Goal: Task Accomplishment & Management: Manage account settings

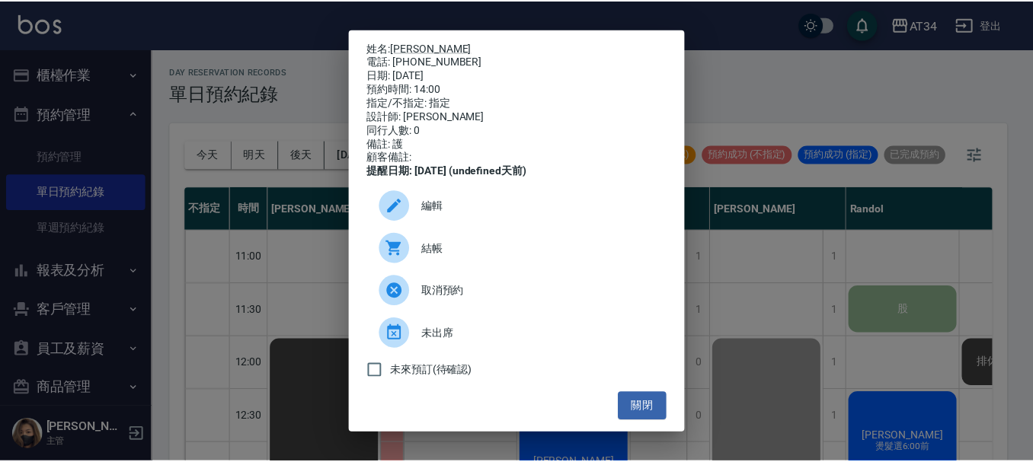
scroll to position [228, 1026]
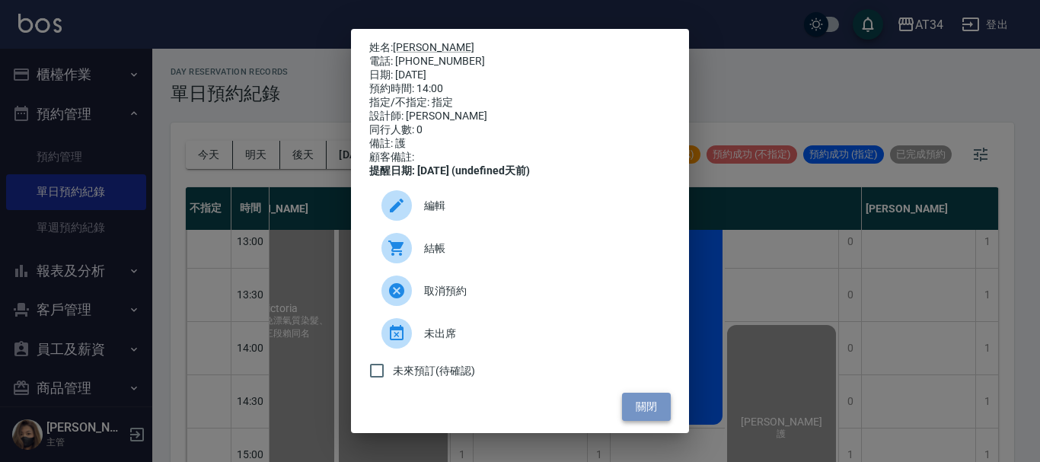
click at [641, 420] on button "關閉" at bounding box center [646, 407] width 49 height 28
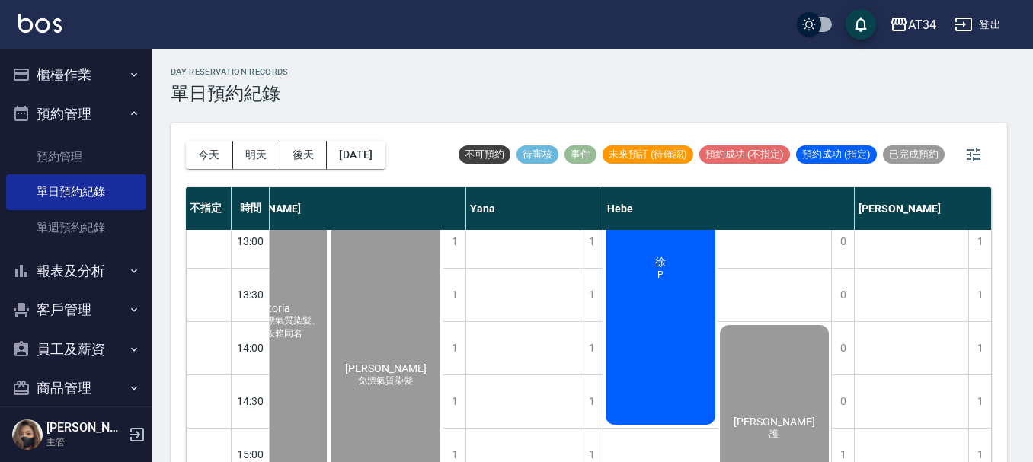
scroll to position [228, 1018]
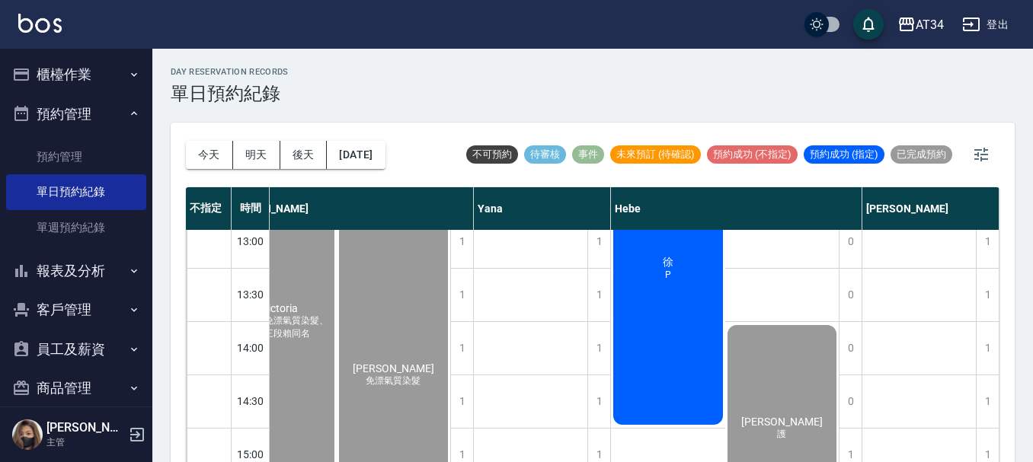
click at [680, 356] on div "徐 P" at bounding box center [668, 268] width 114 height 318
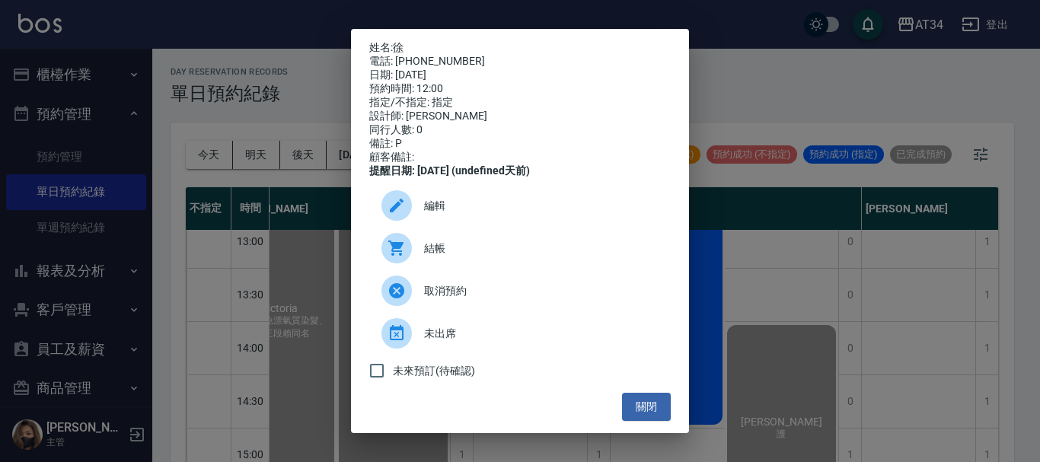
click at [464, 270] on div "結帳" at bounding box center [520, 248] width 302 height 43
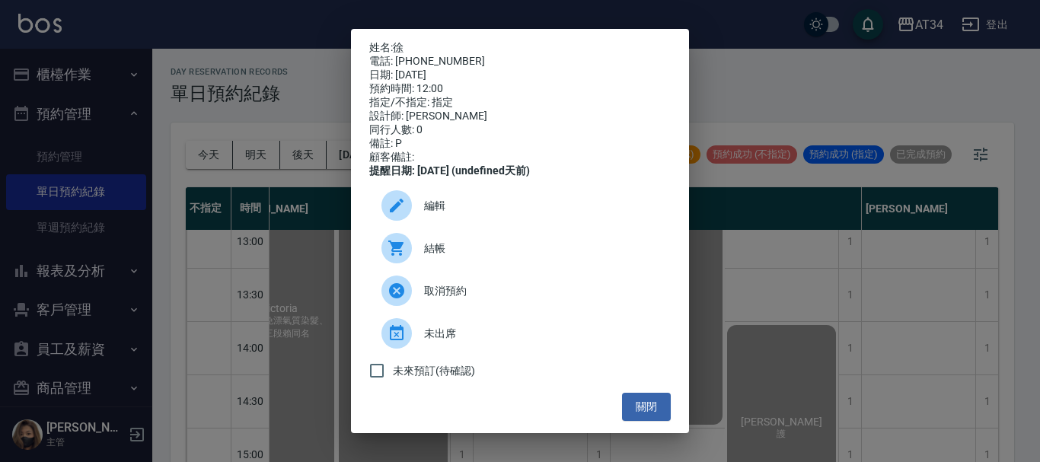
click at [297, 8] on div "姓名: 徐 電話: 0910078947 日期: 2025/10/14 預約時間: 12:00 指定/不指定: 指定 設計師: Hebe 同行人數: 0 備註…" at bounding box center [520, 231] width 1040 height 462
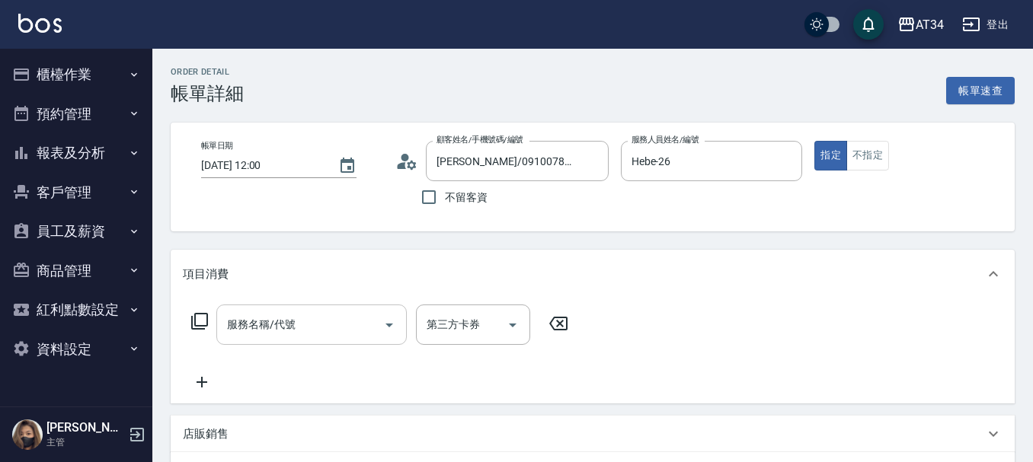
click at [301, 332] on input "服務名稱/代號" at bounding box center [300, 324] width 154 height 27
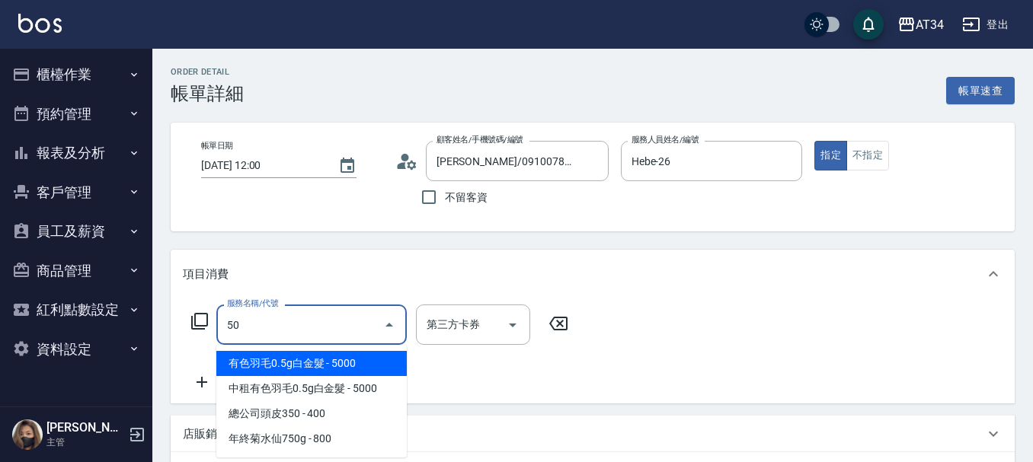
type input "501"
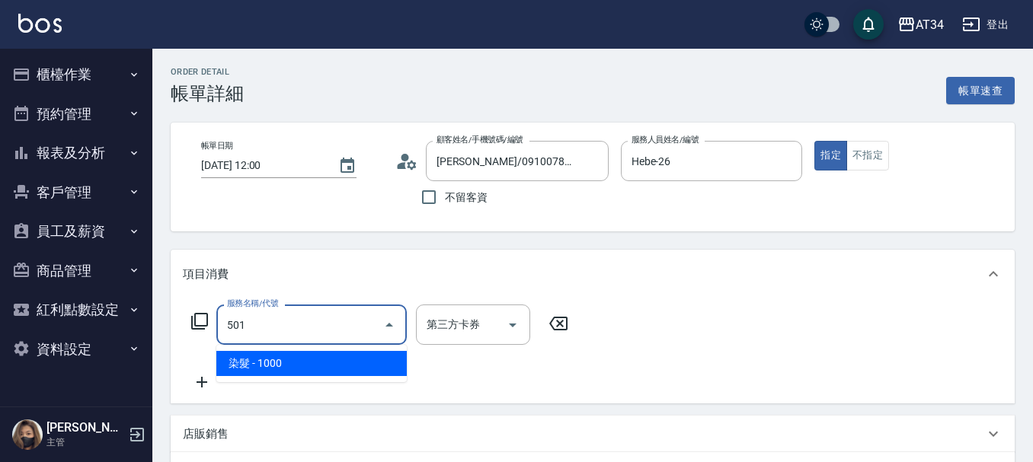
type input "100"
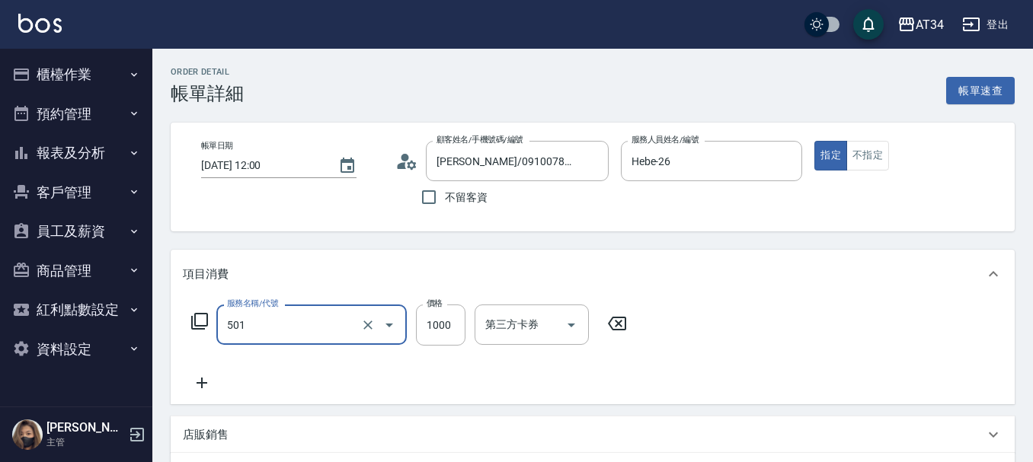
type input "染髮(501)"
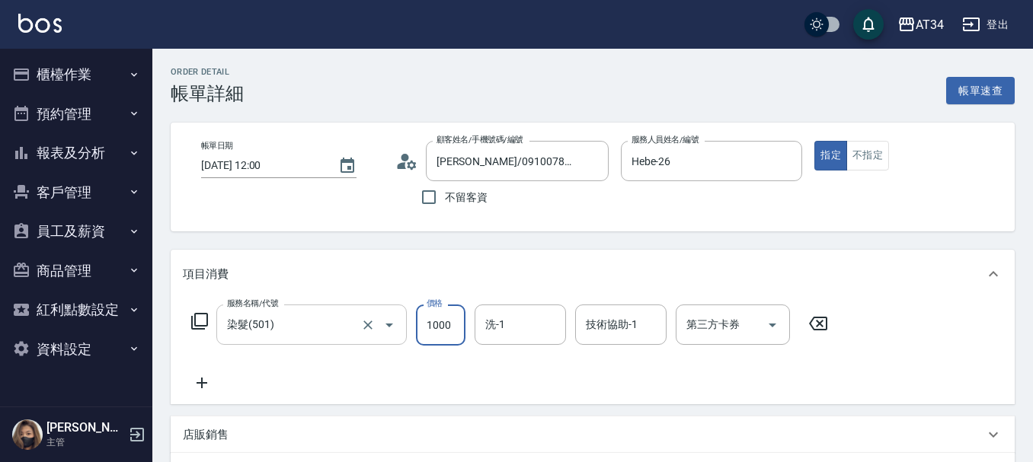
type input "0"
type input "150"
type input "1500"
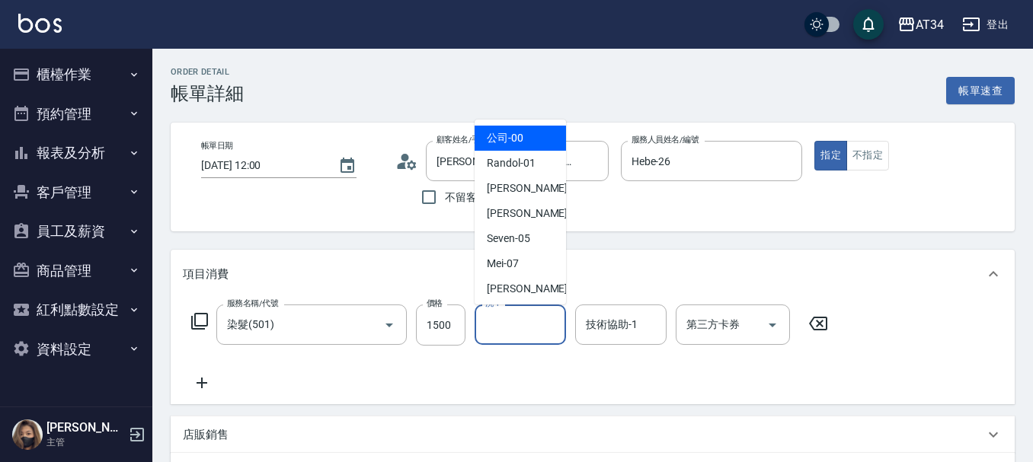
click at [500, 329] on input "洗-1" at bounding box center [520, 324] width 78 height 27
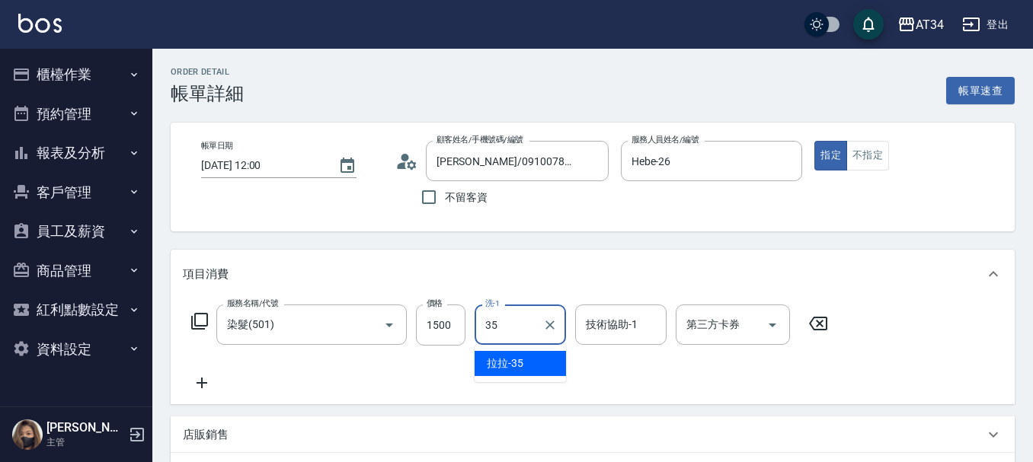
type input "拉拉-35"
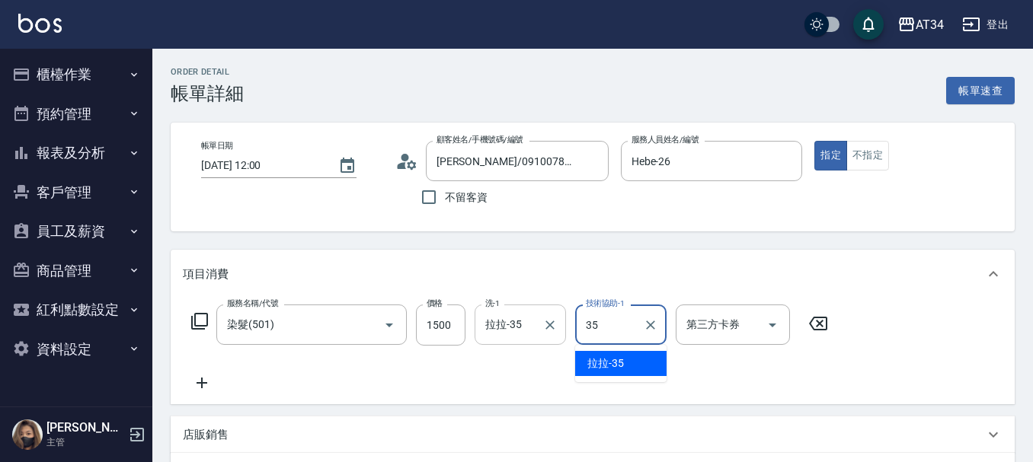
type input "拉拉-35"
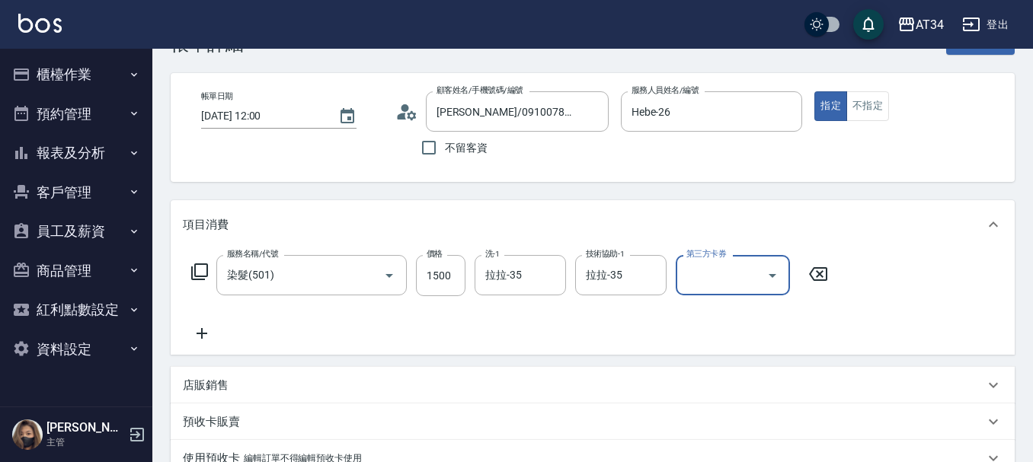
scroll to position [76, 0]
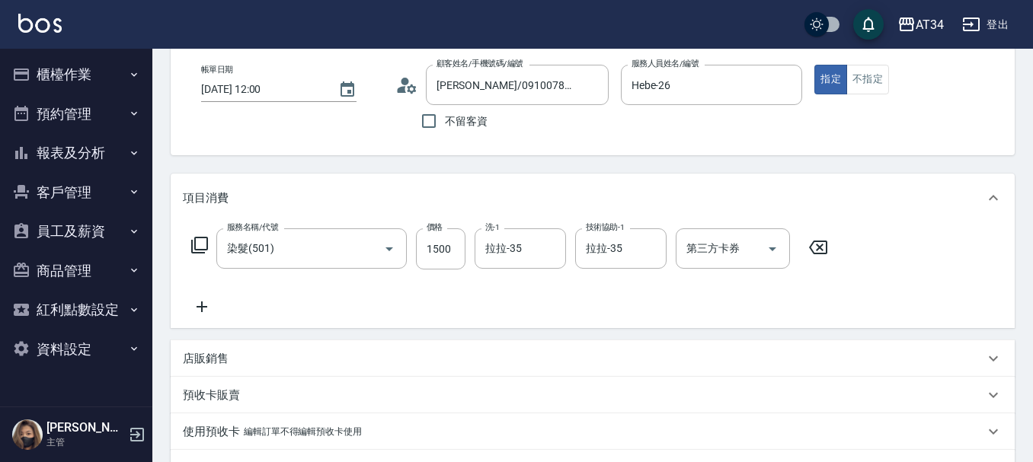
click at [206, 299] on icon at bounding box center [202, 307] width 38 height 18
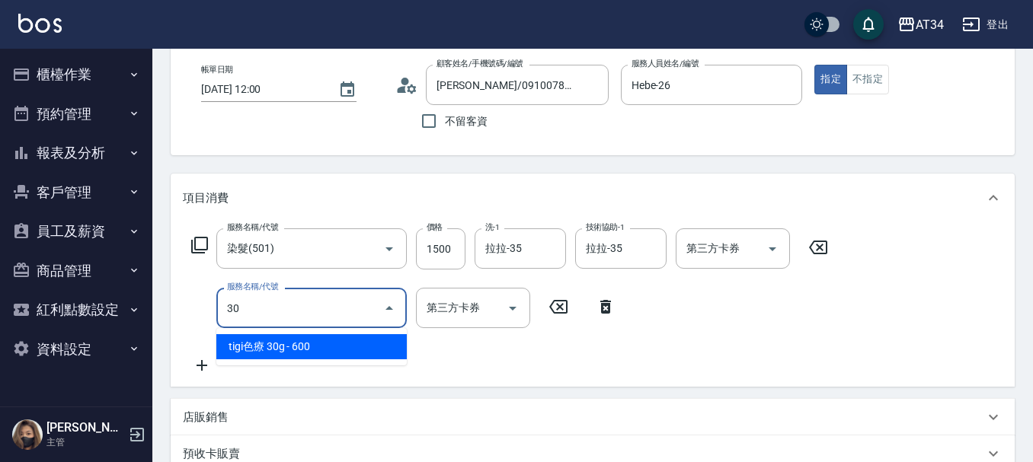
type input "301"
type input "300"
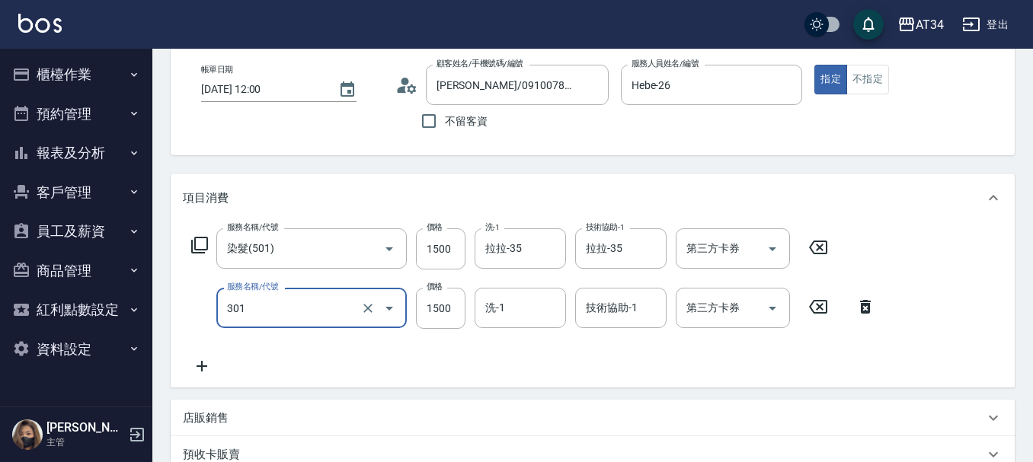
type input "燙髮(301)"
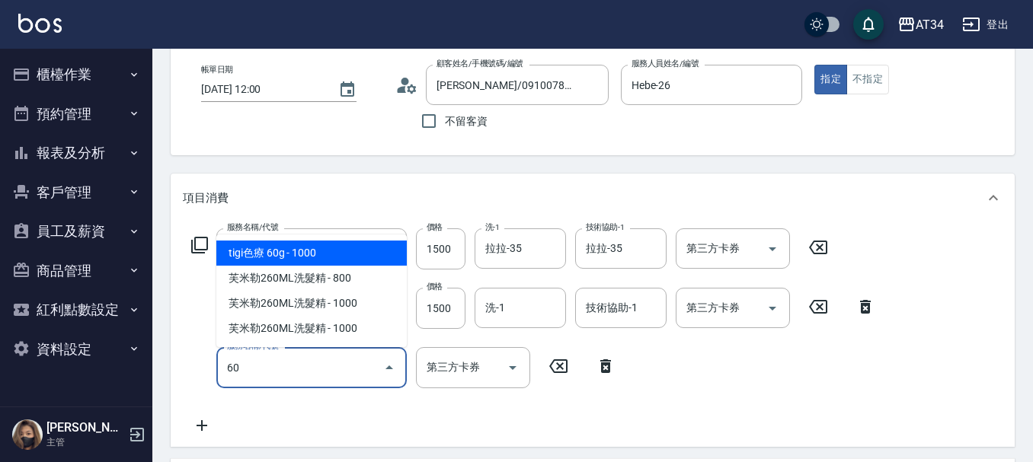
type input "602"
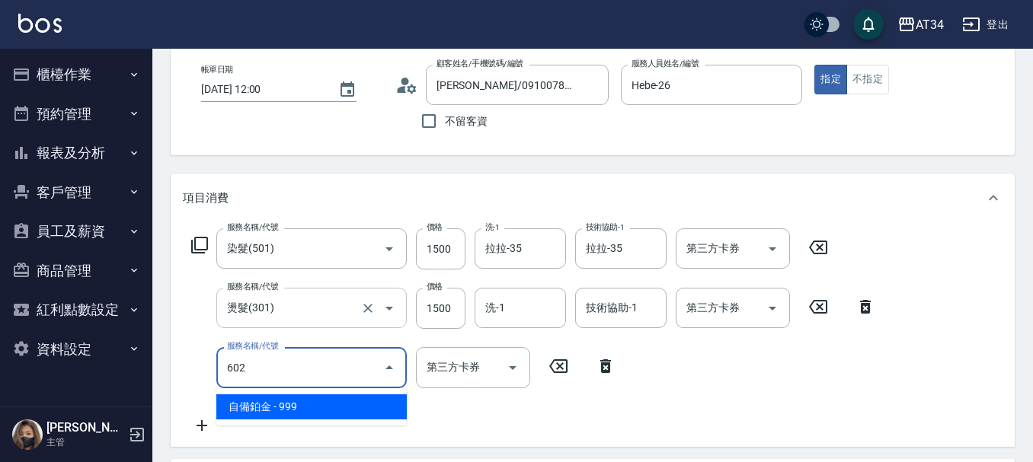
type input "390"
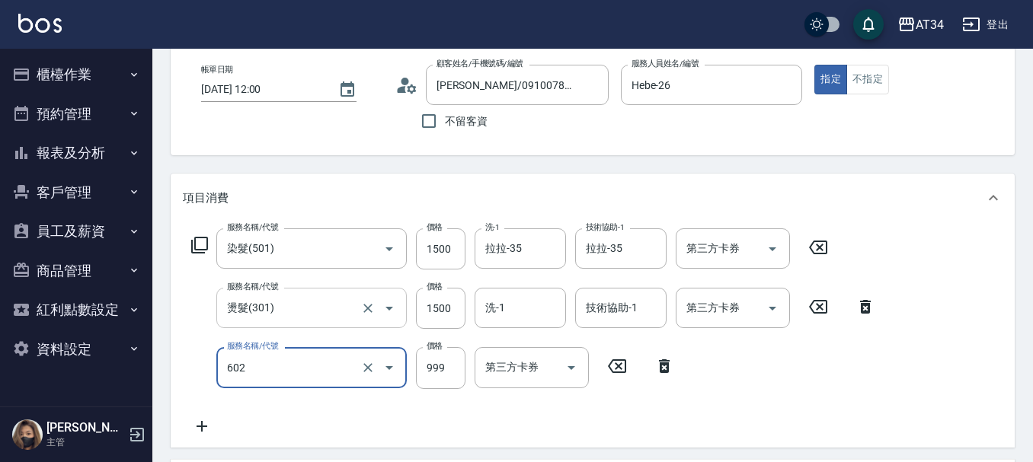
type input "自備鉑金(602)"
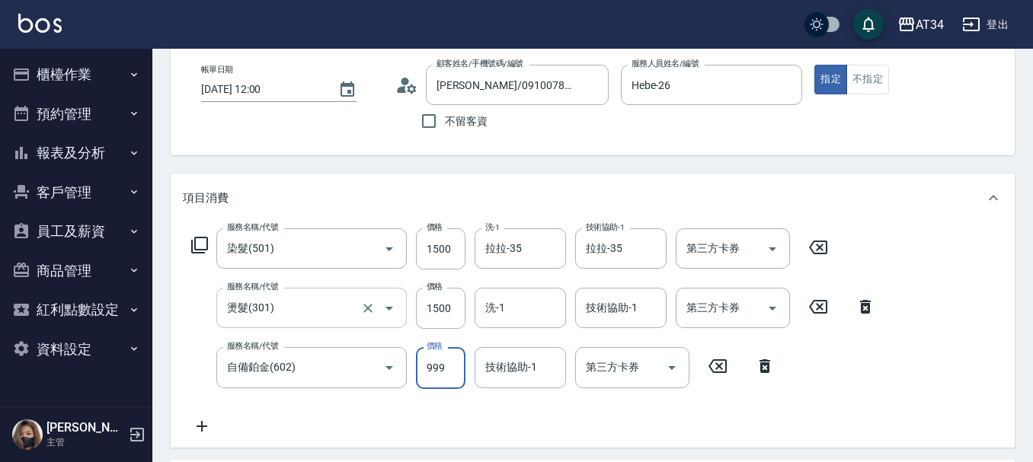
type input "300"
type input "13"
type input "310"
type input "139"
type input "430"
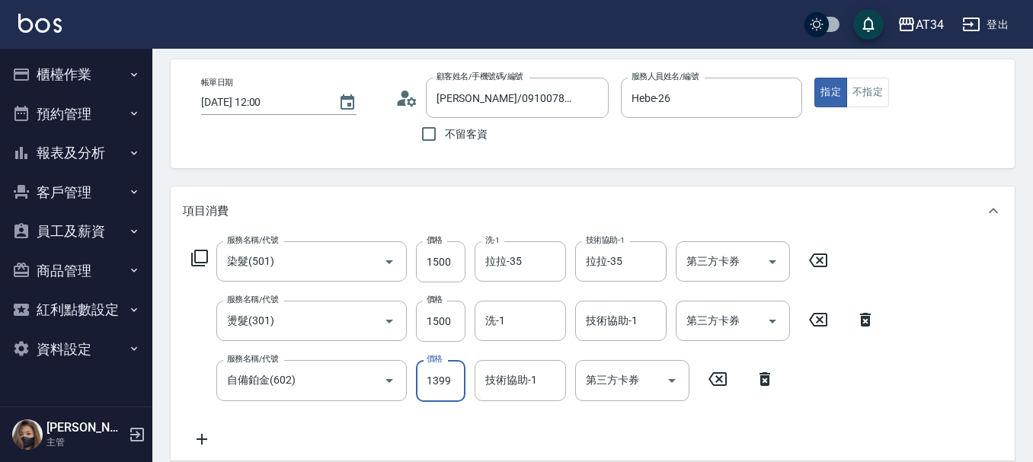
scroll to position [0, 0]
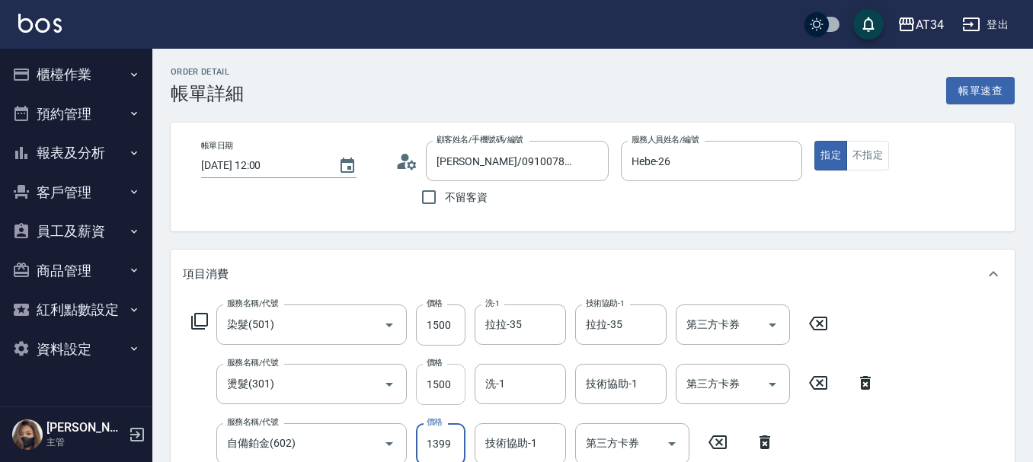
type input "1399"
click at [458, 382] on input "1500" at bounding box center [441, 384] width 50 height 41
type input "290"
type input "14"
type input "300"
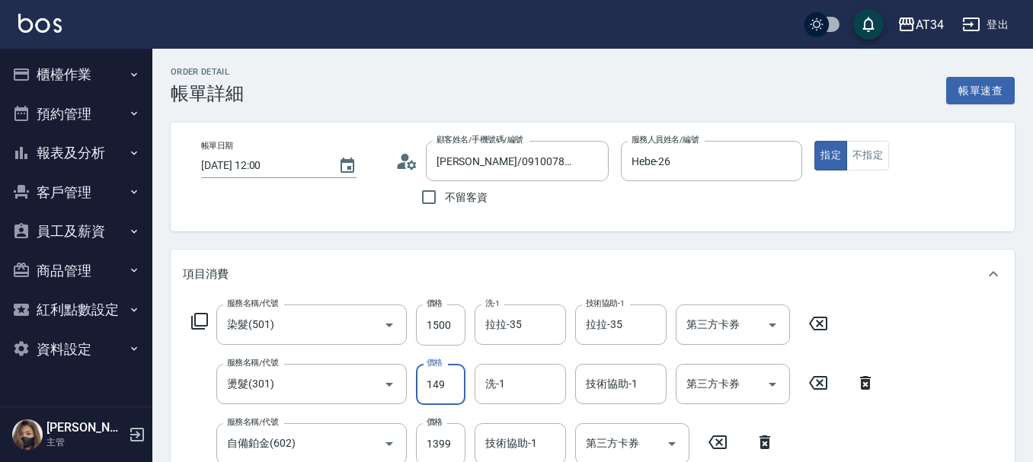
type input "1499"
type input "430"
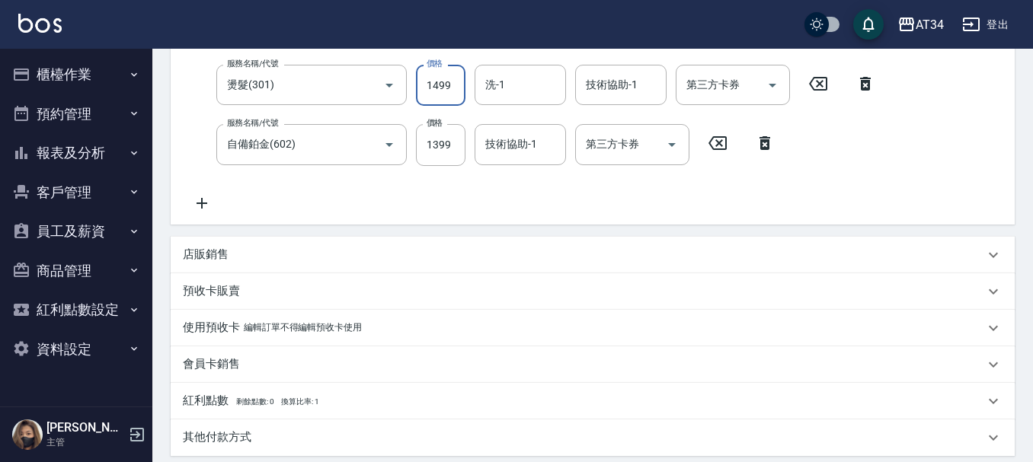
scroll to position [305, 0]
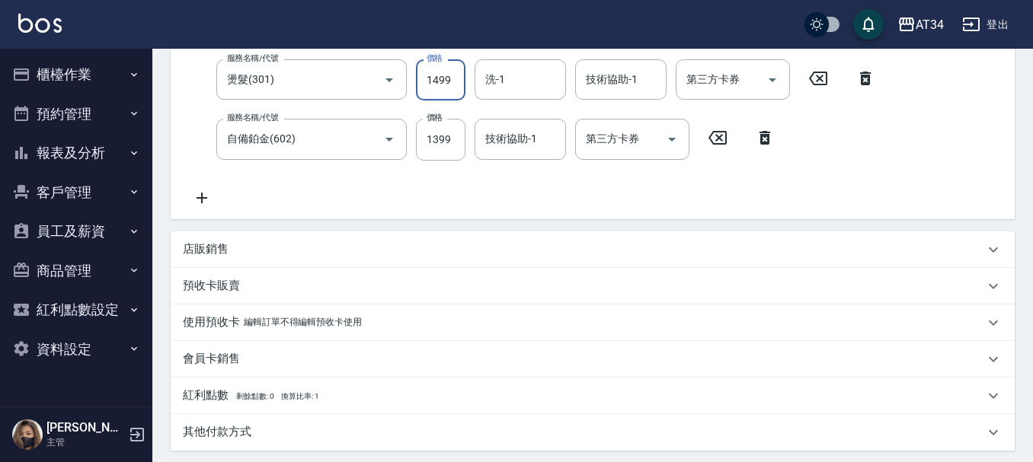
type input "1499"
click at [240, 287] on div "預收卡販賣" at bounding box center [583, 286] width 801 height 16
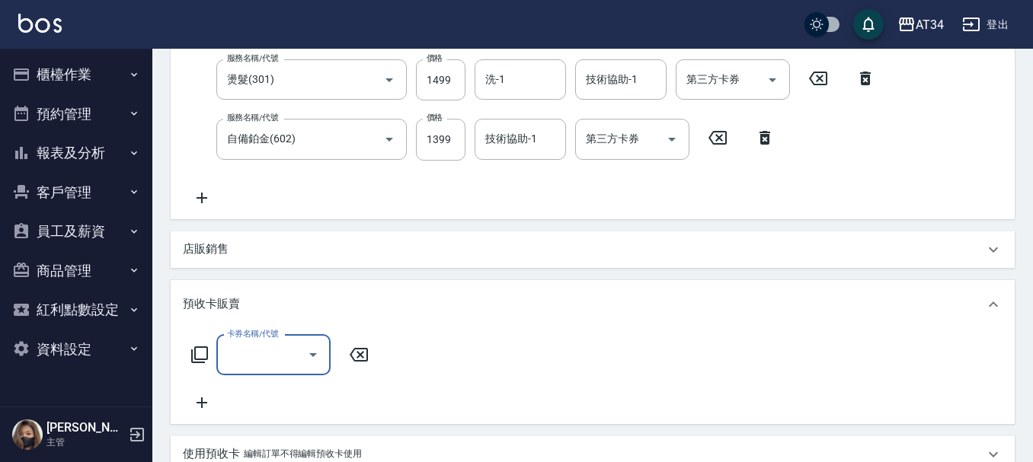
scroll to position [0, 0]
click at [265, 314] on div "預收卡販賣" at bounding box center [593, 304] width 844 height 49
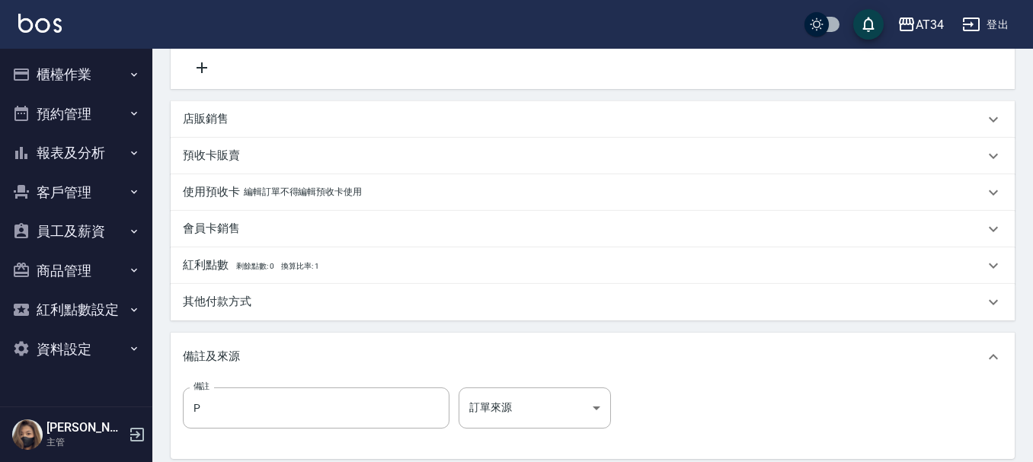
scroll to position [457, 0]
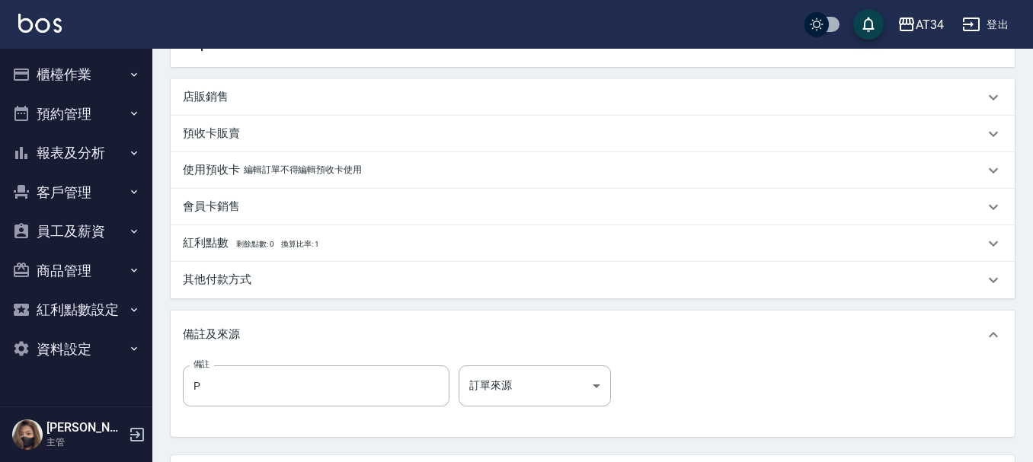
click at [263, 276] on div "其他付款方式" at bounding box center [583, 280] width 801 height 16
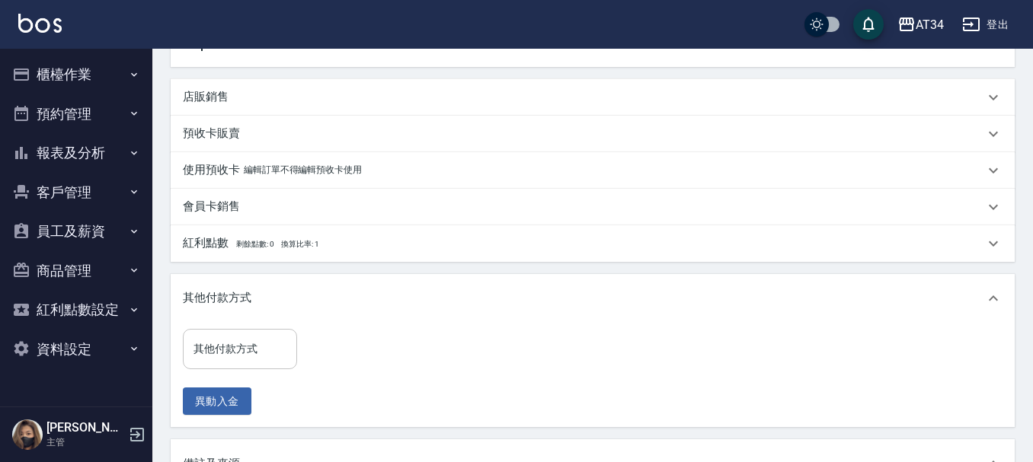
click at [238, 353] on input "其他付款方式" at bounding box center [240, 349] width 101 height 27
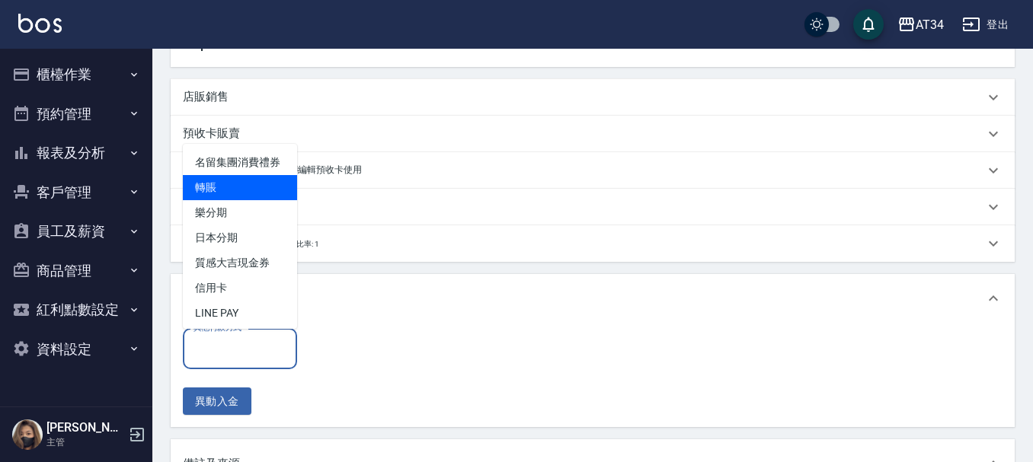
click at [232, 200] on span "轉賬" at bounding box center [240, 187] width 114 height 25
type input "轉賬"
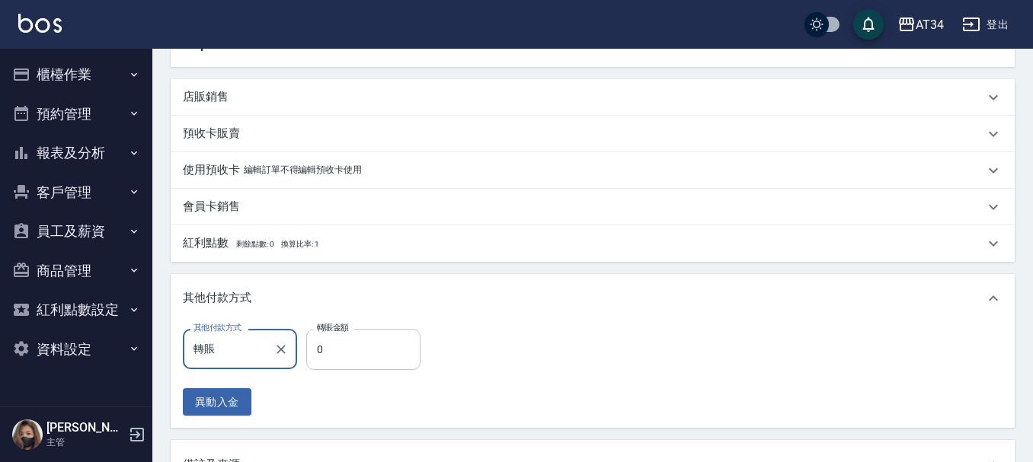
click at [338, 342] on input "0" at bounding box center [363, 349] width 114 height 41
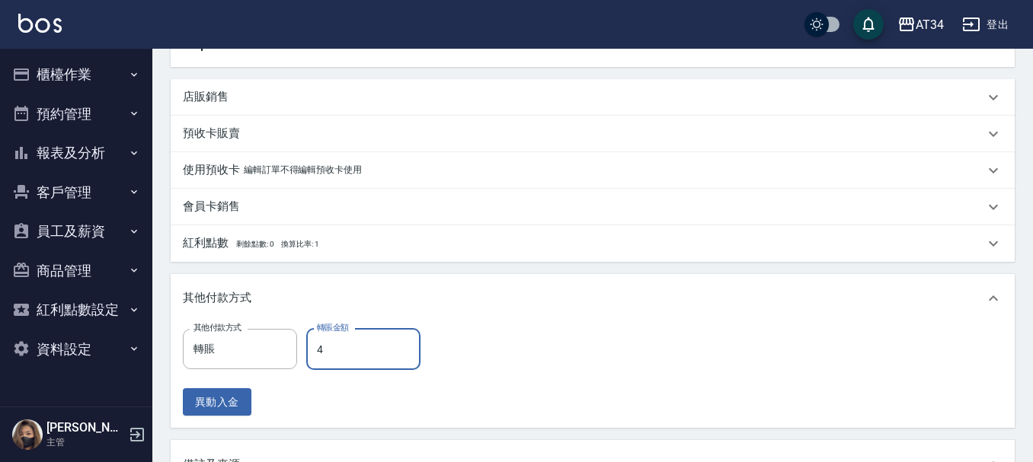
type input "43"
type input "390"
type input "439"
type input "0"
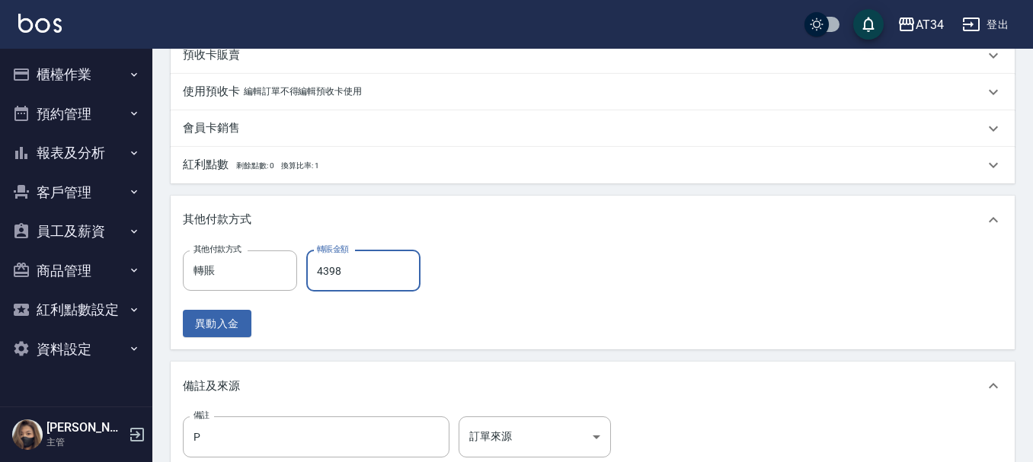
scroll to position [726, 0]
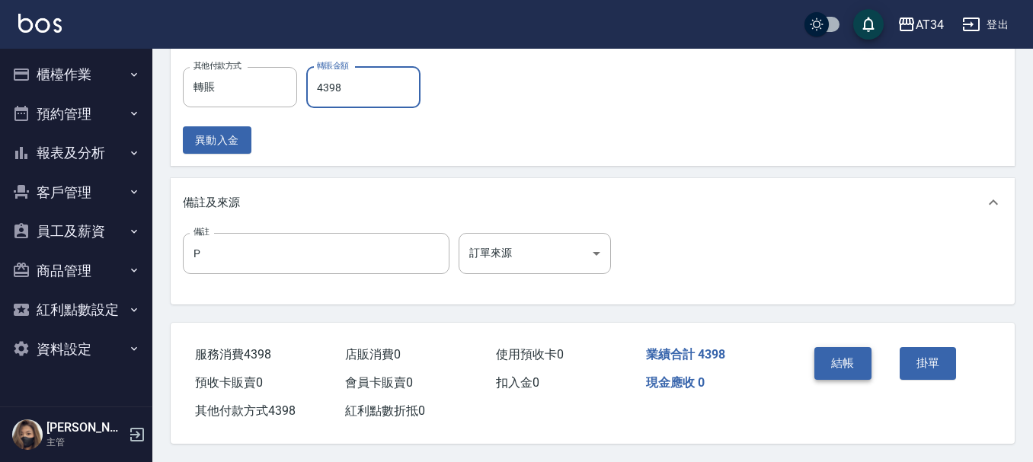
type input "4398"
click at [851, 359] on button "結帳" at bounding box center [842, 363] width 57 height 32
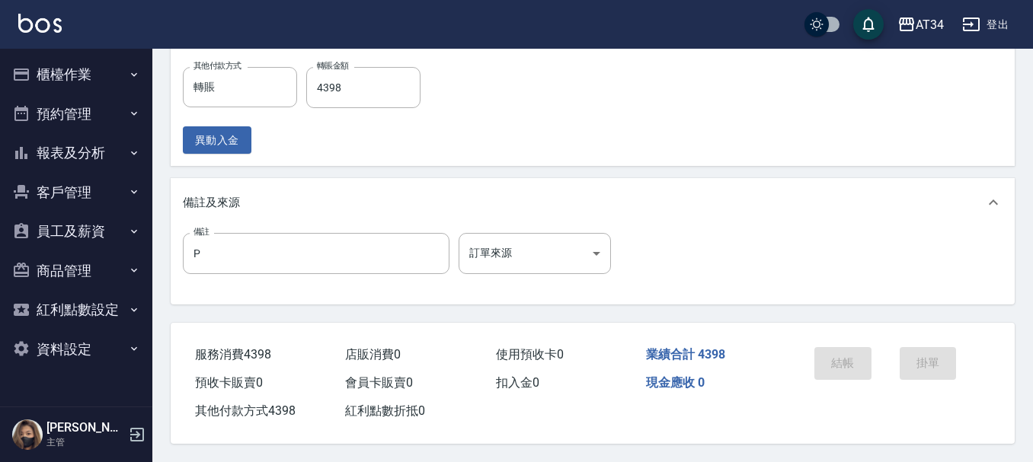
scroll to position [0, 0]
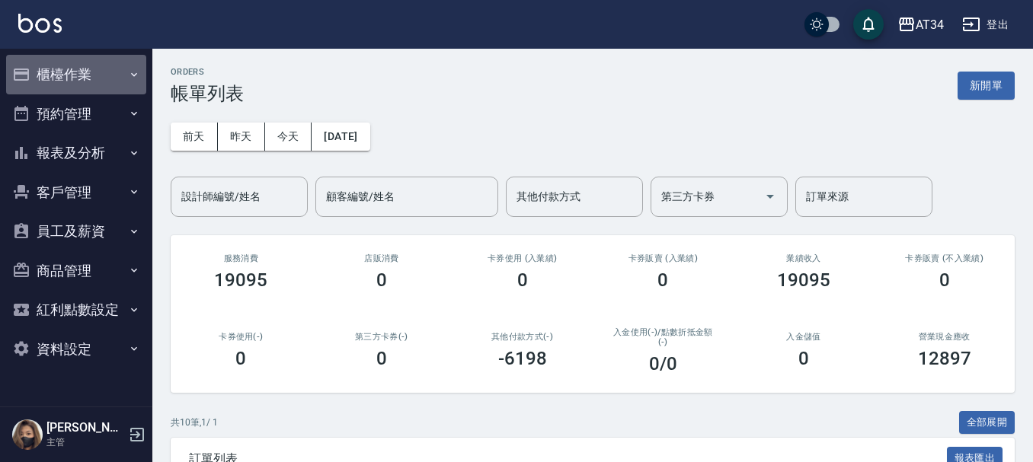
click at [104, 64] on button "櫃檯作業" at bounding box center [76, 75] width 140 height 40
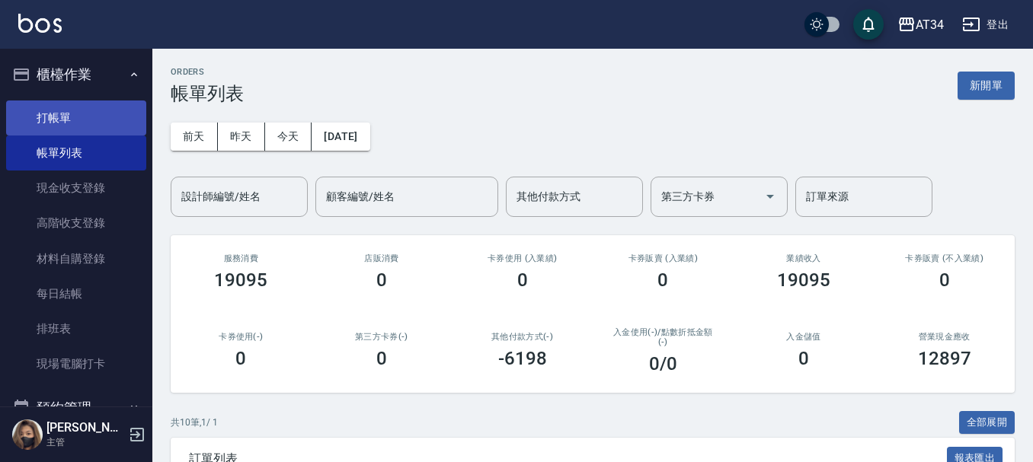
click at [105, 117] on link "打帳單" at bounding box center [76, 118] width 140 height 35
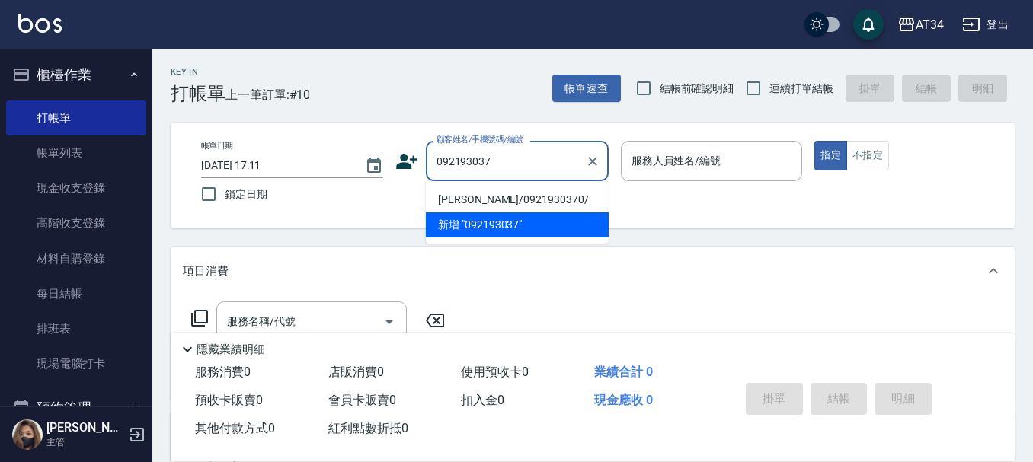
click at [551, 201] on li "呂昕潔/0921930370/" at bounding box center [517, 199] width 183 height 25
type input "呂昕潔/0921930370/"
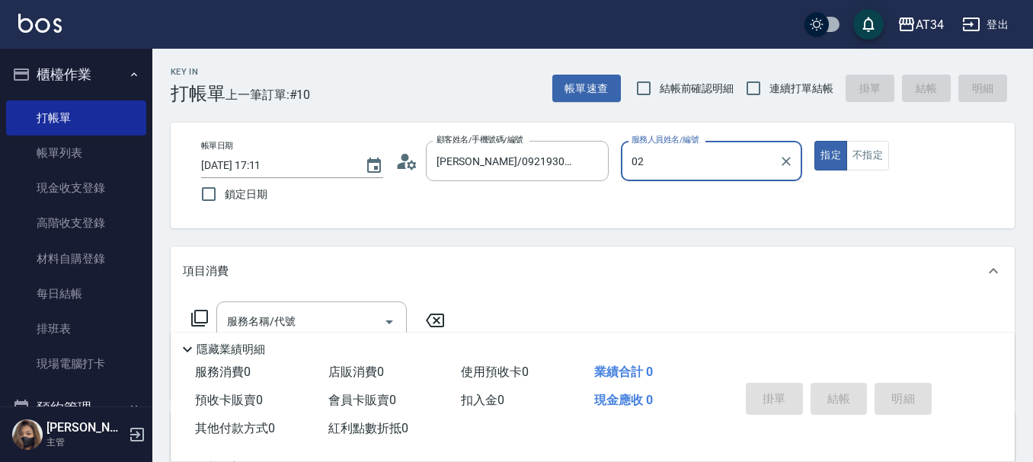
type input "Wendy-02"
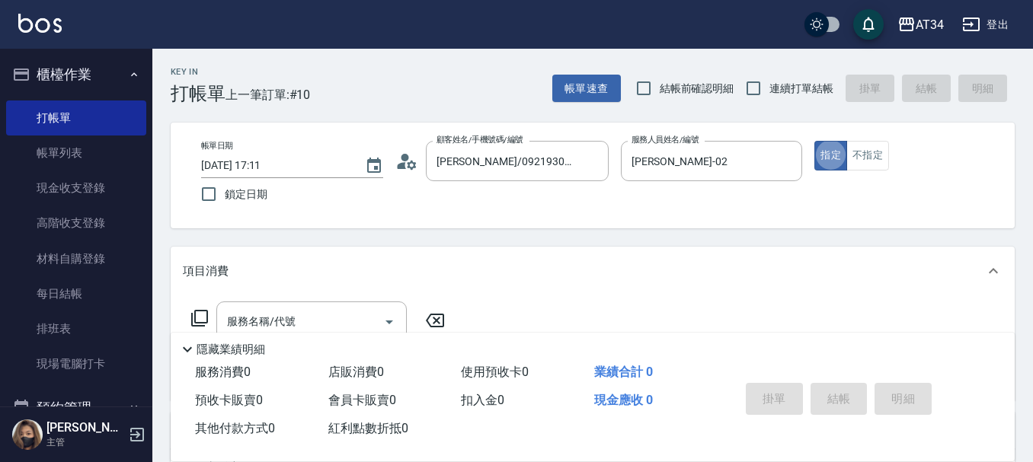
type button "true"
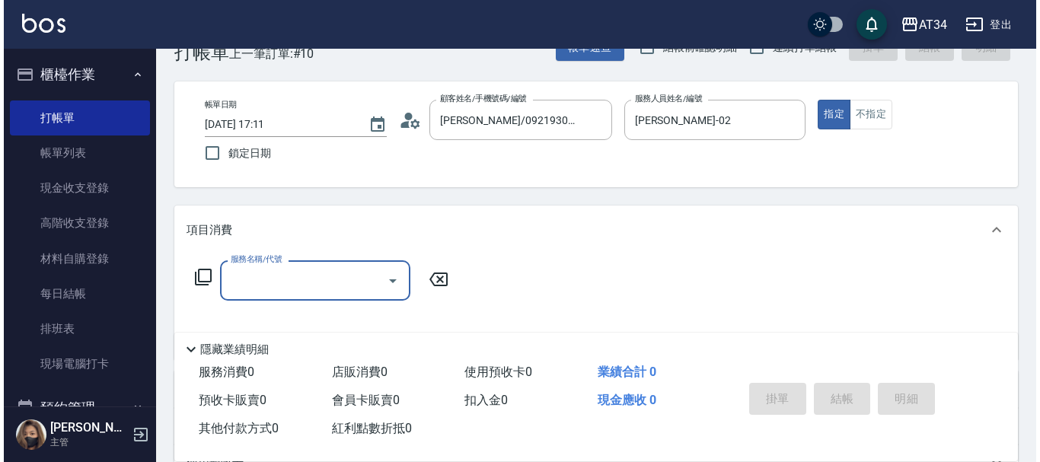
scroll to position [76, 0]
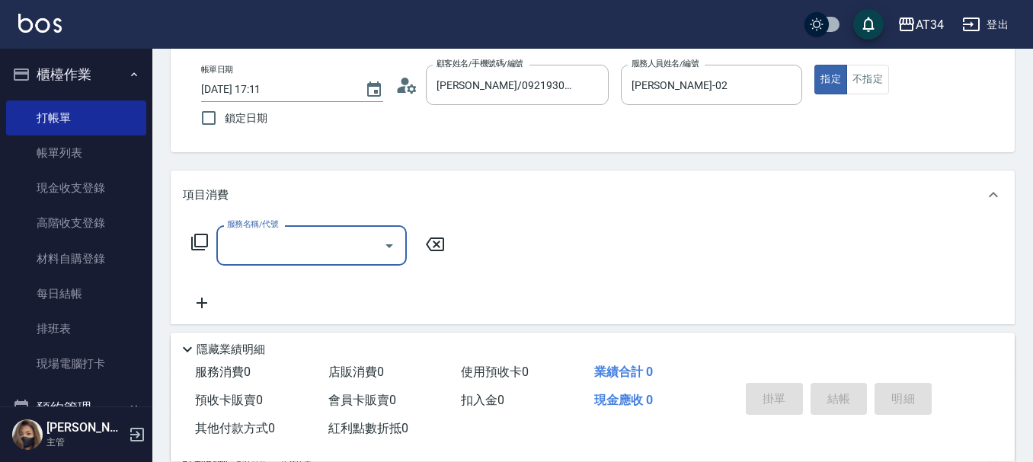
click at [206, 235] on icon at bounding box center [199, 242] width 18 height 18
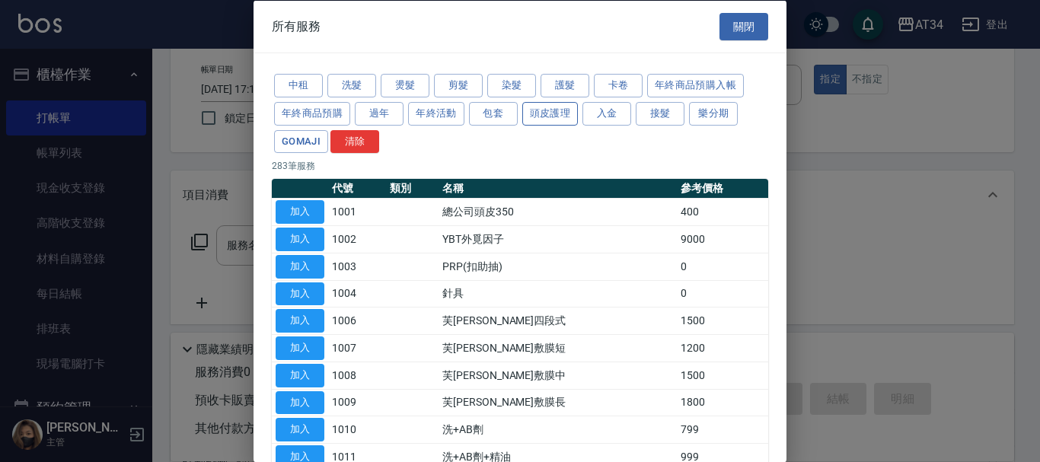
click at [538, 118] on button "頭皮護理" at bounding box center [550, 113] width 56 height 24
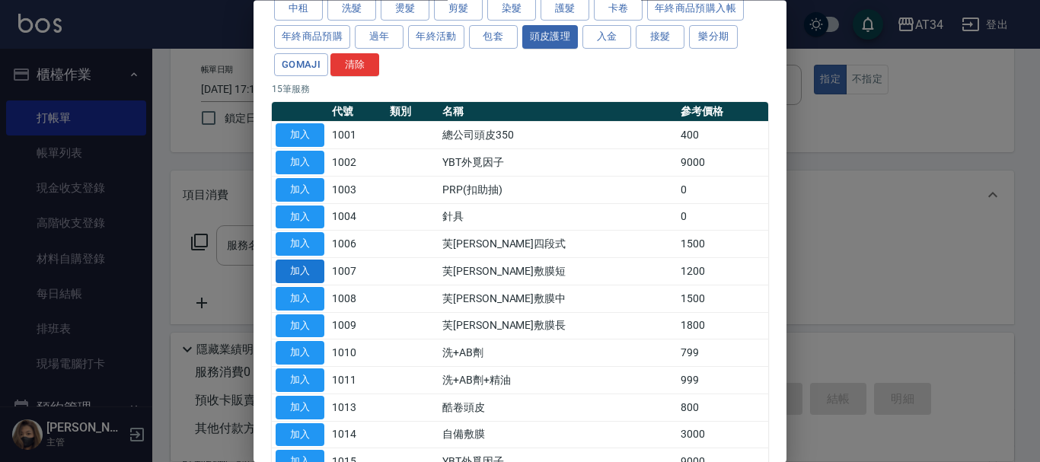
click at [311, 267] on button "加入" at bounding box center [300, 272] width 49 height 24
type input "芙米勒敷膜短(1007)"
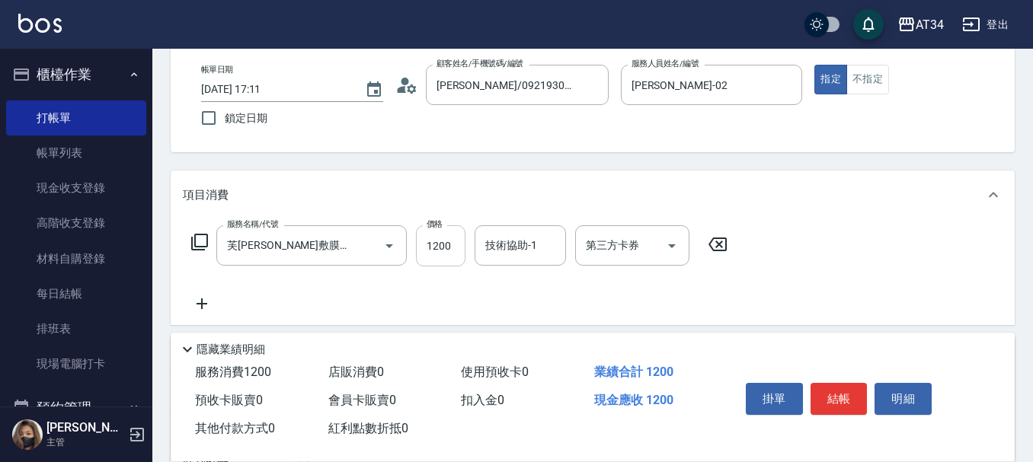
click at [429, 254] on input "1200" at bounding box center [441, 245] width 50 height 41
type input "0"
type input "100"
type input "1000"
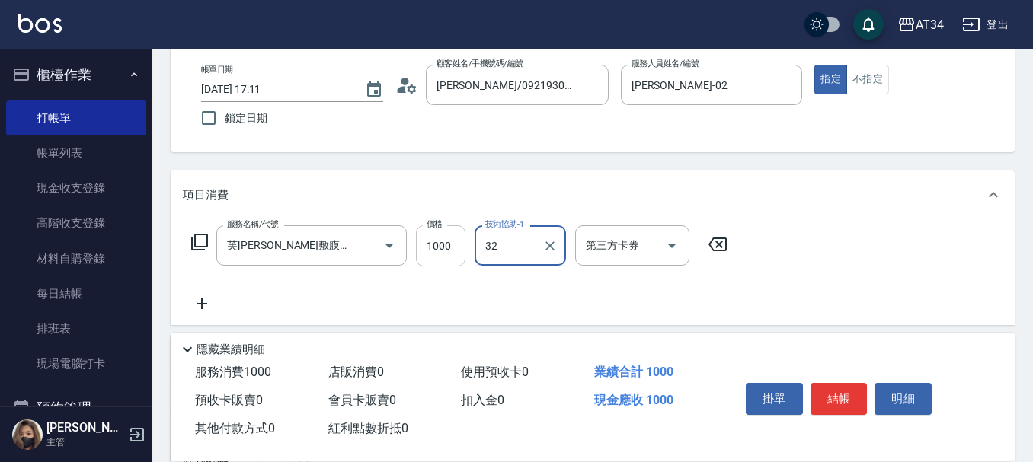
type input "阿源-32"
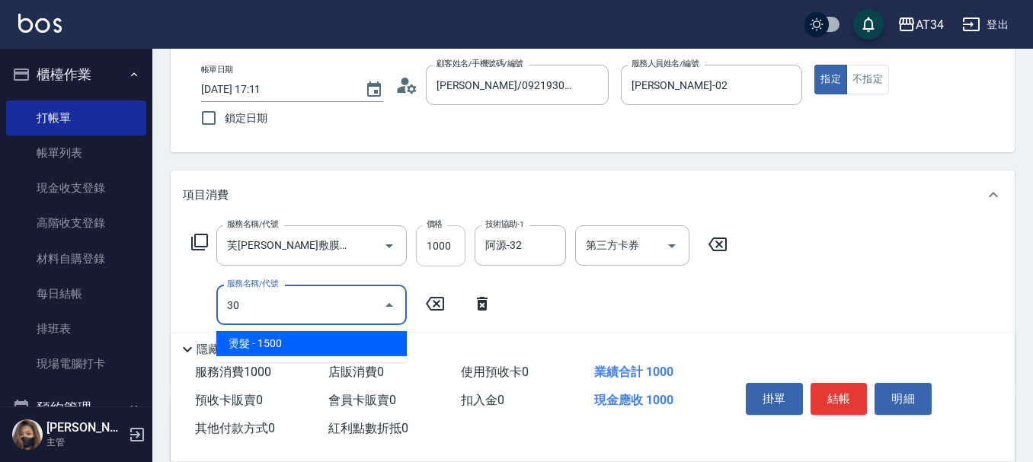
type input "3"
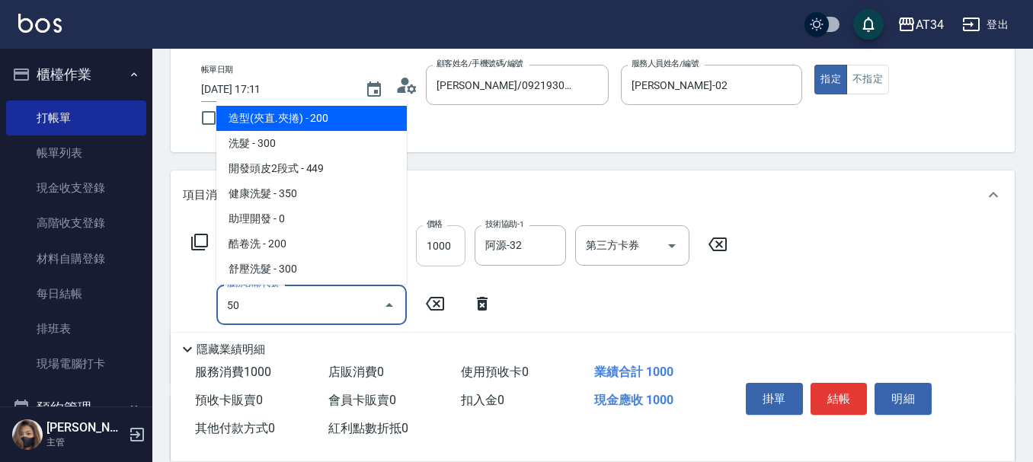
type input "501"
type input "200"
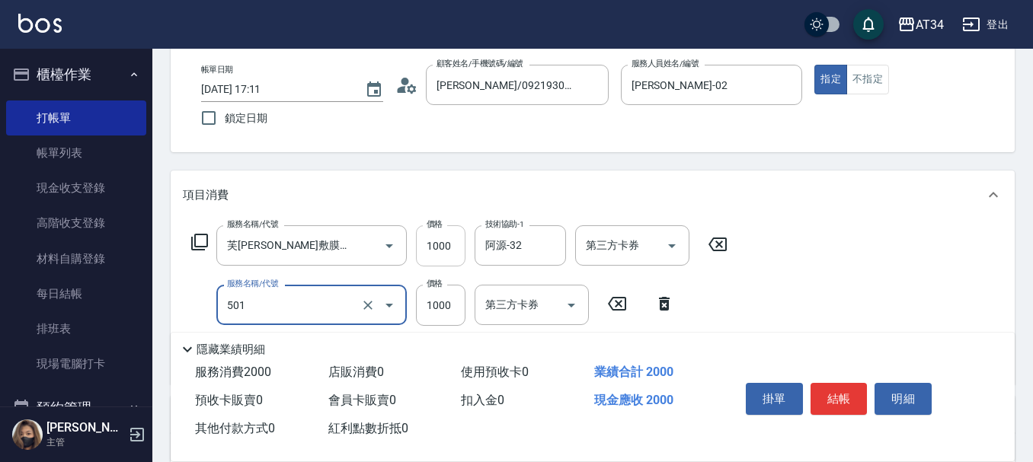
type input "染髮(501)"
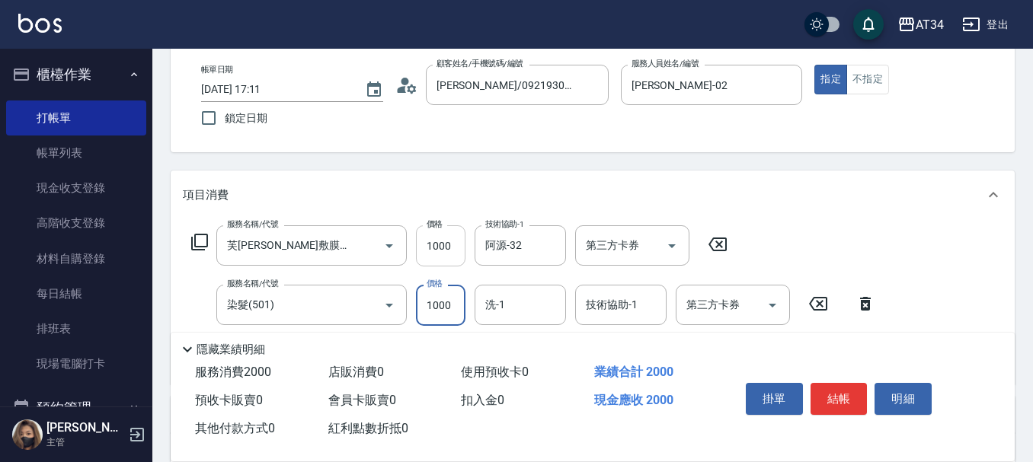
type input "100"
type input "180"
type input "280"
type input "1800"
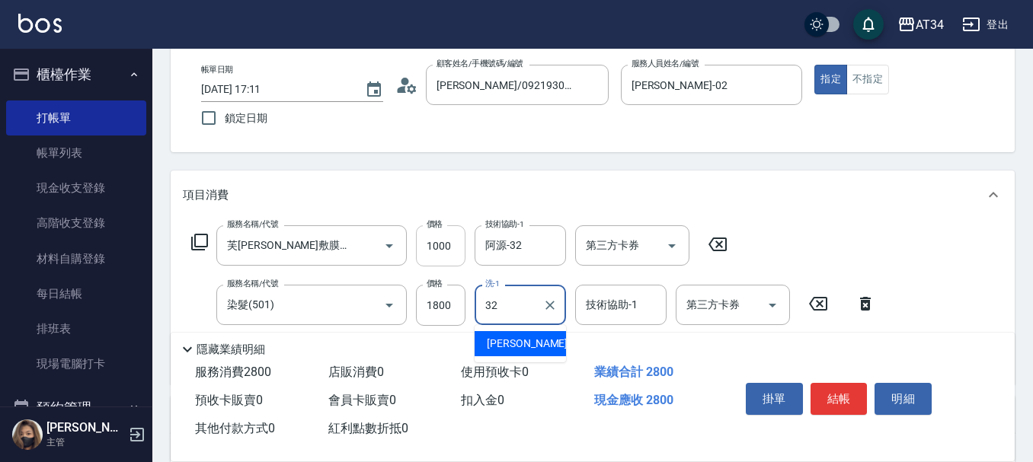
type input "阿源-32"
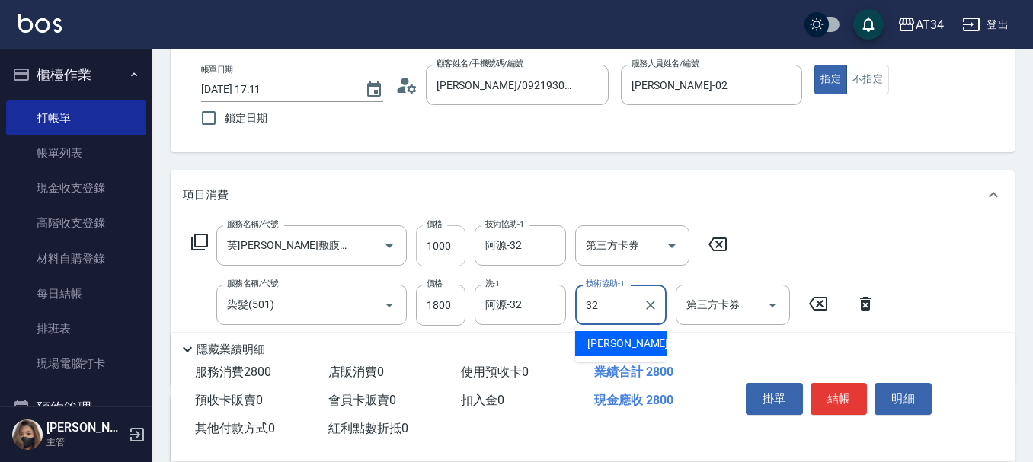
type input "阿源-32"
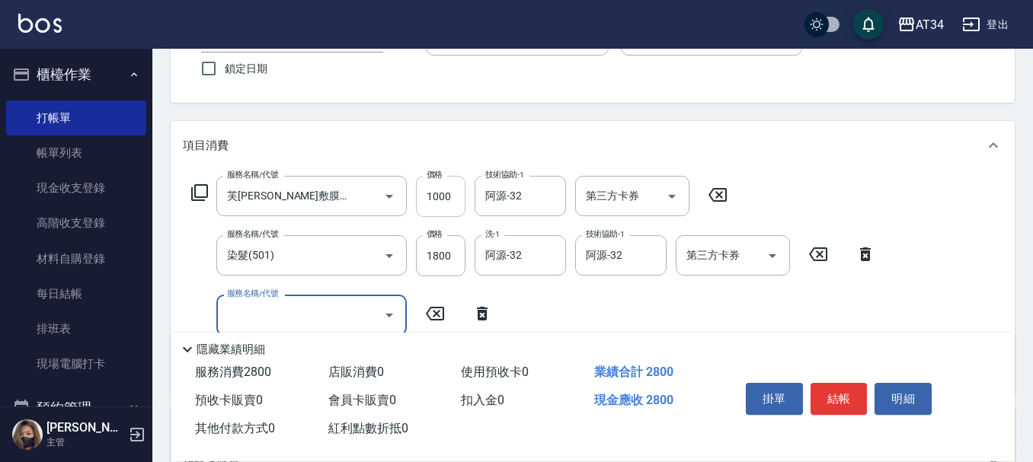
scroll to position [152, 0]
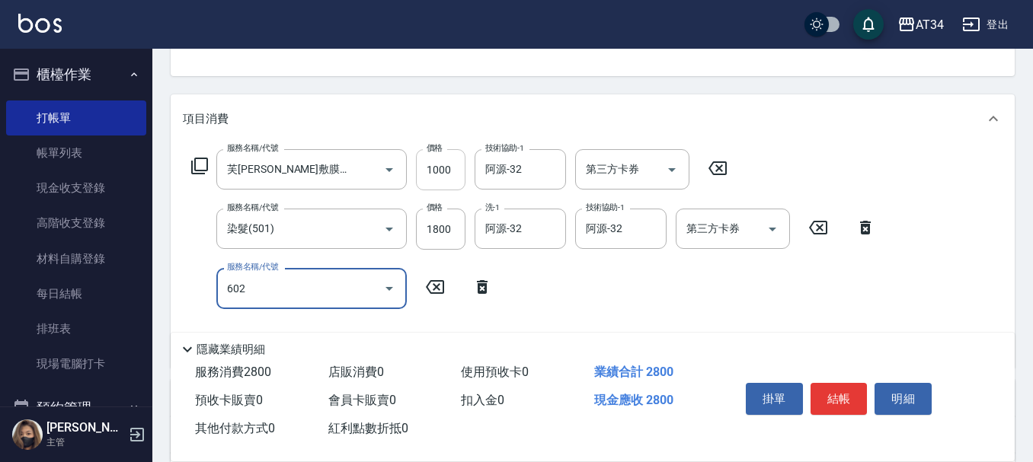
type input "602"
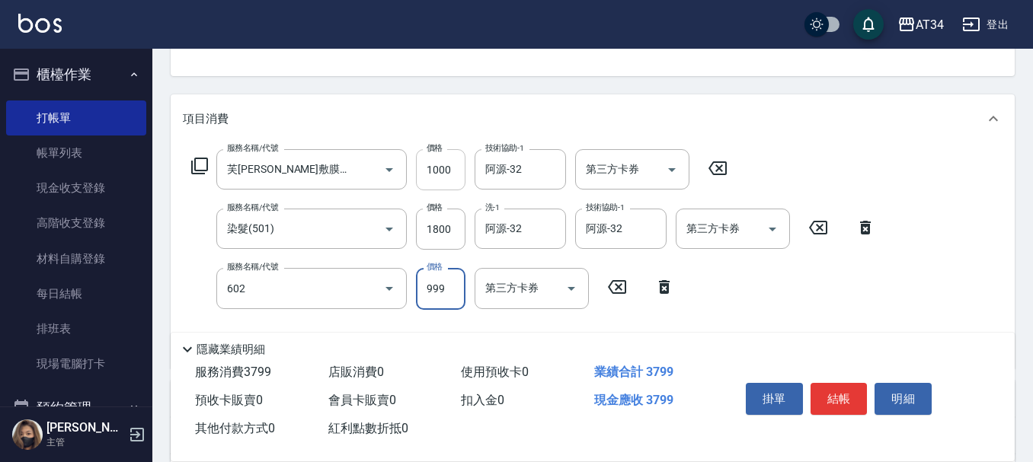
type input "370"
type input "自備鉑金(602)"
type input "1"
type input "280"
type input "180"
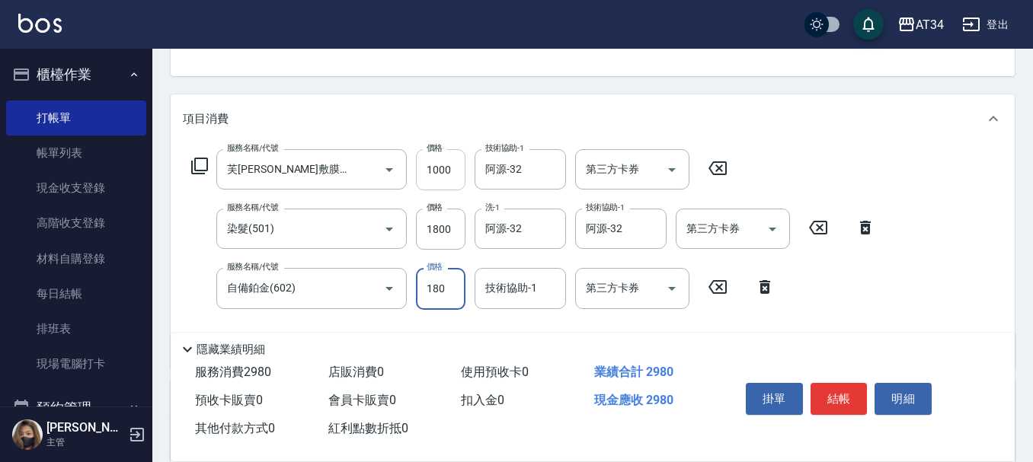
type input "460"
type input "1800"
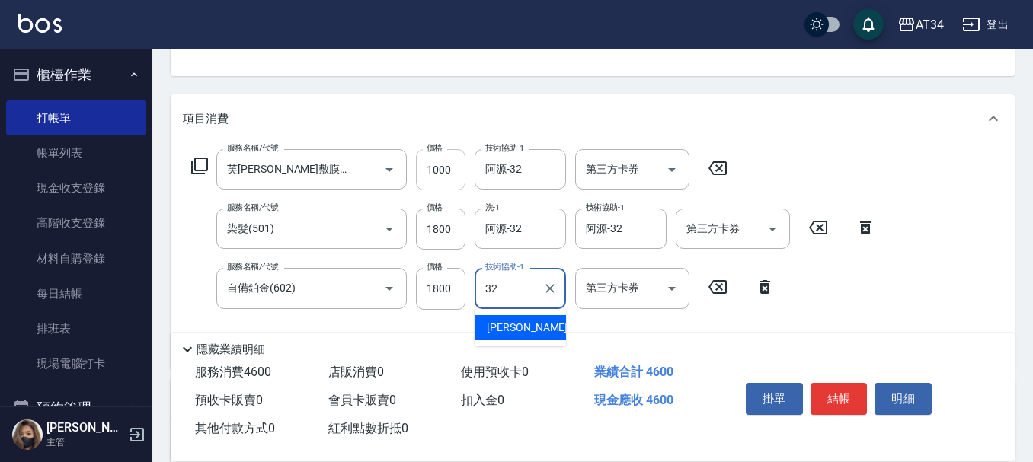
type input "阿源-32"
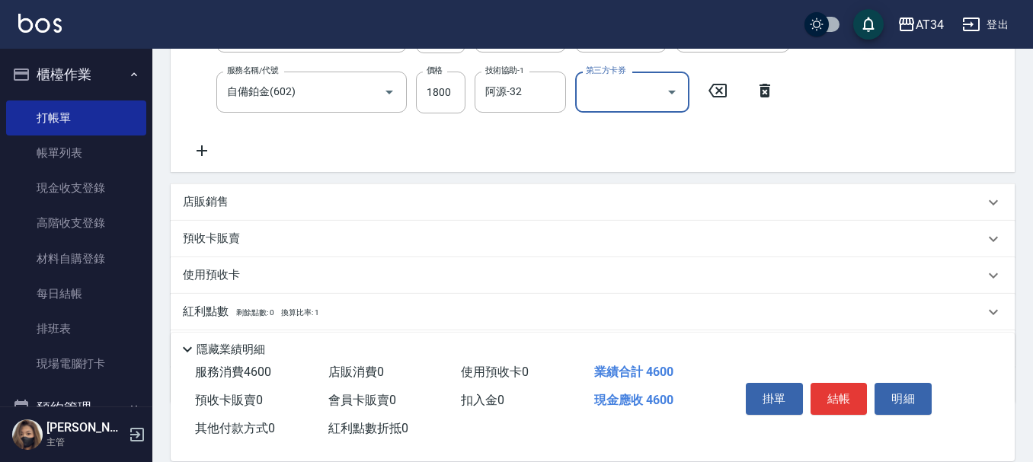
scroll to position [436, 0]
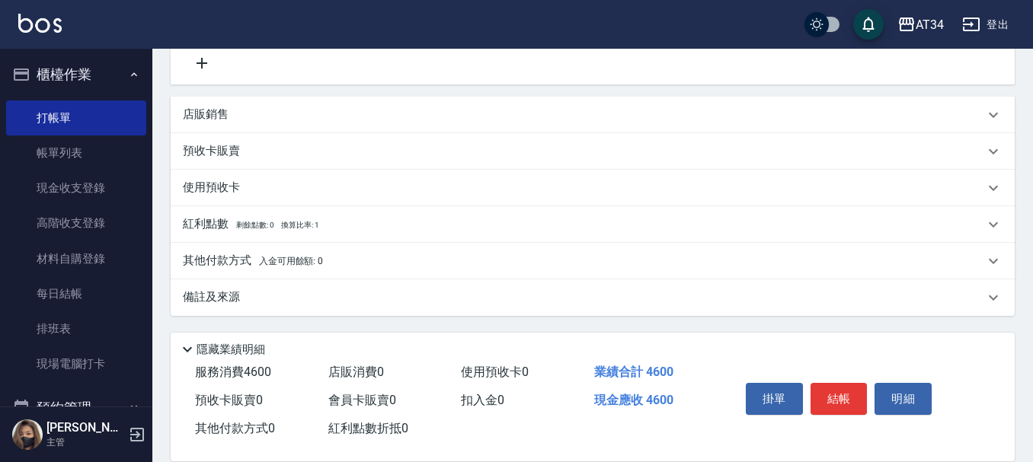
click at [283, 260] on span "入金可用餘額: 0" at bounding box center [291, 261] width 65 height 11
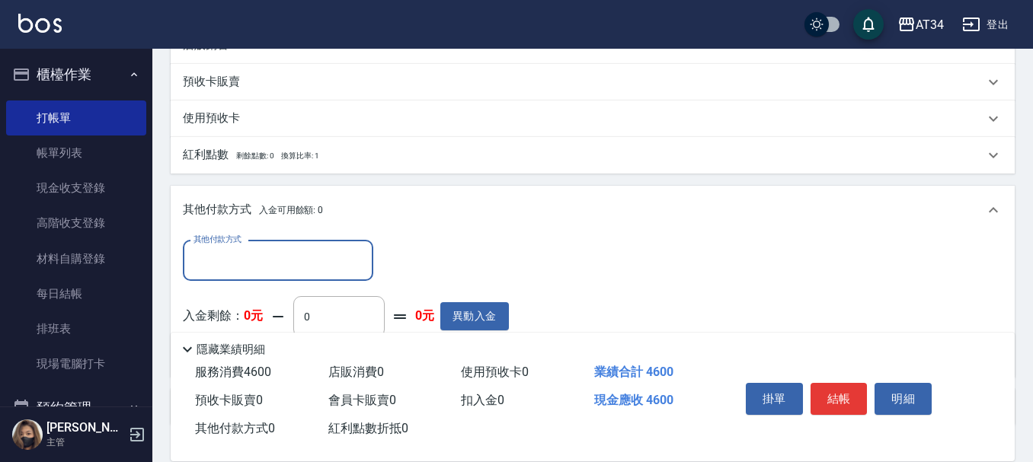
scroll to position [0, 0]
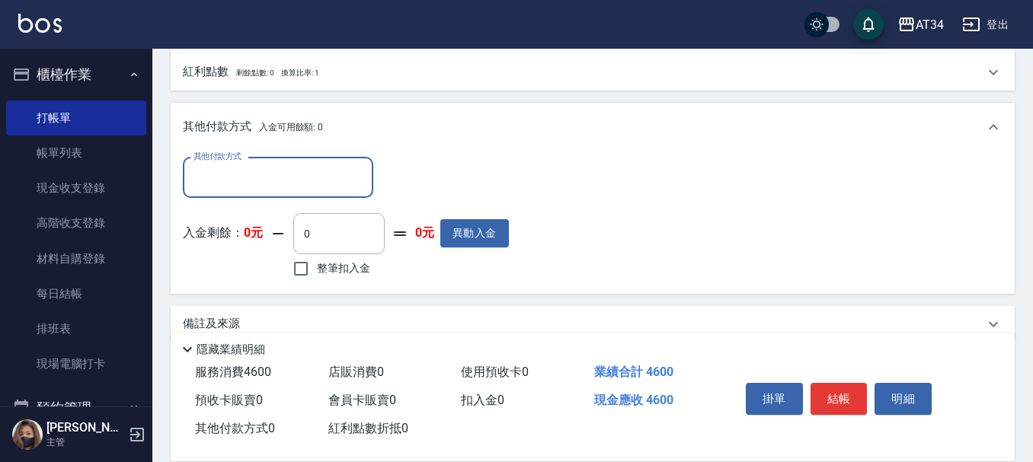
click at [276, 175] on input "其他付款方式" at bounding box center [278, 177] width 177 height 27
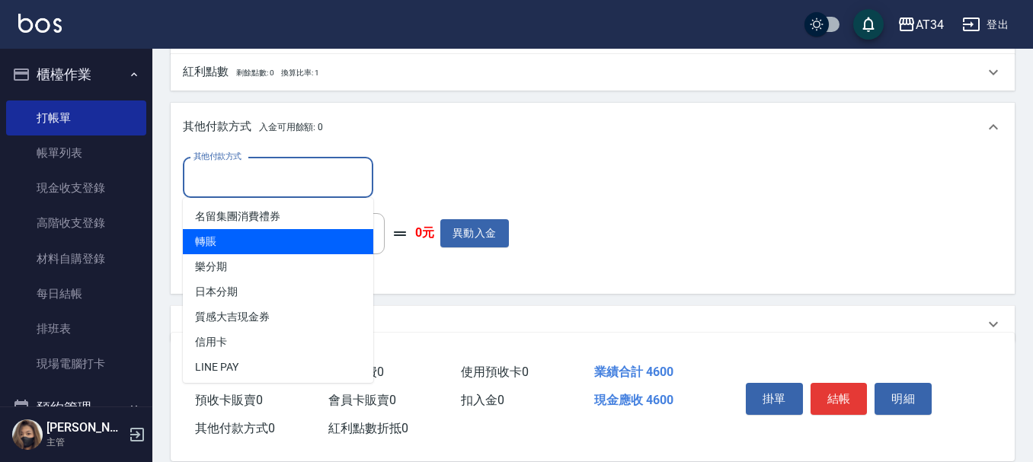
click at [268, 251] on span "轉賬" at bounding box center [278, 241] width 190 height 25
type input "轉賬"
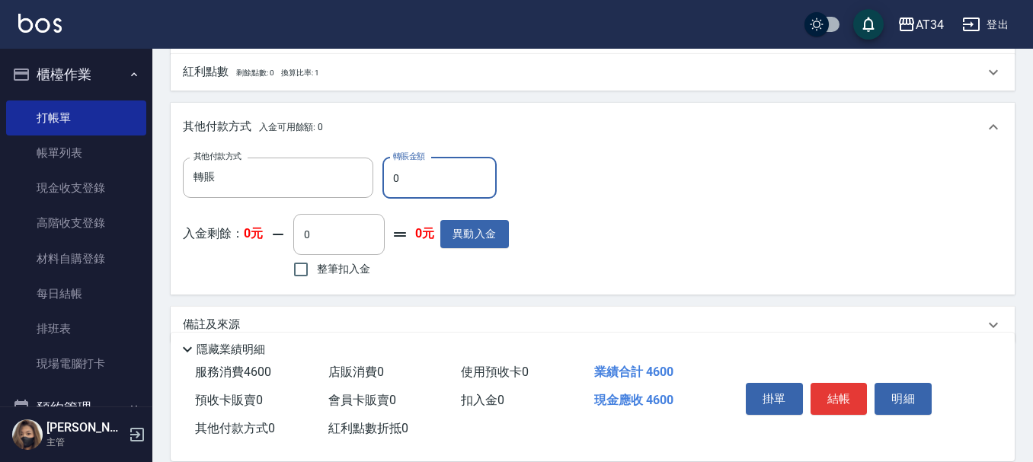
click at [394, 184] on input "0" at bounding box center [439, 178] width 114 height 41
type input "40"
type input "410"
type input "4600"
type input "0"
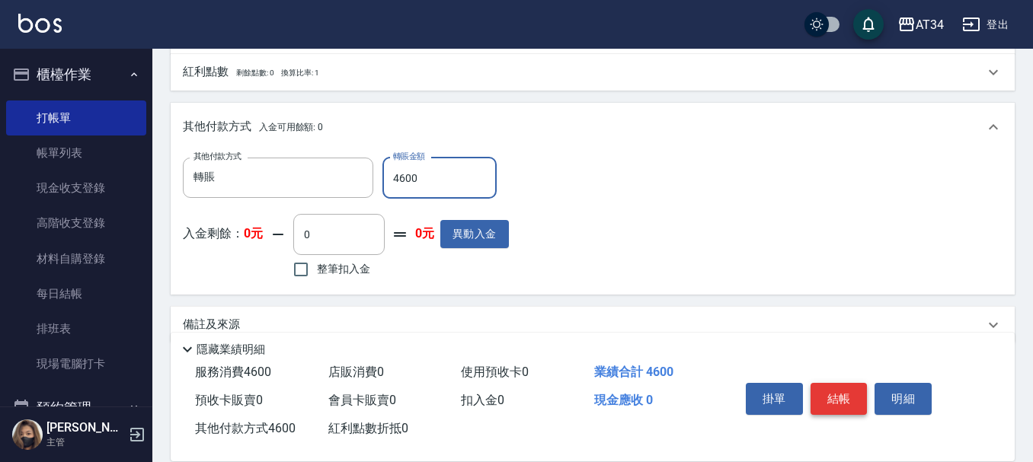
type input "4600"
click at [838, 406] on button "結帳" at bounding box center [838, 399] width 57 height 32
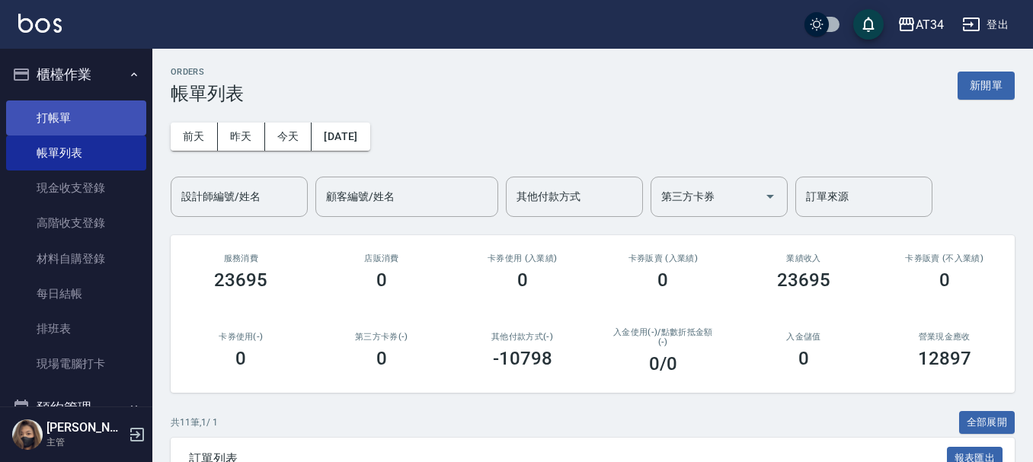
click at [85, 126] on link "打帳單" at bounding box center [76, 118] width 140 height 35
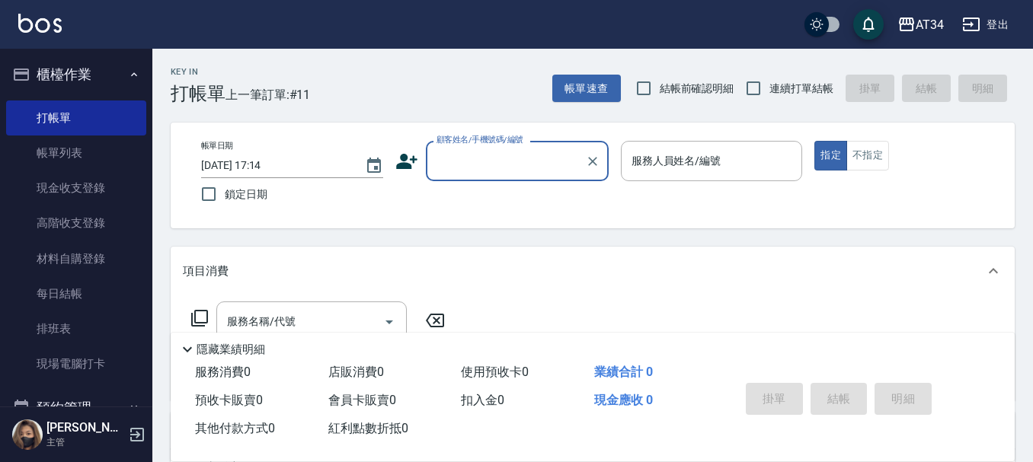
click at [504, 168] on input "顧客姓名/手機號碼/編號" at bounding box center [506, 161] width 146 height 27
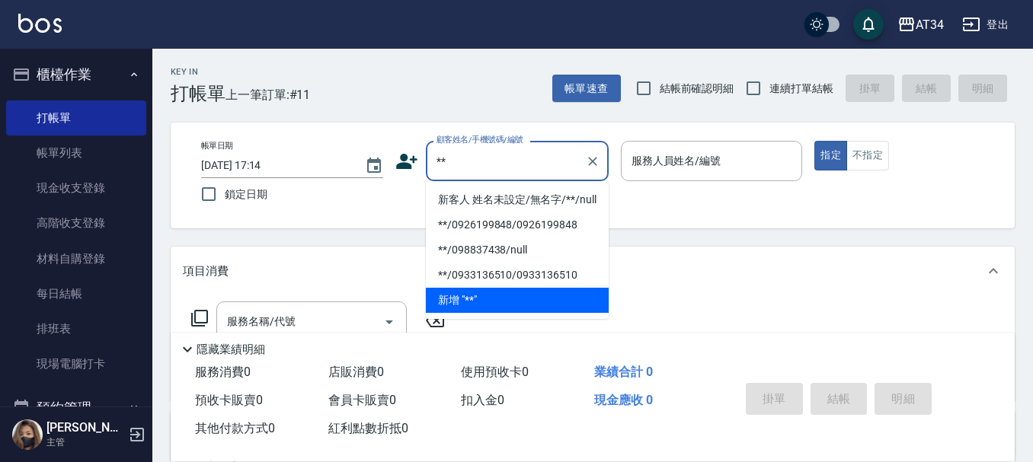
click at [506, 190] on li "新客人 姓名未設定/無名字/**/null" at bounding box center [517, 199] width 183 height 25
type input "新客人 姓名未設定/無名字/**/null"
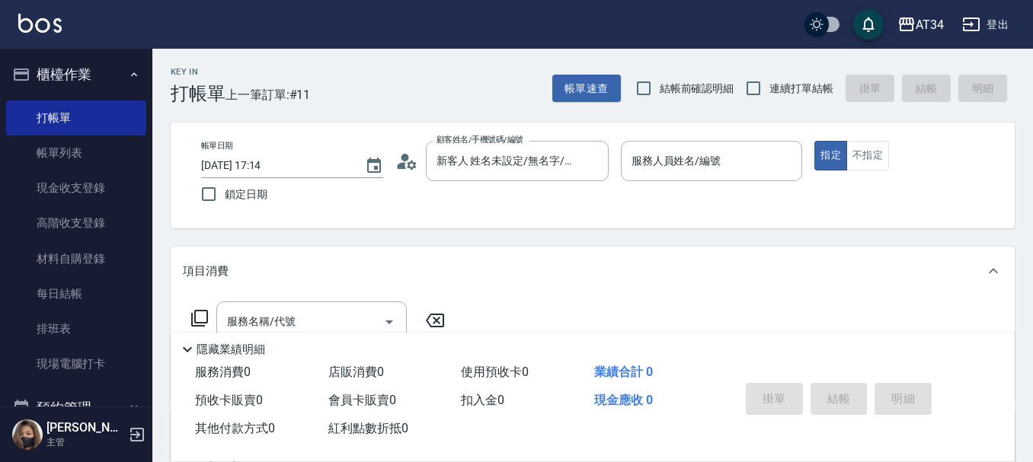
click at [506, 190] on div "帳單日期 2025/10/14 17:14 鎖定日期 顧客姓名/手機號碼/編號 新客人 姓名未設定/無名字/**/null 顧客姓名/手機號碼/編號 服務人員…" at bounding box center [592, 175] width 807 height 69
click at [616, 171] on div "帳單日期 2025/10/14 17:14 鎖定日期 顧客姓名/手機號碼/編號 新客人 姓名未設定/無名字/**/null 顧客姓名/手機號碼/編號 服務人員…" at bounding box center [592, 175] width 807 height 69
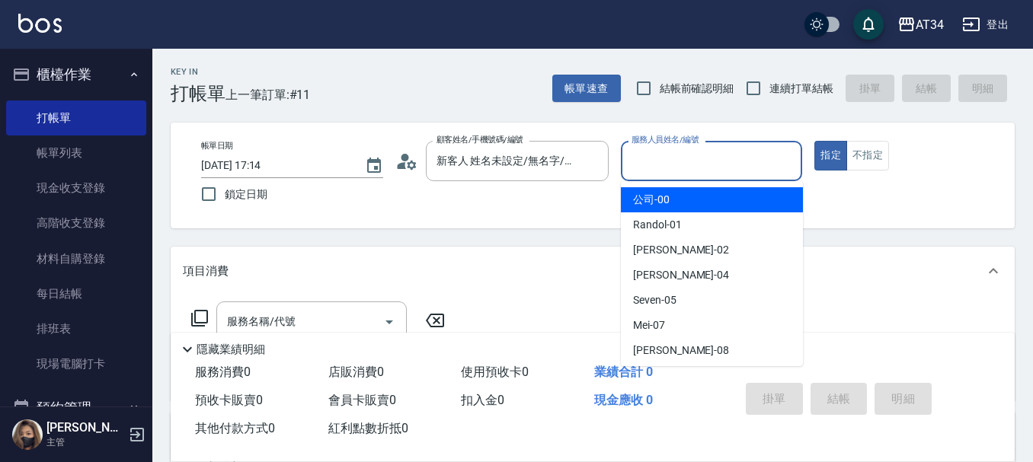
click at [650, 171] on input "服務人員姓名/編號" at bounding box center [712, 161] width 168 height 27
type input "5"
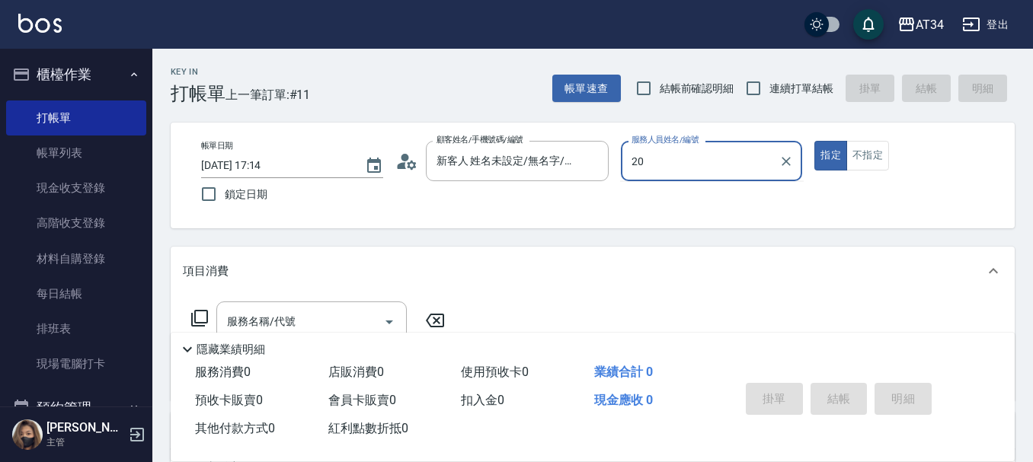
type input "2"
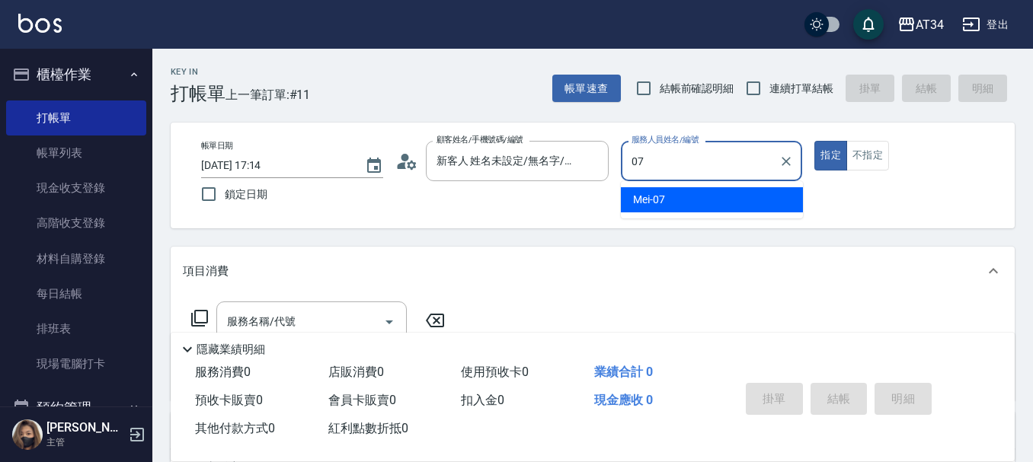
type input "Mei-07"
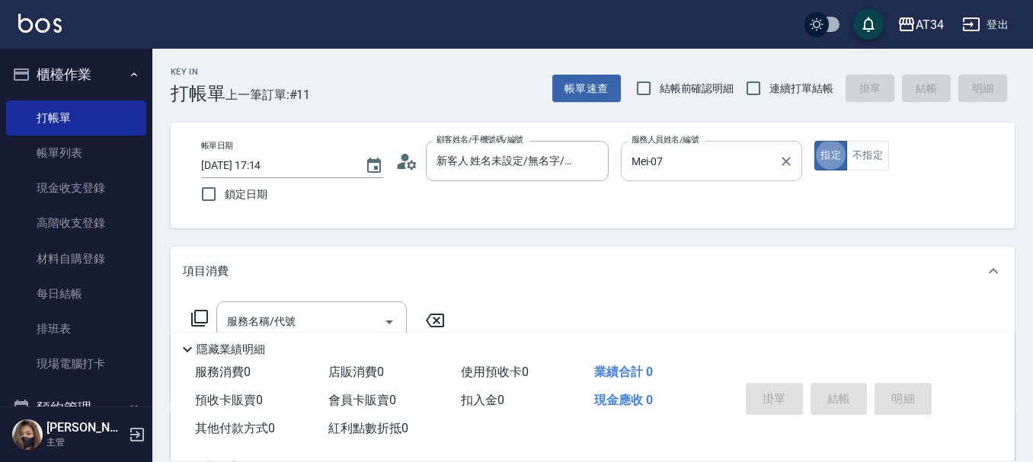
type button "true"
click at [279, 305] on div "服務名稱/代號" at bounding box center [311, 322] width 190 height 40
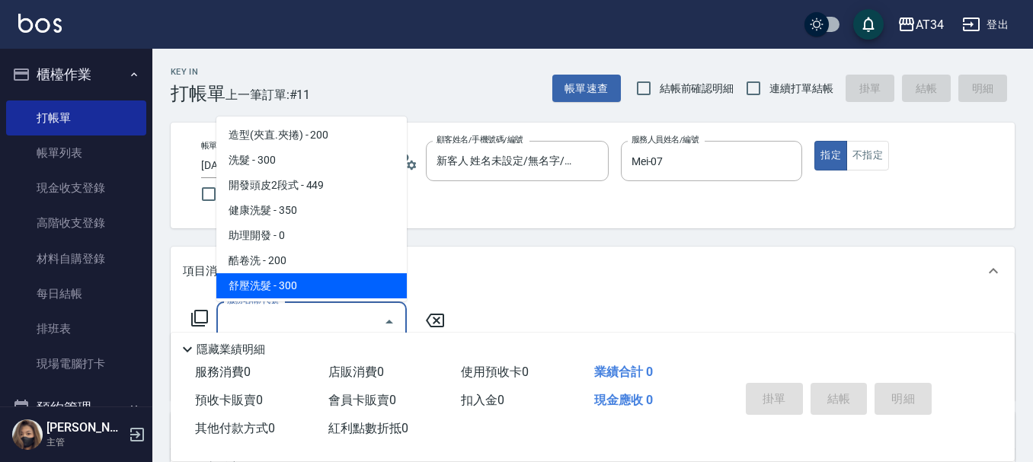
scroll to position [76, 0]
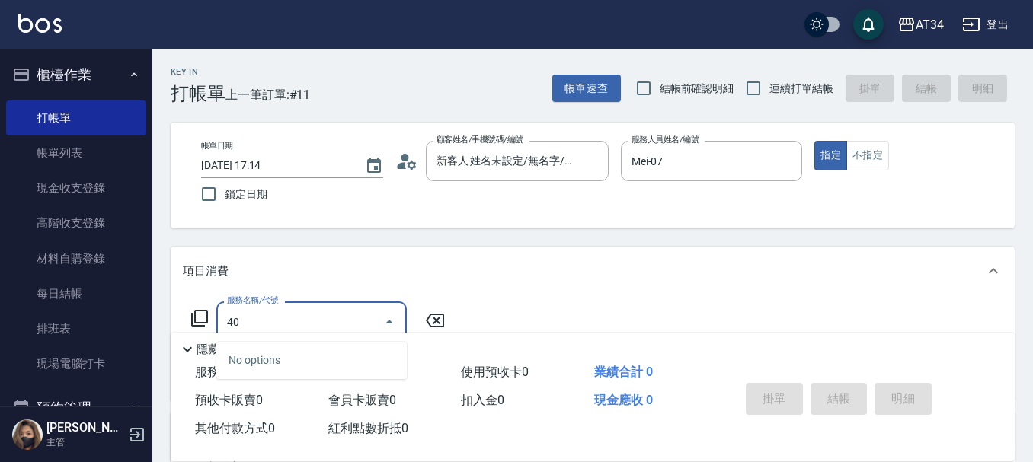
type input "401"
type input "20"
type input "剪髮(401)"
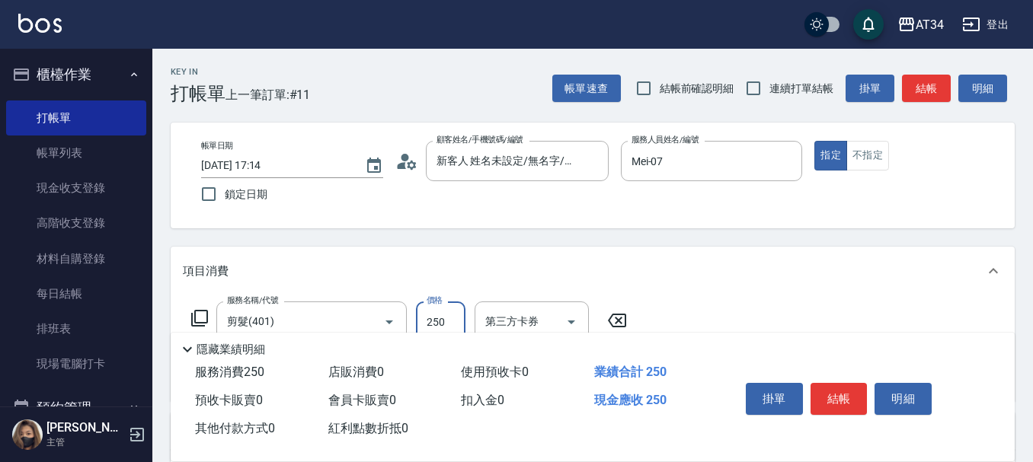
type input "0"
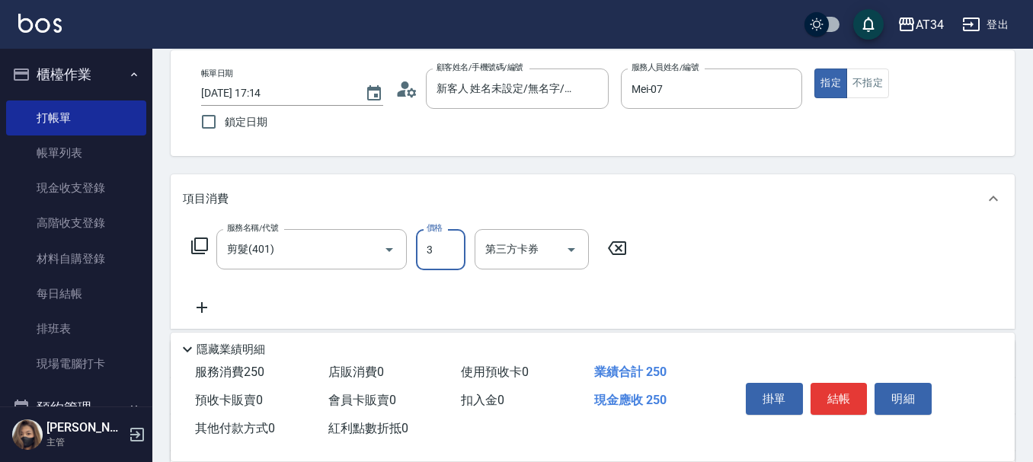
type input "30"
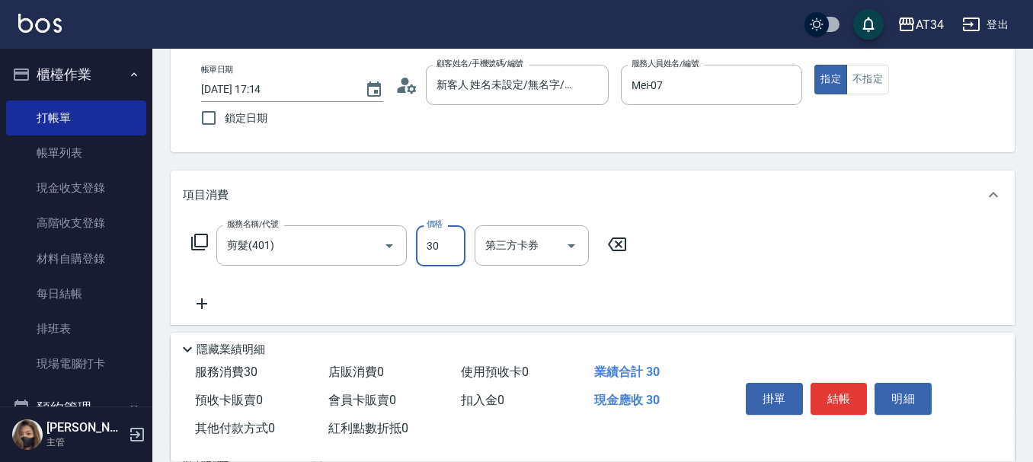
type input "30"
click at [377, 248] on button "Open" at bounding box center [389, 246] width 24 height 24
type input "300"
click at [377, 248] on button "Open" at bounding box center [389, 246] width 24 height 24
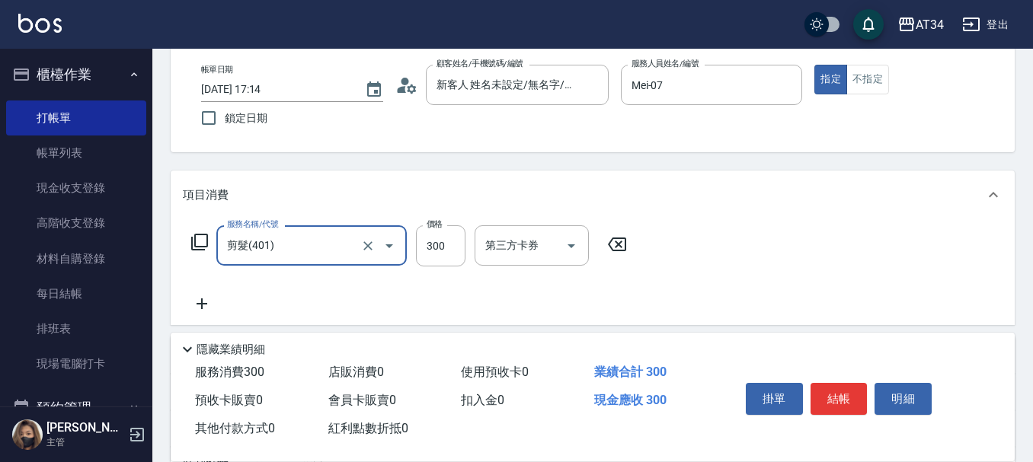
click at [377, 248] on button "Open" at bounding box center [389, 246] width 24 height 24
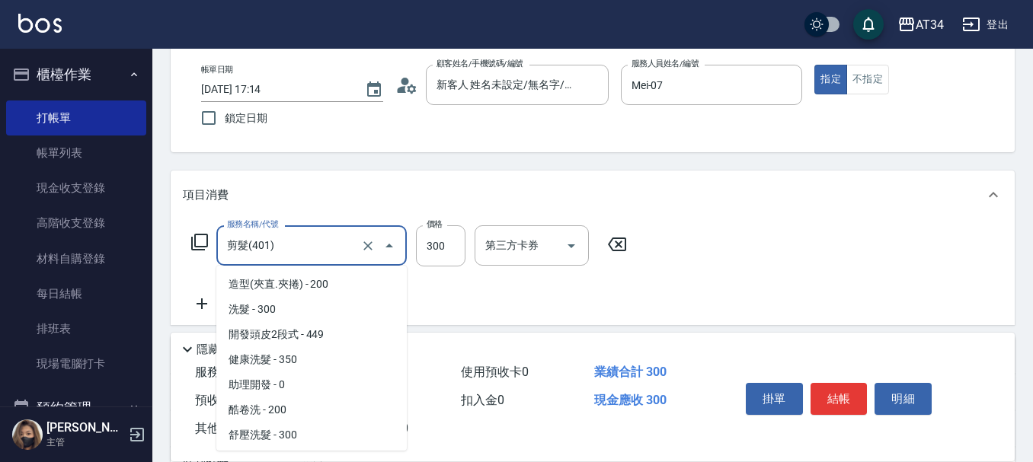
scroll to position [223, 0]
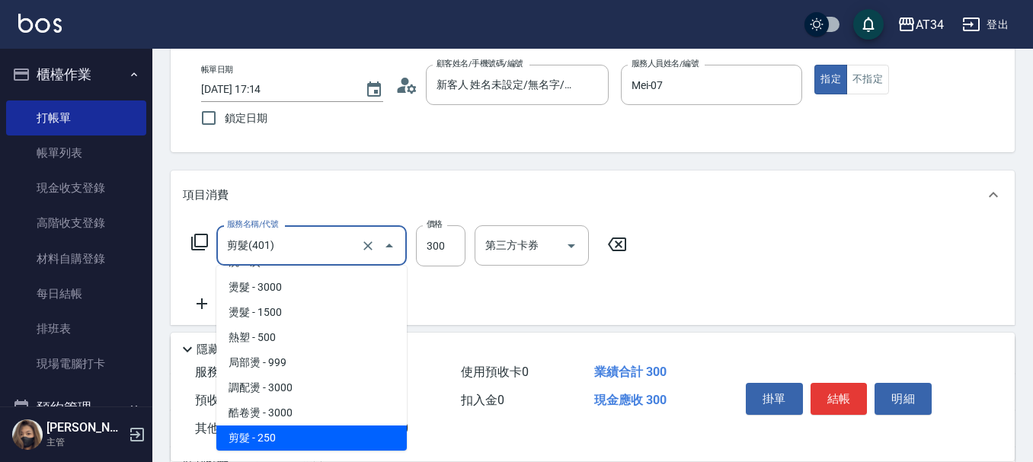
click at [347, 247] on input "剪髮(401)" at bounding box center [290, 245] width 134 height 27
click at [347, 245] on input "剪髮(401)" at bounding box center [290, 245] width 134 height 27
type input "0"
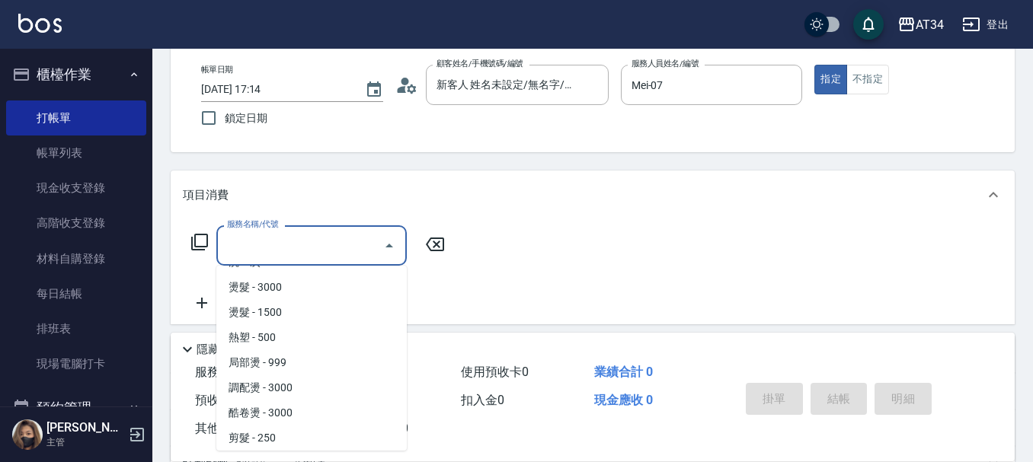
type input "0"
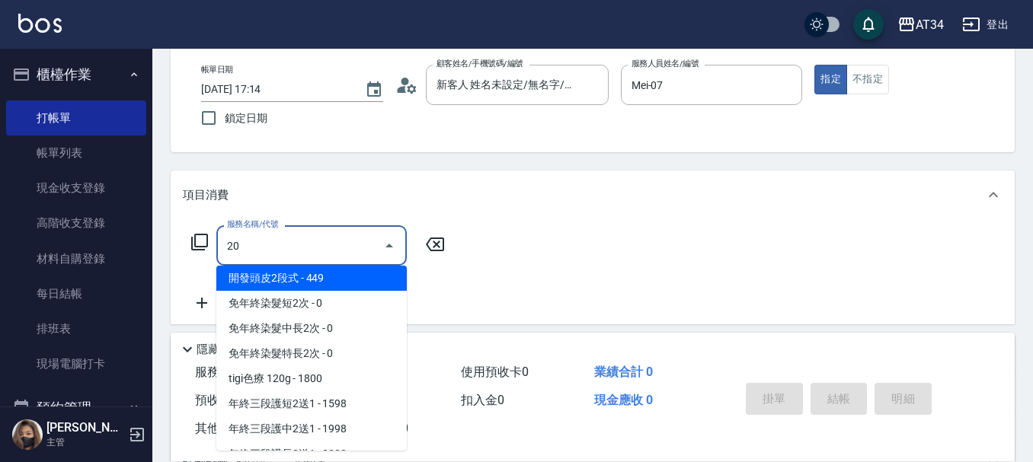
scroll to position [0, 0]
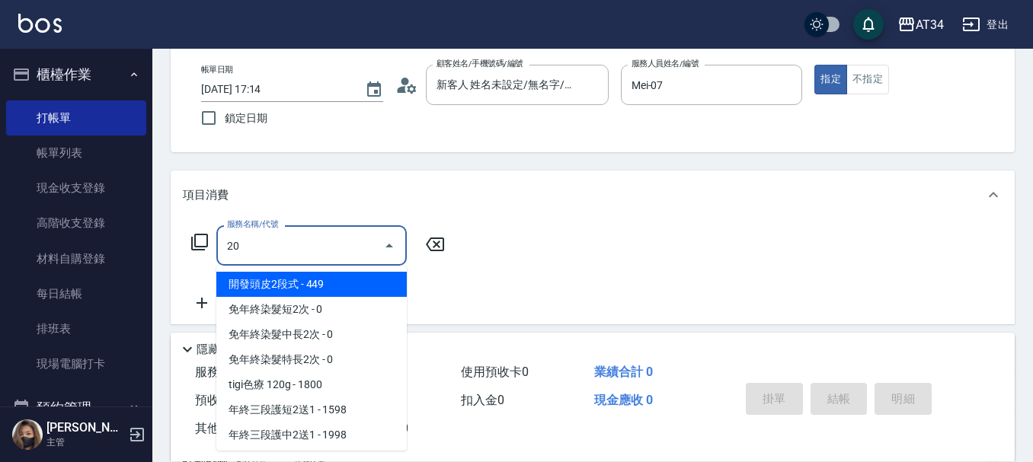
type input "201"
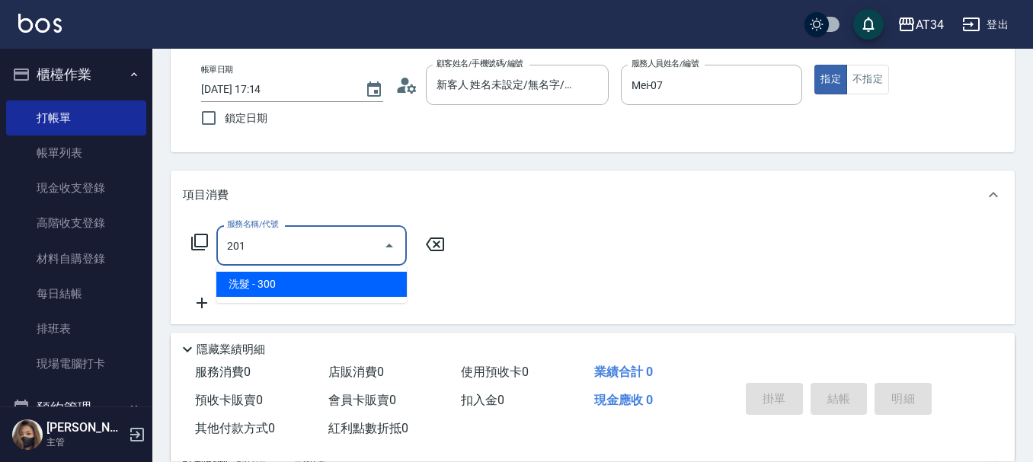
type input "30"
type input "洗髮(201)"
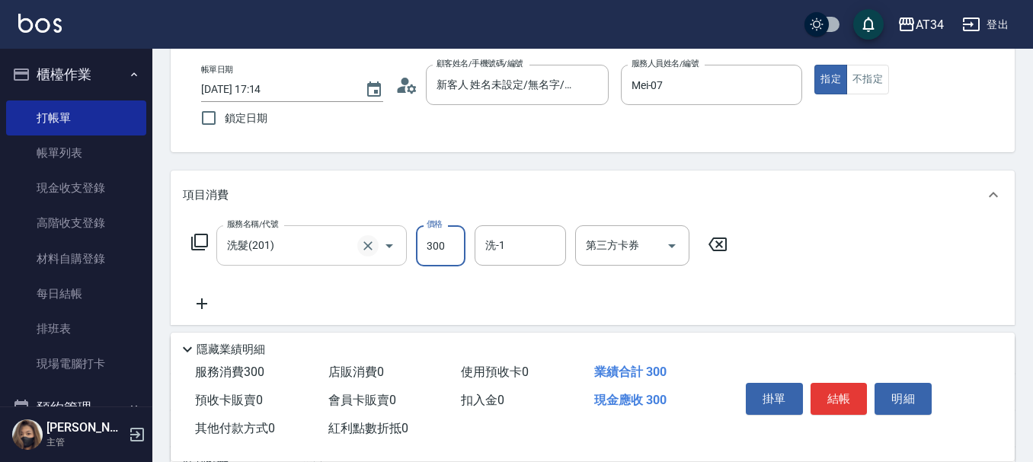
type input "0"
type input "30"
type input "300"
click at [534, 258] on input "洗-1" at bounding box center [520, 245] width 78 height 27
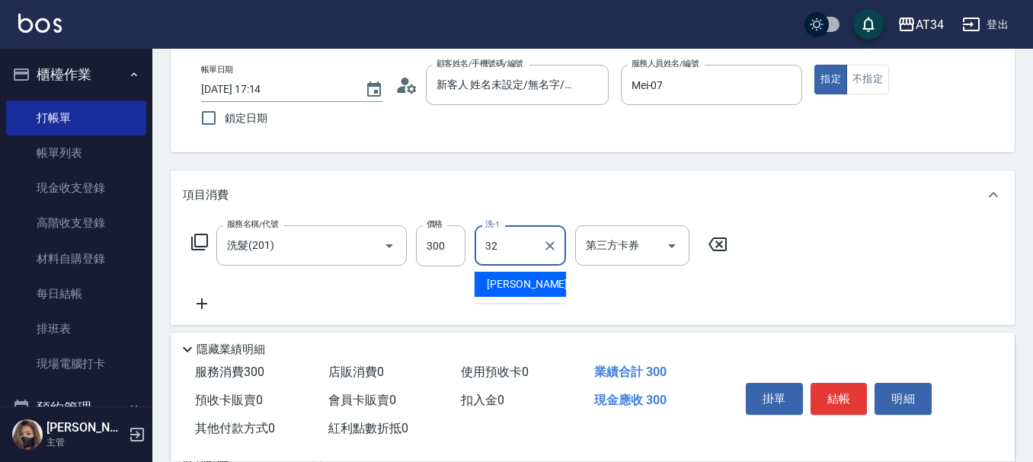
type input "阿源-32"
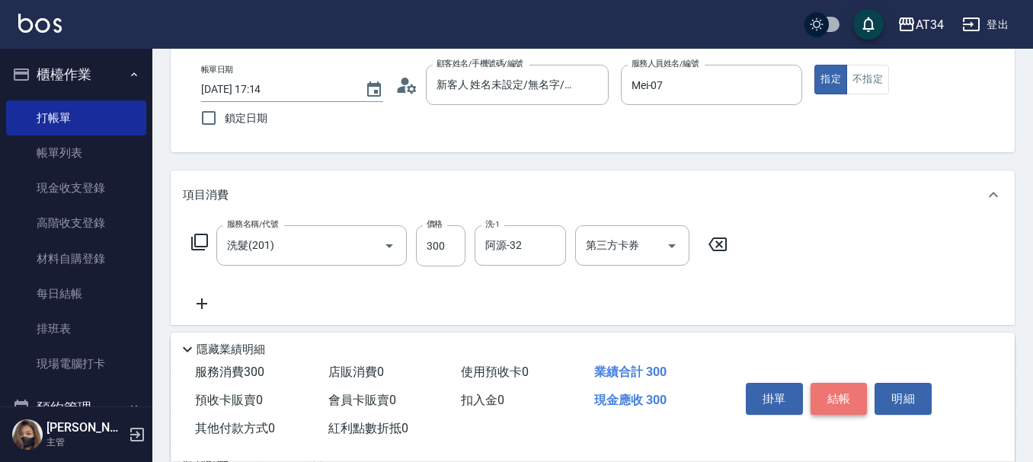
click at [856, 395] on button "結帳" at bounding box center [838, 399] width 57 height 32
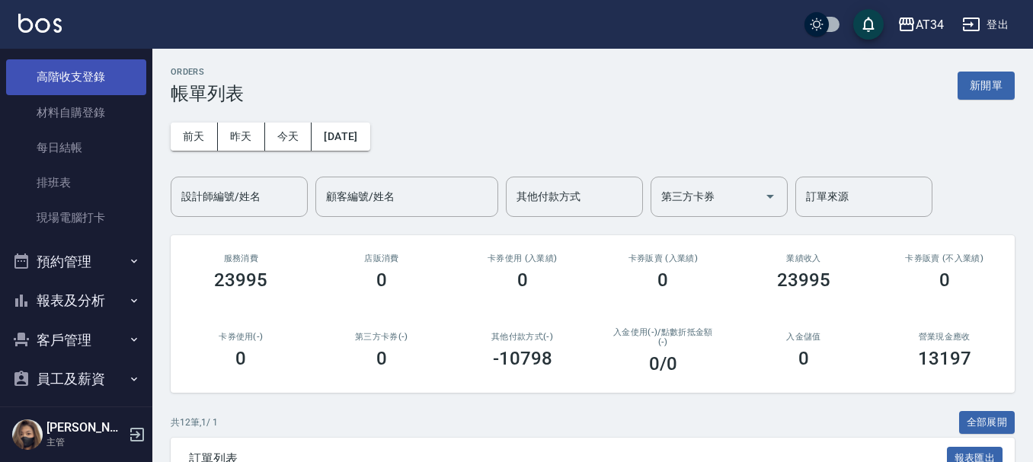
scroll to position [152, 0]
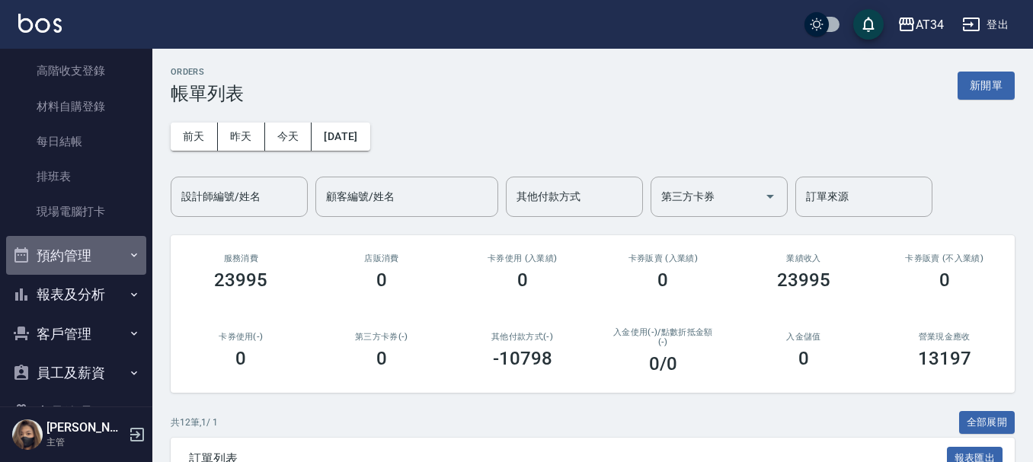
click at [78, 260] on button "預約管理" at bounding box center [76, 256] width 140 height 40
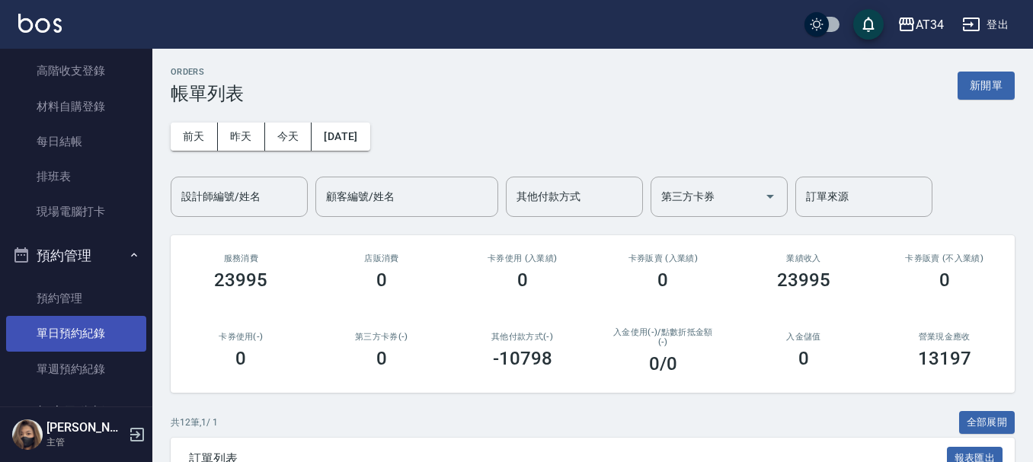
click at [70, 328] on link "單日預約紀錄" at bounding box center [76, 333] width 140 height 35
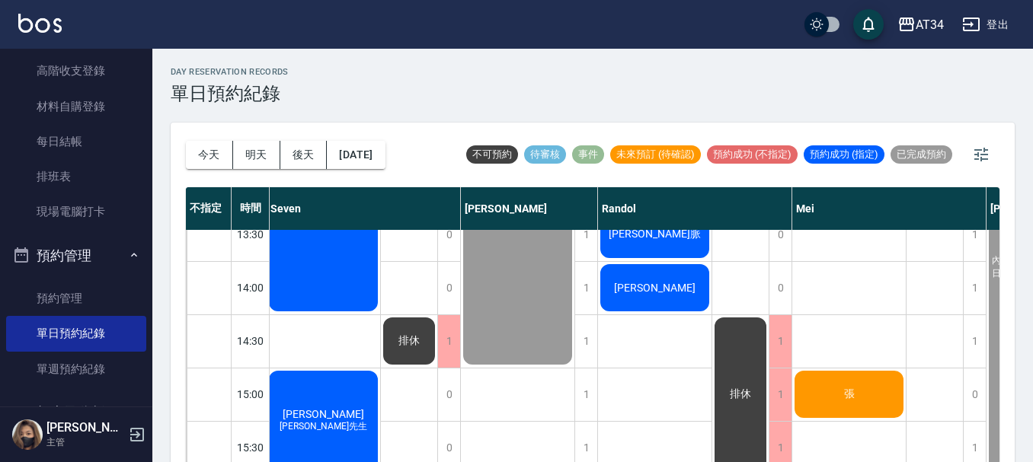
scroll to position [280, 254]
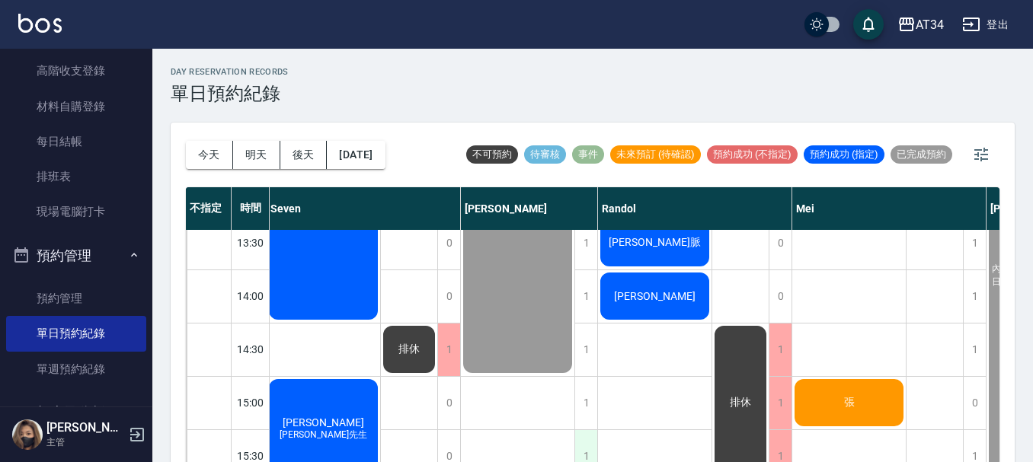
click at [586, 433] on div "1" at bounding box center [585, 456] width 23 height 53
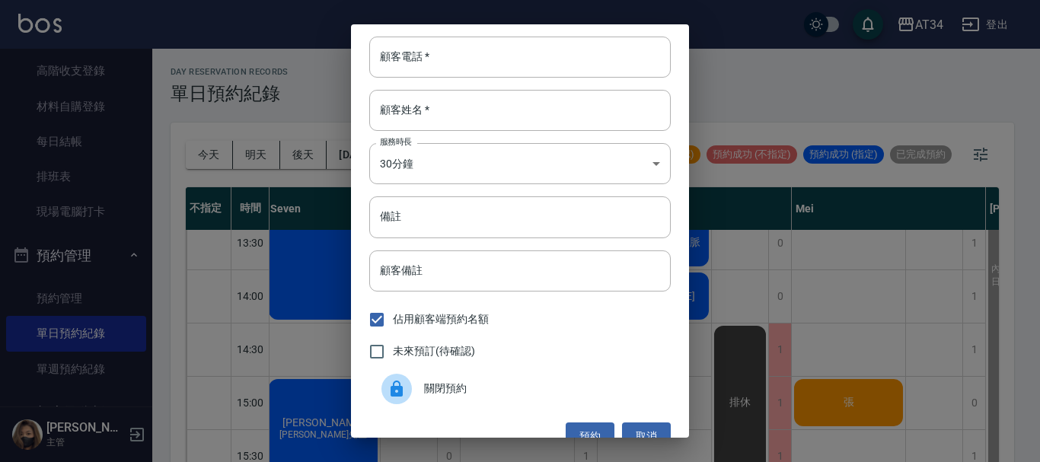
click at [215, 121] on div "顧客電話   * 顧客電話   * 顧客姓名   * 顧客姓名   * 服務時長 30分鐘 1 服務時長 備註 備註 顧客備註 顧客備註 佔用顧客端預約名額 …" at bounding box center [520, 231] width 1040 height 462
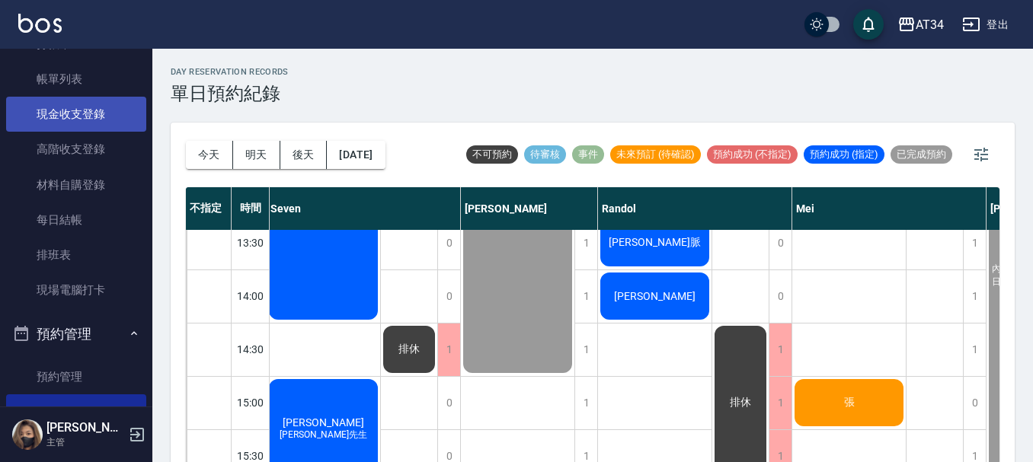
scroll to position [0, 0]
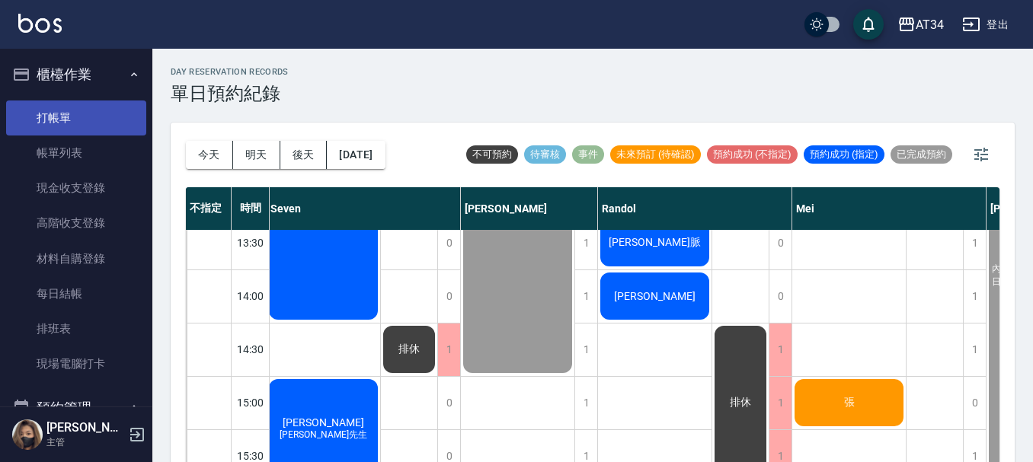
click at [91, 104] on link "打帳單" at bounding box center [76, 118] width 140 height 35
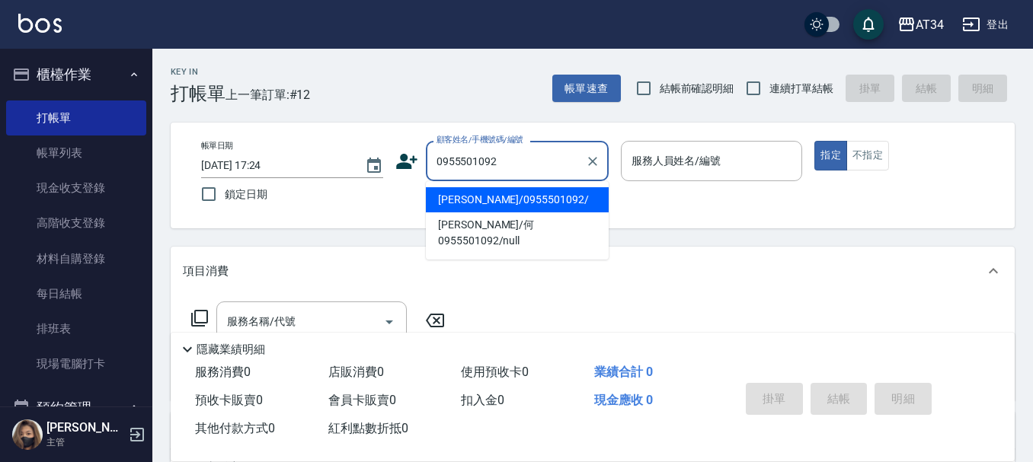
click at [557, 196] on li "何育萱/0955501092/" at bounding box center [517, 199] width 183 height 25
type input "何育萱/0955501092/"
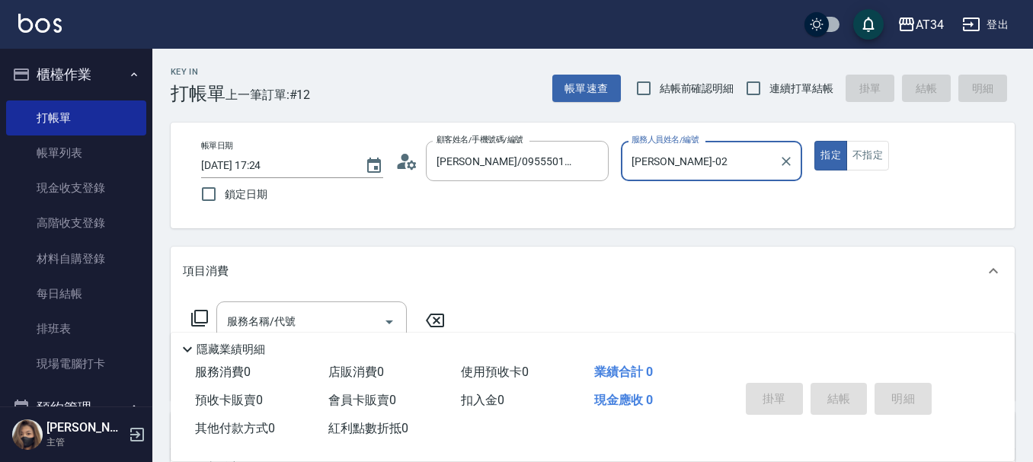
type input "Wendy-02"
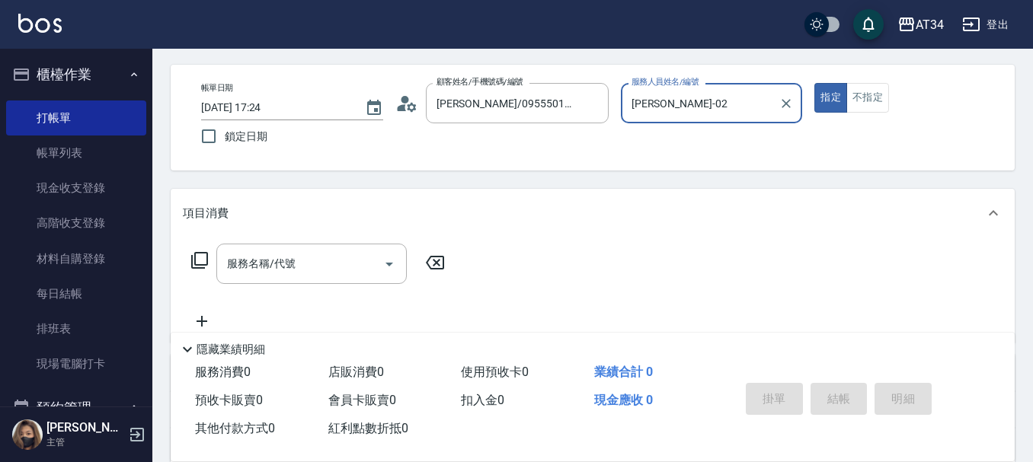
scroll to position [228, 0]
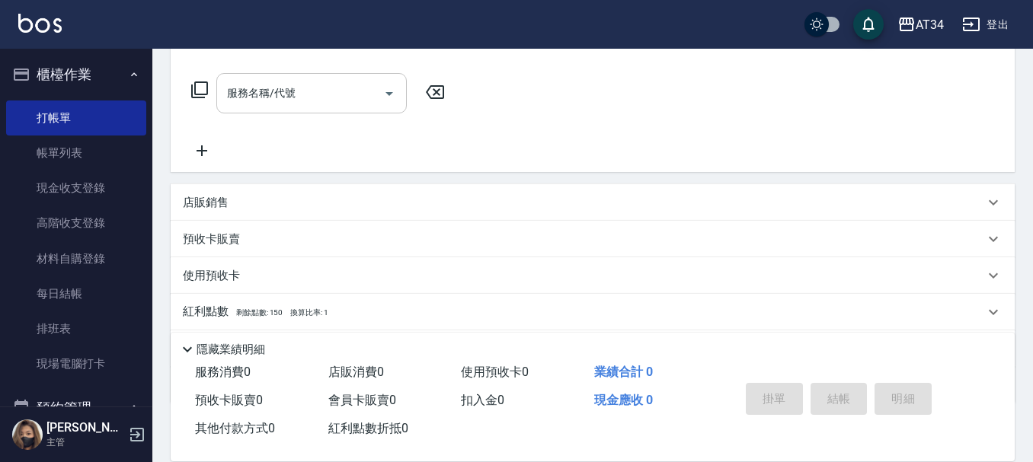
click at [349, 103] on input "服務名稱/代號" at bounding box center [300, 93] width 154 height 27
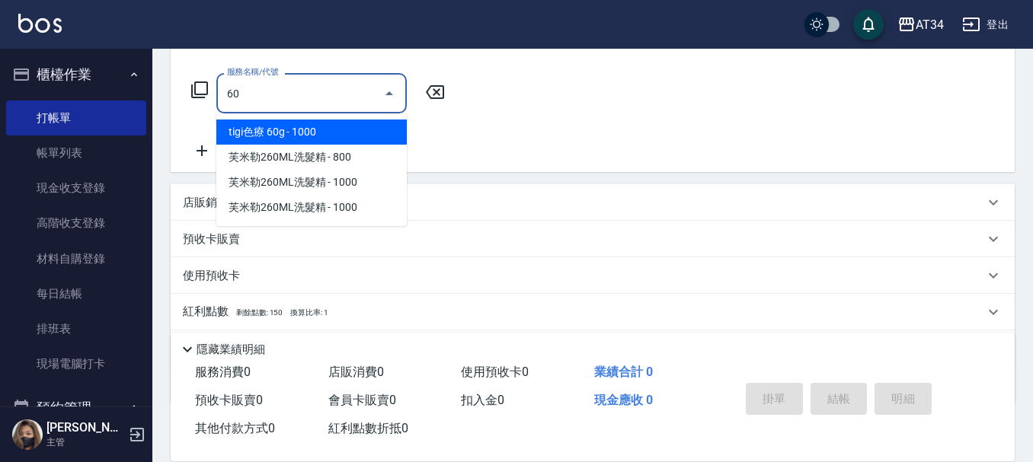
type input "602"
type input "90"
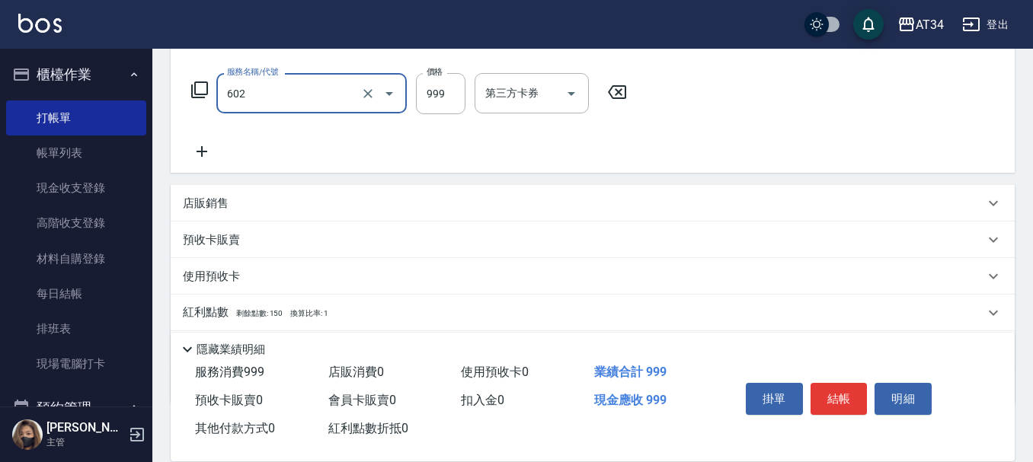
type input "自備鉑金(602)"
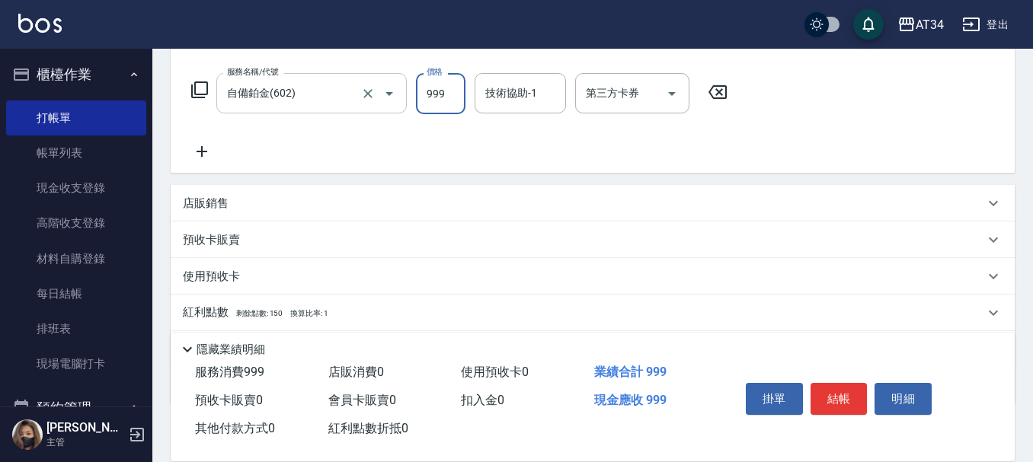
type input "0"
type input "16"
type input "10"
type input "162"
type input "160"
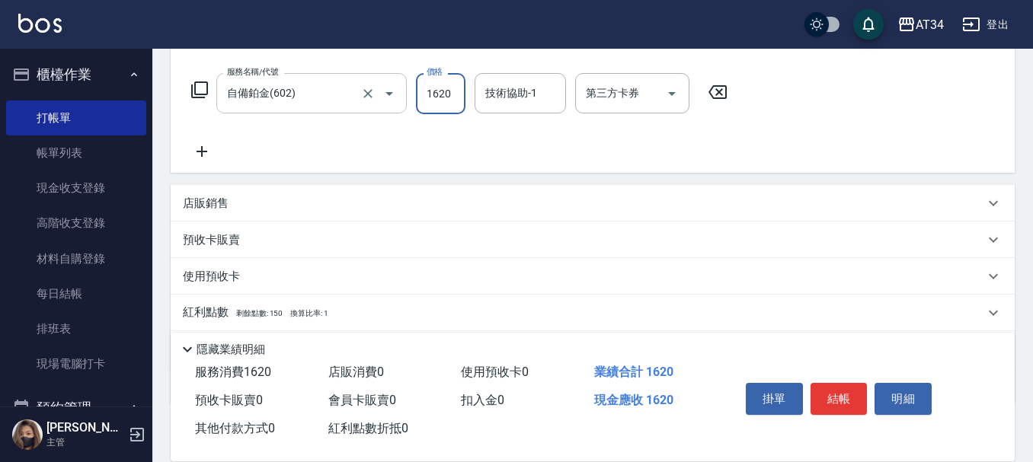
type input "1620"
type input "3"
type input "拉拉-35"
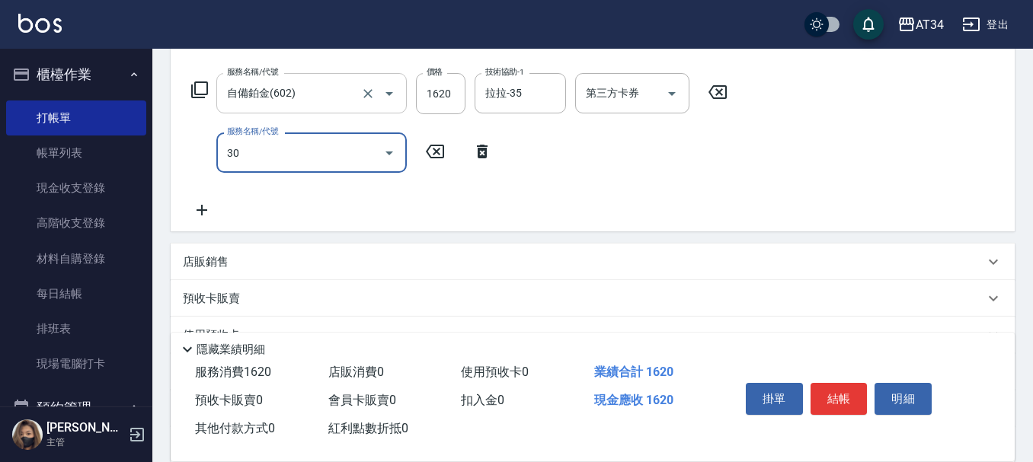
type input "301"
type input "310"
type input "燙髮(301)"
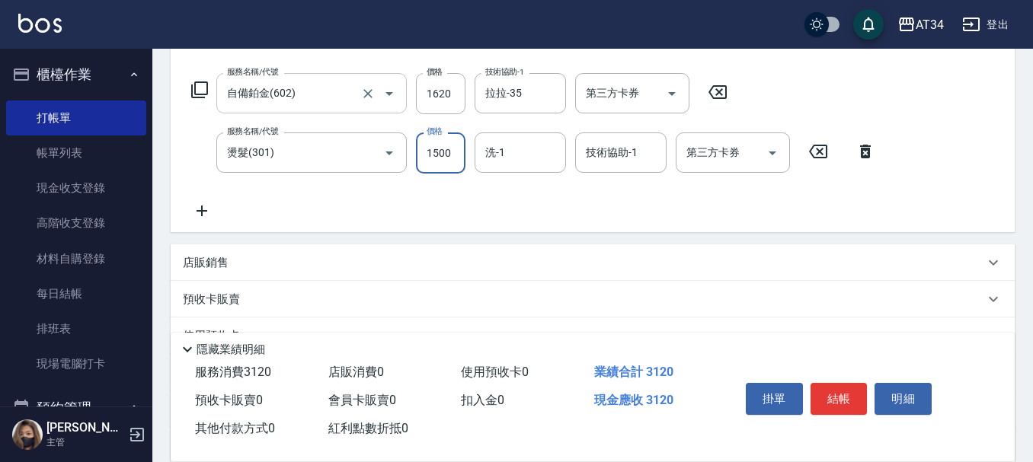
type input "160"
type input "252"
type input "410"
type input "2520"
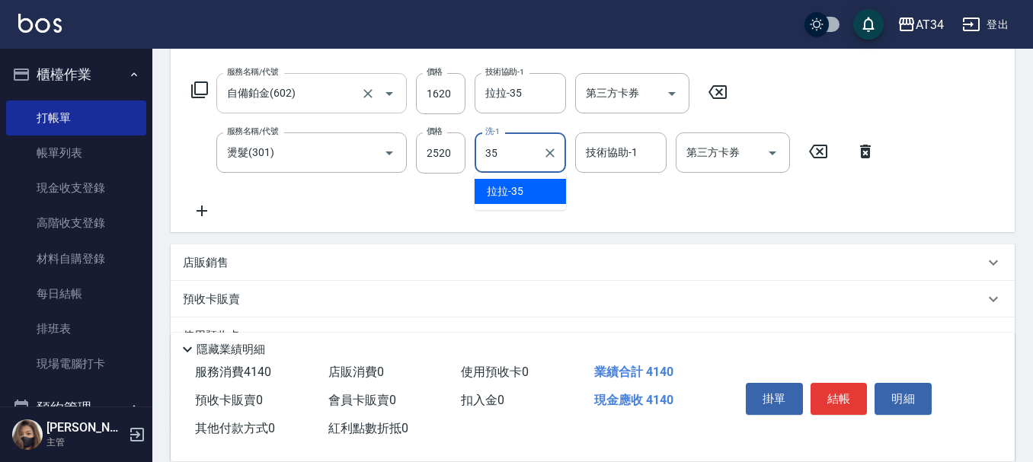
type input "拉拉-35"
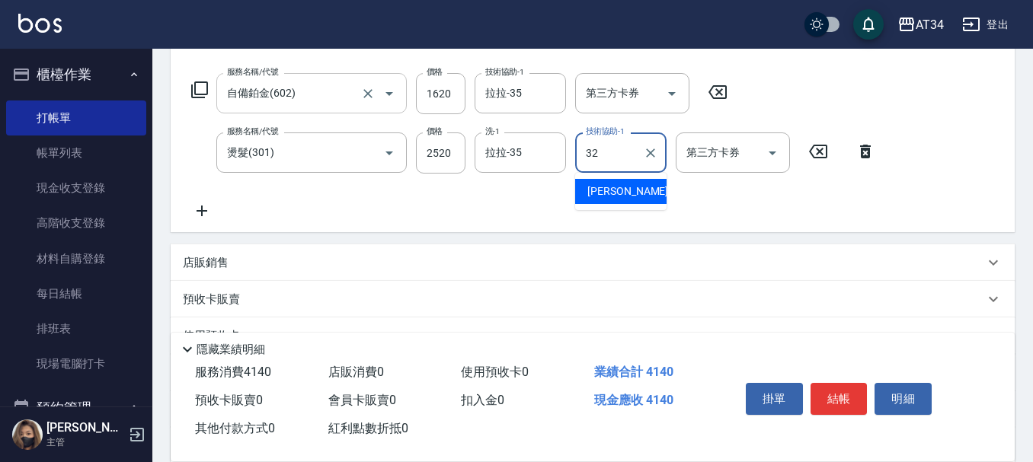
type input "阿源-32"
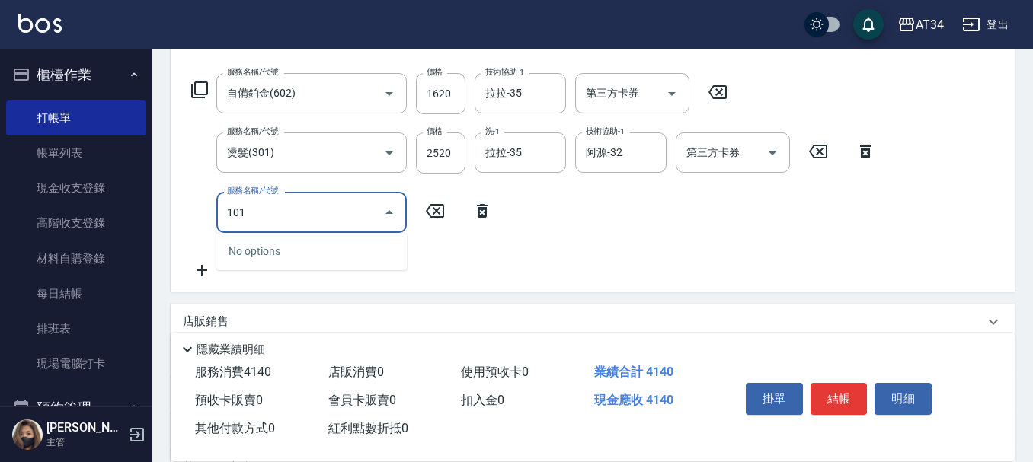
type input "1011"
type input "510"
type input "洗+AB劑+精油(1011)"
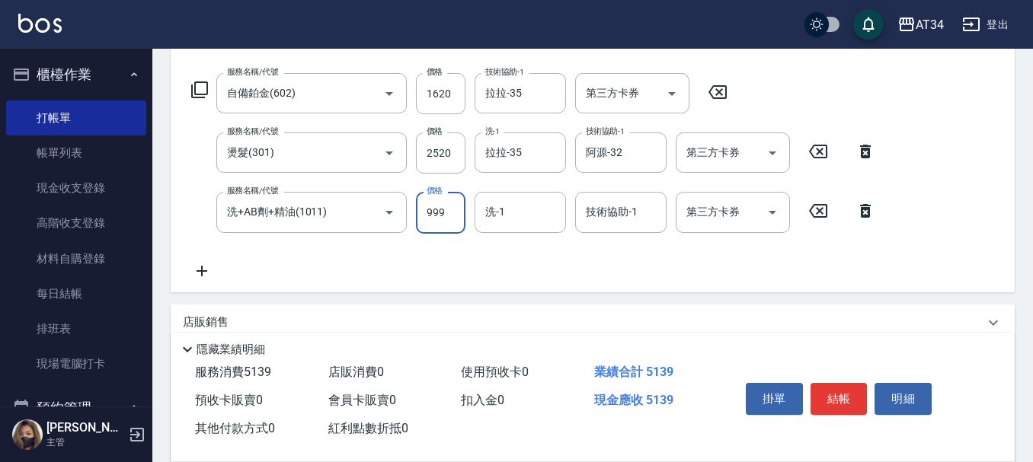
type input "7"
type input "410"
type input "79"
type input "420"
type input "799"
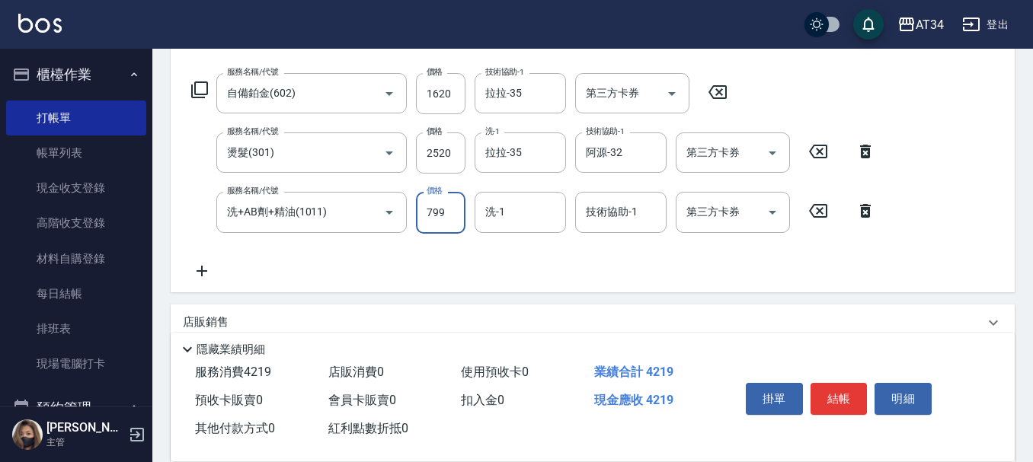
type input "490"
type input "799"
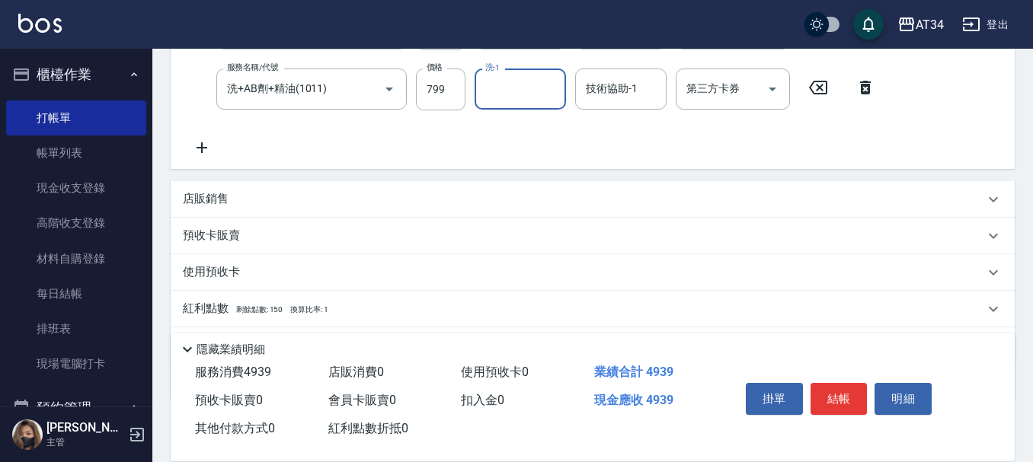
scroll to position [436, 0]
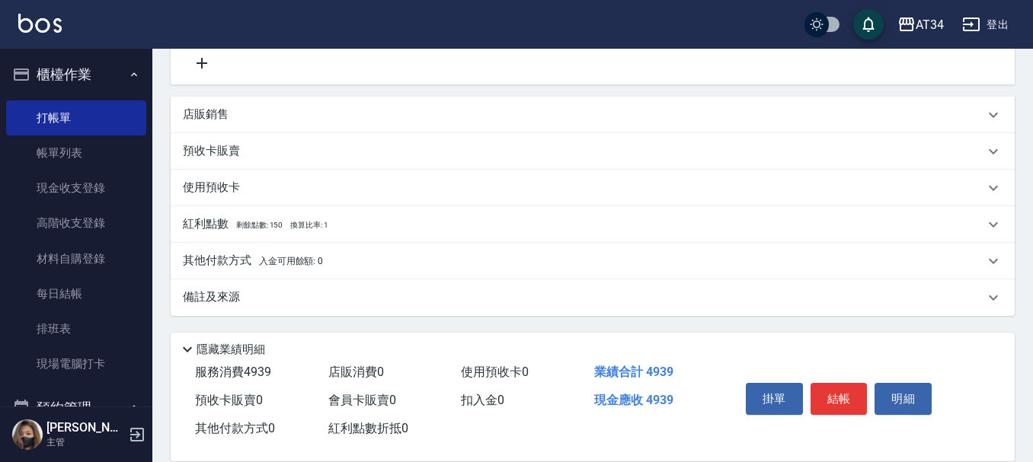
click at [366, 257] on div "其他付款方式 入金可用餘額: 0" at bounding box center [583, 261] width 801 height 17
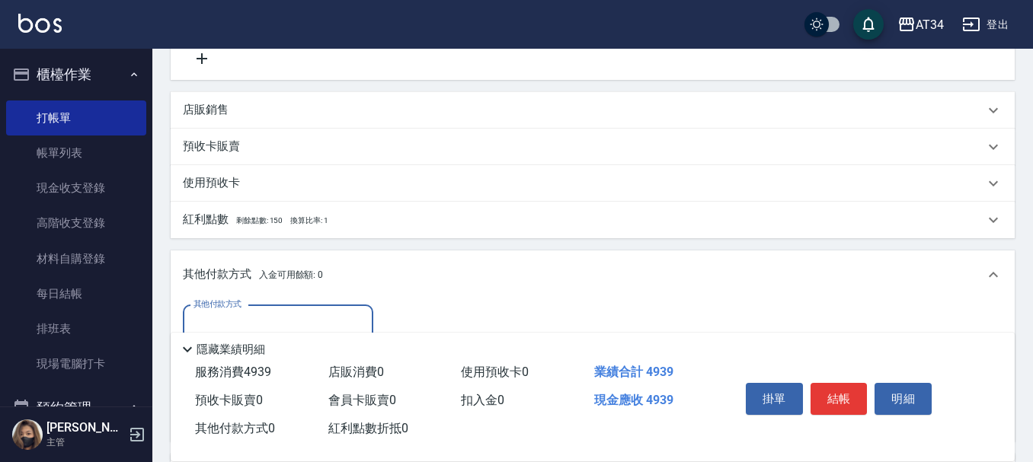
scroll to position [0, 0]
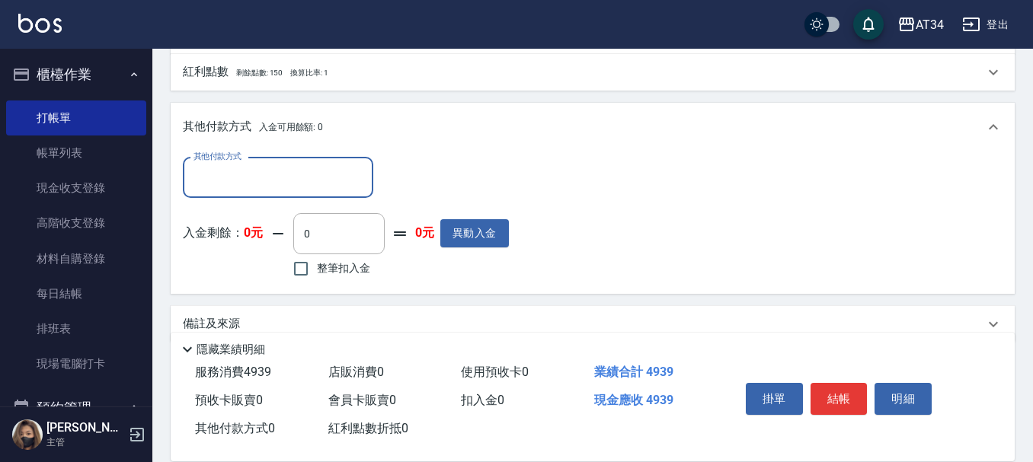
click at [312, 180] on input "其他付款方式" at bounding box center [278, 177] width 177 height 27
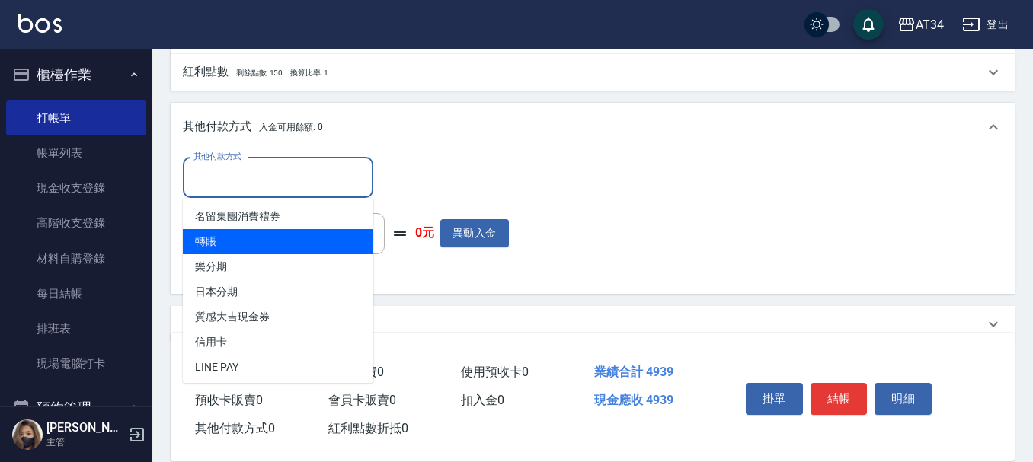
click at [305, 242] on span "轉賬" at bounding box center [278, 241] width 190 height 25
type input "轉賬"
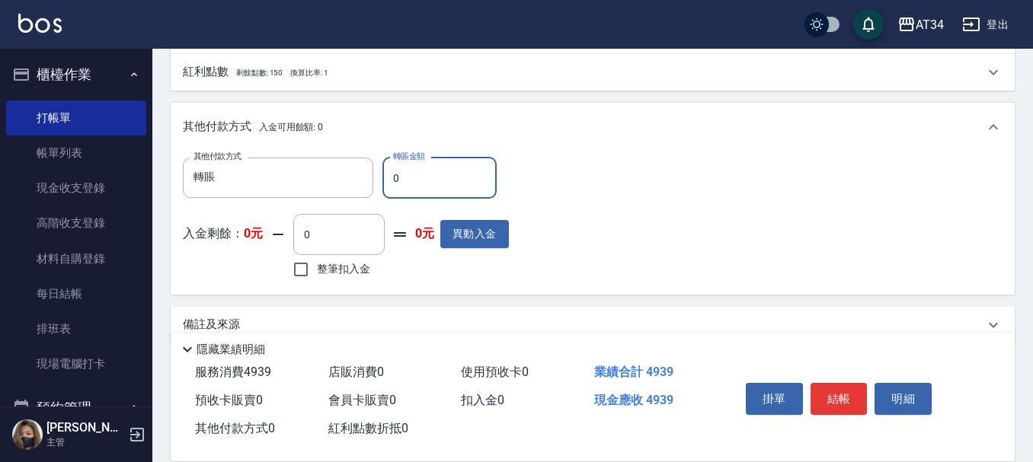
click at [418, 195] on input "0" at bounding box center [439, 178] width 114 height 41
type input "49"
type input "480"
type input "493"
type input "440"
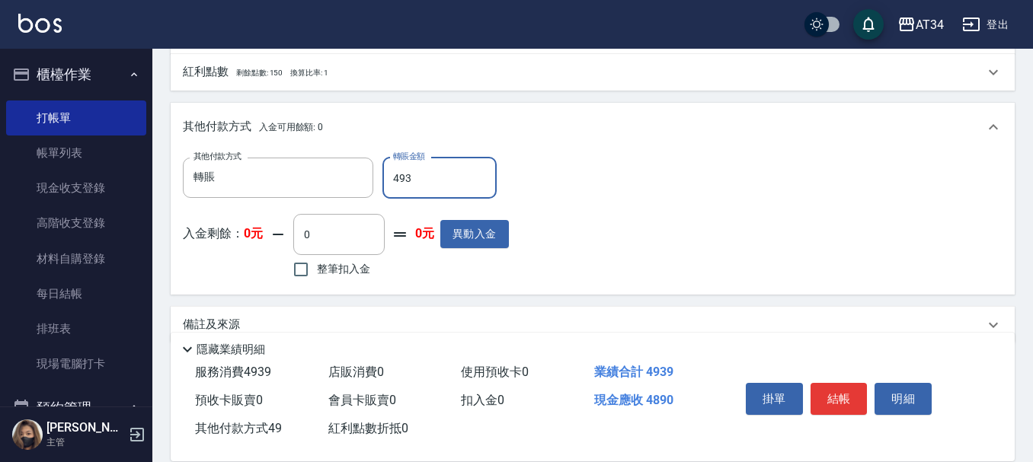
type input "4939"
type input "0"
type input "4939"
click at [832, 389] on button "結帳" at bounding box center [838, 399] width 57 height 32
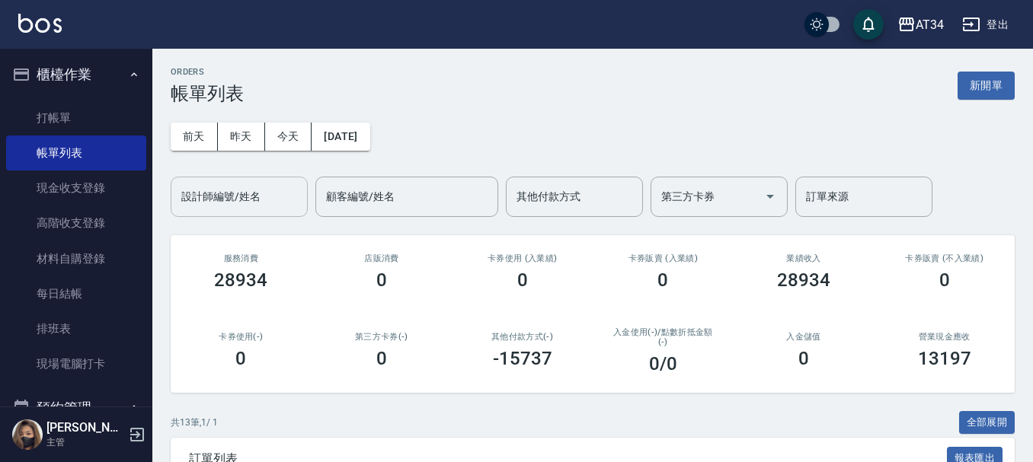
click at [273, 202] on input "設計師編號/姓名" at bounding box center [238, 197] width 123 height 27
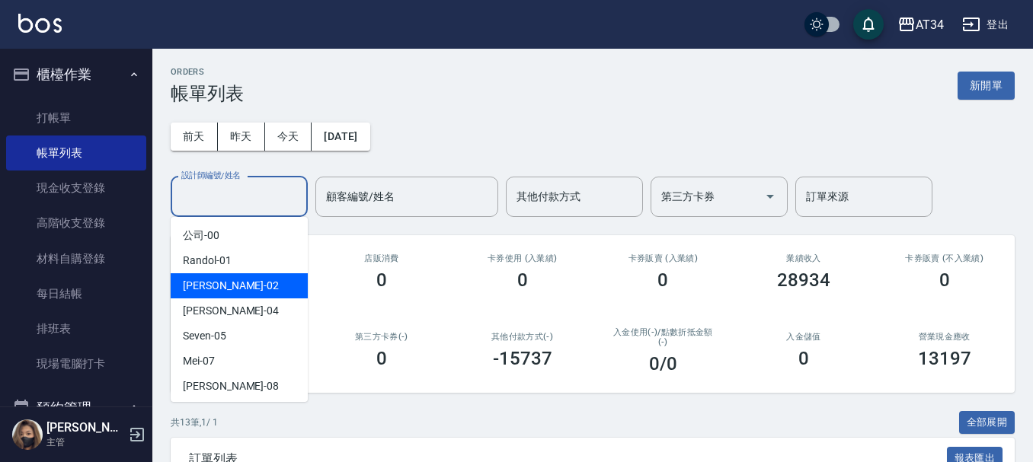
click at [269, 277] on div "Wendy -02" at bounding box center [239, 285] width 137 height 25
type input "Wendy-02"
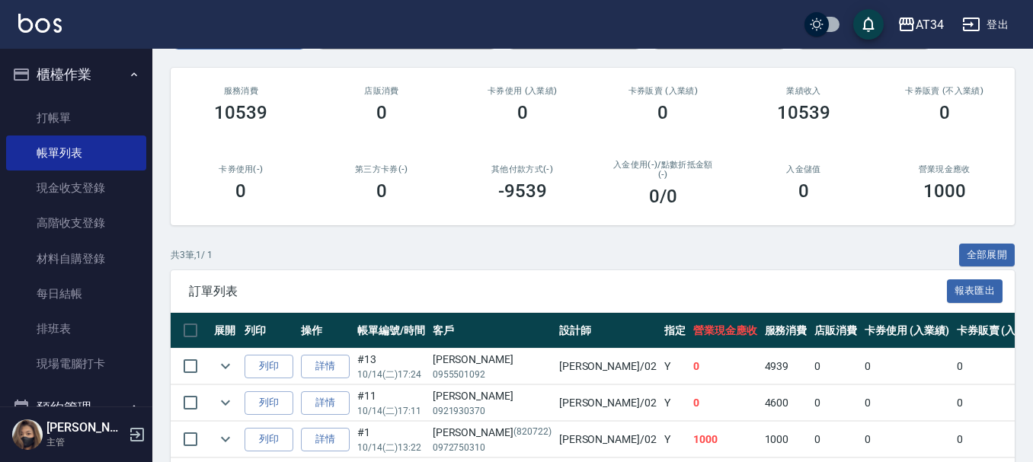
scroll to position [235, 0]
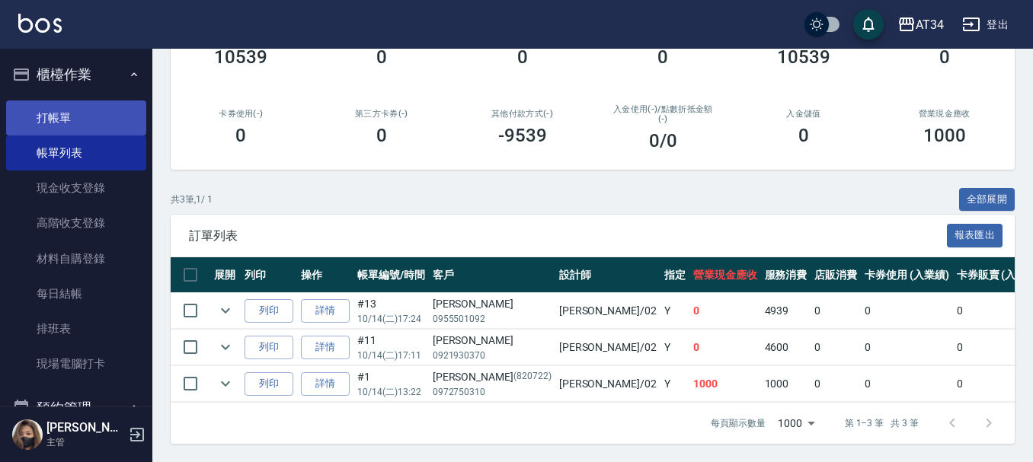
click at [75, 120] on link "打帳單" at bounding box center [76, 118] width 140 height 35
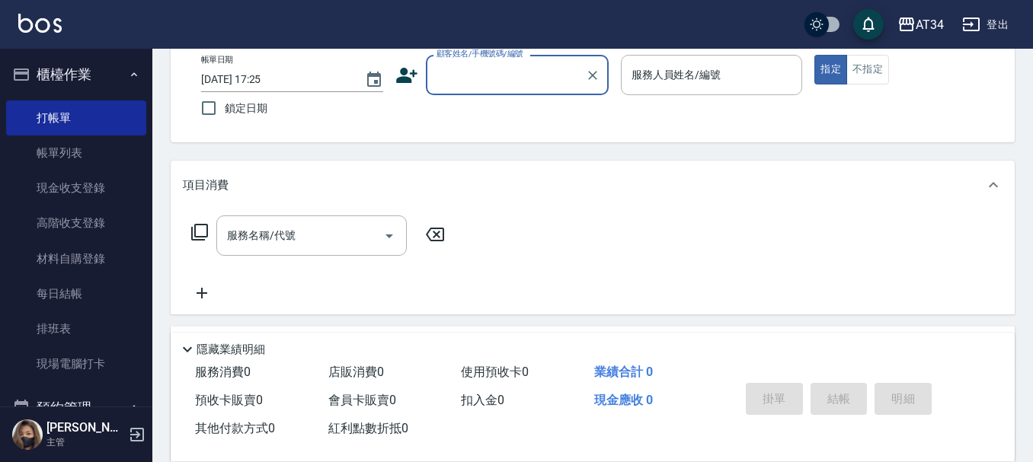
scroll to position [152, 0]
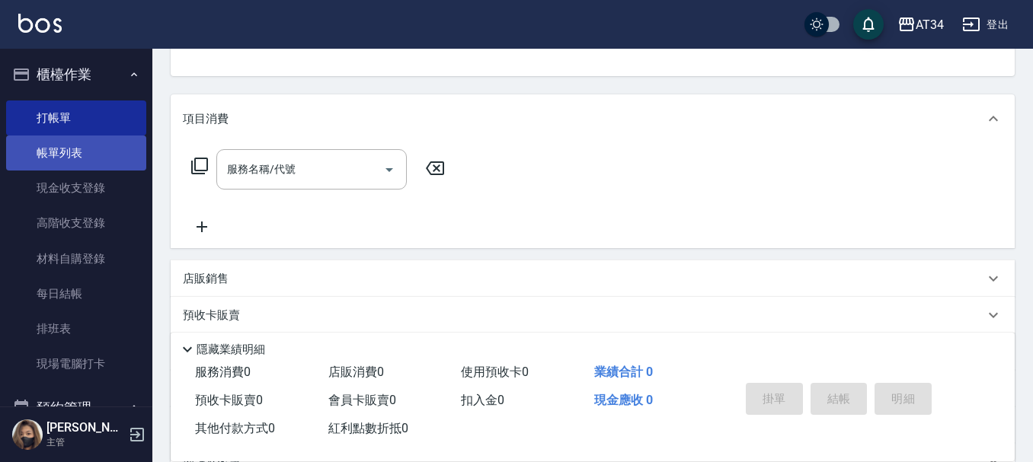
click at [75, 163] on link "帳單列表" at bounding box center [76, 153] width 140 height 35
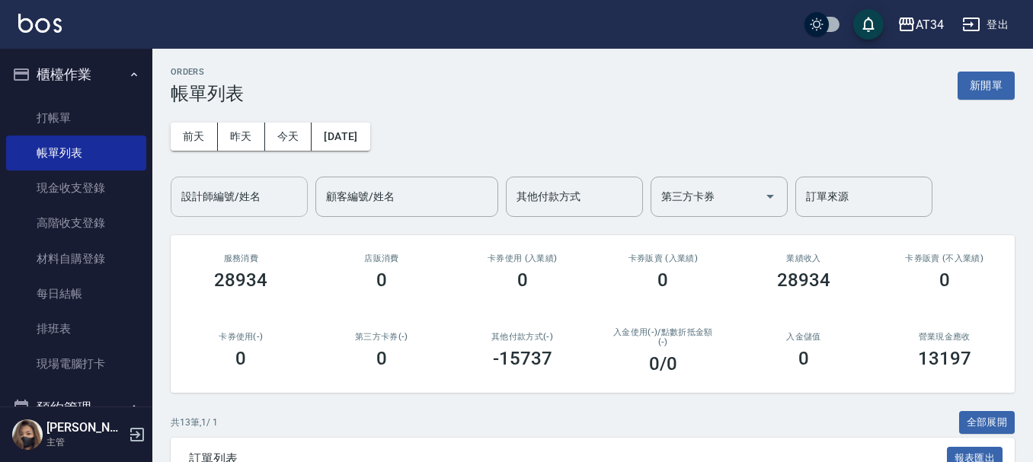
click at [273, 199] on input "設計師編號/姓名" at bounding box center [238, 197] width 123 height 27
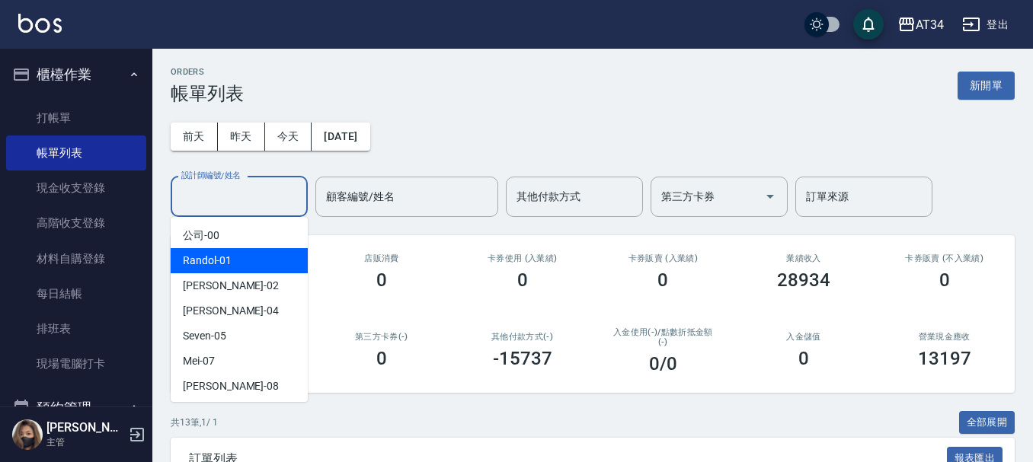
click at [273, 295] on div "Wendy -02" at bounding box center [239, 285] width 137 height 25
type input "Wendy-02"
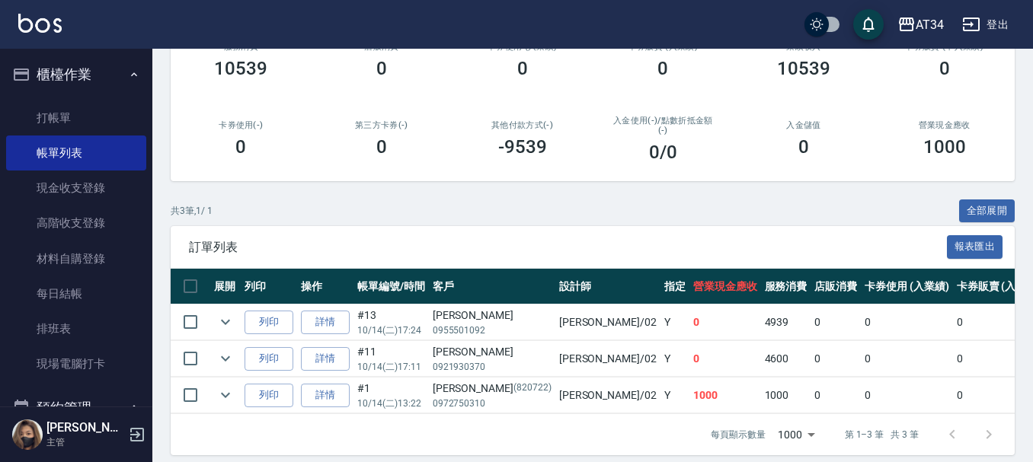
scroll to position [235, 0]
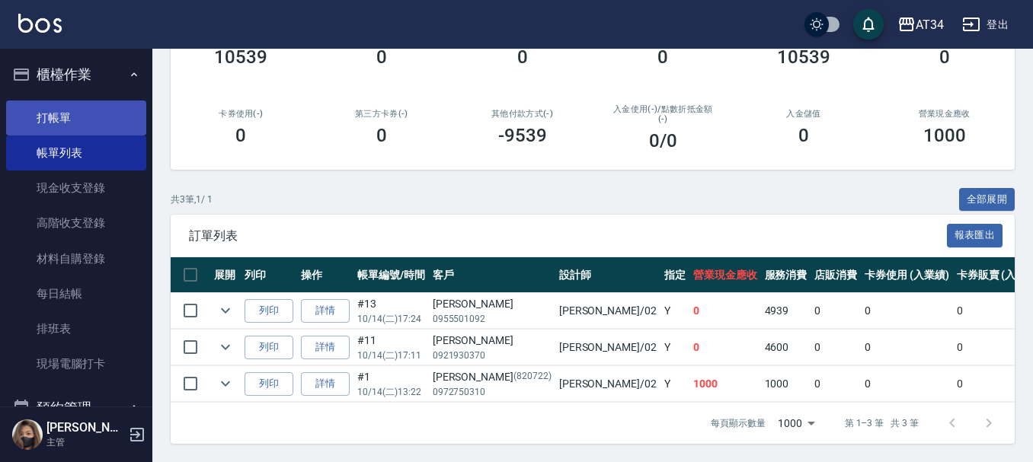
click at [99, 134] on link "打帳單" at bounding box center [76, 118] width 140 height 35
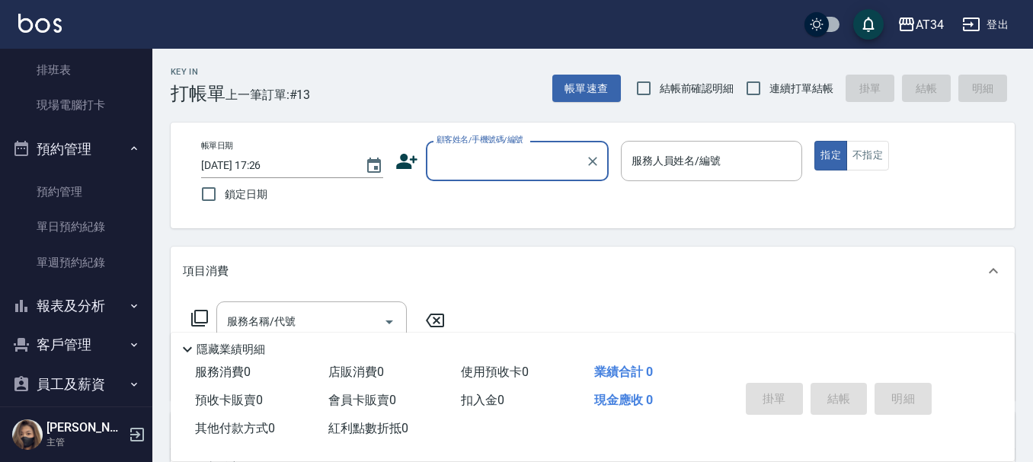
scroll to position [305, 0]
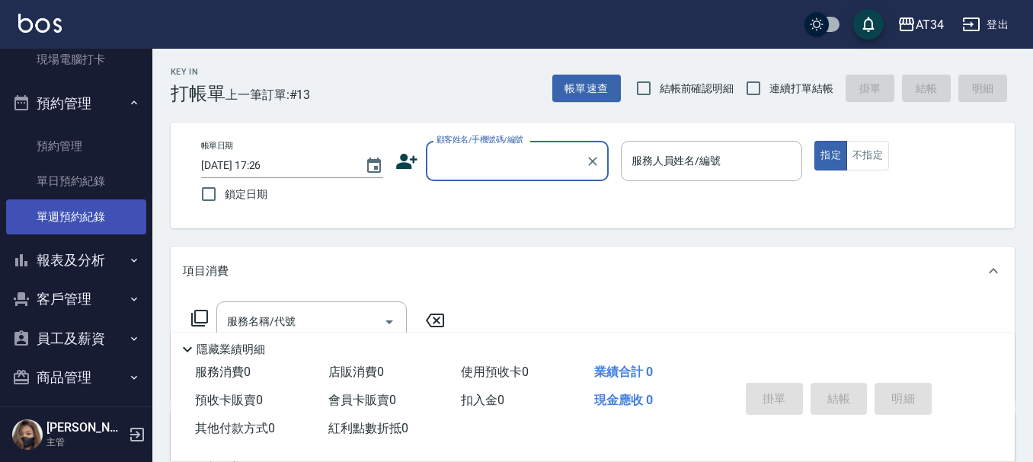
click at [90, 218] on link "單週預約紀錄" at bounding box center [76, 217] width 140 height 35
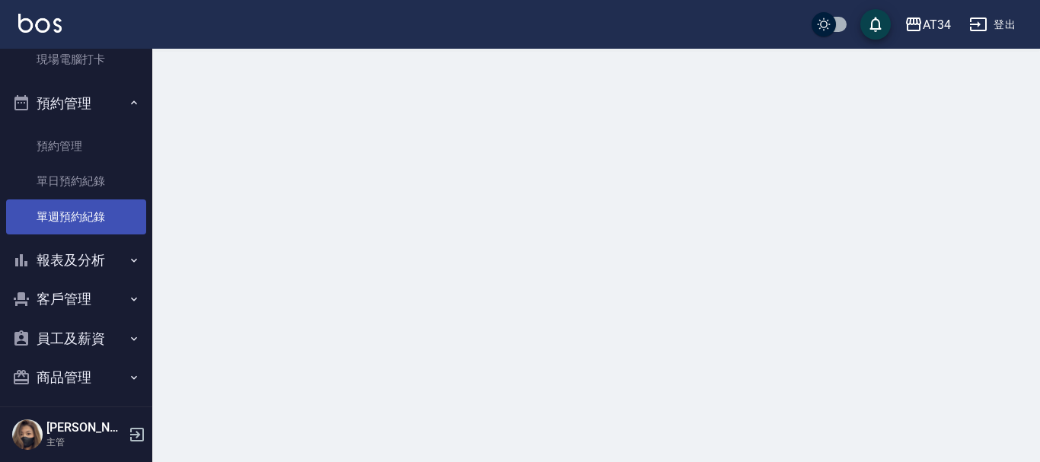
click at [89, 197] on link "單日預約紀錄" at bounding box center [76, 181] width 140 height 35
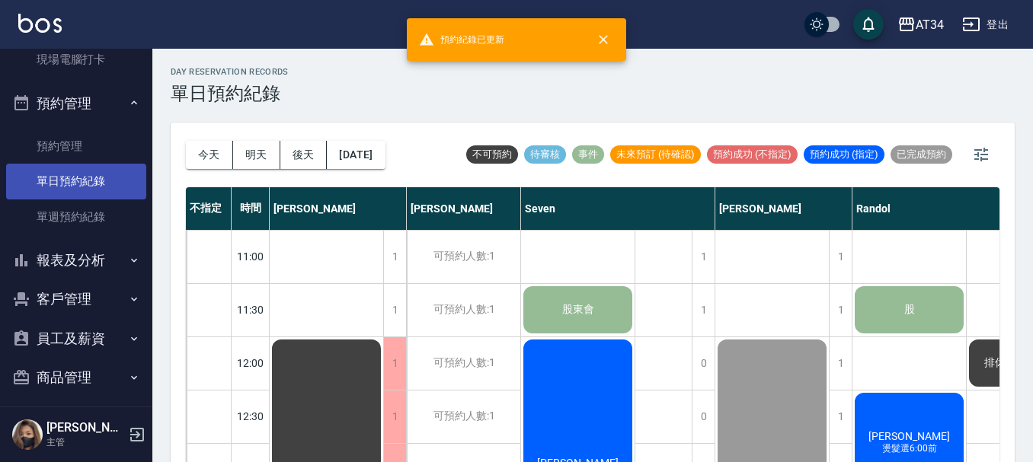
click at [91, 187] on link "單日預約紀錄" at bounding box center [76, 181] width 140 height 35
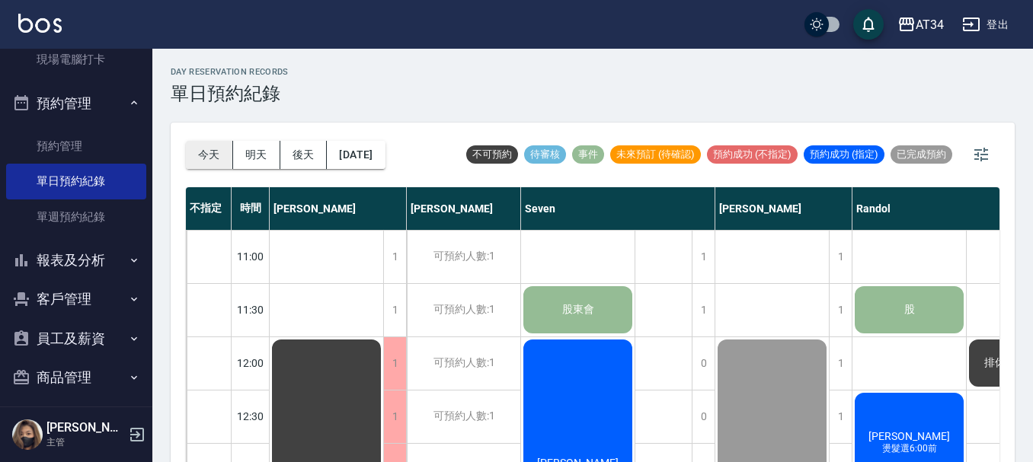
click at [196, 157] on button "今天" at bounding box center [209, 155] width 47 height 28
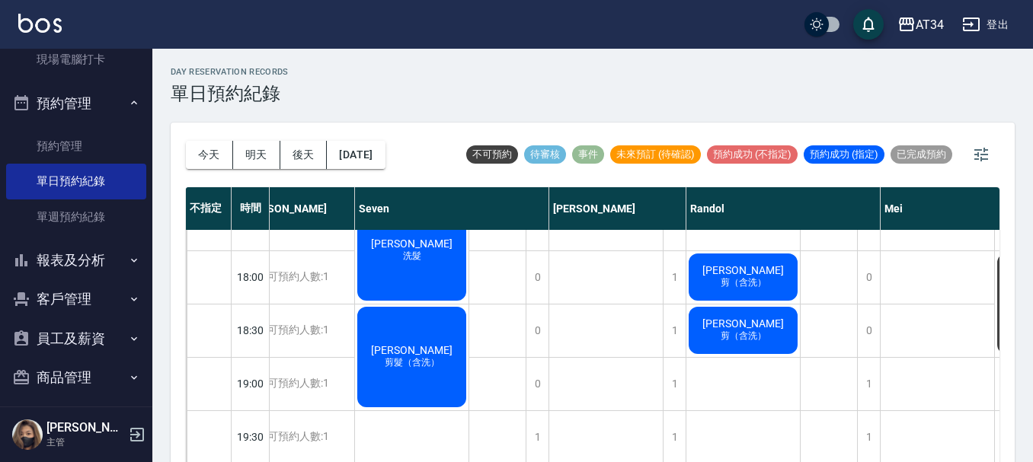
scroll to position [737, 0]
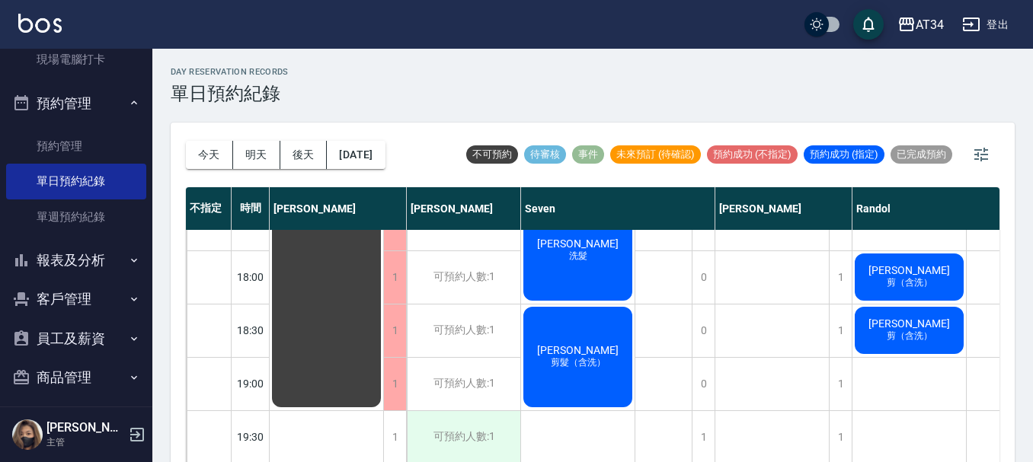
click at [410, 414] on div "可預約人數:1" at bounding box center [463, 437] width 113 height 53
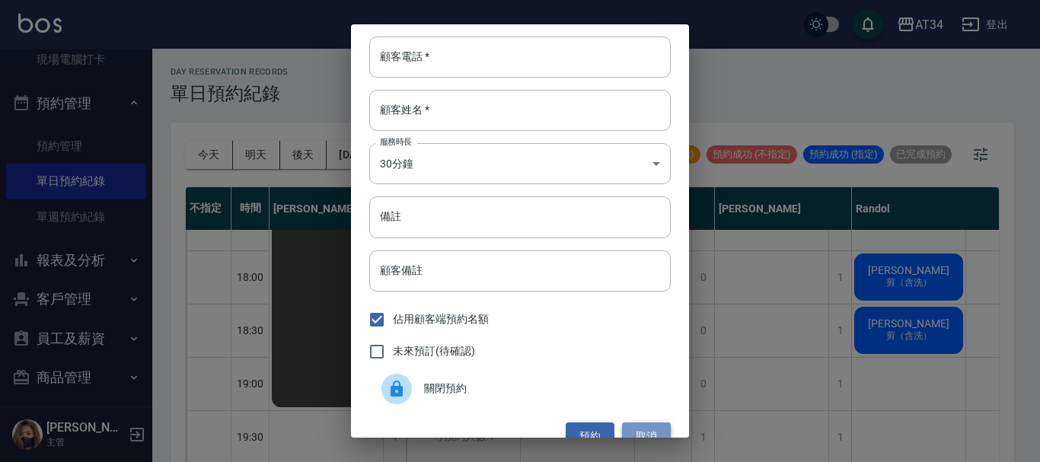
click at [643, 431] on button "取消" at bounding box center [646, 437] width 49 height 28
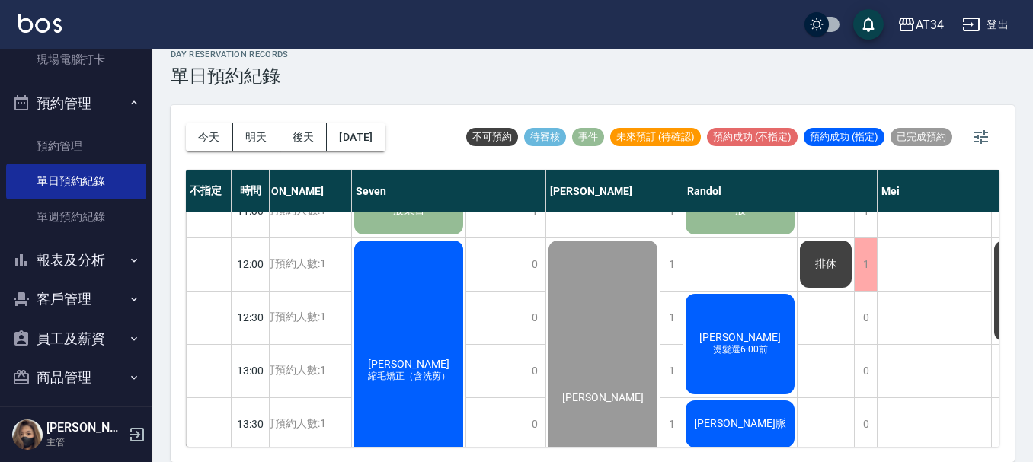
scroll to position [52, 169]
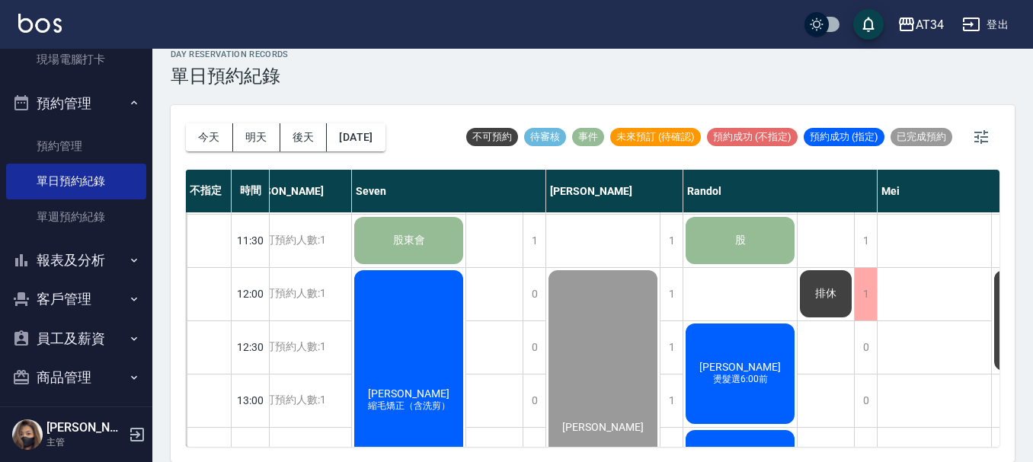
click at [421, 347] on div "吳雪香 縮毛矯正（含洗剪）" at bounding box center [408, 400] width 113 height 265
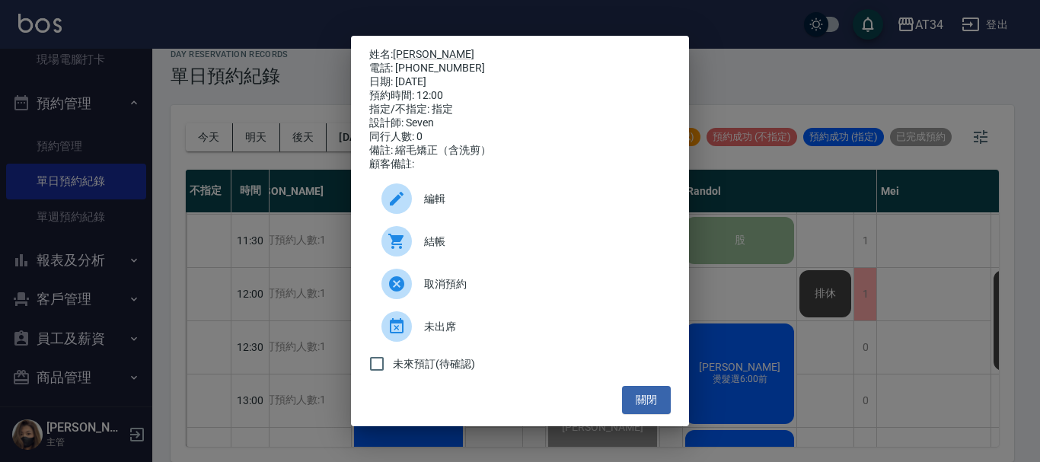
click at [429, 250] on span "結帳" at bounding box center [541, 242] width 235 height 16
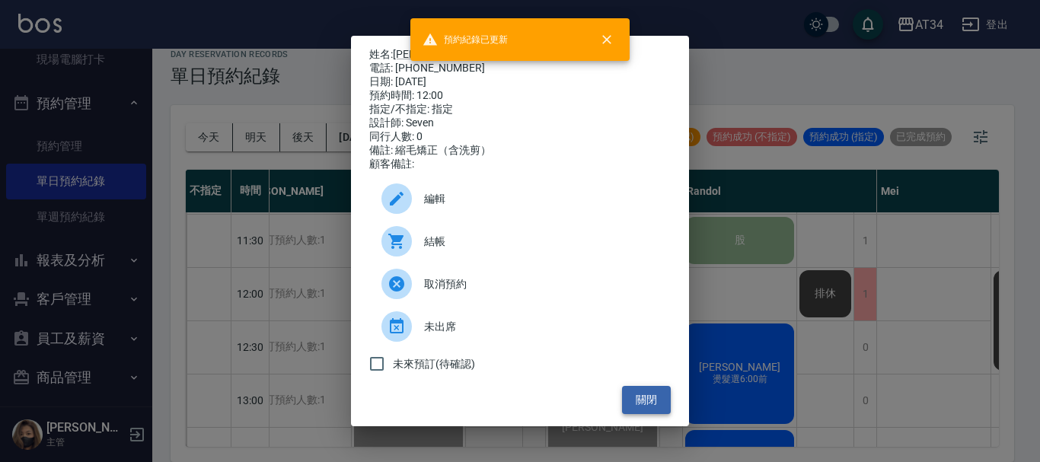
click at [643, 403] on button "關閉" at bounding box center [646, 400] width 49 height 28
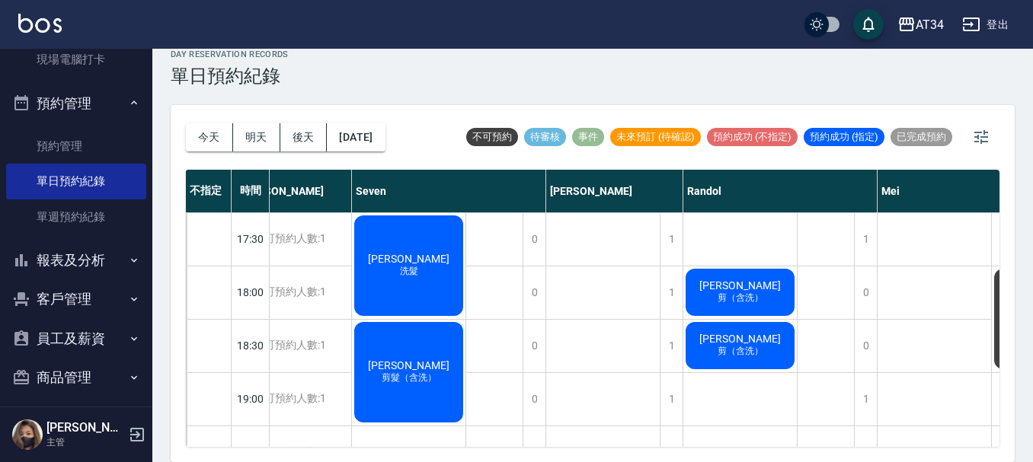
scroll to position [737, 169]
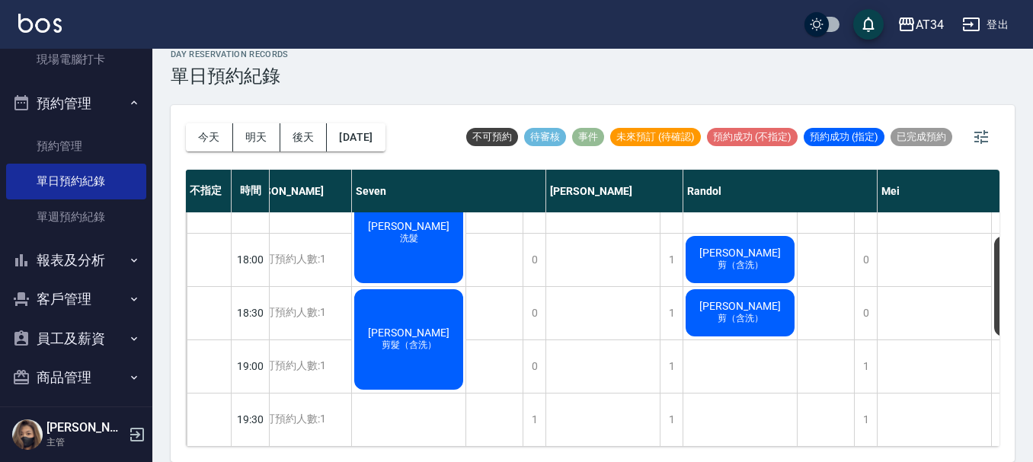
click at [416, 249] on div "張淑玲 洗髮" at bounding box center [408, 232] width 113 height 105
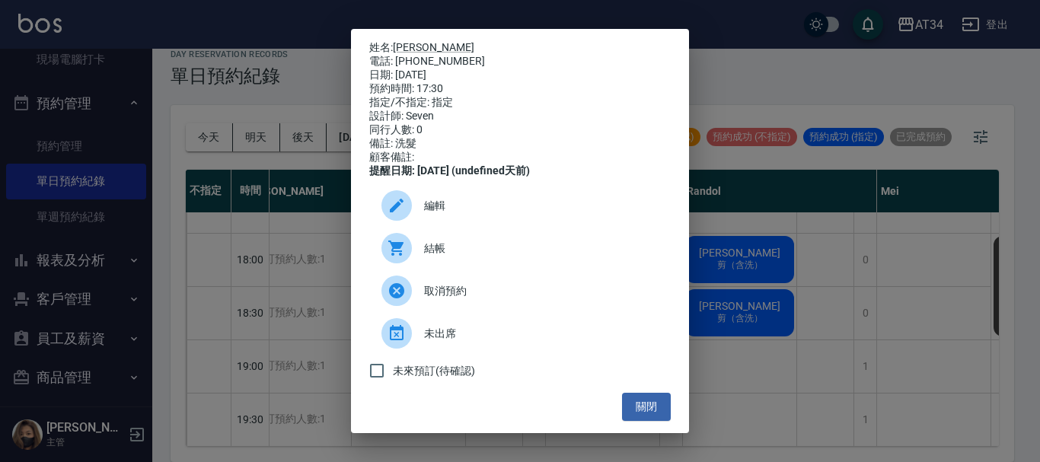
click at [442, 257] on span "結帳" at bounding box center [541, 249] width 235 height 16
click at [649, 416] on button "關閉" at bounding box center [646, 407] width 49 height 28
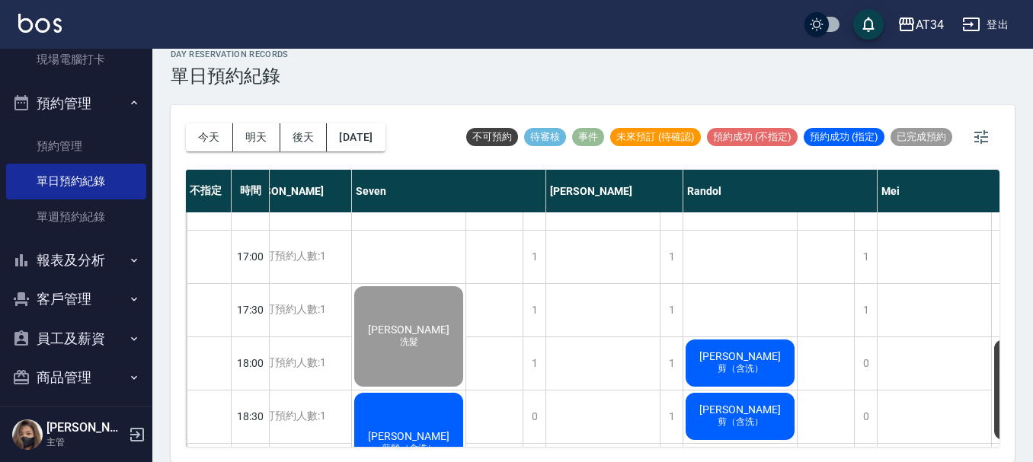
scroll to position [661, 169]
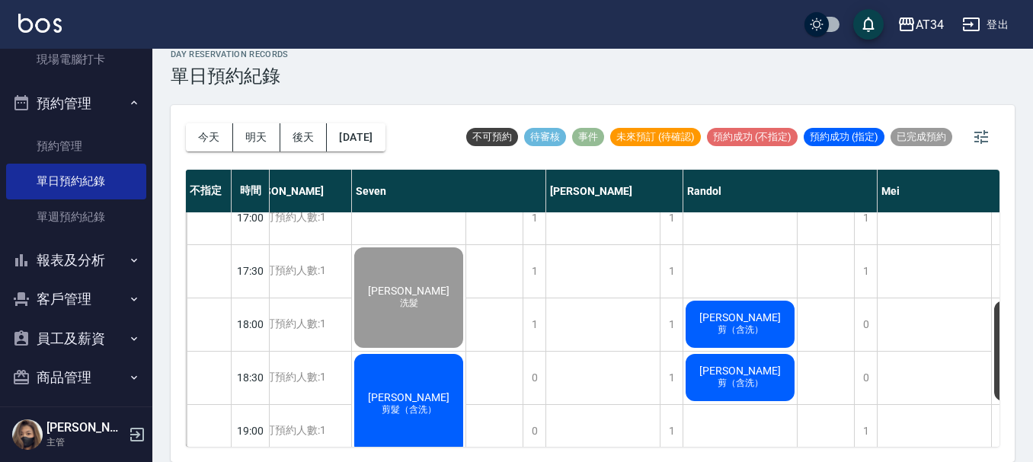
click at [394, 304] on div "張淑玲 洗髮" at bounding box center [408, 297] width 113 height 105
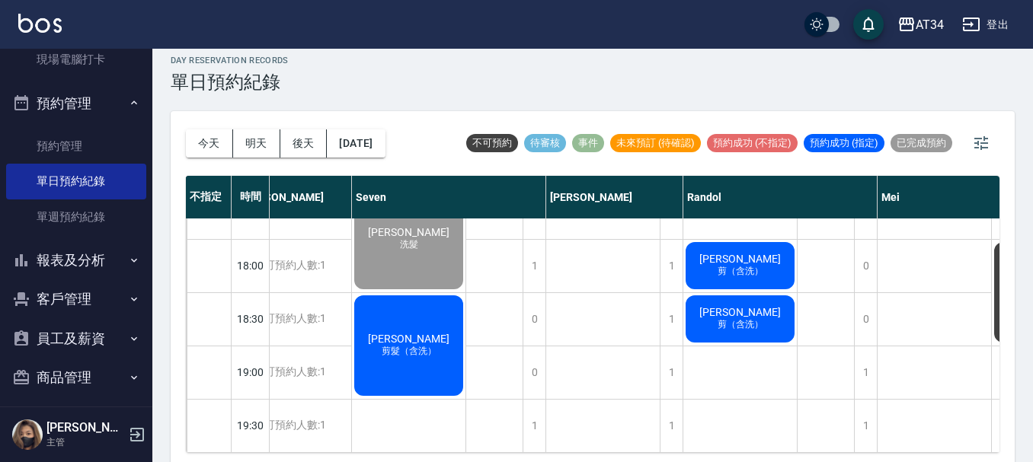
scroll to position [0, 0]
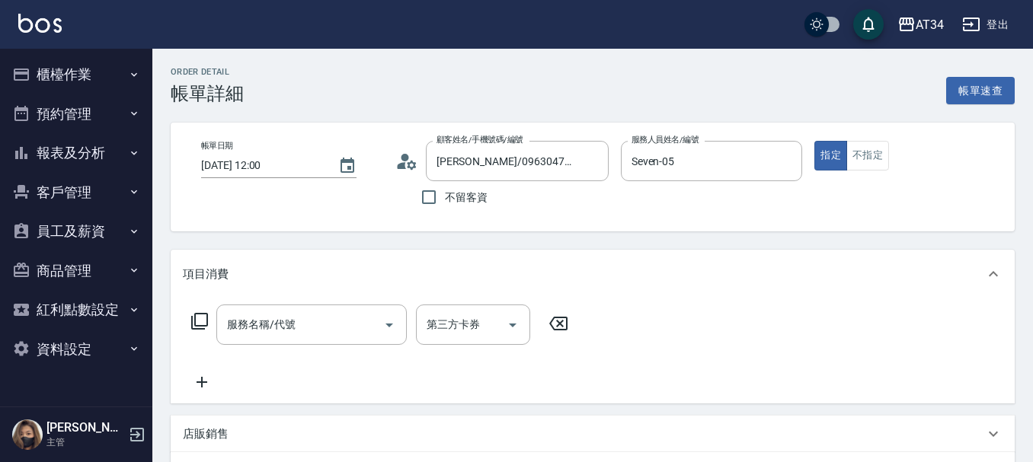
click at [264, 332] on div "服務名稱/代號 服務名稱/代號" at bounding box center [311, 325] width 190 height 40
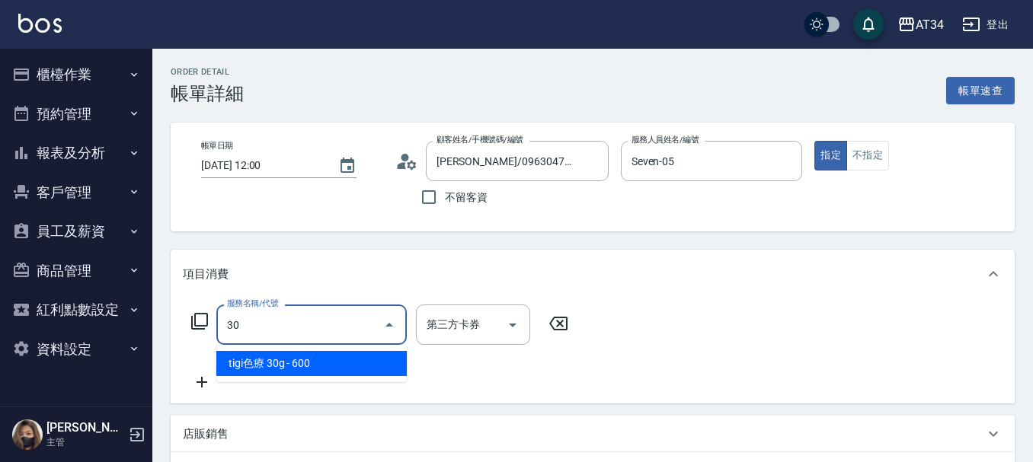
type input "301"
type input "150"
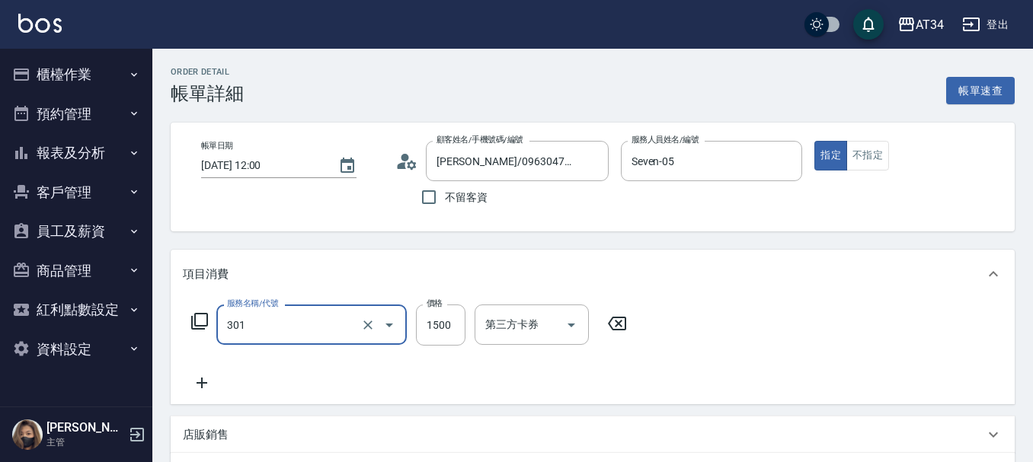
type input "燙髮(301)"
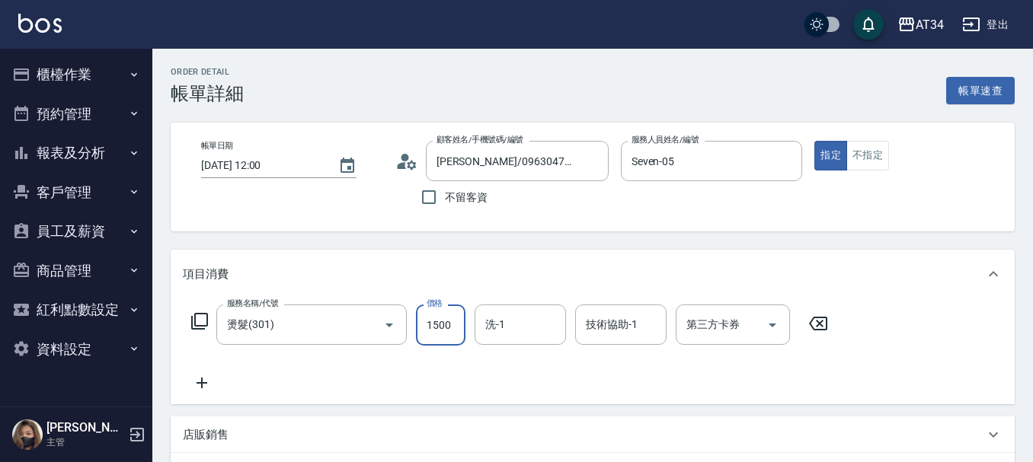
type input "0"
type input "33"
type input "30"
type input "330"
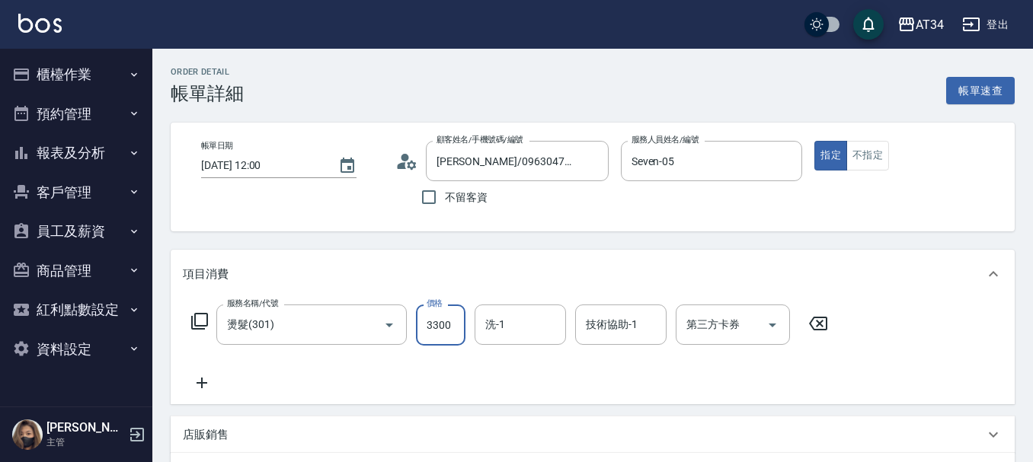
type input "3300"
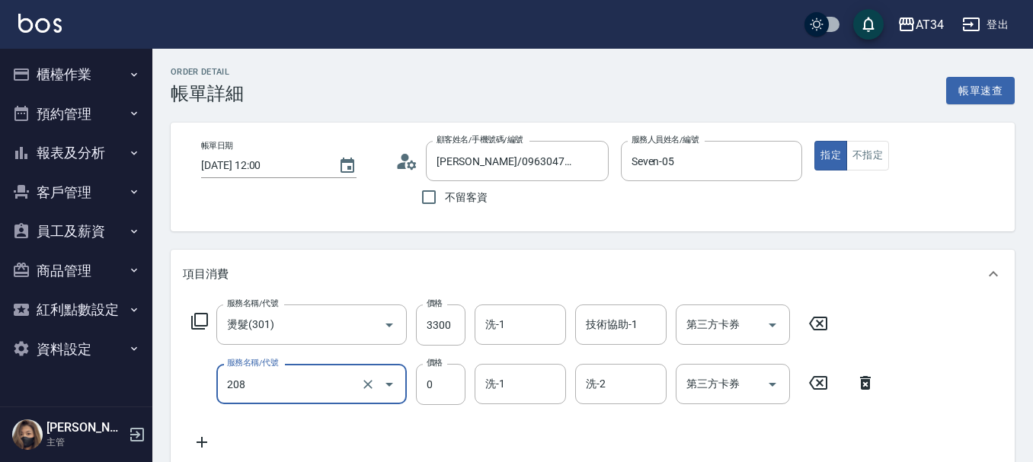
type input "洗一次(208)"
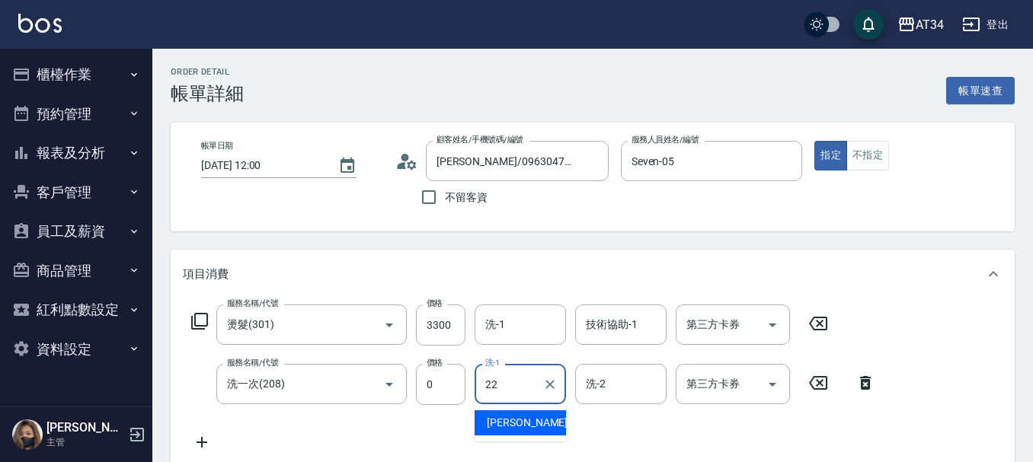
type input "賴佑潔-22"
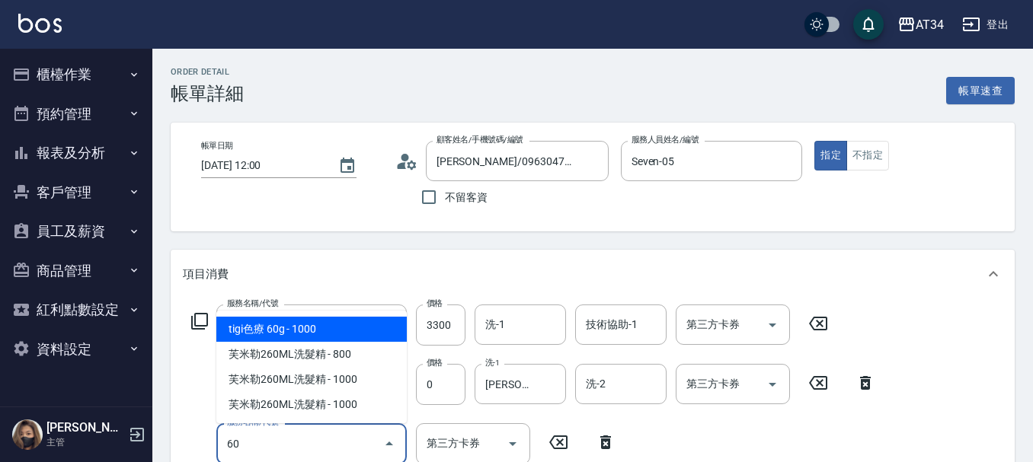
type input "602"
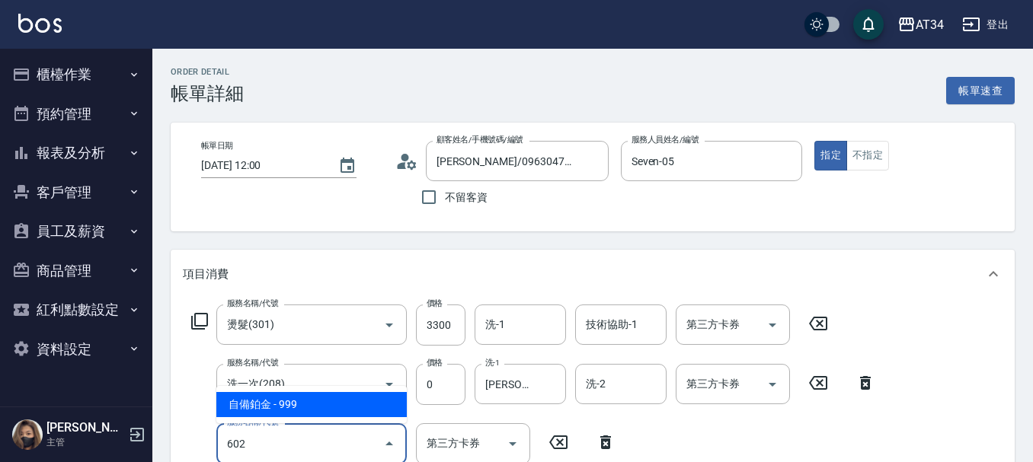
type input "420"
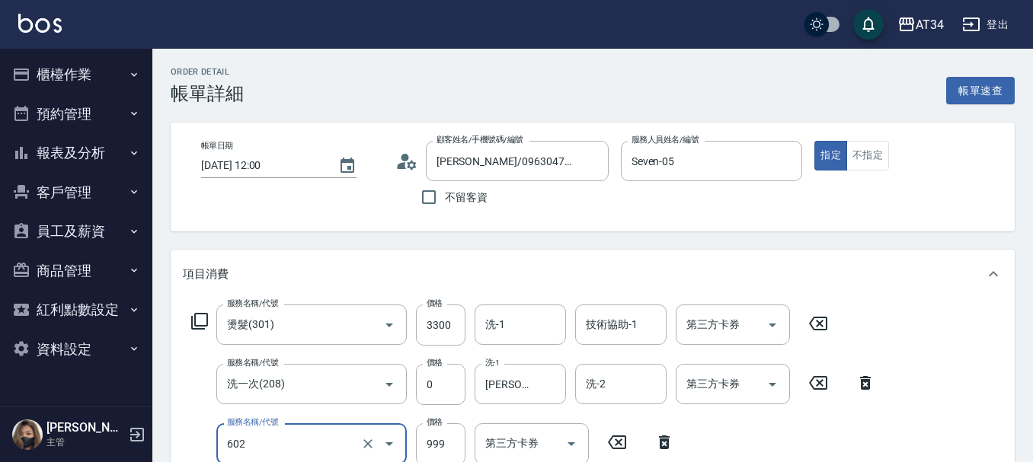
type input "自備鉑金(602)"
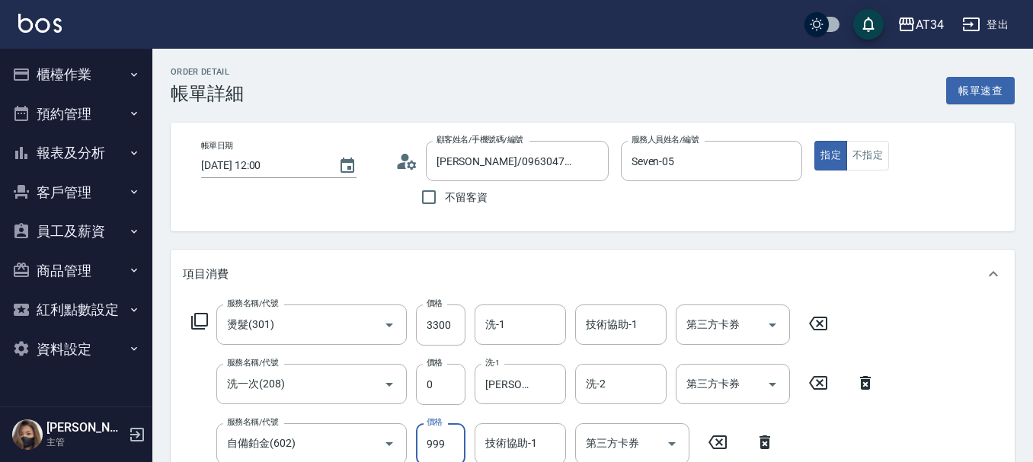
scroll to position [3, 0]
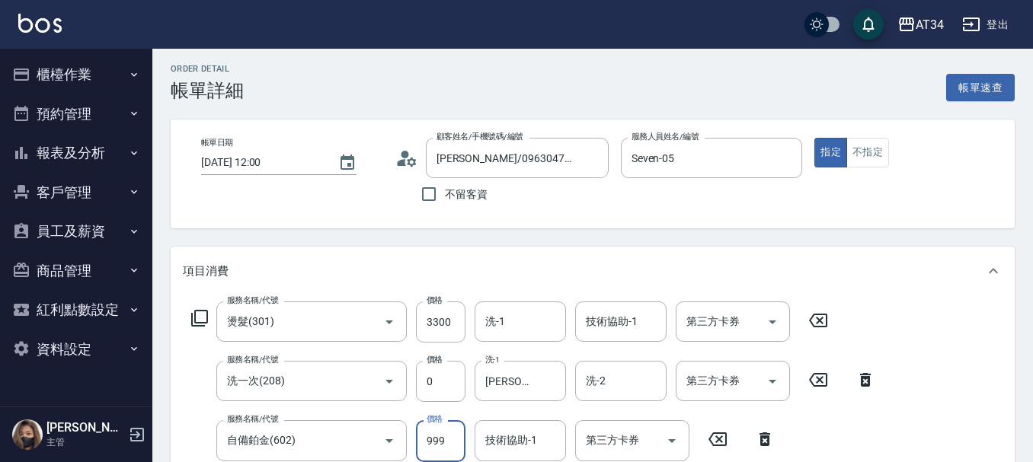
type input "330"
type input "17"
type input "340"
type input "170"
type input "500"
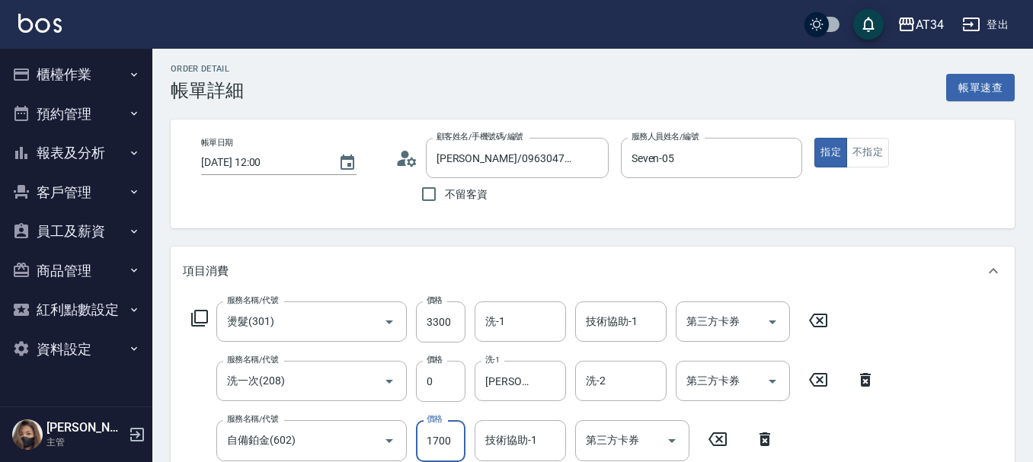
type input "1700"
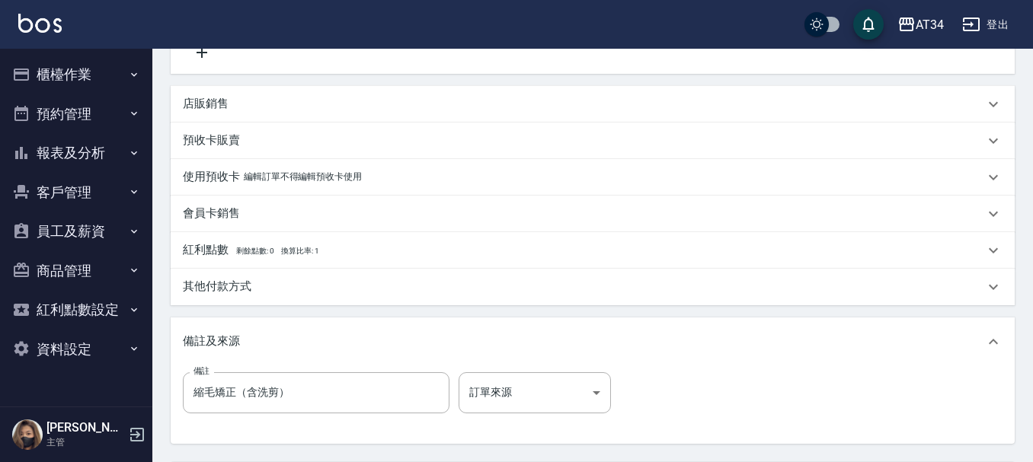
scroll to position [536, 0]
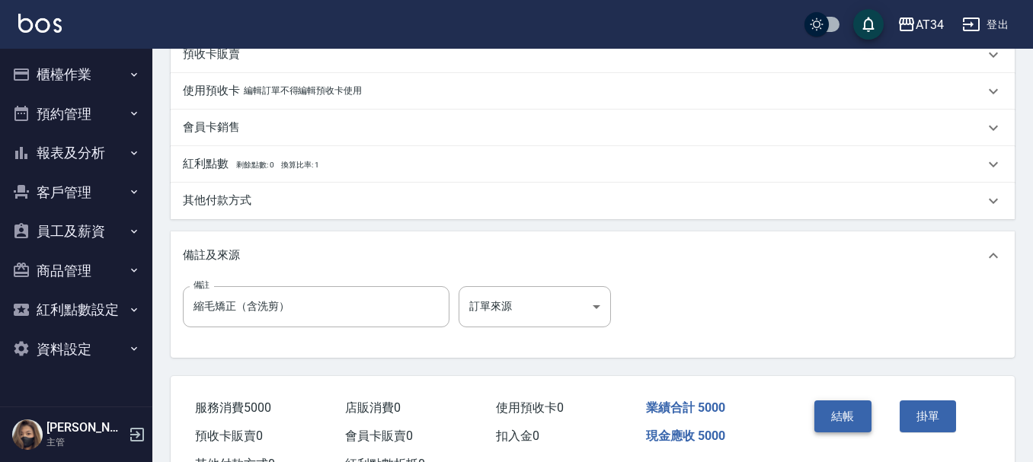
click at [832, 416] on button "結帳" at bounding box center [842, 417] width 57 height 32
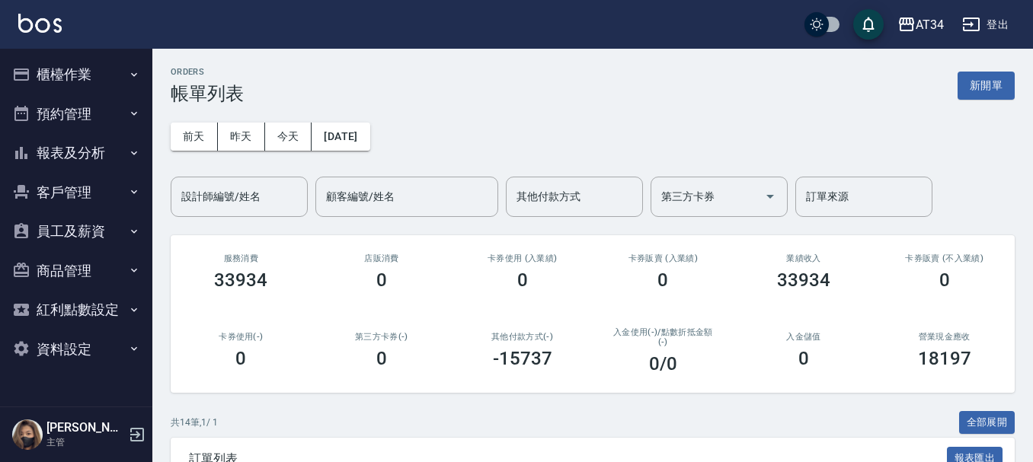
click at [238, 189] on input "設計師編號/姓名" at bounding box center [238, 197] width 123 height 27
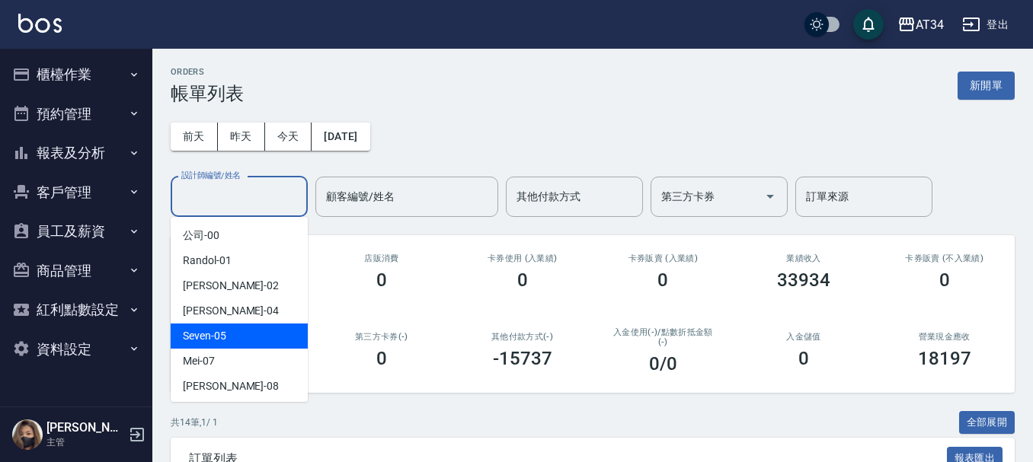
click at [234, 331] on div "Seven -05" at bounding box center [239, 336] width 137 height 25
type input "Seven-05"
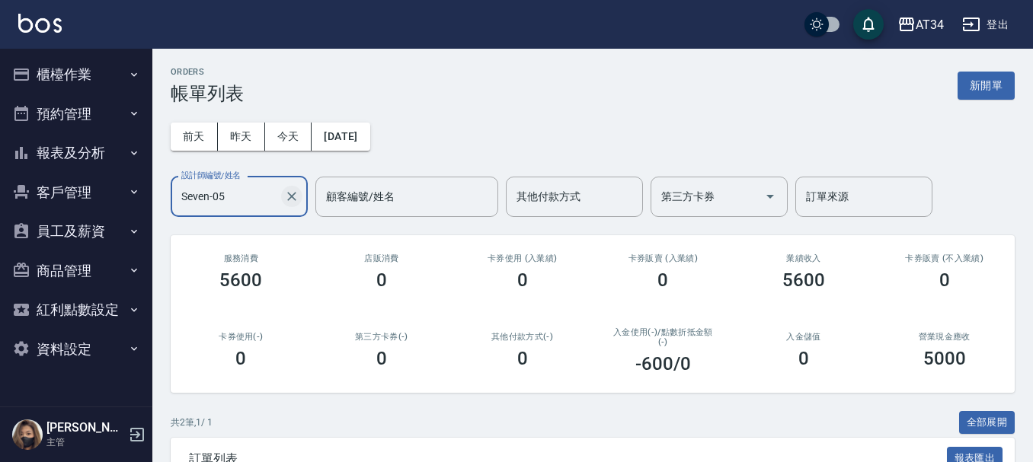
click at [292, 196] on icon "Clear" at bounding box center [291, 196] width 9 height 9
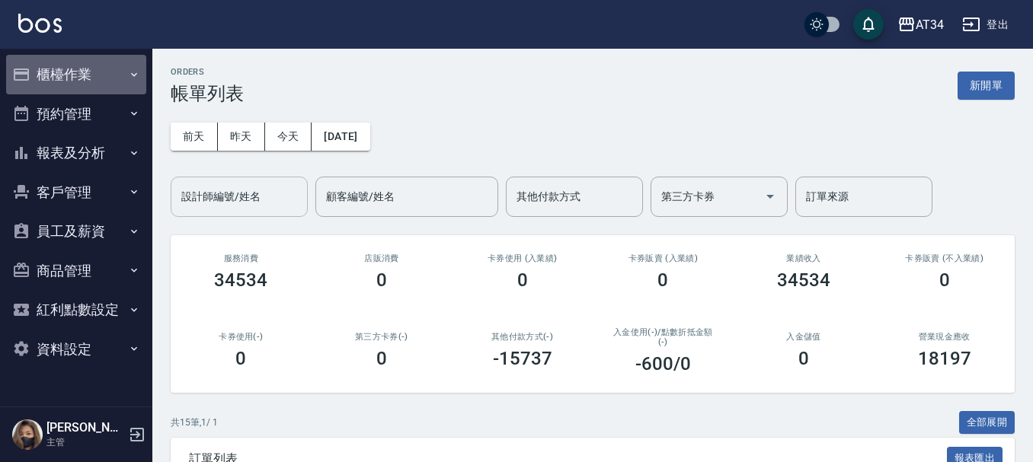
click at [41, 73] on button "櫃檯作業" at bounding box center [76, 75] width 140 height 40
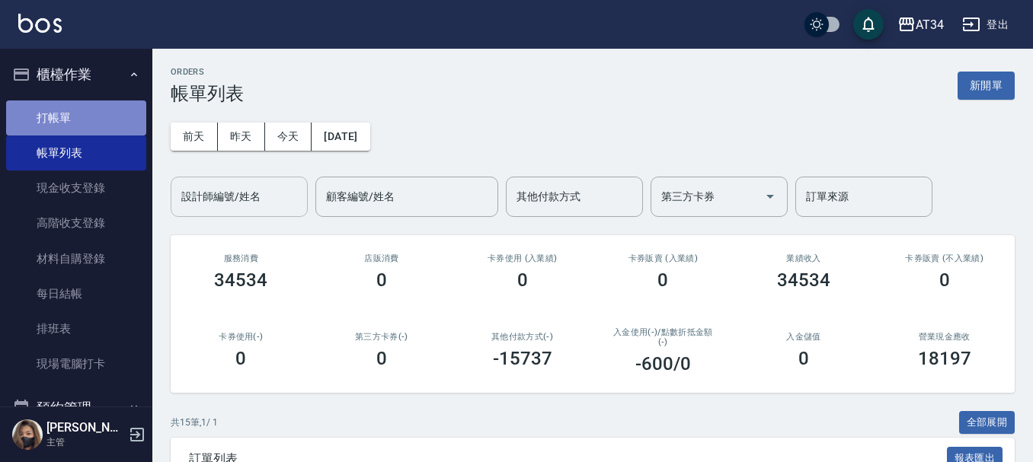
click at [102, 112] on link "打帳單" at bounding box center [76, 118] width 140 height 35
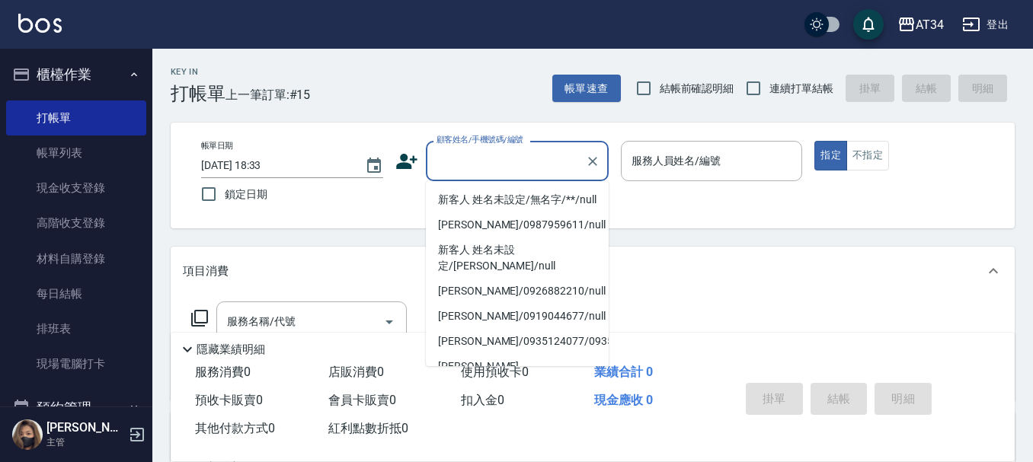
click at [410, 164] on icon at bounding box center [406, 161] width 21 height 15
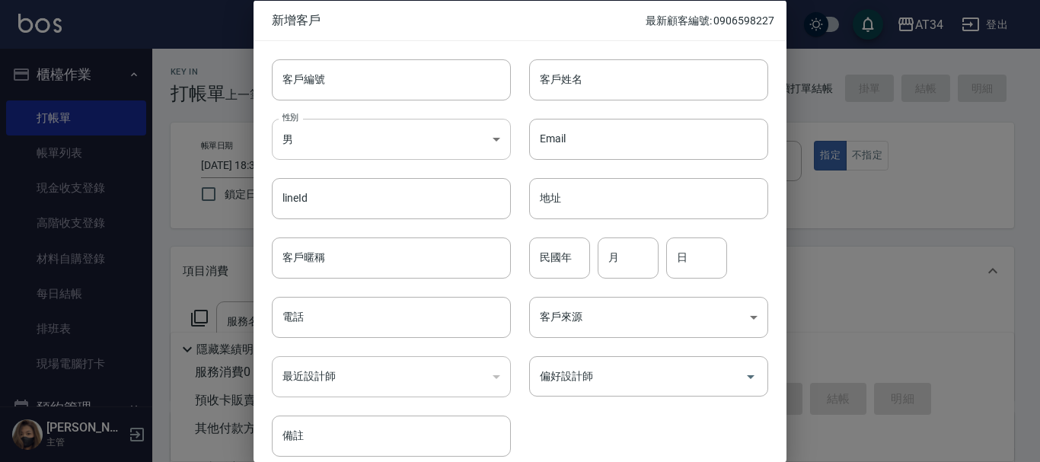
click at [429, 146] on body "AT34 登出 櫃檯作業 打帳單 帳單列表 現金收支登錄 高階收支登錄 材料自購登錄 每日結帳 排班表 現場電腦打卡 預約管理 預約管理 單日預約紀錄 單週預…" at bounding box center [520, 389] width 1040 height 778
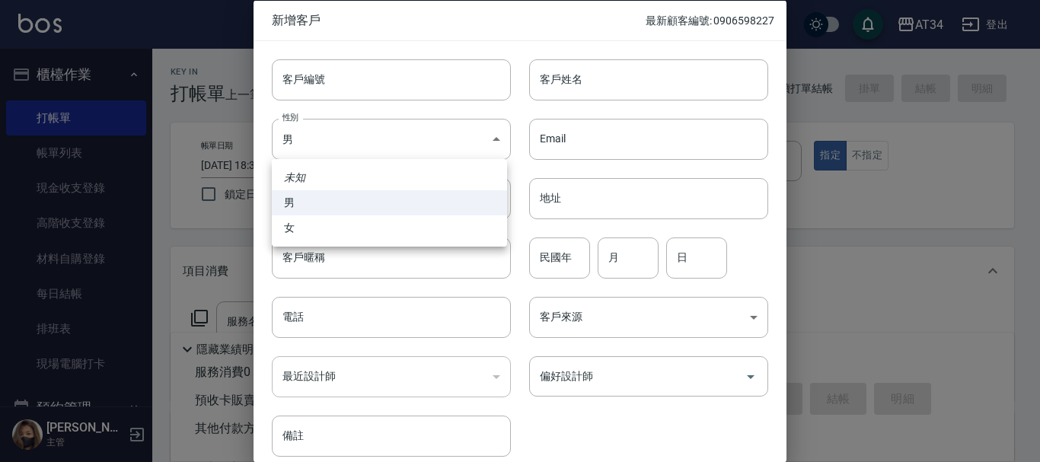
click at [398, 241] on ul "未知 男 女" at bounding box center [389, 203] width 235 height 88
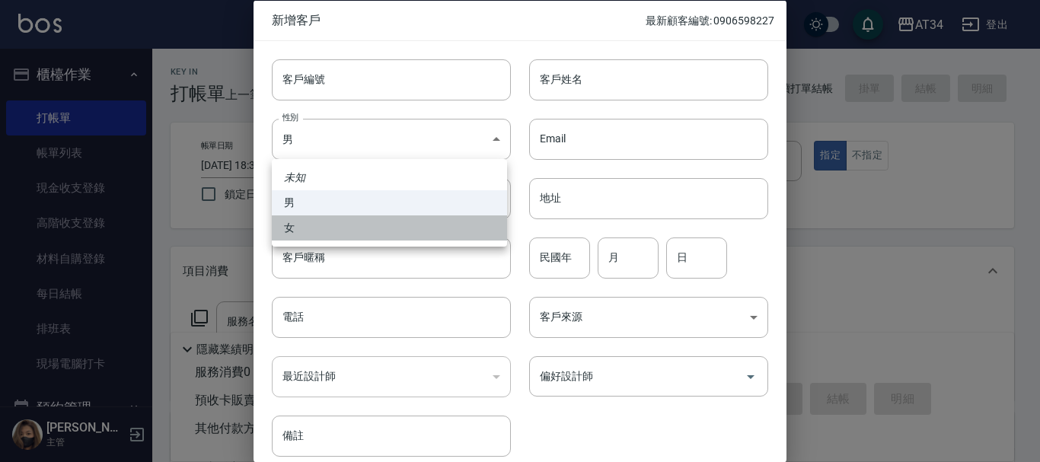
click at [405, 233] on li "女" at bounding box center [389, 228] width 235 height 25
type input "FEMALE"
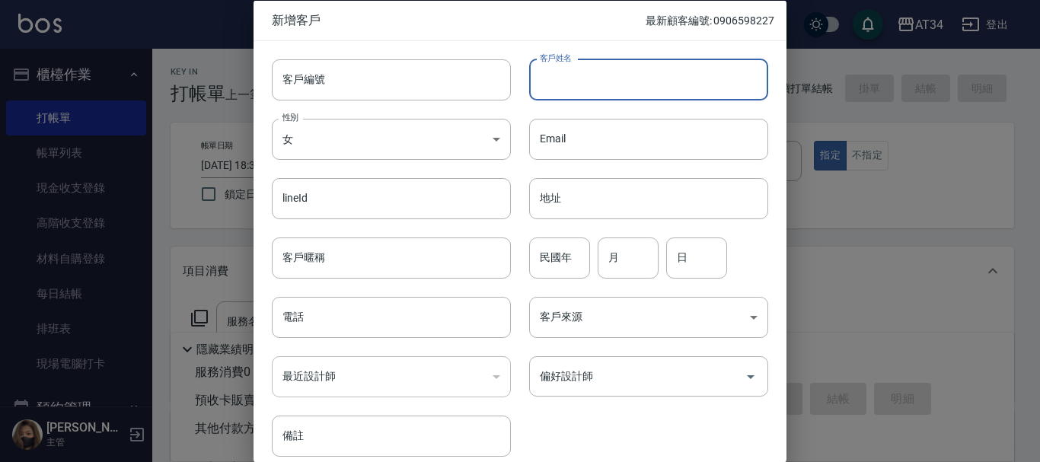
click at [602, 88] on input "客戶姓名" at bounding box center [648, 79] width 239 height 41
type input "x"
type input "劉冠麟冠麟"
click at [440, 324] on input "電話" at bounding box center [391, 317] width 239 height 41
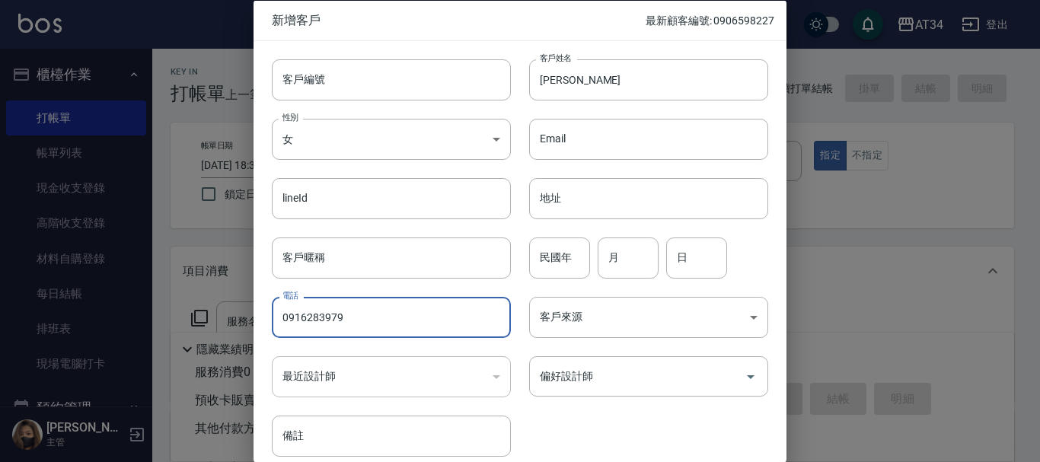
type input "0916283979"
click at [589, 249] on div "民國年 民國年 月 月 日 日" at bounding box center [639, 248] width 257 height 59
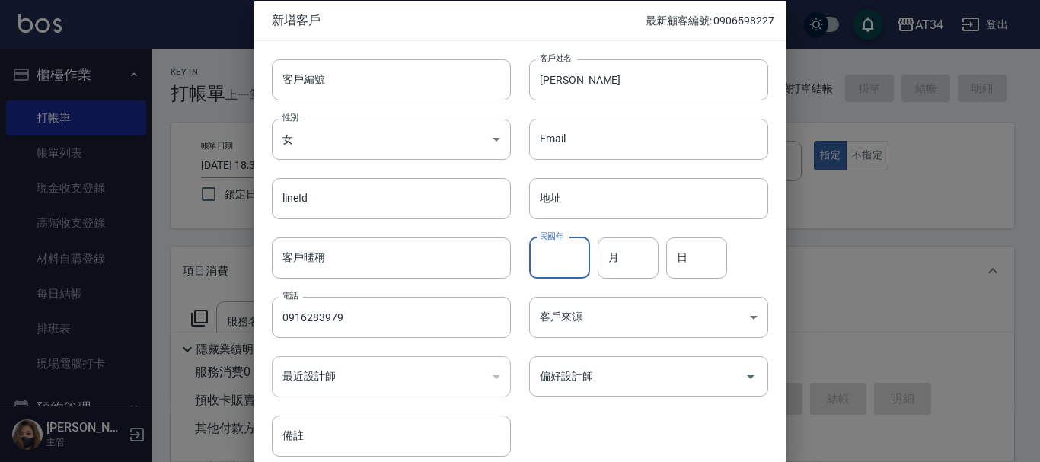
click at [577, 258] on input "民國年" at bounding box center [559, 257] width 61 height 41
type input "99"
type input "03"
type input "06"
click at [580, 309] on body "AT34 登出 櫃檯作業 打帳單 帳單列表 現金收支登錄 高階收支登錄 材料自購登錄 每日結帳 排班表 現場電腦打卡 預約管理 預約管理 單日預約紀錄 單週預…" at bounding box center [520, 389] width 1040 height 778
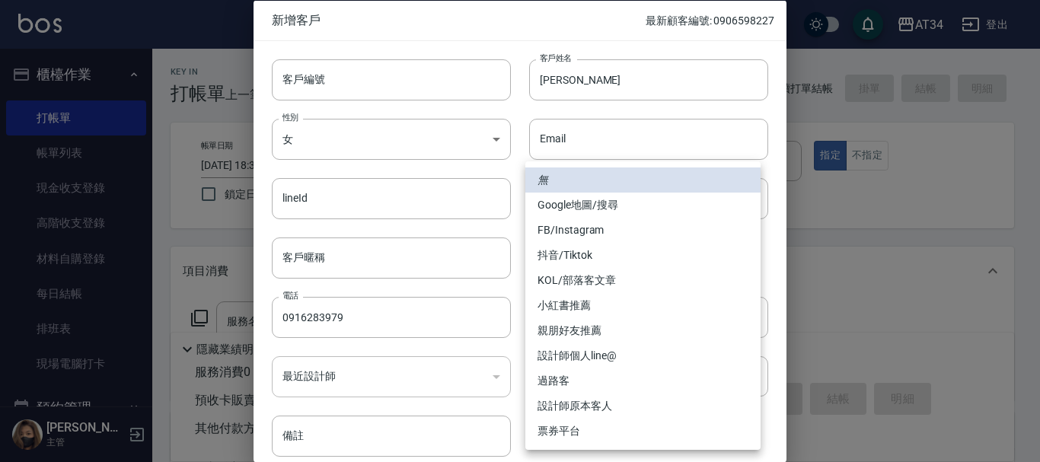
click at [573, 230] on li "FB/Instagram" at bounding box center [642, 230] width 235 height 25
type input "FB/Instagram"
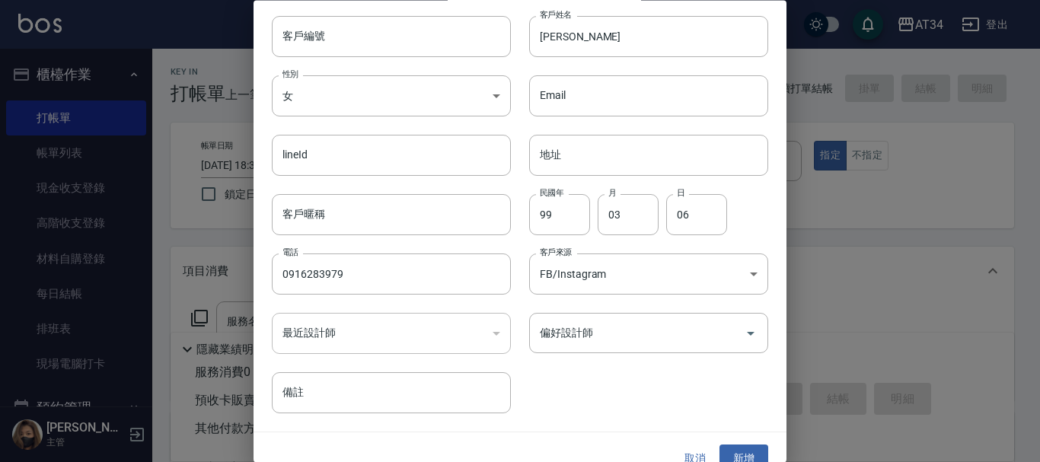
scroll to position [65, 0]
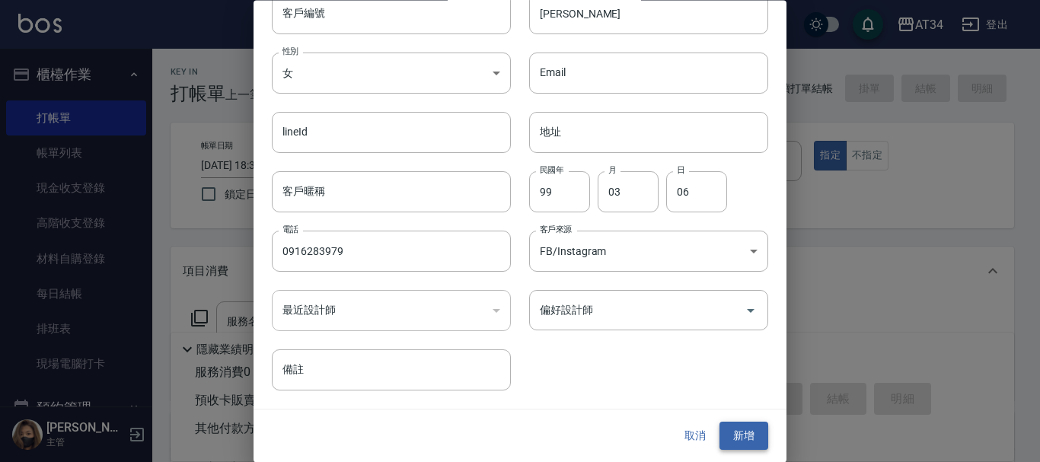
click at [729, 430] on button "新增" at bounding box center [744, 437] width 49 height 28
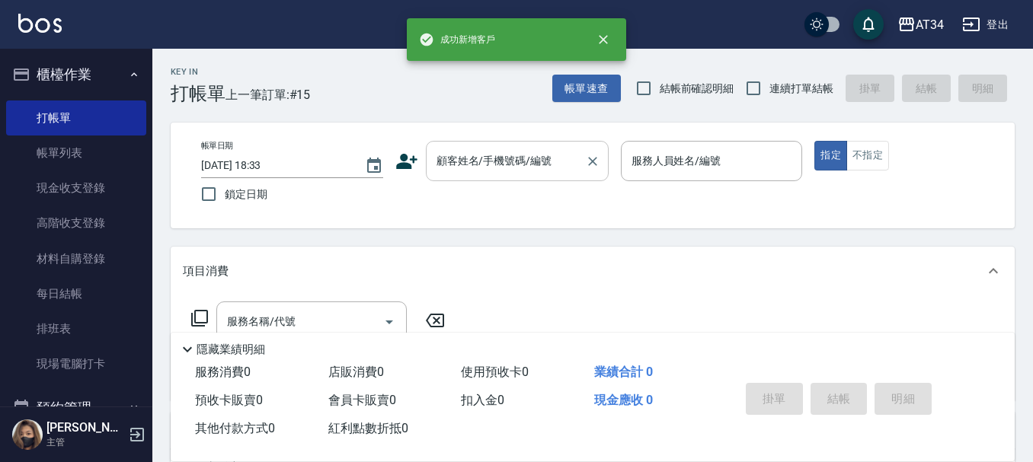
click at [500, 169] on input "顧客姓名/手機號碼/編號" at bounding box center [506, 161] width 146 height 27
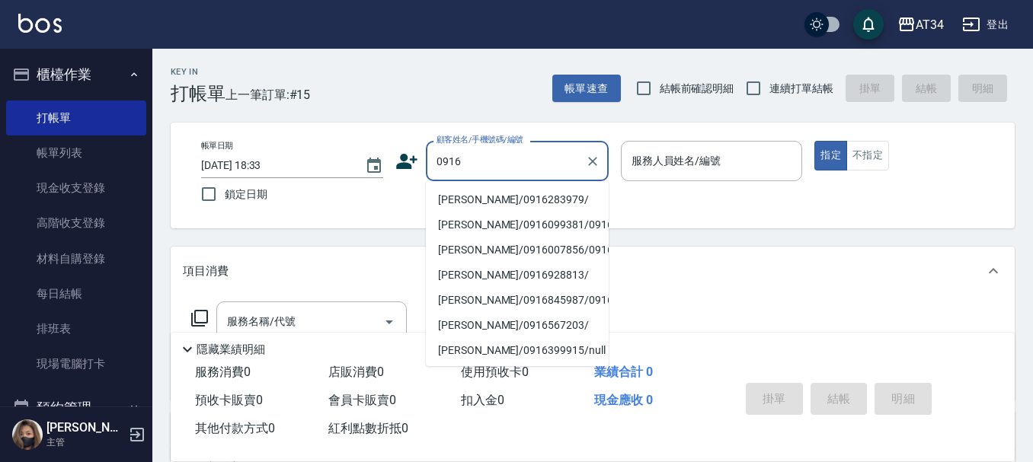
click at [515, 203] on li "劉冠麟冠麟/0916283979/" at bounding box center [517, 199] width 183 height 25
type input "劉冠麟冠麟/0916283979/"
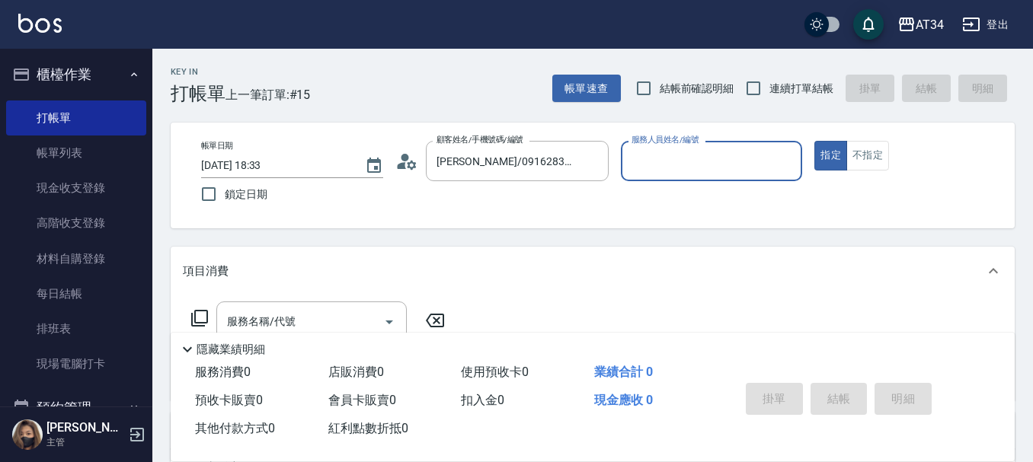
click at [417, 163] on icon at bounding box center [406, 161] width 23 height 23
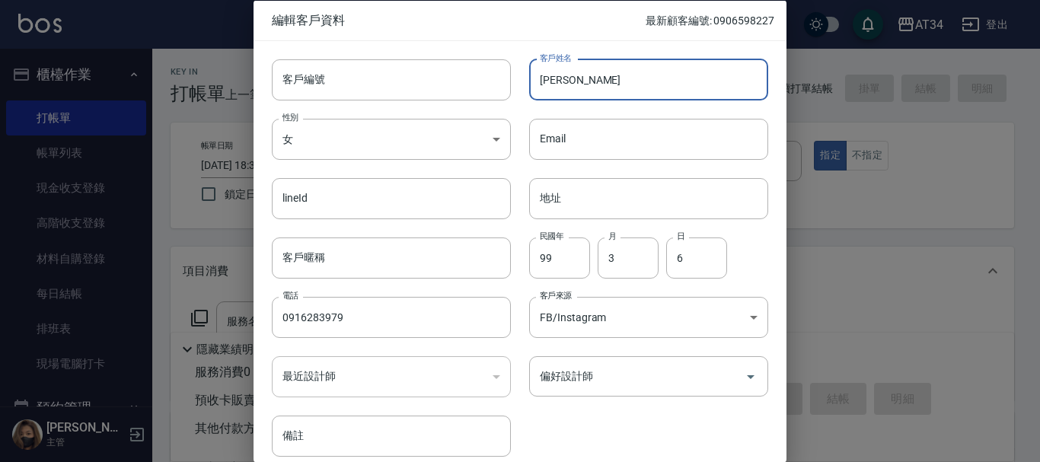
click at [600, 88] on input "劉冠麟冠麟" at bounding box center [648, 79] width 239 height 41
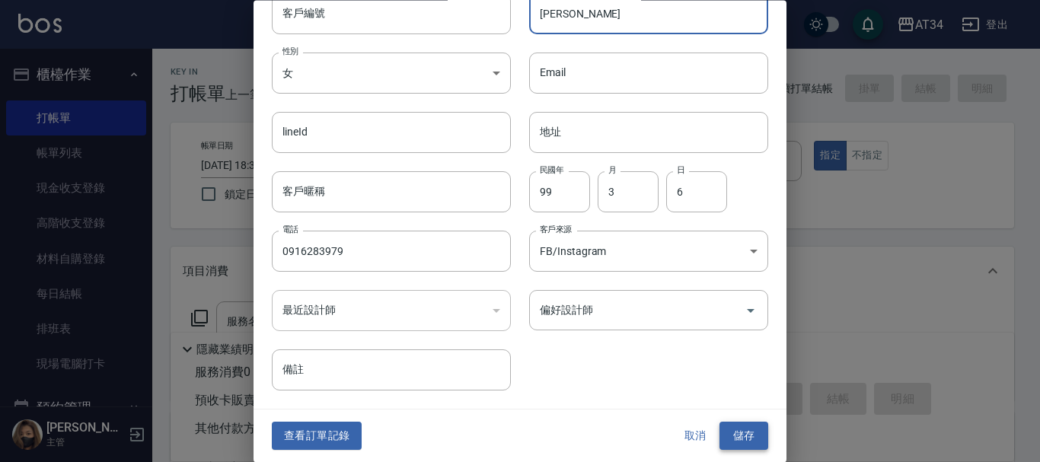
type input "劉冠麟"
click at [727, 440] on button "儲存" at bounding box center [744, 437] width 49 height 28
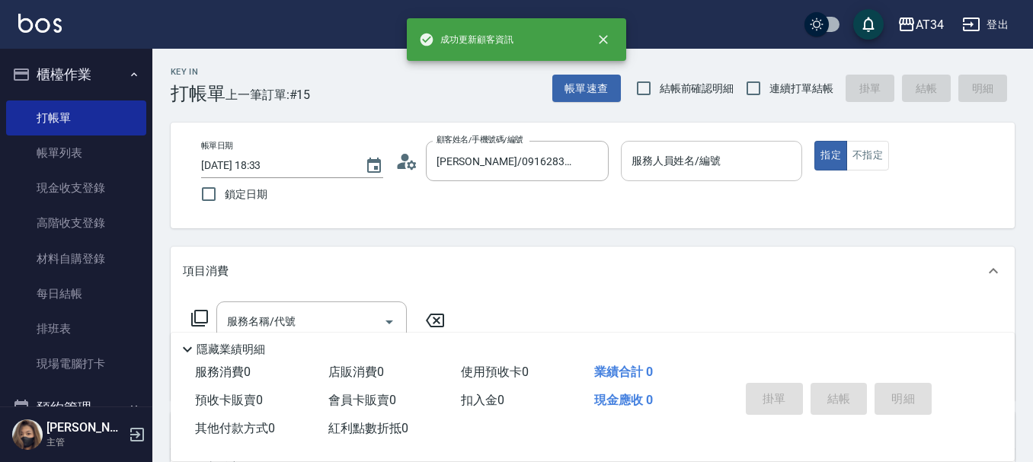
click at [672, 174] on div "服務人員姓名/編號" at bounding box center [712, 161] width 182 height 40
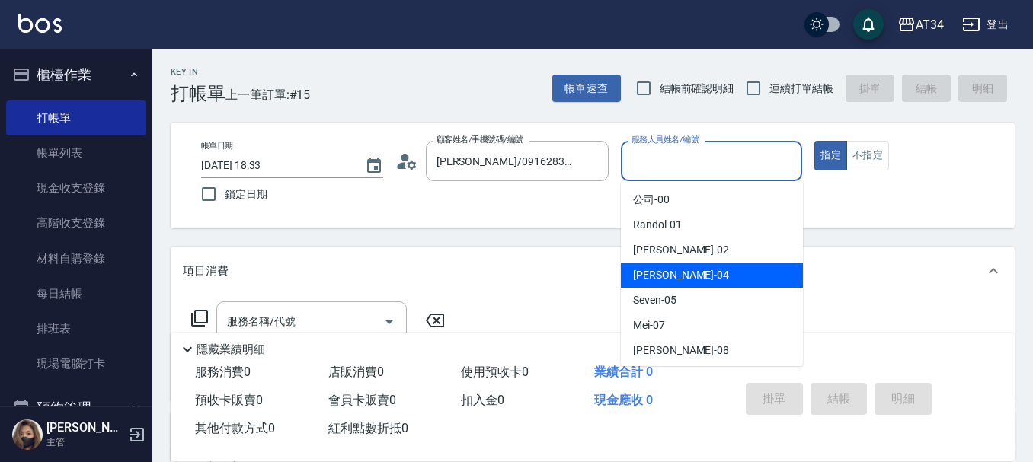
scroll to position [152, 0]
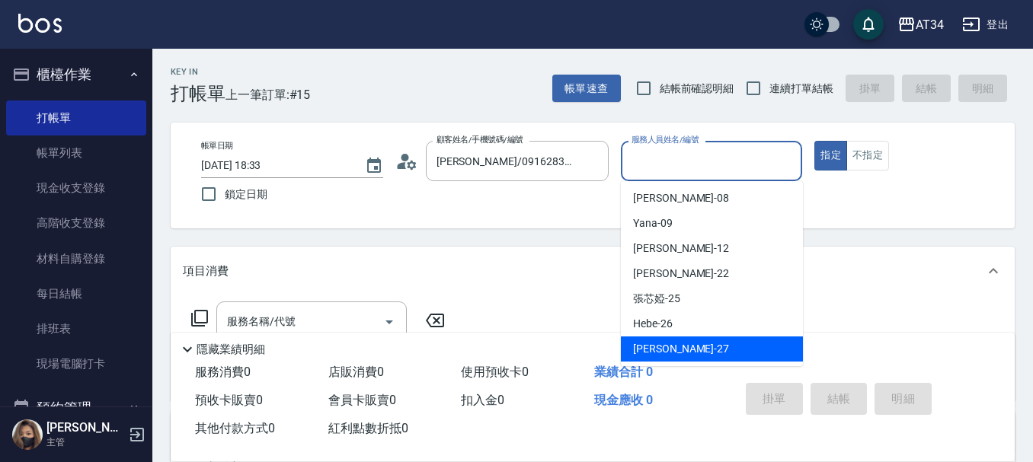
click at [668, 339] on div "annie -27" at bounding box center [712, 349] width 182 height 25
type input "annie-27"
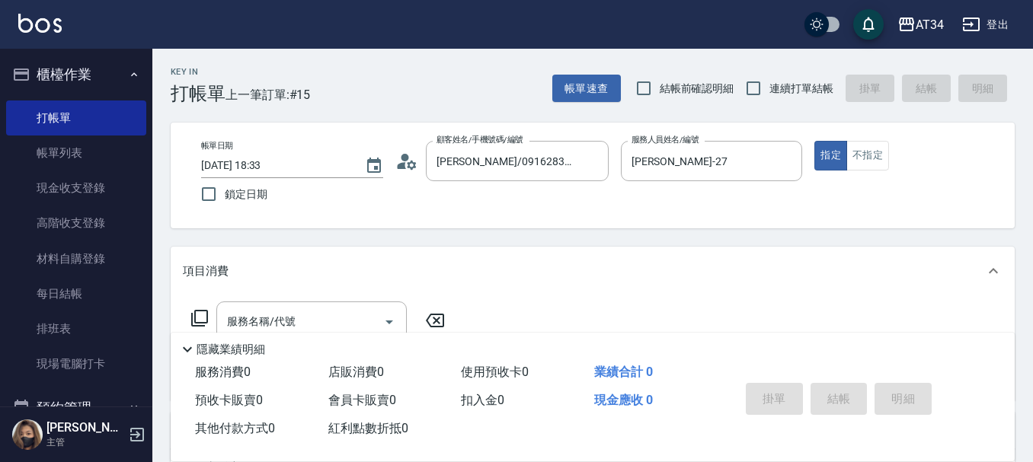
click at [600, 308] on div "服務名稱/代號 服務名稱/代號" at bounding box center [593, 347] width 844 height 105
click at [378, 318] on button "Open" at bounding box center [389, 322] width 24 height 24
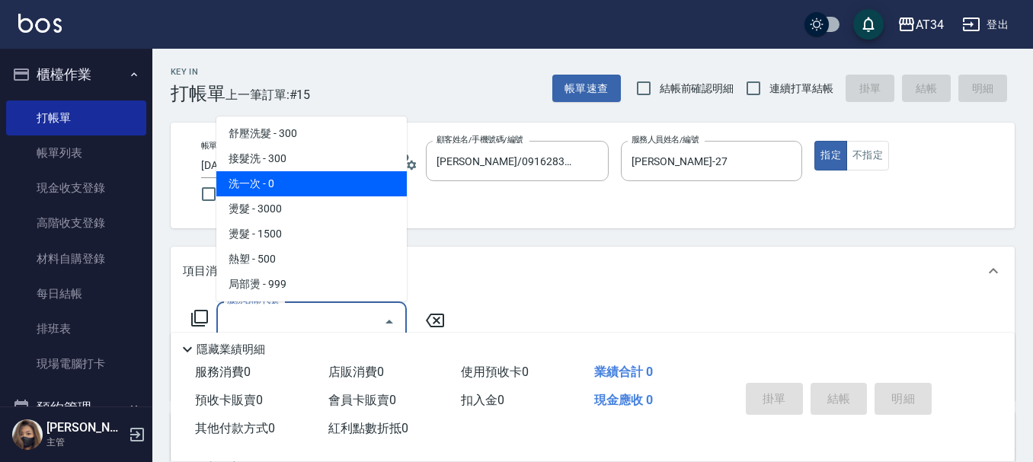
scroll to position [0, 0]
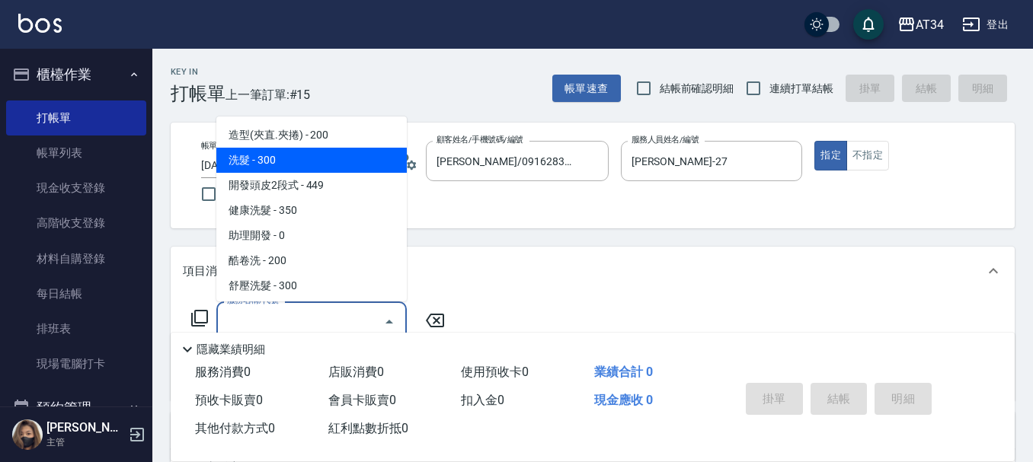
click at [324, 162] on span "洗髮 - 300" at bounding box center [311, 160] width 190 height 25
type input "洗髮(201)"
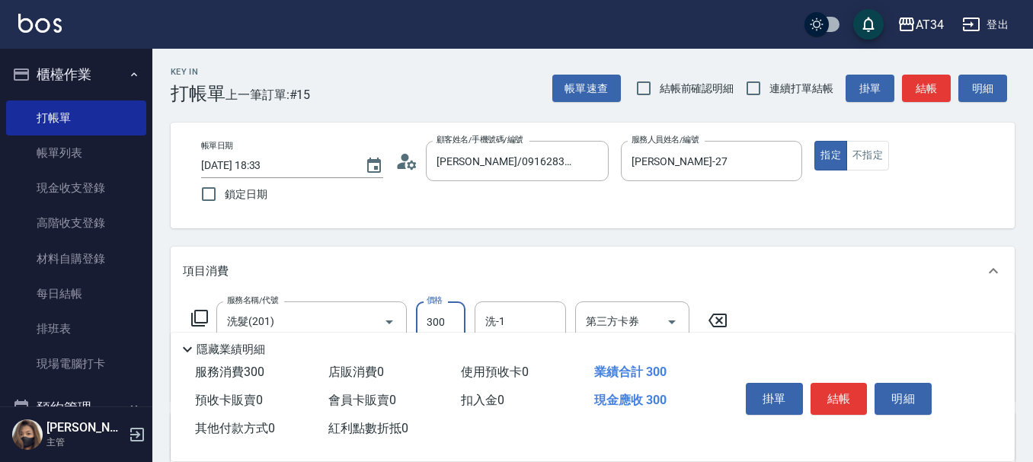
drag, startPoint x: 446, startPoint y: 311, endPoint x: 457, endPoint y: 302, distance: 13.6
click at [446, 311] on input "300" at bounding box center [441, 322] width 50 height 41
type input "0"
type input "35"
type input "30"
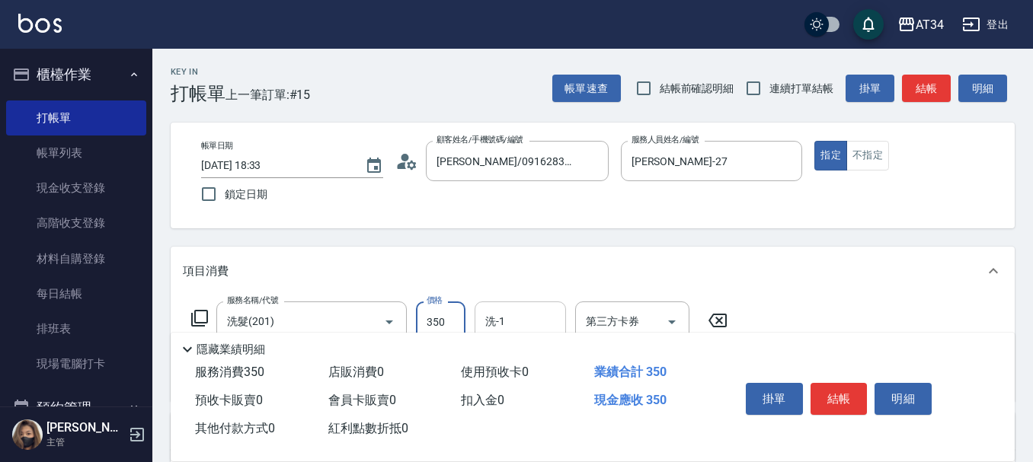
type input "350"
click at [494, 318] on div "洗-1 洗-1" at bounding box center [519, 322] width 91 height 40
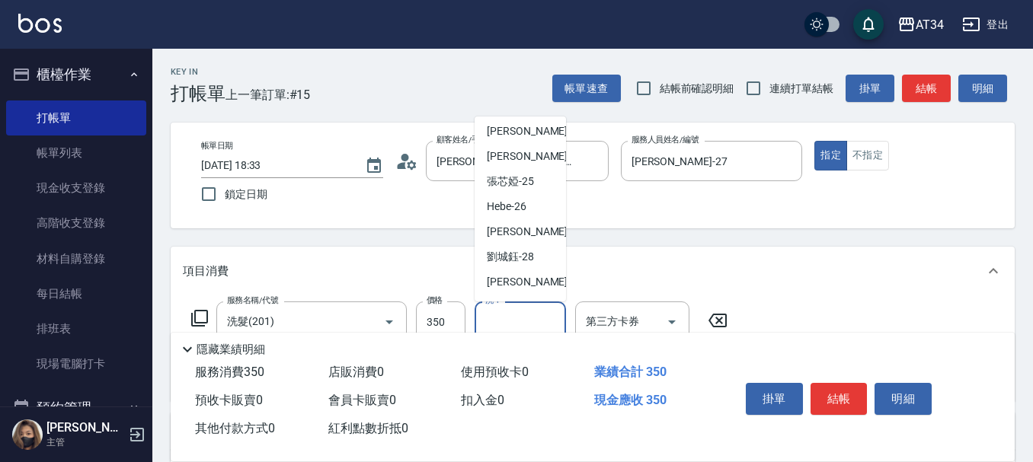
scroll to position [228, 0]
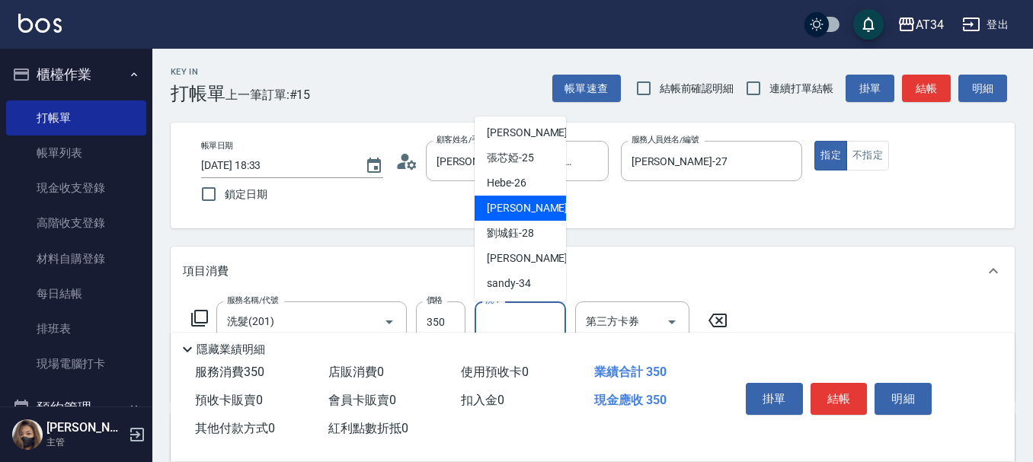
click at [518, 217] on div "annie -27" at bounding box center [519, 208] width 91 height 25
type input "annie-27"
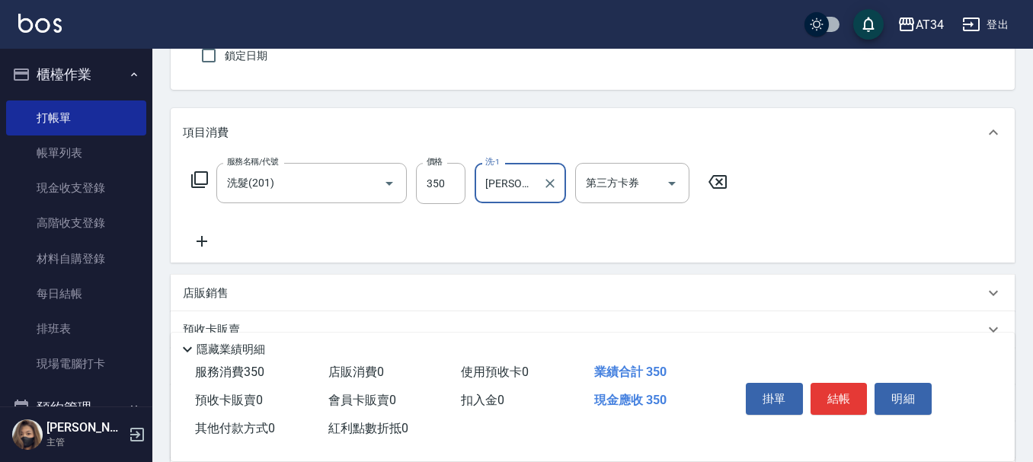
scroll to position [152, 0]
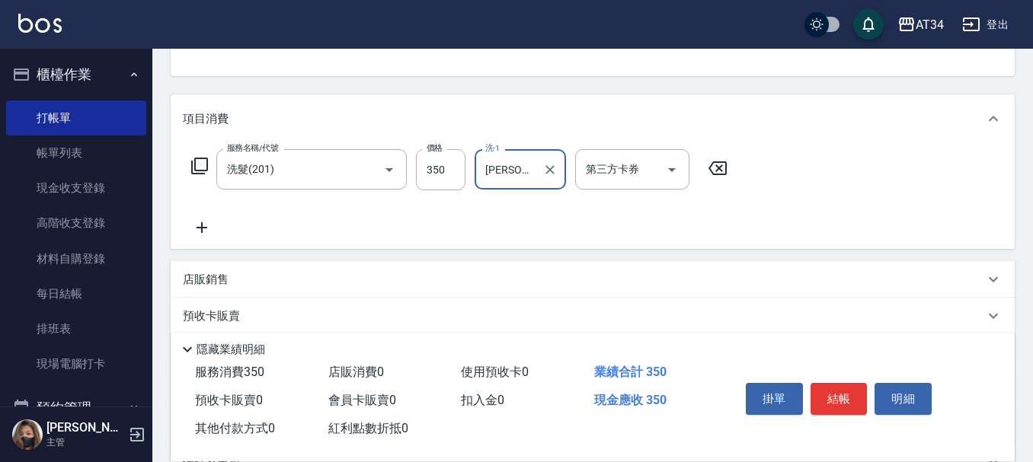
click at [515, 184] on div "annie-27 洗-1" at bounding box center [519, 169] width 91 height 40
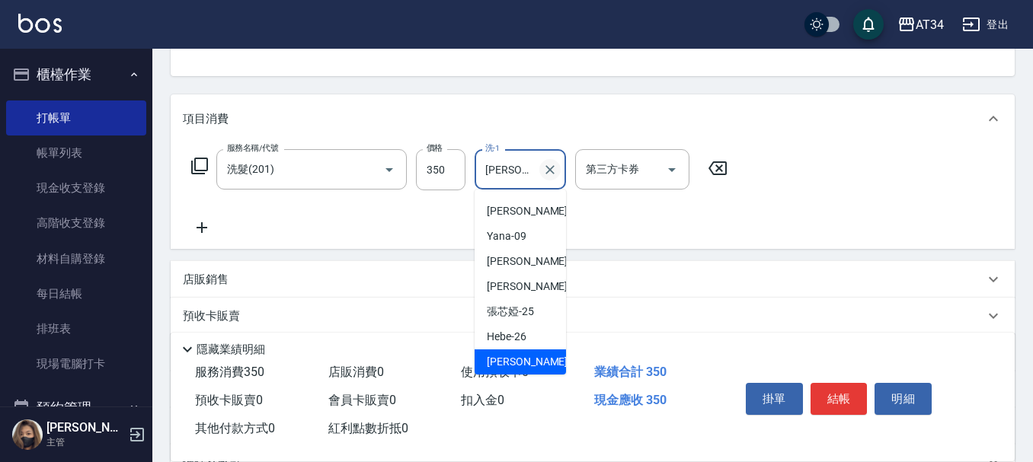
click at [551, 172] on icon "Clear" at bounding box center [549, 169] width 15 height 15
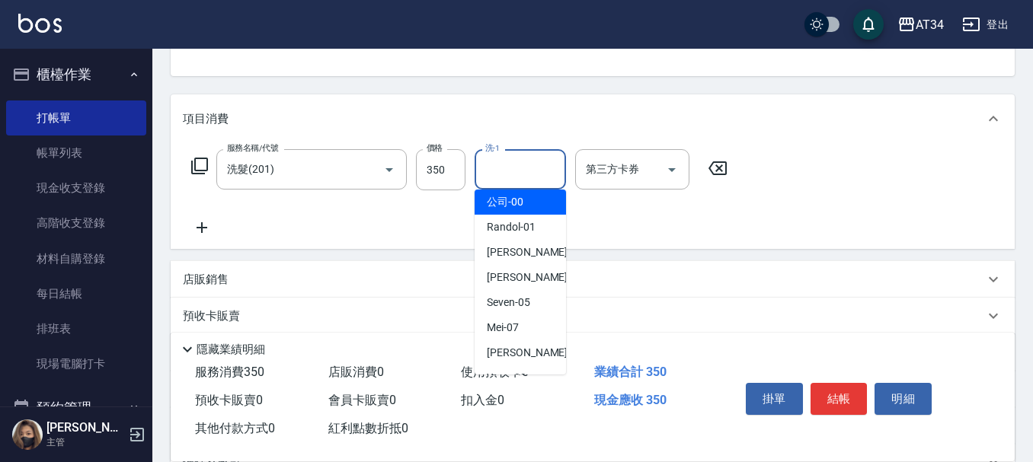
click at [539, 172] on input "洗-1" at bounding box center [520, 169] width 78 height 27
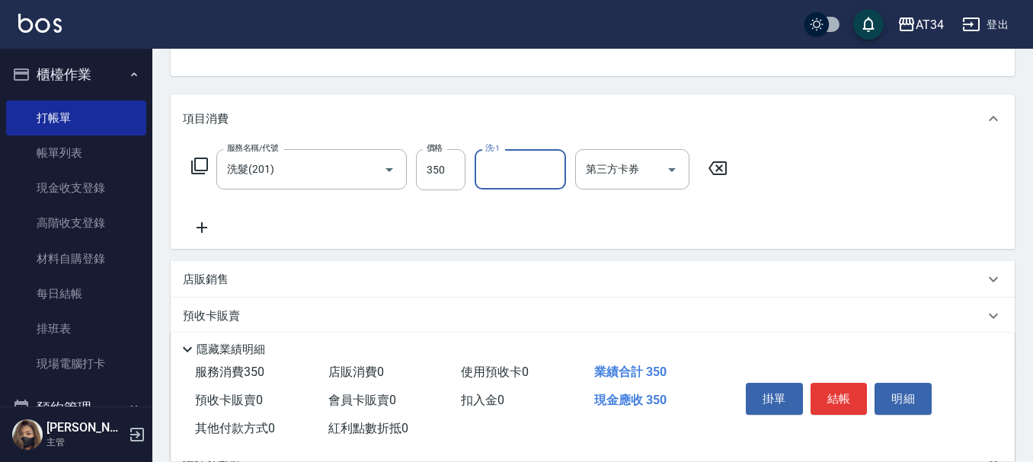
click at [525, 177] on input "洗-1" at bounding box center [520, 169] width 78 height 27
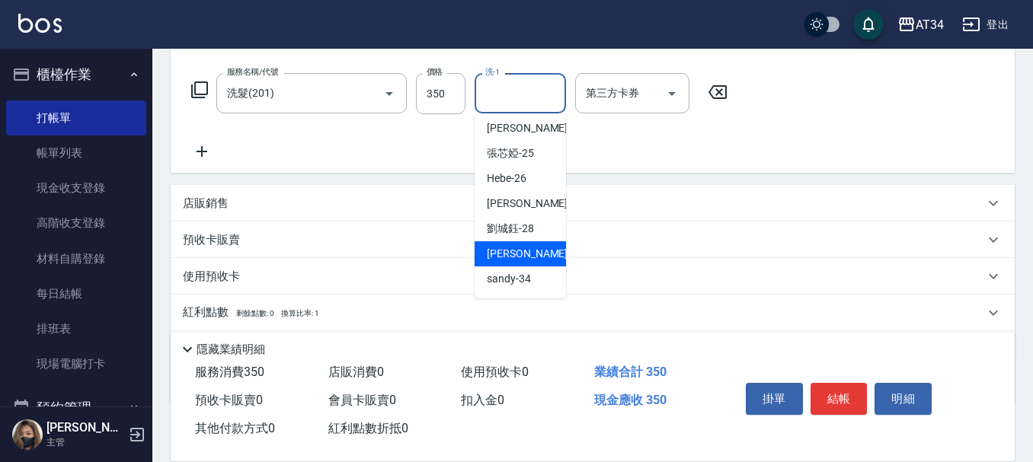
scroll to position [203, 0]
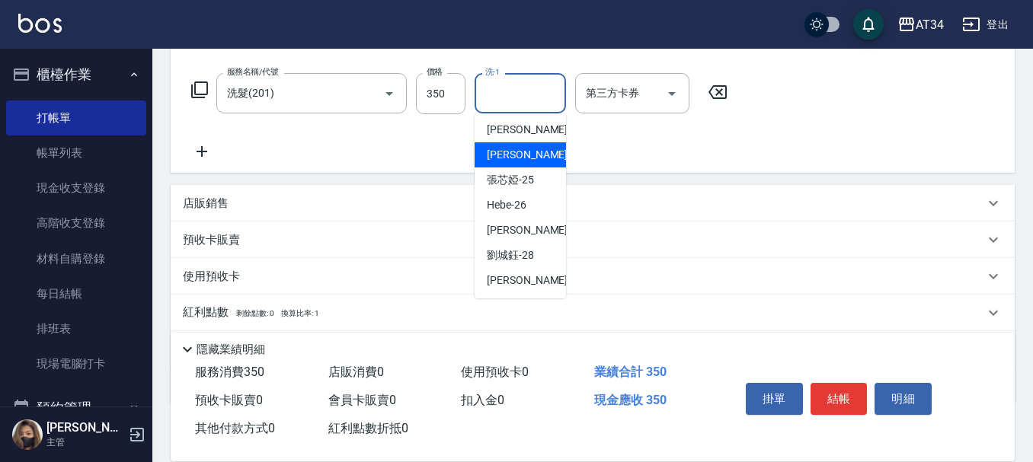
click at [516, 157] on span "賴佑潔 -22" at bounding box center [535, 155] width 96 height 16
type input "賴佑潔-22"
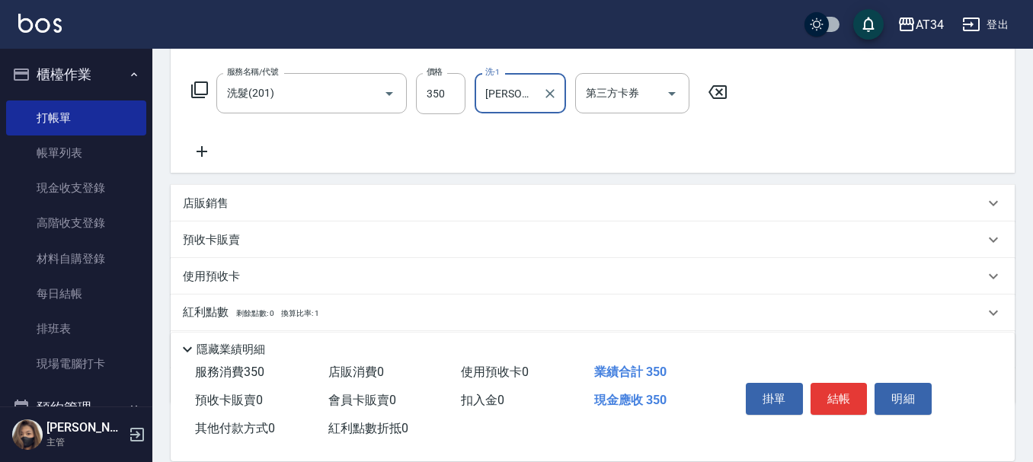
click at [211, 149] on icon at bounding box center [202, 151] width 38 height 18
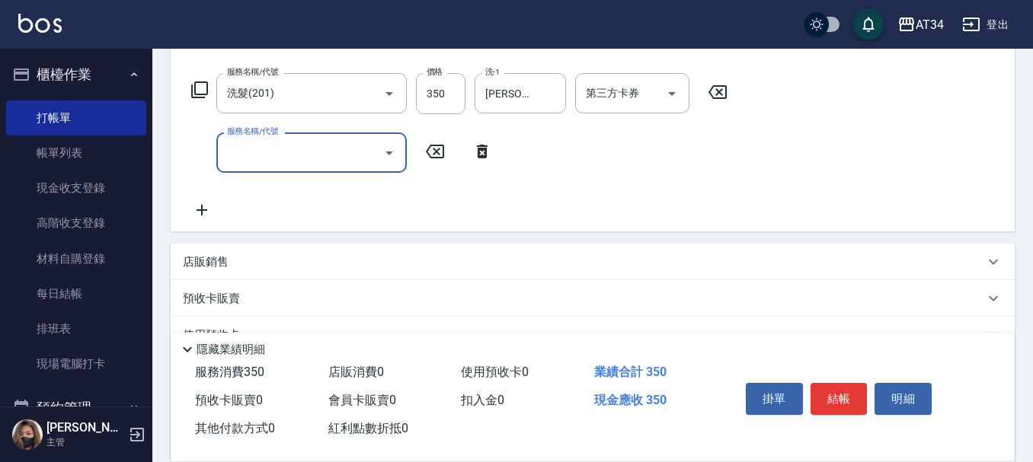
click at [301, 157] on input "服務名稱/代號" at bounding box center [300, 152] width 154 height 27
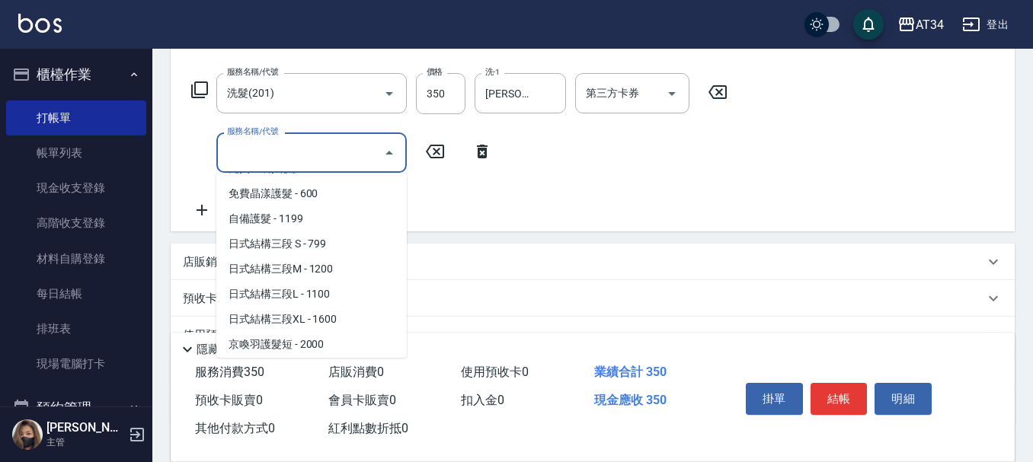
scroll to position [1218, 0]
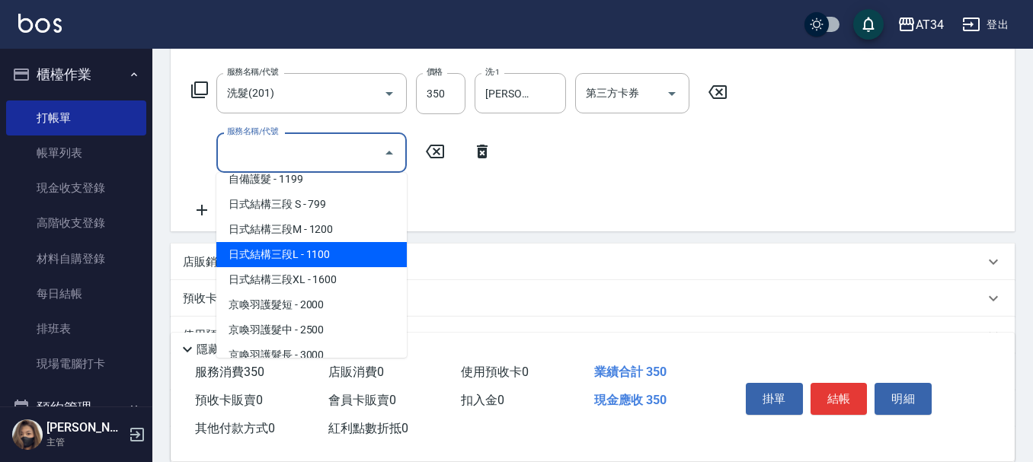
click at [316, 254] on span "日式結構三段L - 1100" at bounding box center [311, 254] width 190 height 25
type input "140"
type input "日式結構三段L(627)"
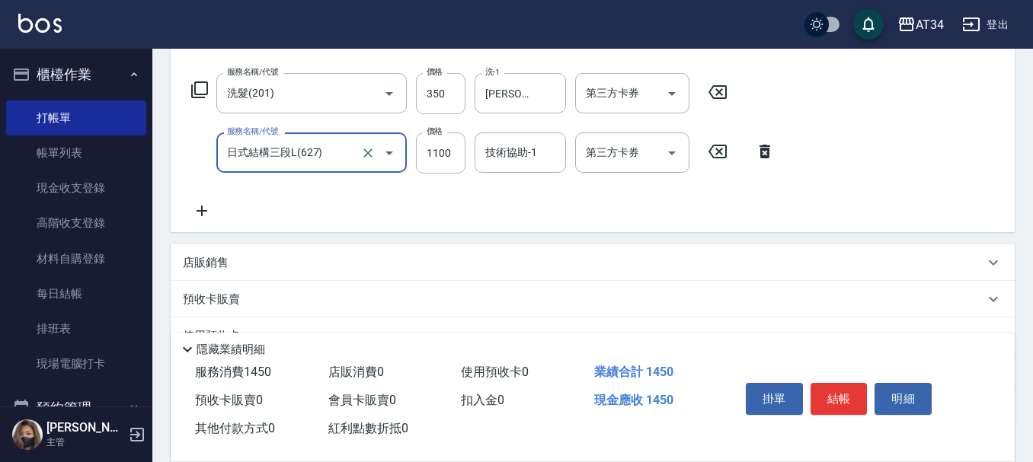
click at [417, 193] on div "服務名稱/代號 洗髮(201) 服務名稱/代號 價格 350 價格 洗-1 賴佑潔-22 洗-1 第三方卡券 第三方卡券 服務名稱/代號 日式結構三段L(62…" at bounding box center [483, 146] width 601 height 147
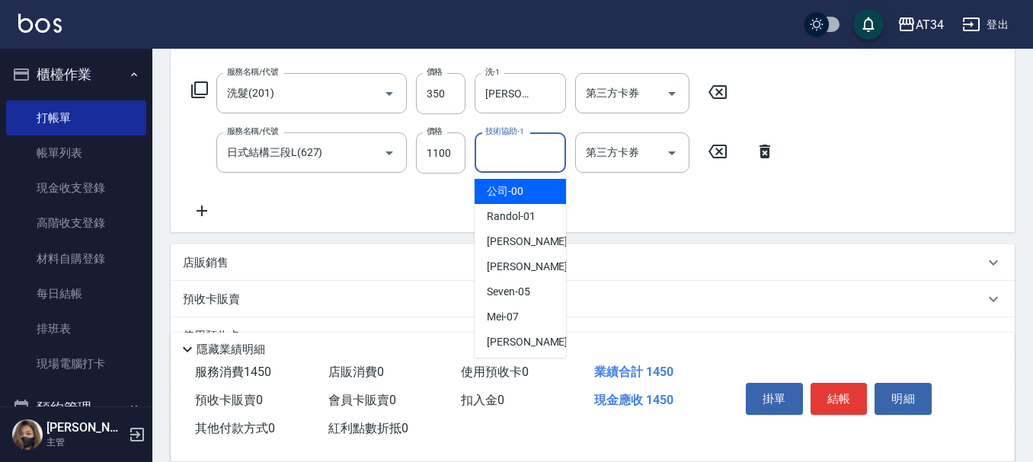
click at [484, 148] on input "技術協助-1" at bounding box center [520, 152] width 78 height 27
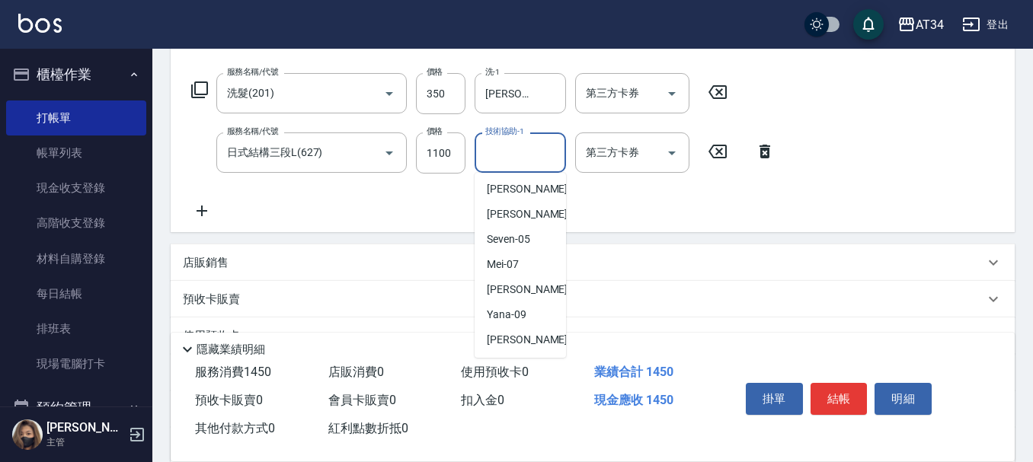
scroll to position [152, 0]
click at [521, 269] on span "賴佑潔 -22" at bounding box center [535, 265] width 96 height 16
type input "賴佑潔-22"
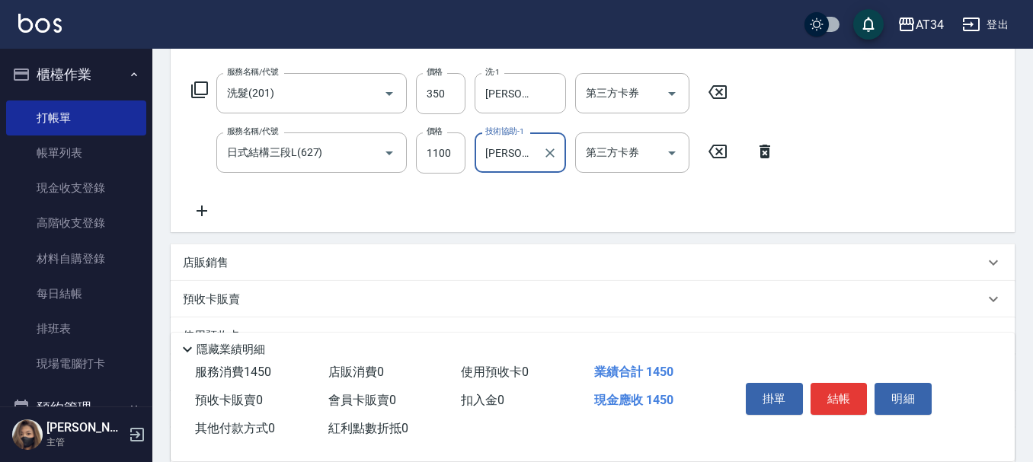
click at [546, 221] on div "服務名稱/代號 洗髮(201) 服務名稱/代號 價格 350 價格 洗-1 賴佑潔-22 洗-1 第三方卡券 第三方卡券 服務名稱/代號 日式結構三段L(62…" at bounding box center [593, 149] width 844 height 165
click at [847, 394] on button "結帳" at bounding box center [838, 399] width 57 height 32
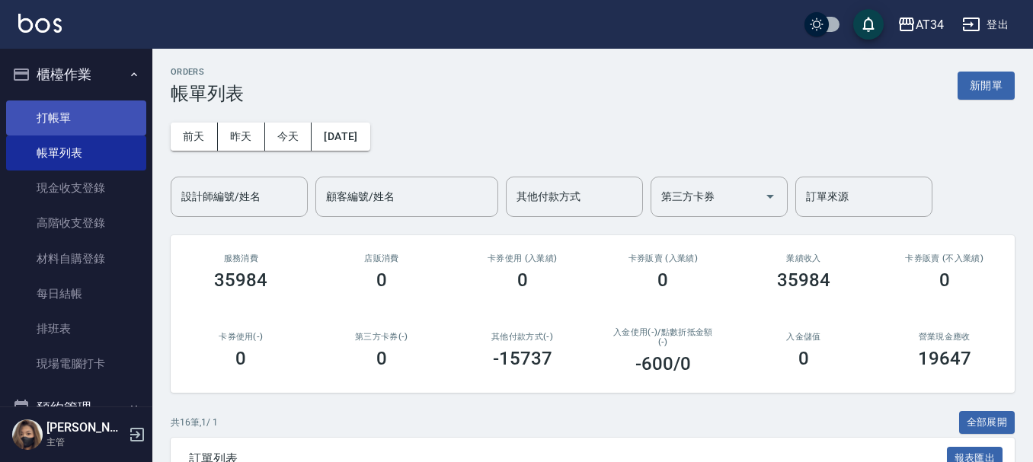
click at [99, 125] on link "打帳單" at bounding box center [76, 118] width 140 height 35
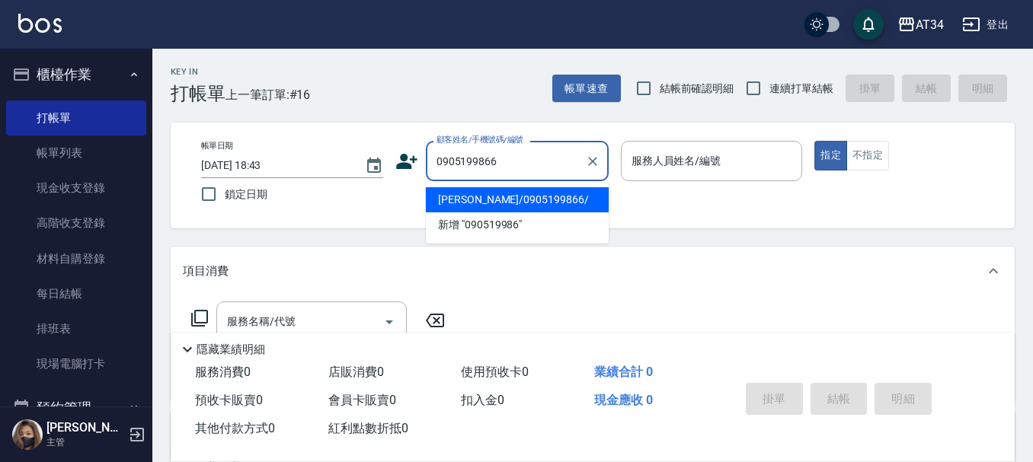
type input "陳品言/0905199866/"
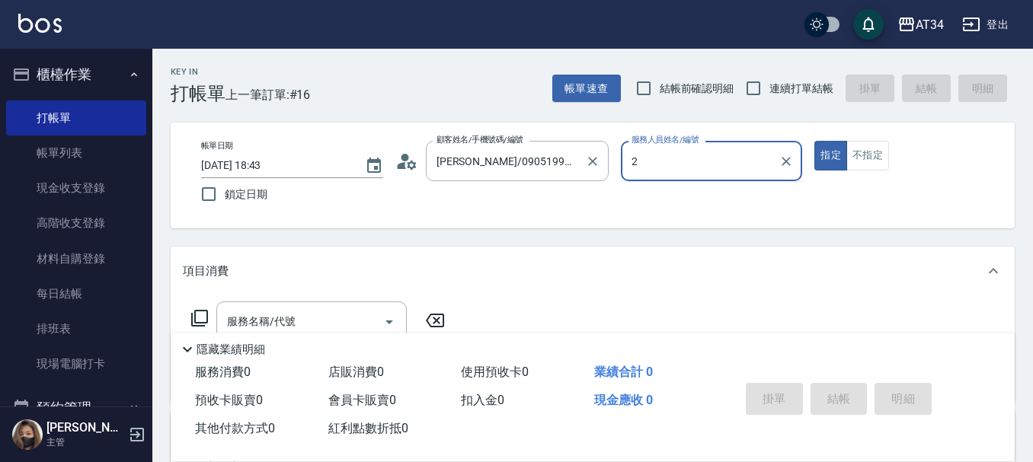
type input "Wendy-02"
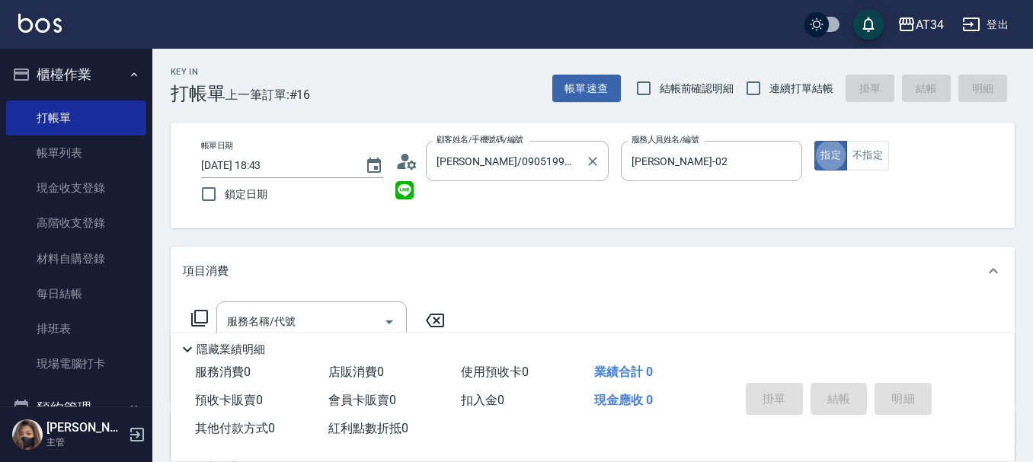
type button "true"
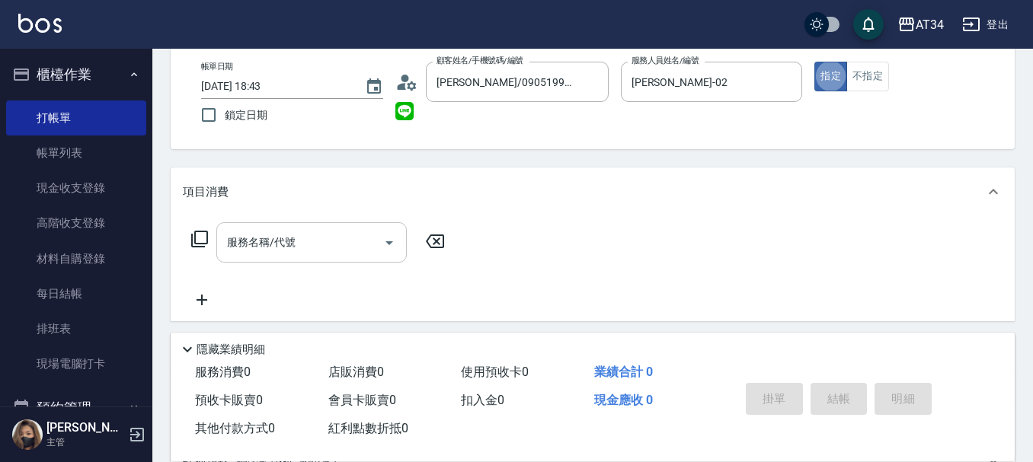
scroll to position [152, 0]
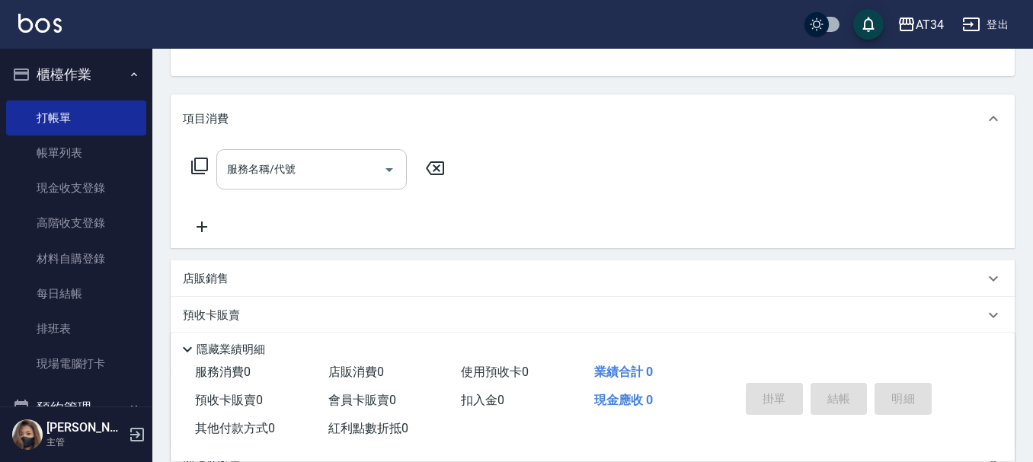
click at [339, 163] on input "服務名稱/代號" at bounding box center [300, 169] width 154 height 27
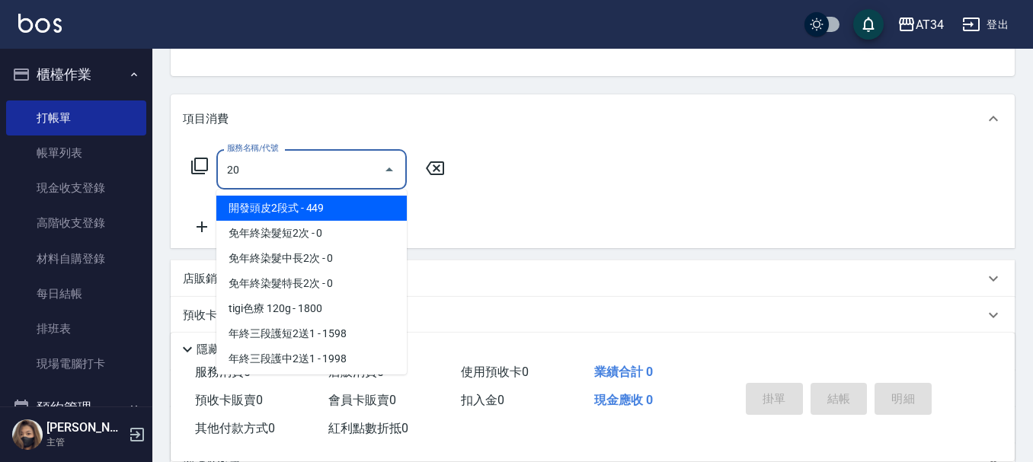
type input "201"
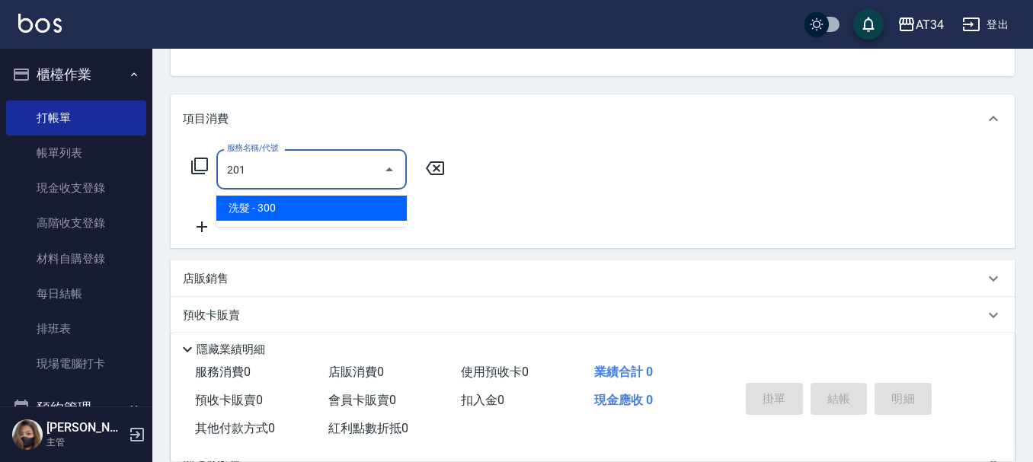
type input "30"
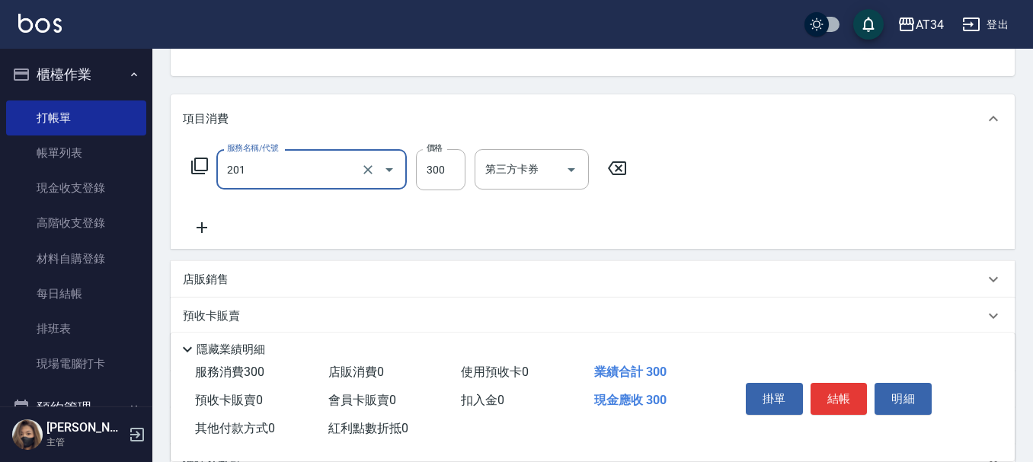
type input "洗髮(201)"
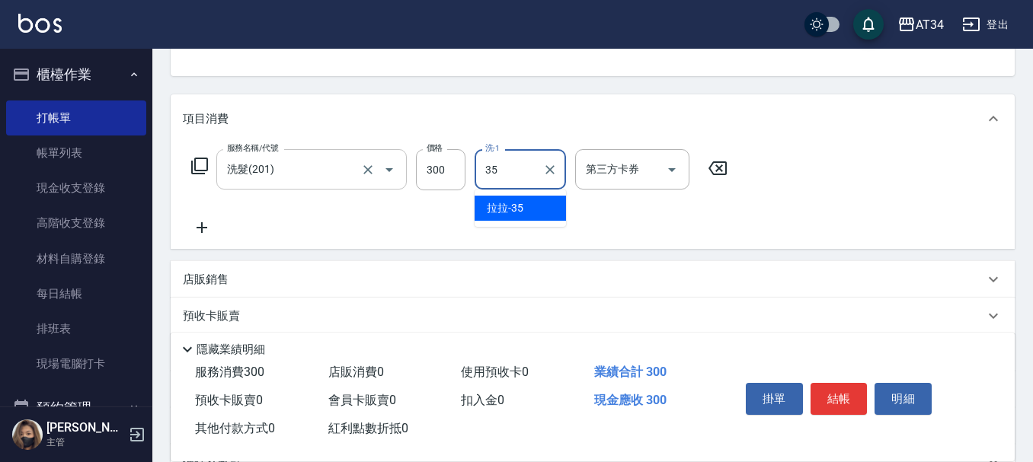
type input "拉拉-35"
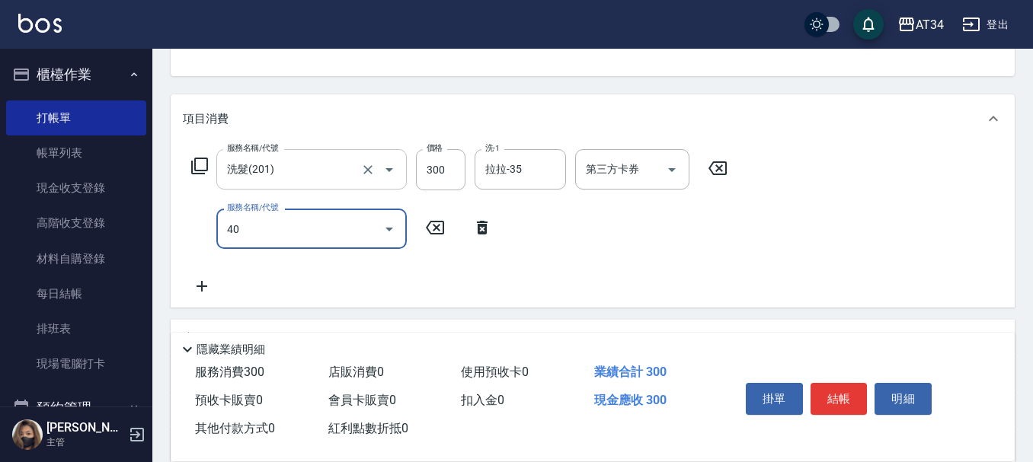
type input "401"
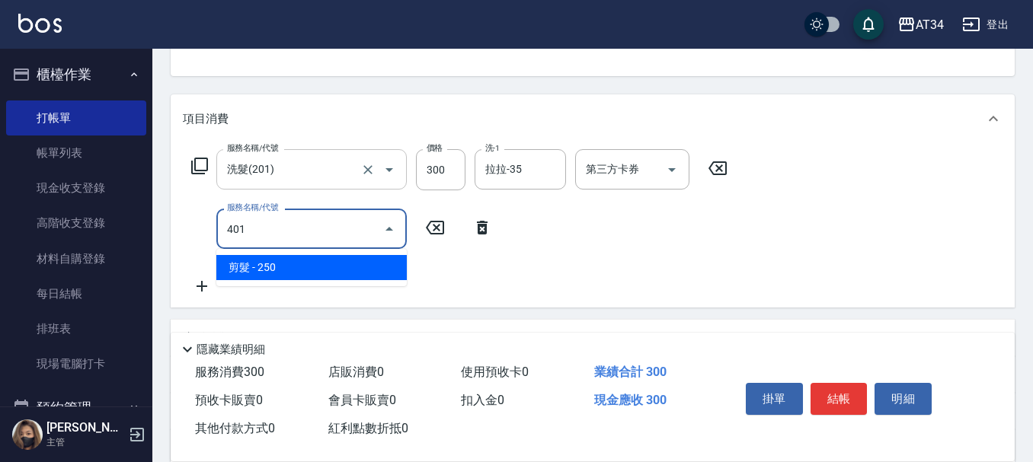
type input "50"
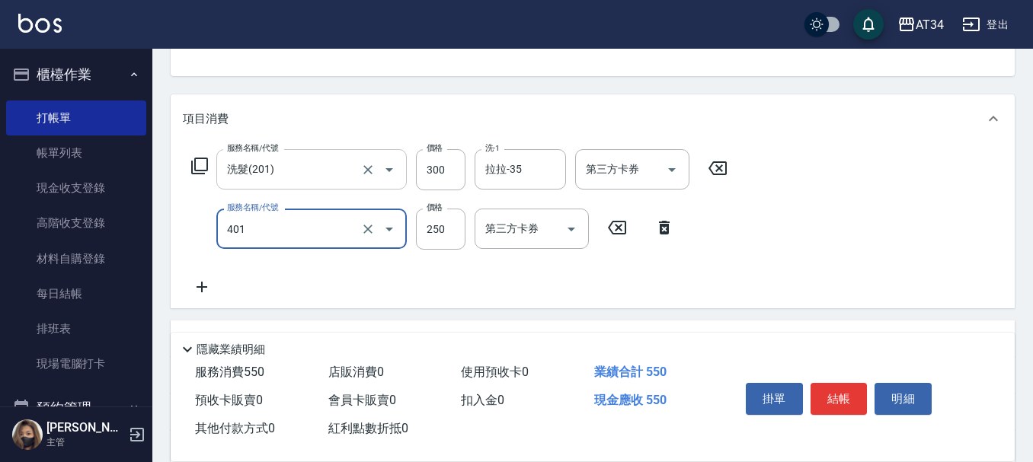
type input "剪髮(401)"
type input "30"
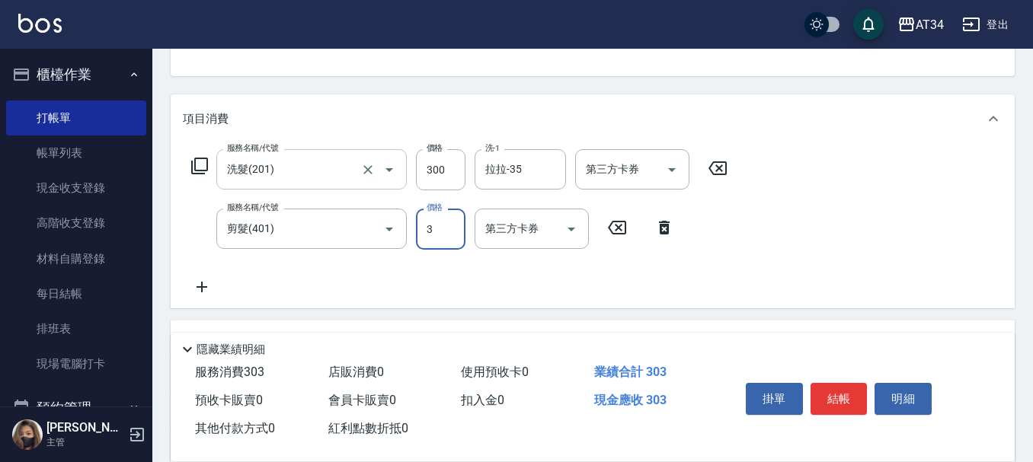
type input "30"
type input "60"
type input "300"
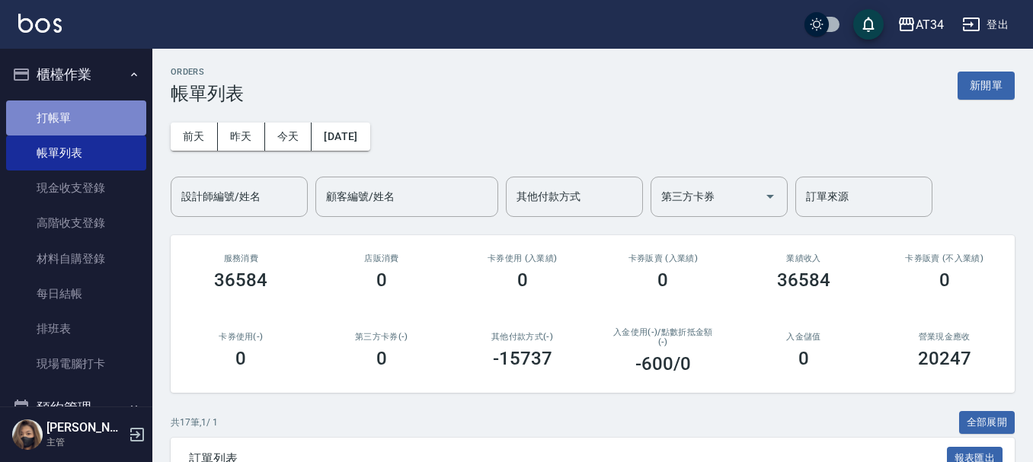
click at [97, 113] on link "打帳單" at bounding box center [76, 118] width 140 height 35
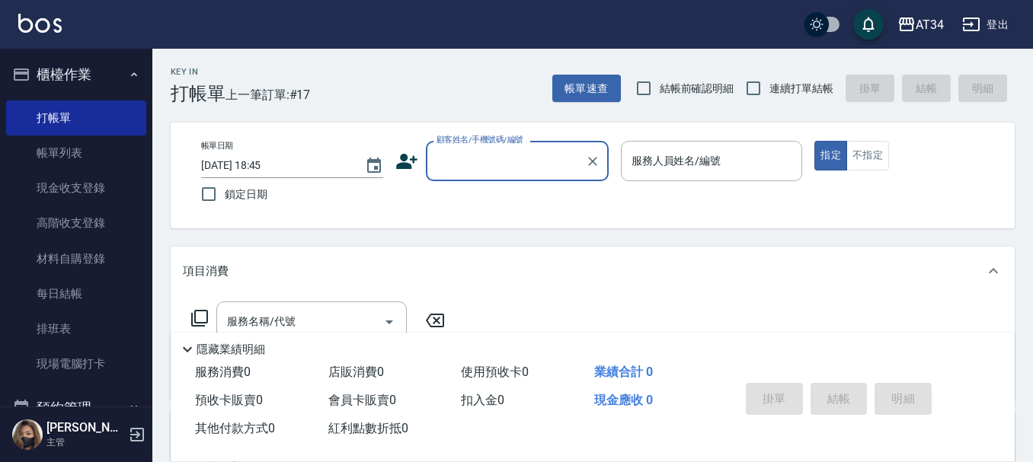
click at [404, 161] on icon at bounding box center [406, 161] width 23 height 23
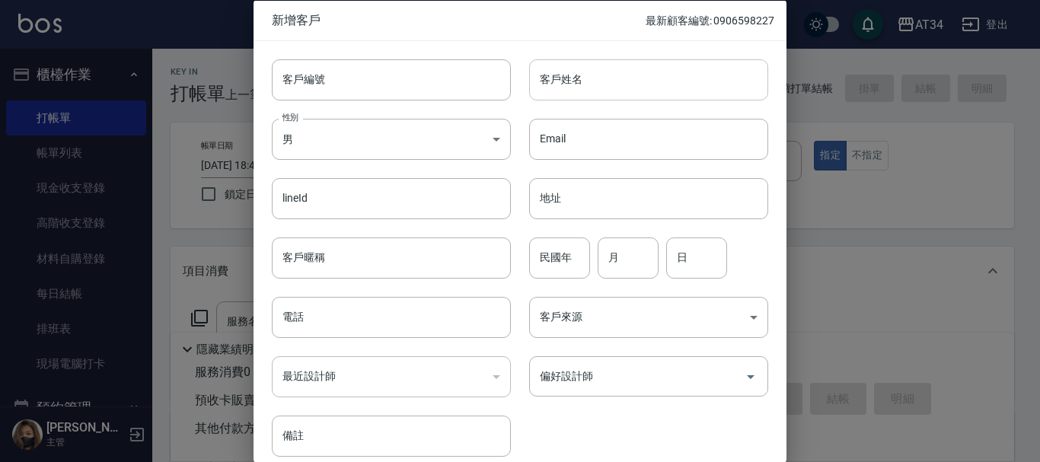
click at [603, 81] on input "客戶姓名" at bounding box center [648, 79] width 239 height 41
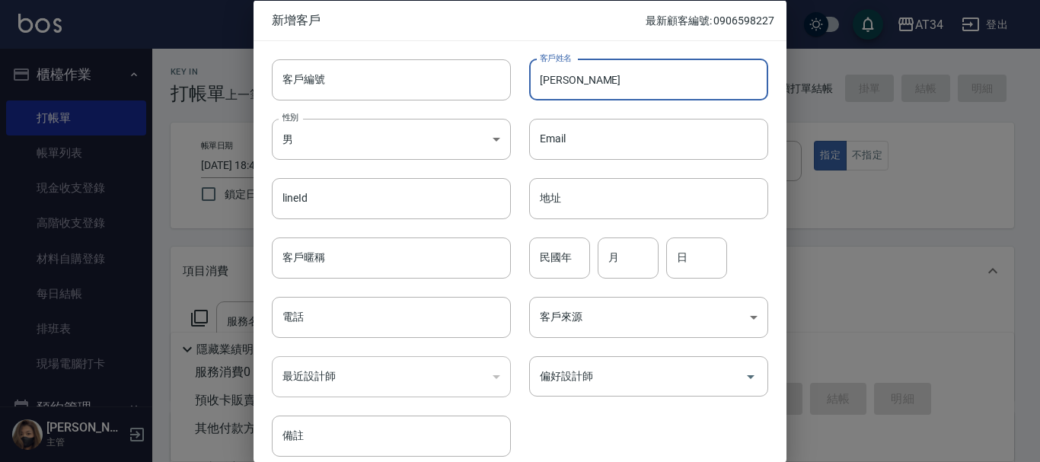
type input "[PERSON_NAME]"
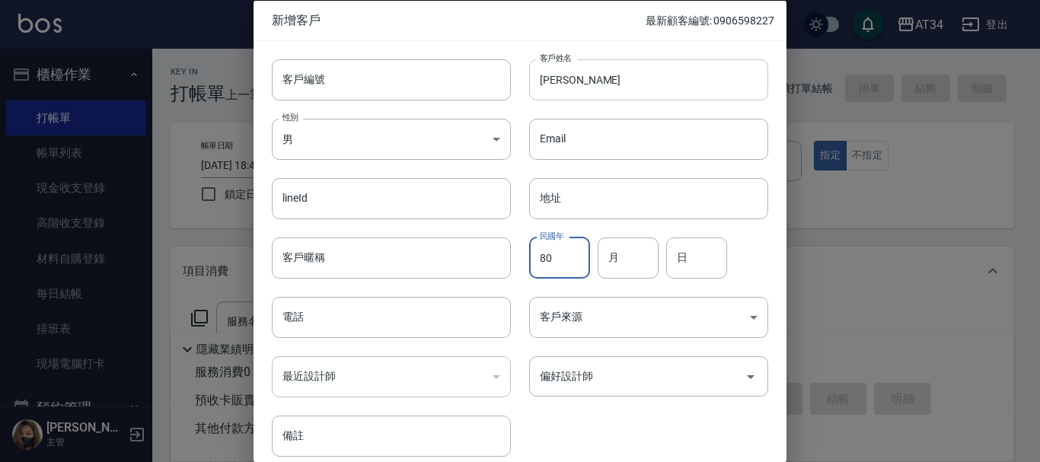
type input "80"
type input "10"
type input "23"
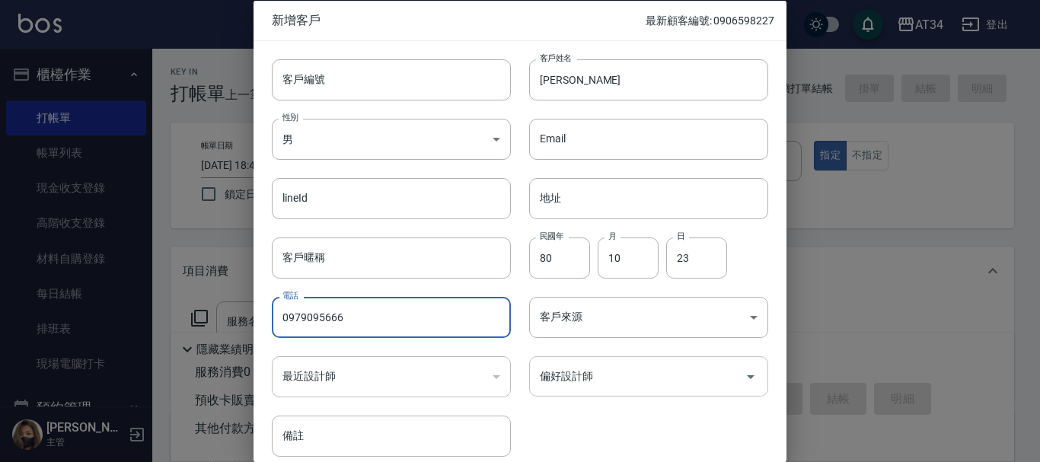
type input "0979095666"
click at [589, 378] on input "偏好設計師" at bounding box center [637, 376] width 203 height 27
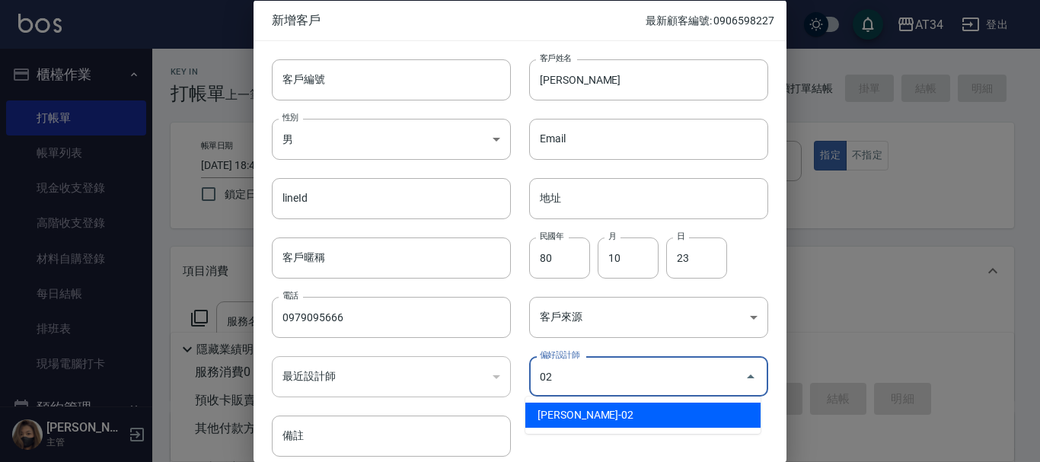
type input "[PERSON_NAME]"
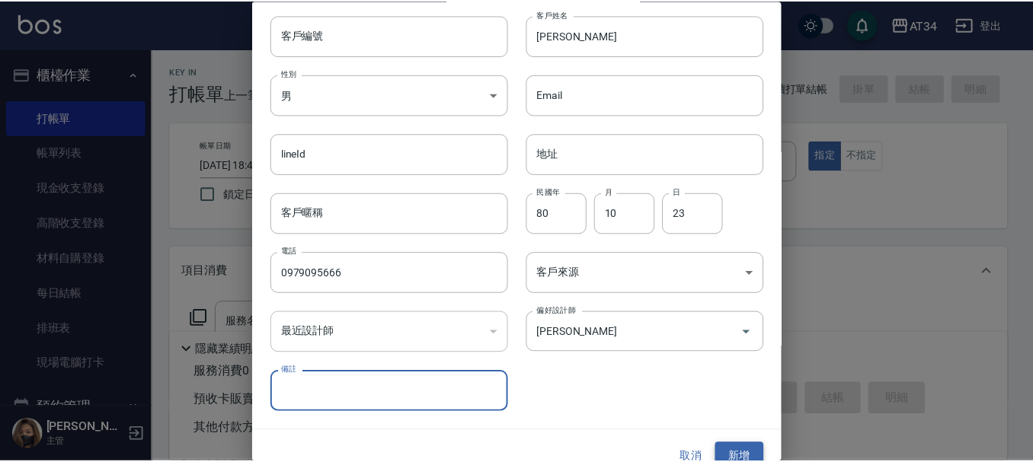
scroll to position [65, 0]
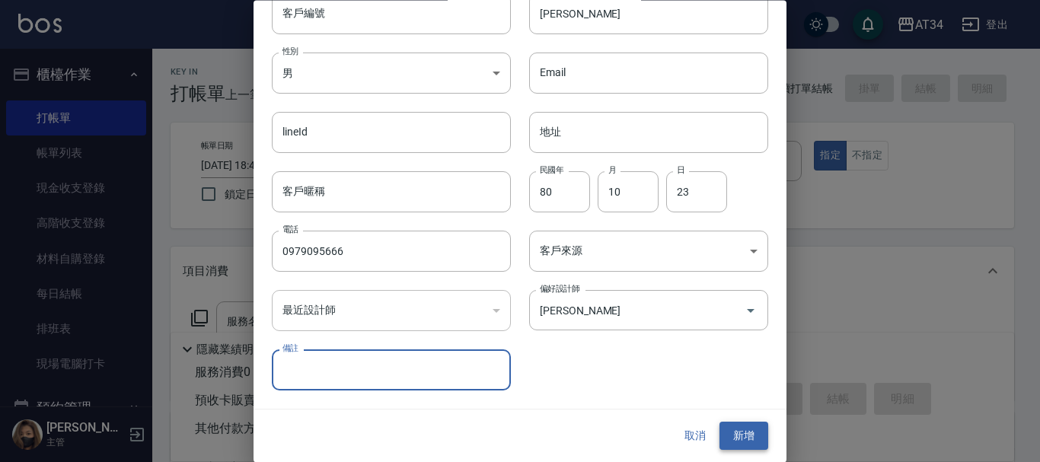
click at [745, 439] on button "新增" at bounding box center [744, 437] width 49 height 28
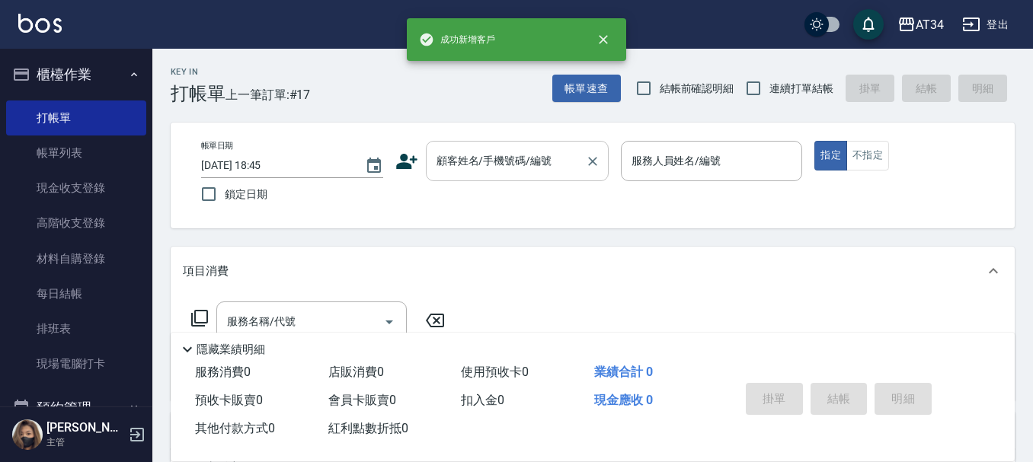
click at [529, 180] on div "顧客姓名/手機號碼/編號" at bounding box center [517, 161] width 183 height 40
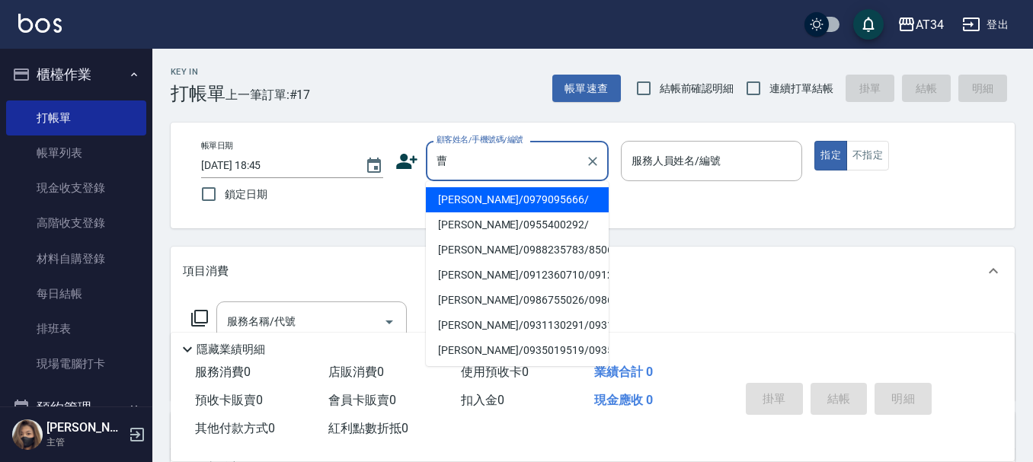
click at [516, 199] on li "曹蕙/0979095666/" at bounding box center [517, 199] width 183 height 25
type input "曹蕙/0979095666/"
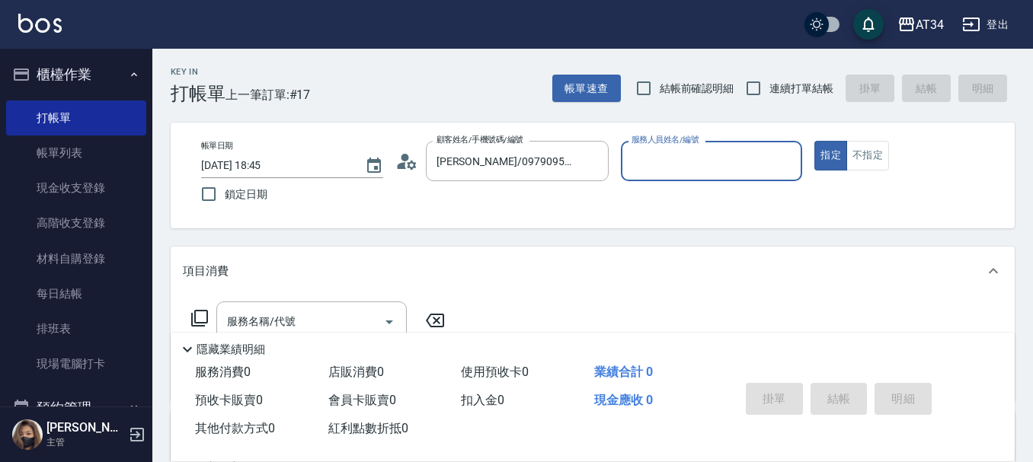
type input "Wendy-02"
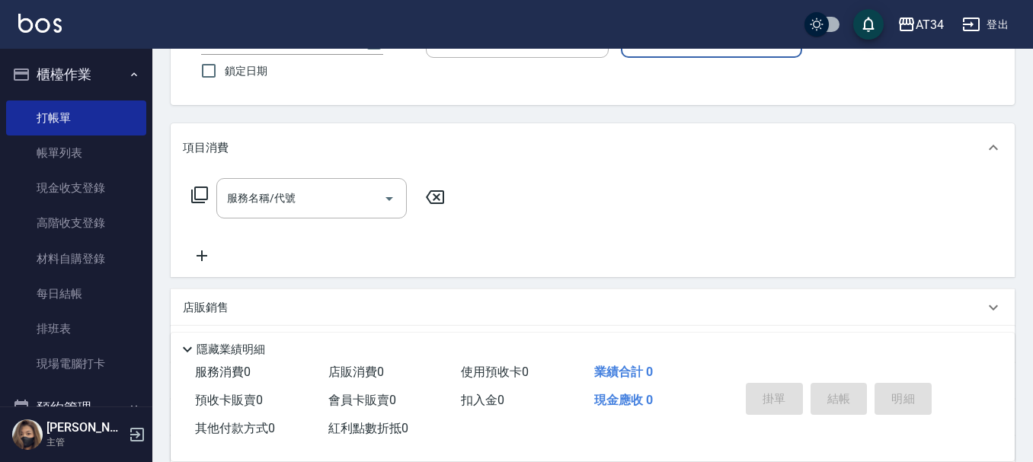
scroll to position [152, 0]
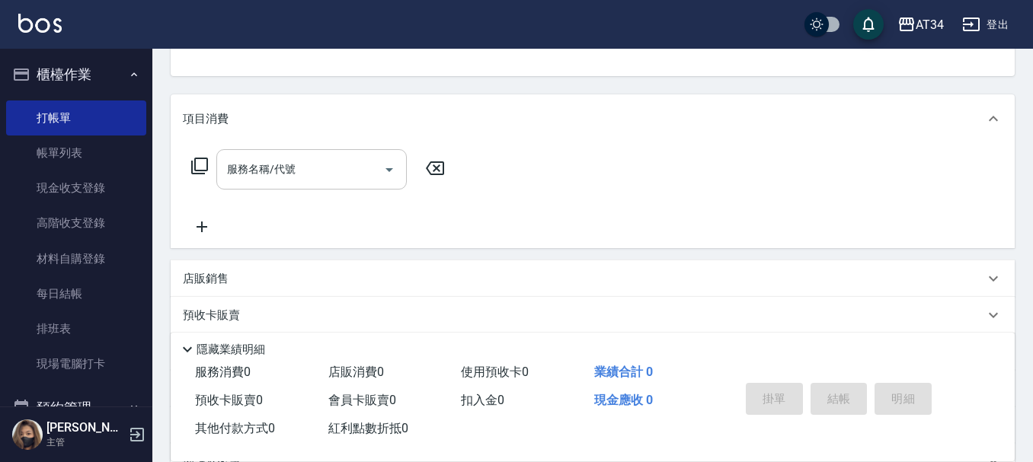
click at [356, 166] on input "服務名稱/代號" at bounding box center [300, 169] width 154 height 27
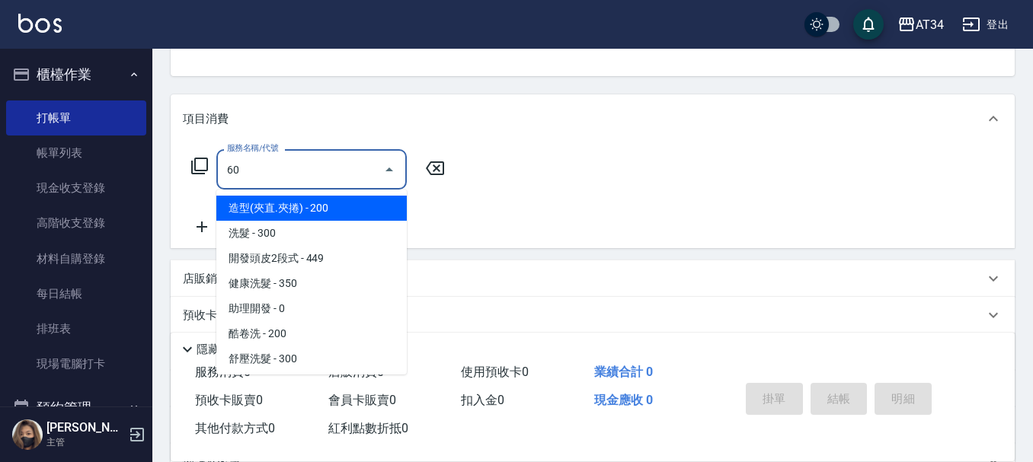
type input "602"
type input "90"
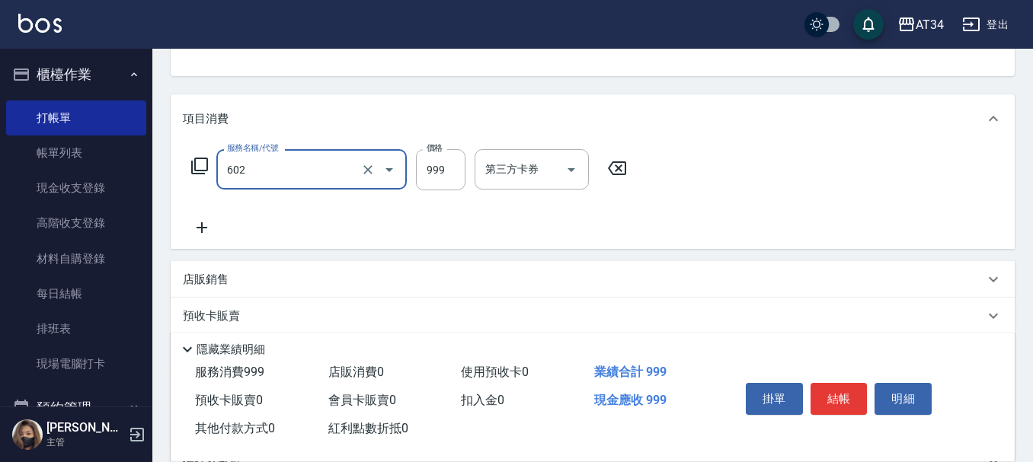
type input "自備鉑金(602)"
type input "0"
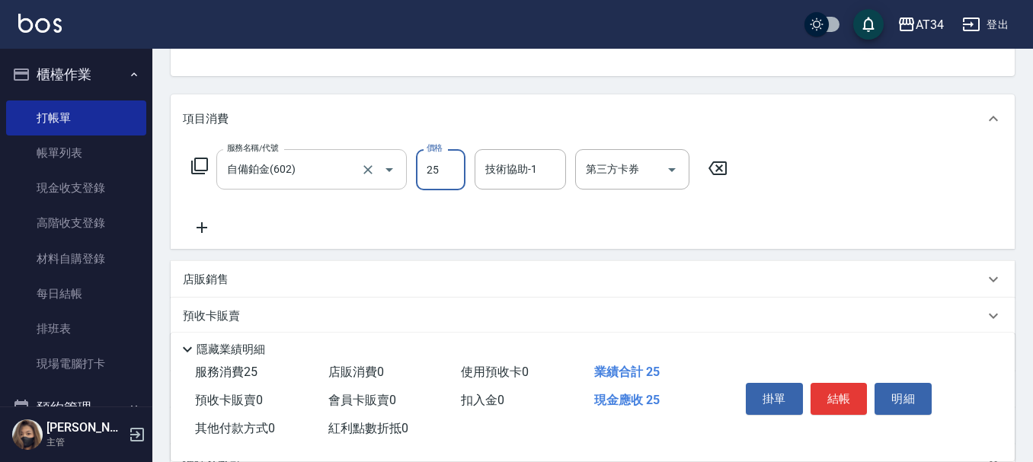
type input "250"
type input "2500"
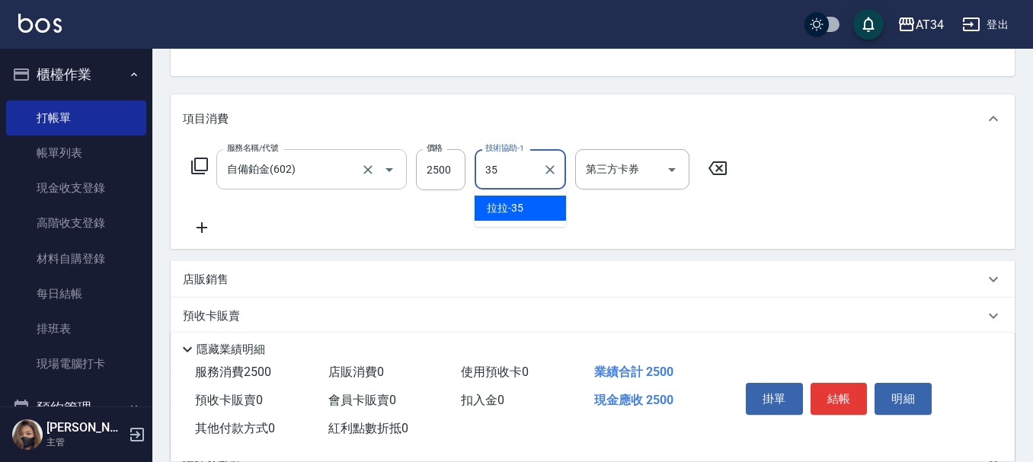
type input "拉拉-35"
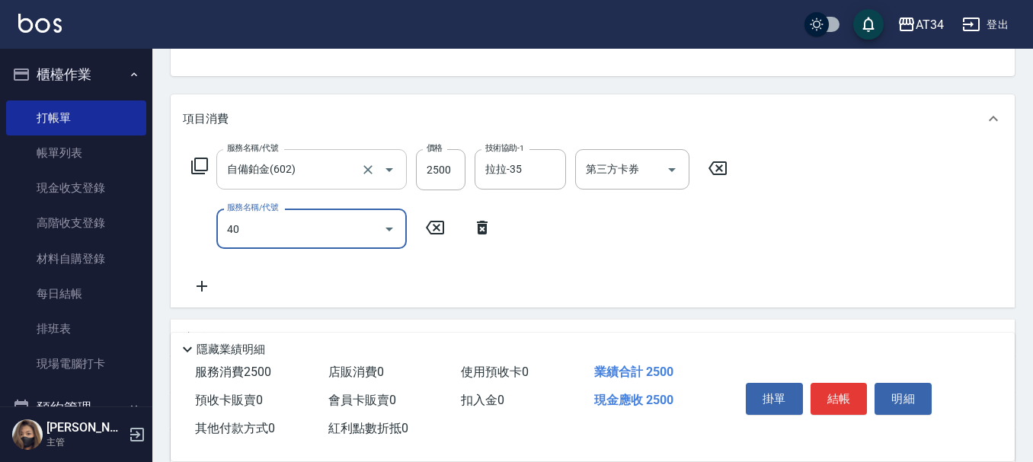
type input "401"
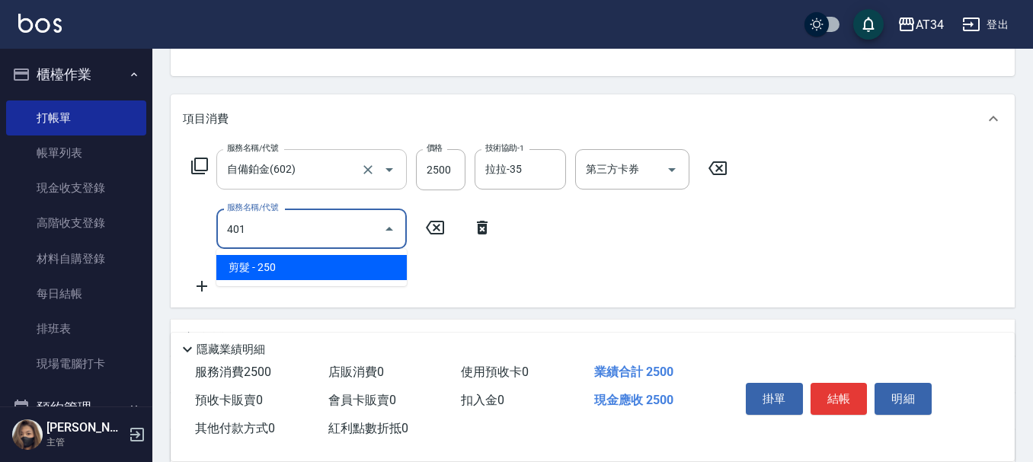
type input "270"
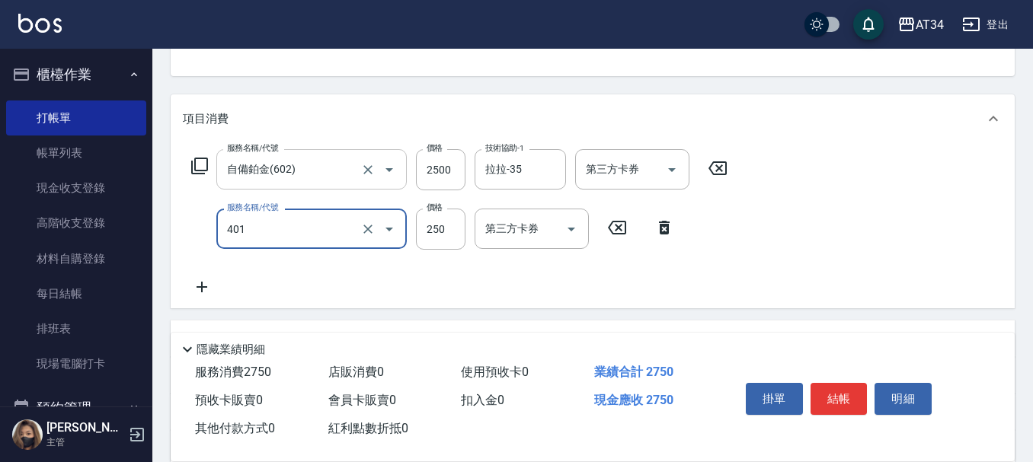
type input "剪髮(401)"
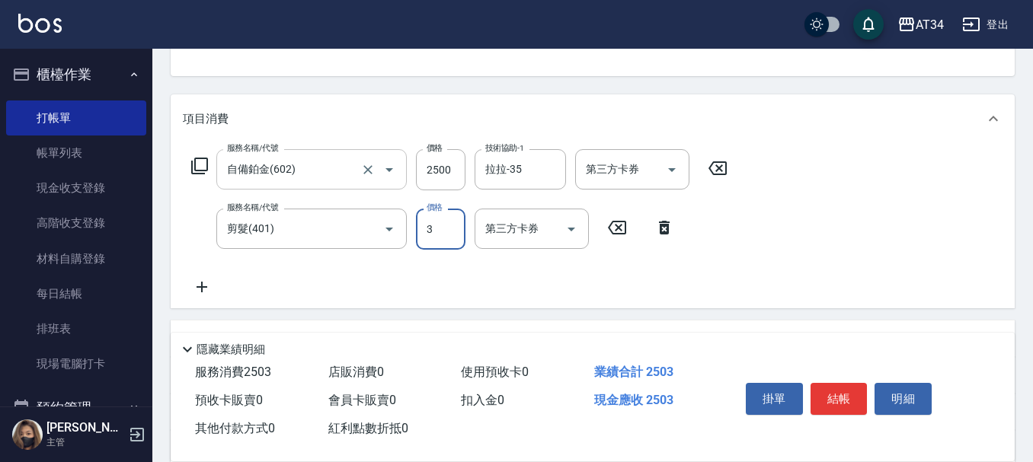
type input "250"
type input "30"
type input "280"
type input "300"
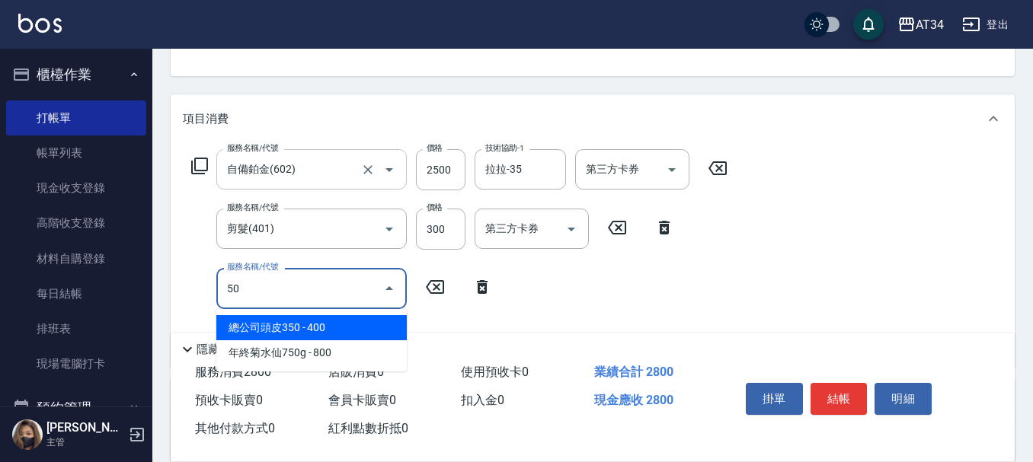
type input "501"
type input "380"
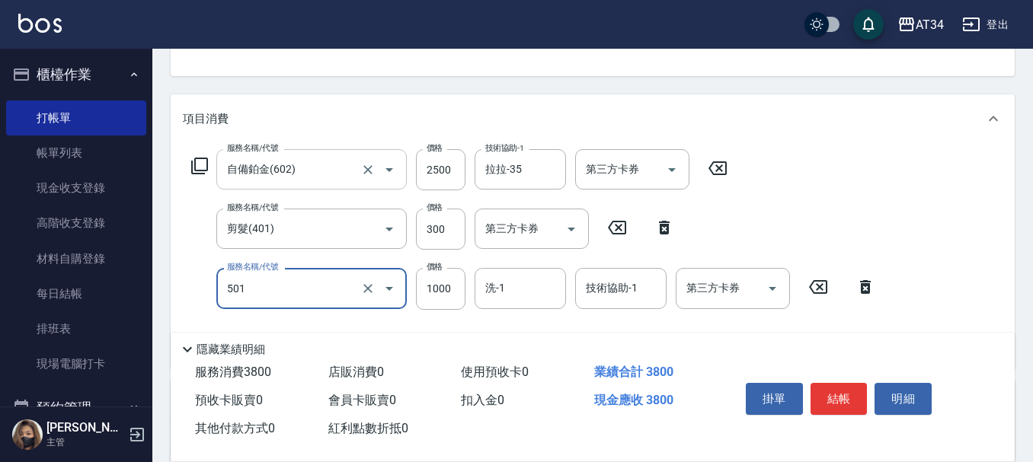
type input "染髮(501)"
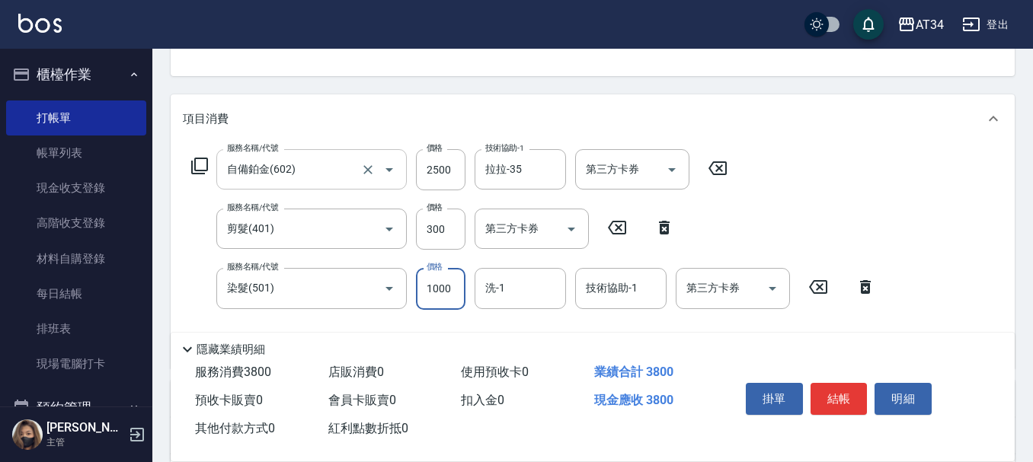
type input "2"
type input "280"
type input "249"
type input "520"
type input "2499"
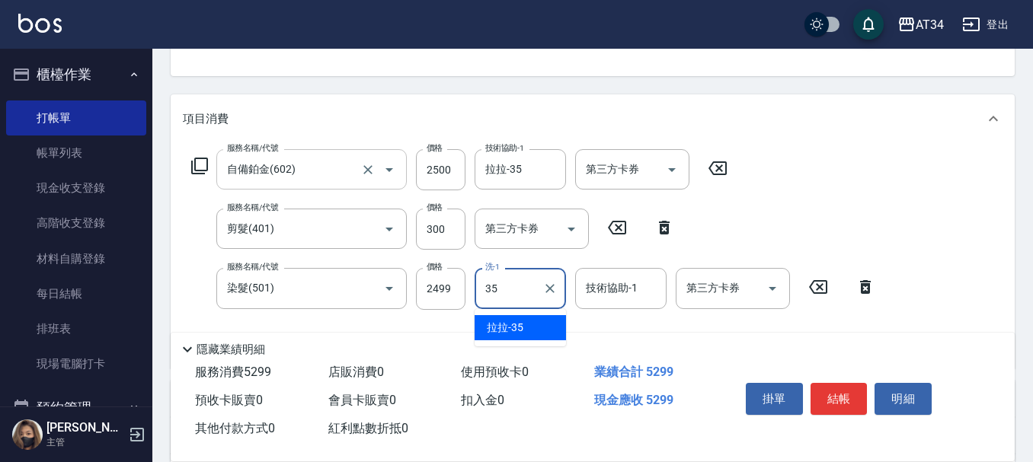
type input "拉拉-35"
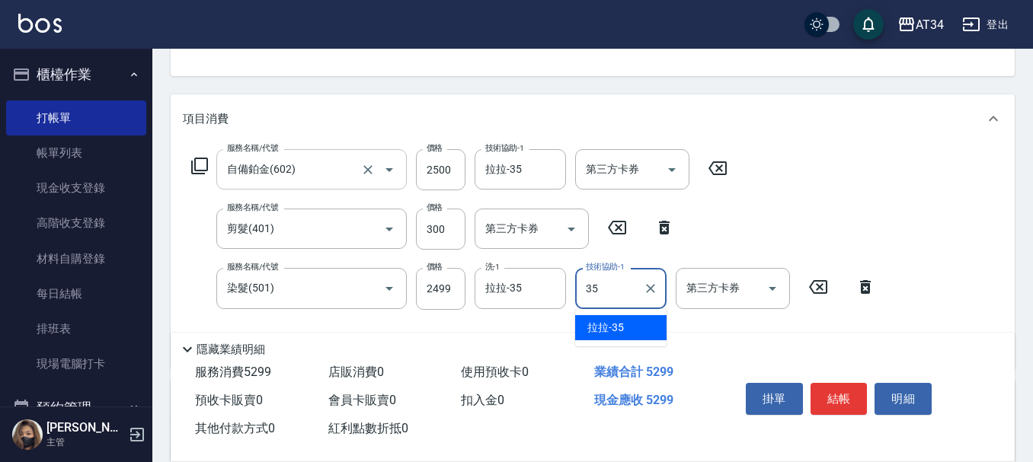
type input "拉拉-35"
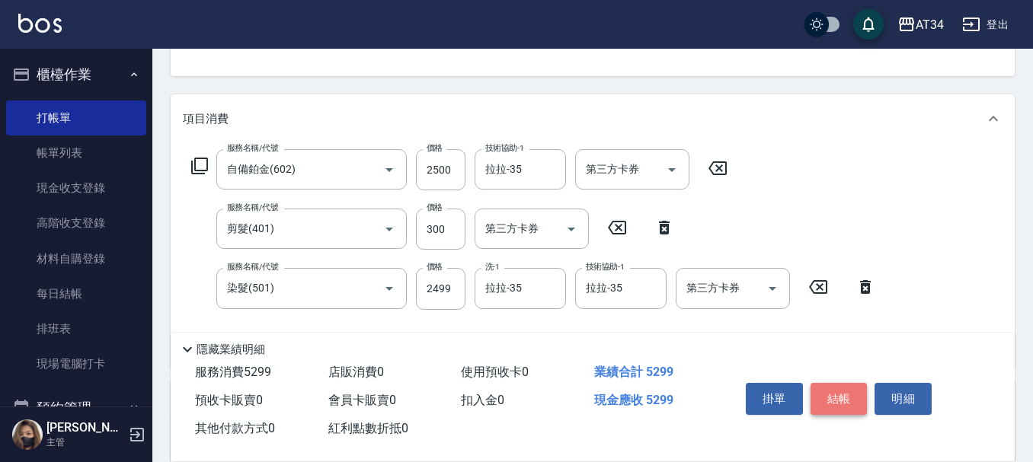
click at [866, 383] on button "結帳" at bounding box center [838, 399] width 57 height 32
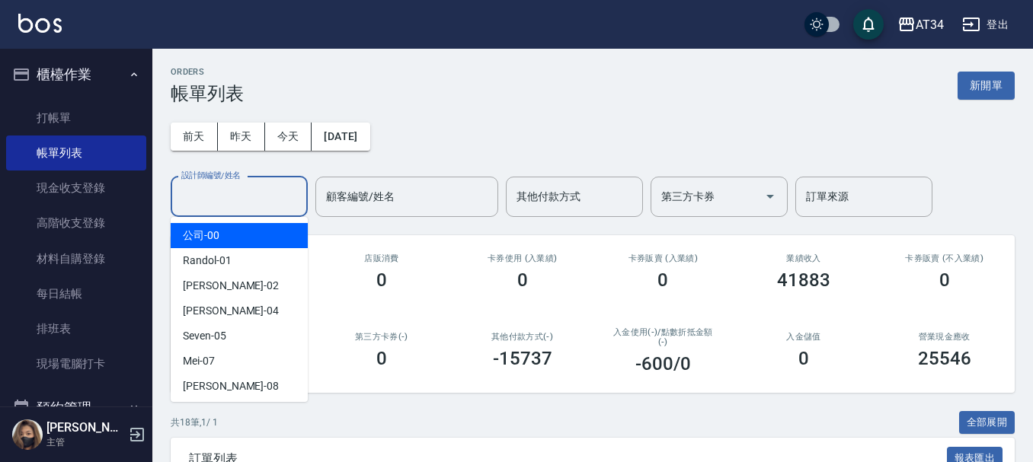
click at [195, 197] on input "設計師編號/姓名" at bounding box center [238, 197] width 123 height 27
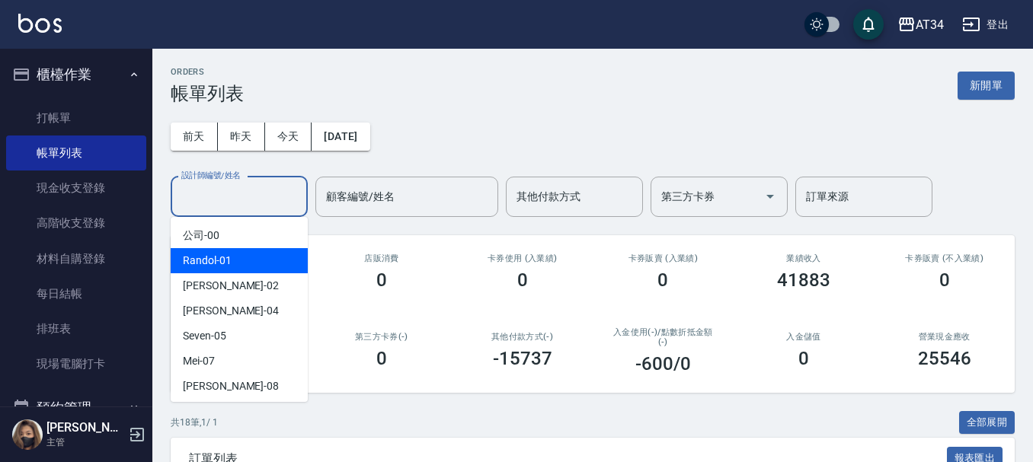
click at [237, 285] on div "Wendy -02" at bounding box center [239, 285] width 137 height 25
type input "Wendy-02"
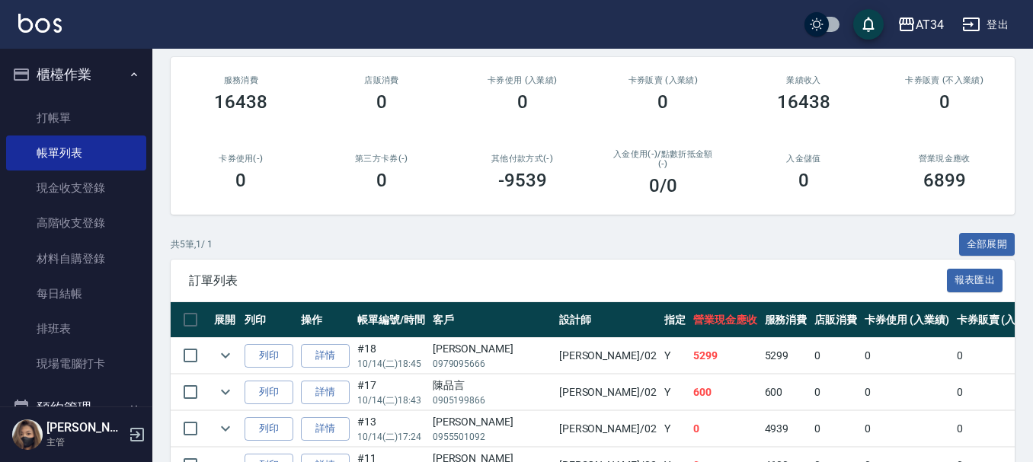
scroll to position [308, 0]
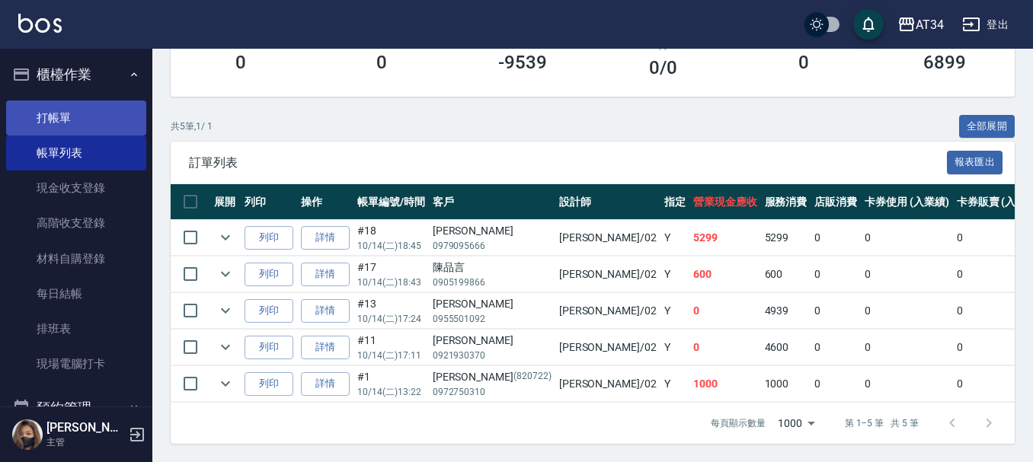
click at [72, 123] on link "打帳單" at bounding box center [76, 118] width 140 height 35
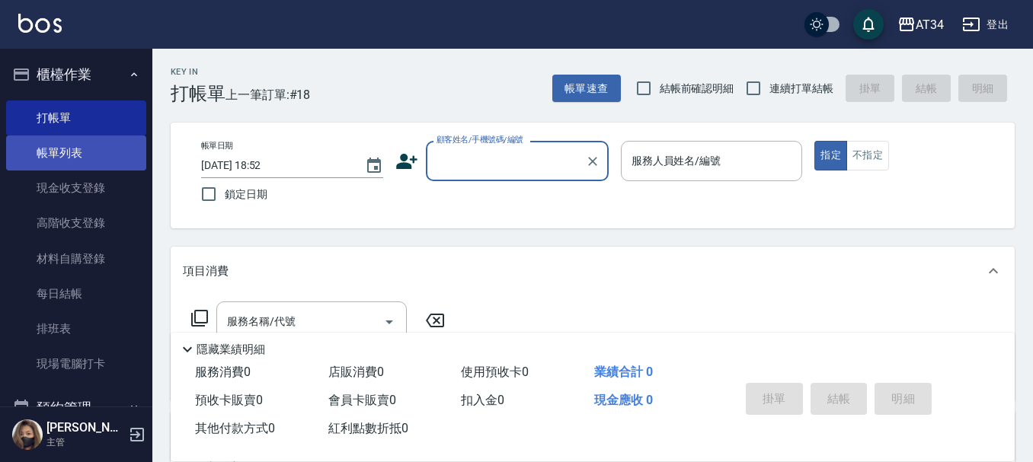
click at [76, 163] on link "帳單列表" at bounding box center [76, 153] width 140 height 35
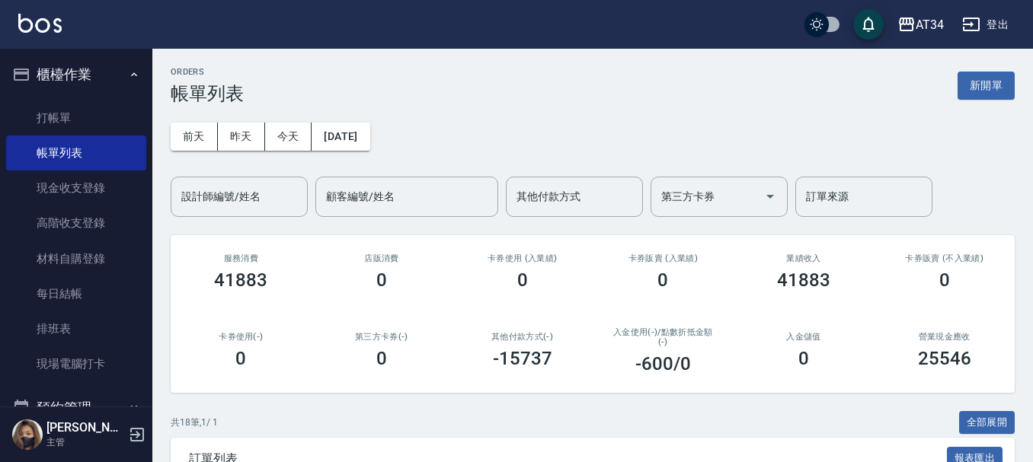
click at [244, 174] on div "前天 昨天 今天 2025/10/14 設計師編號/姓名 設計師編號/姓名 顧客編號/姓名 顧客編號/姓名 其他付款方式 其他付款方式 第三方卡券 第三方卡券…" at bounding box center [593, 160] width 844 height 113
click at [242, 193] on div "設計師編號/姓名 設計師編號/姓名" at bounding box center [239, 197] width 137 height 40
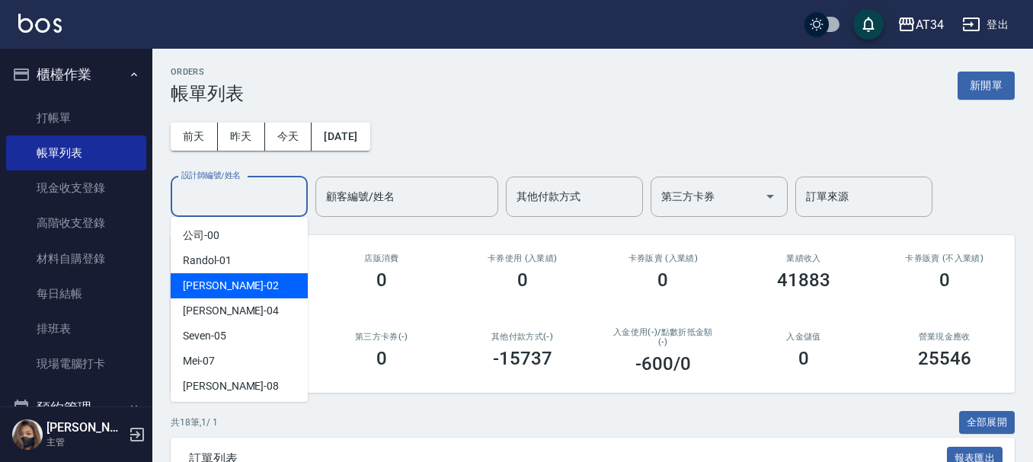
click at [251, 283] on div "Wendy -02" at bounding box center [239, 285] width 137 height 25
type input "Wendy-02"
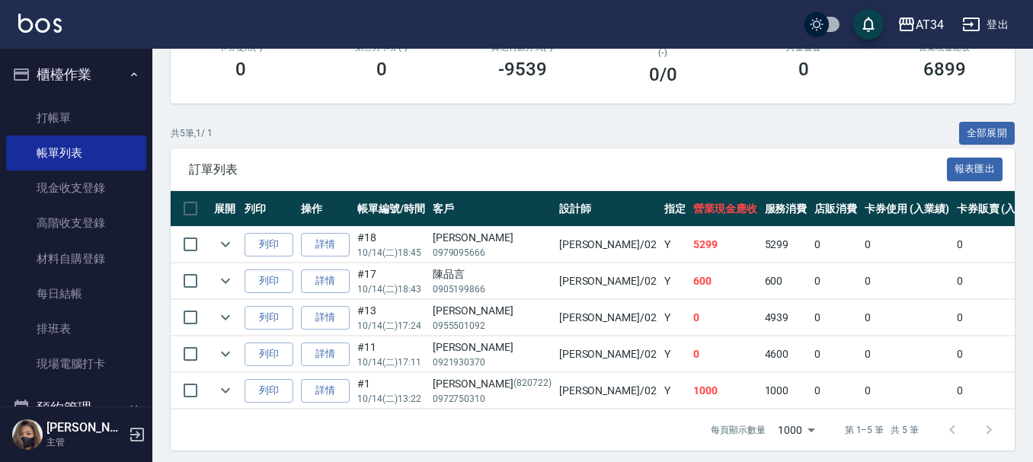
scroll to position [308, 0]
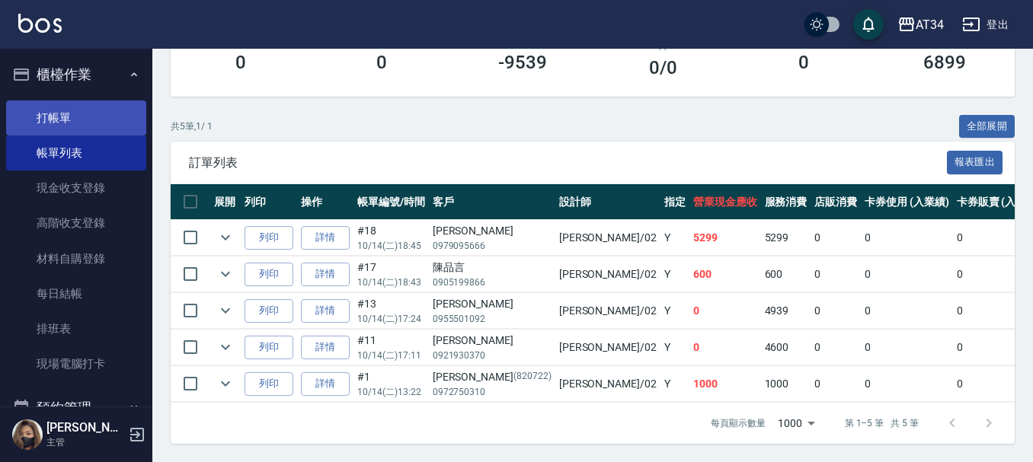
click at [95, 110] on link "打帳單" at bounding box center [76, 118] width 140 height 35
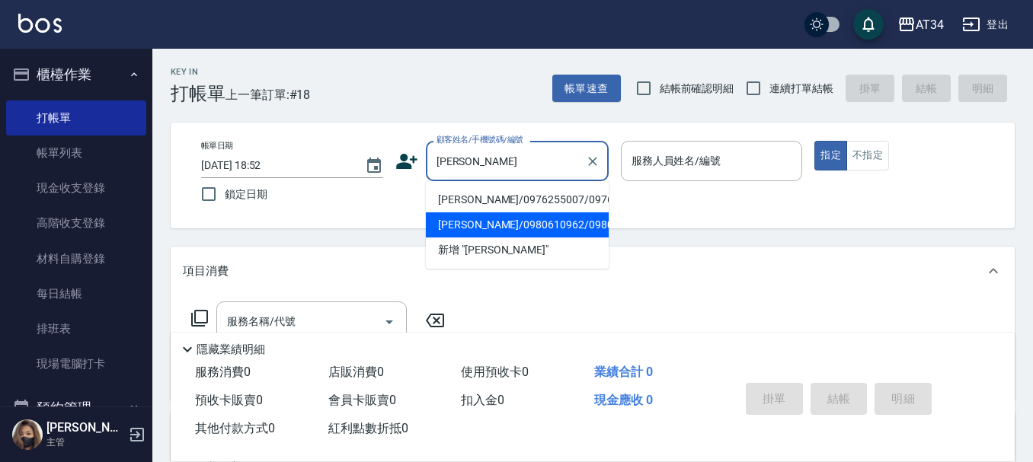
click at [531, 212] on li "王敏州/0976255007/0976255007" at bounding box center [517, 199] width 183 height 25
type input "王敏州/0976255007/0976255007"
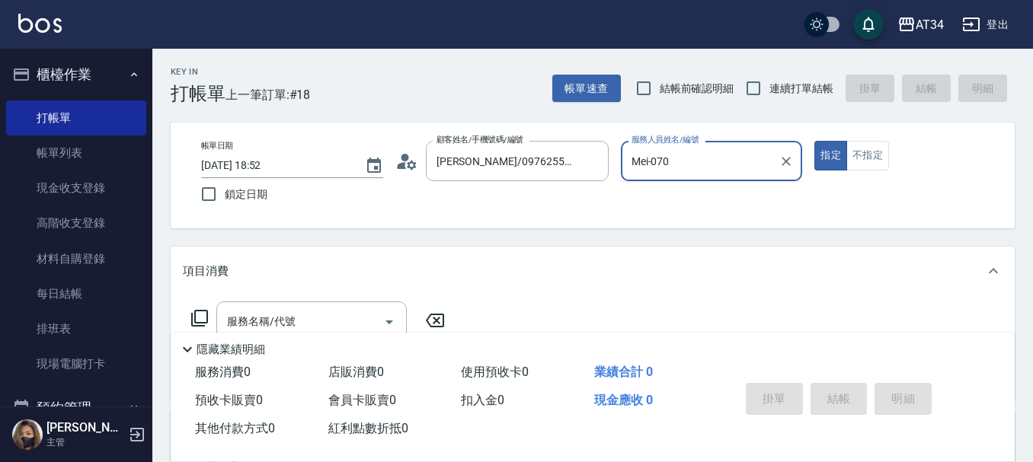
type input "Mei-07"
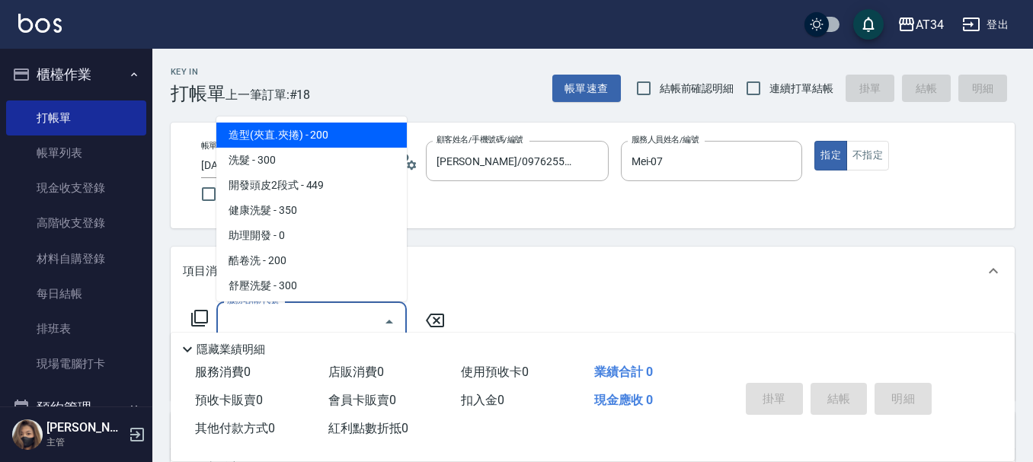
click at [322, 319] on input "服務名稱/代號" at bounding box center [300, 321] width 154 height 27
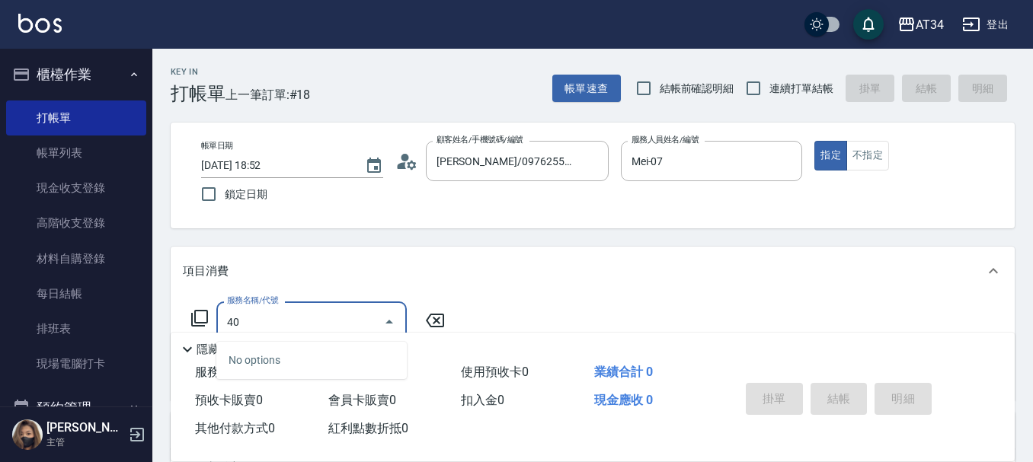
type input "401"
type input "20"
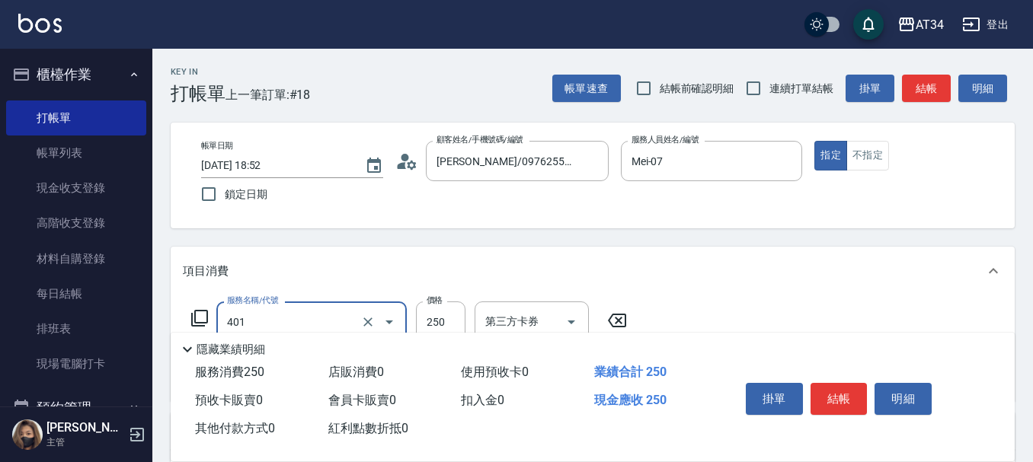
type input "剪髮(401)"
type input "0"
type input "300"
type input "3000"
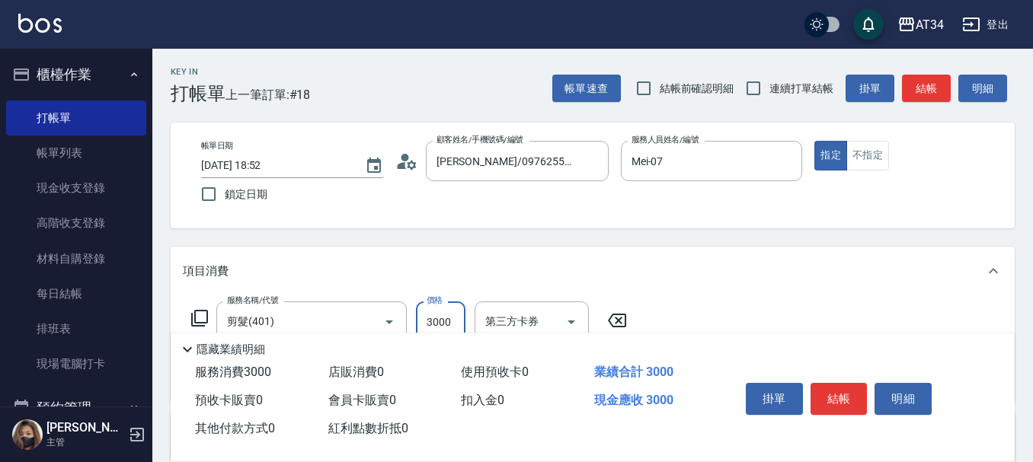
type input "30"
type input "300"
click at [828, 388] on button "結帳" at bounding box center [838, 399] width 57 height 32
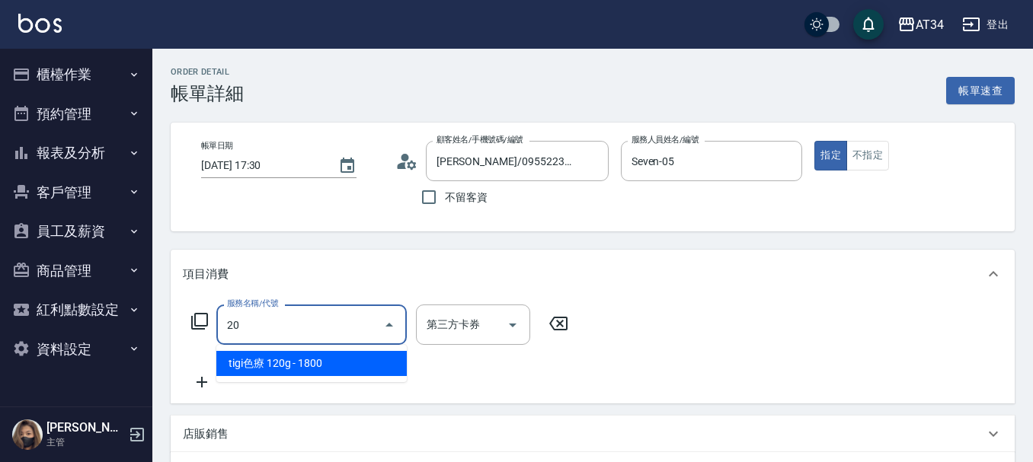
type input "201"
type input "30"
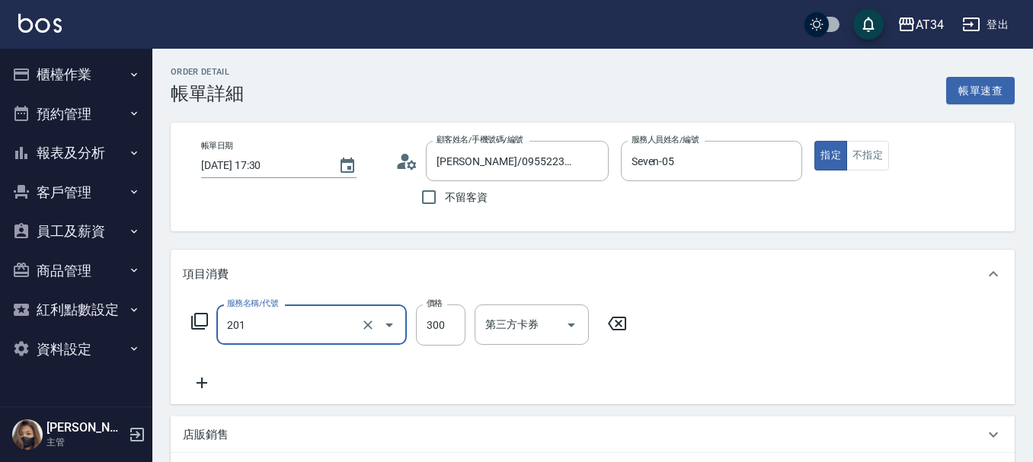
type input "洗髮(201)"
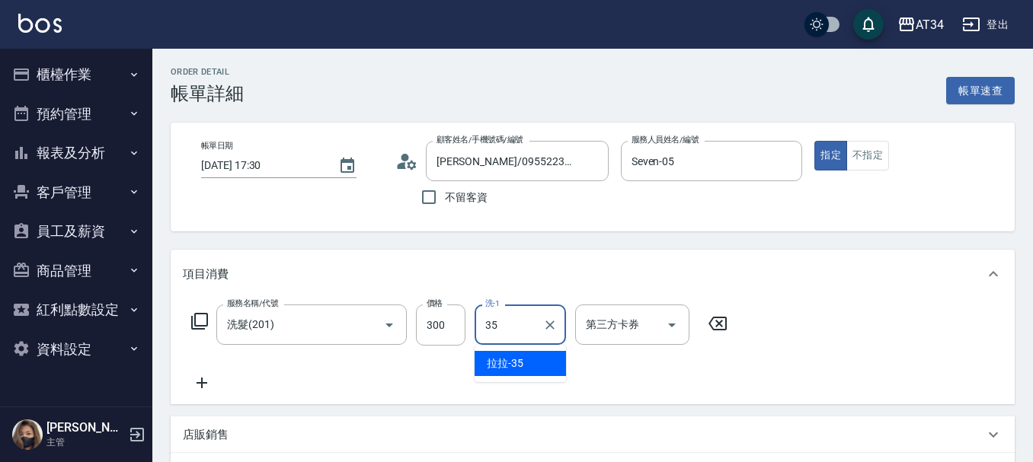
type input "3"
type input "張芯婭-25"
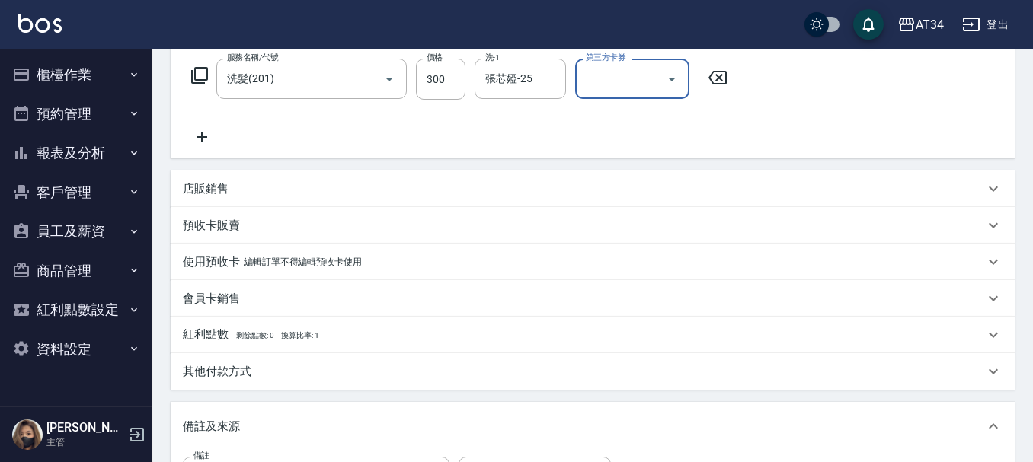
scroll to position [305, 0]
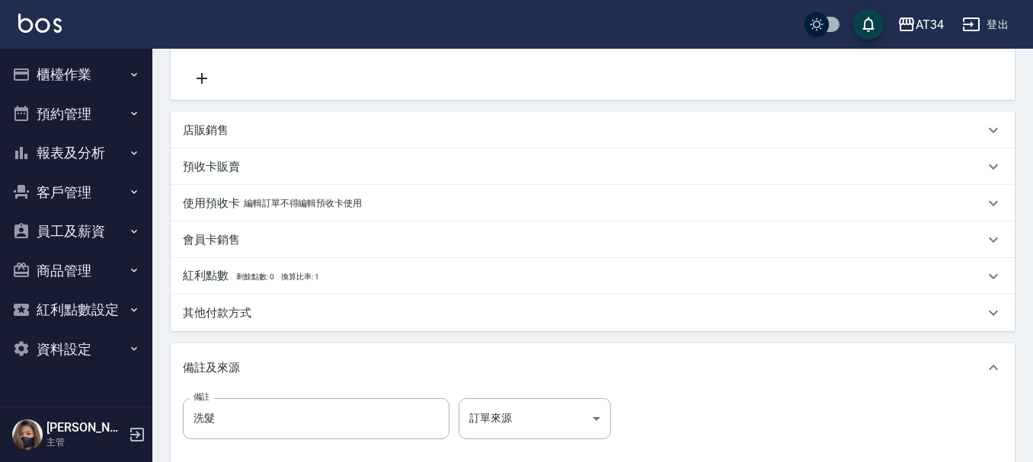
click at [224, 308] on p "其他付款方式" at bounding box center [217, 313] width 69 height 16
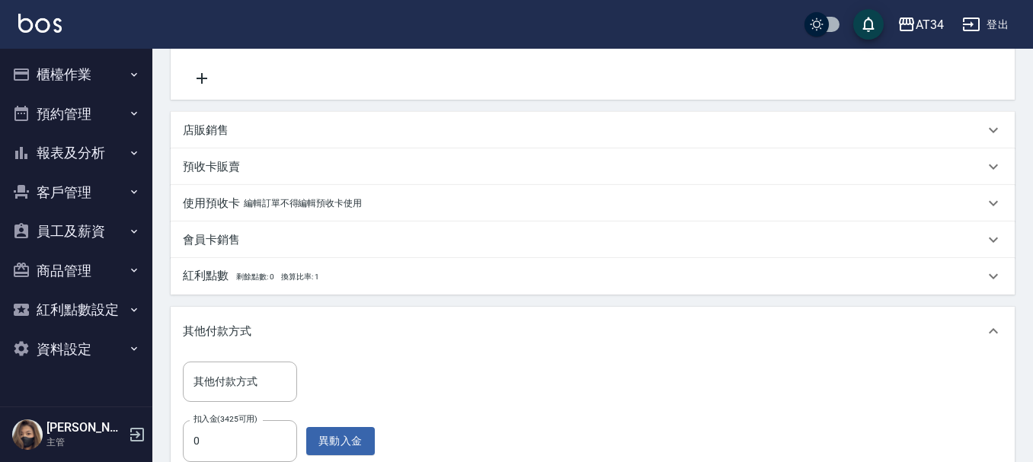
scroll to position [457, 0]
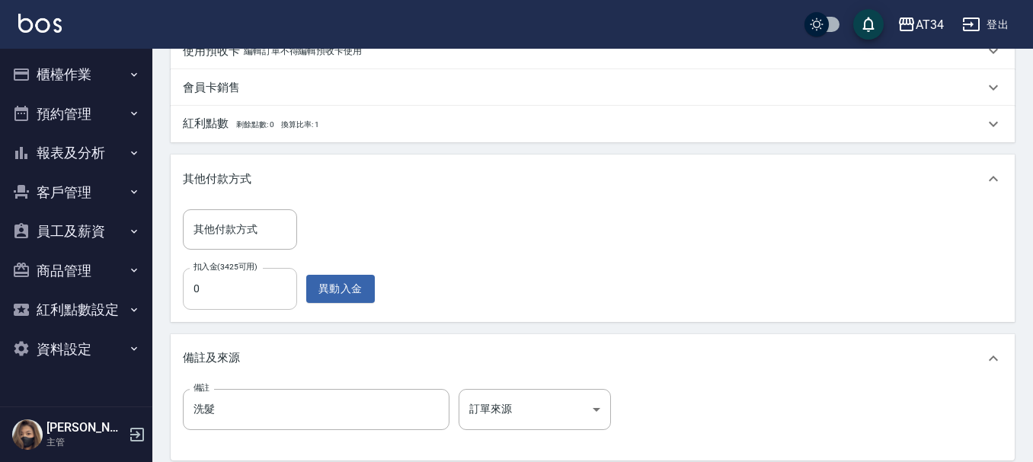
click at [225, 295] on input "0" at bounding box center [240, 288] width 114 height 41
type input "20"
type input "30"
type input "0"
type input "300"
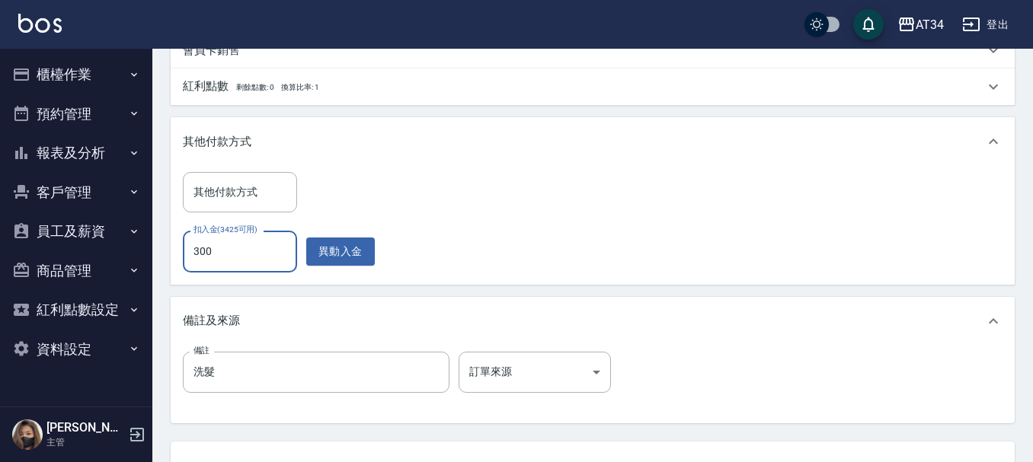
scroll to position [620, 0]
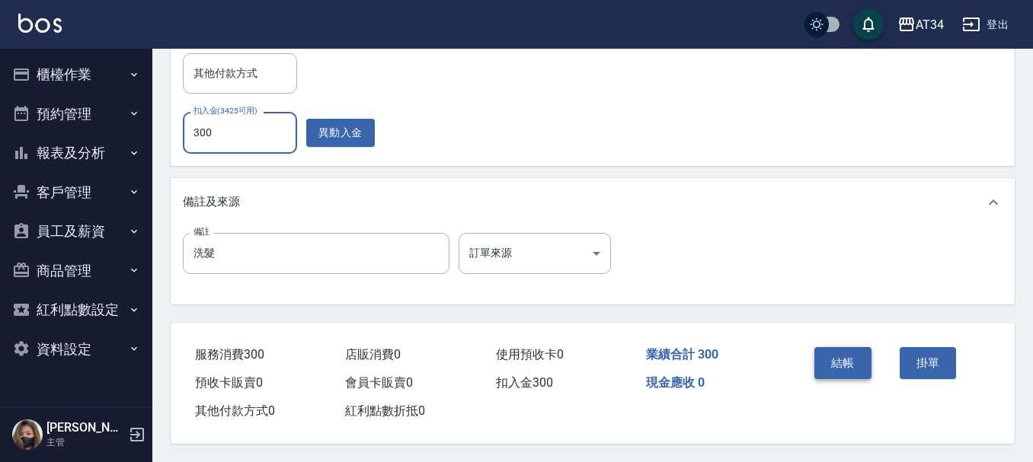
click at [826, 347] on button "結帳" at bounding box center [842, 363] width 57 height 32
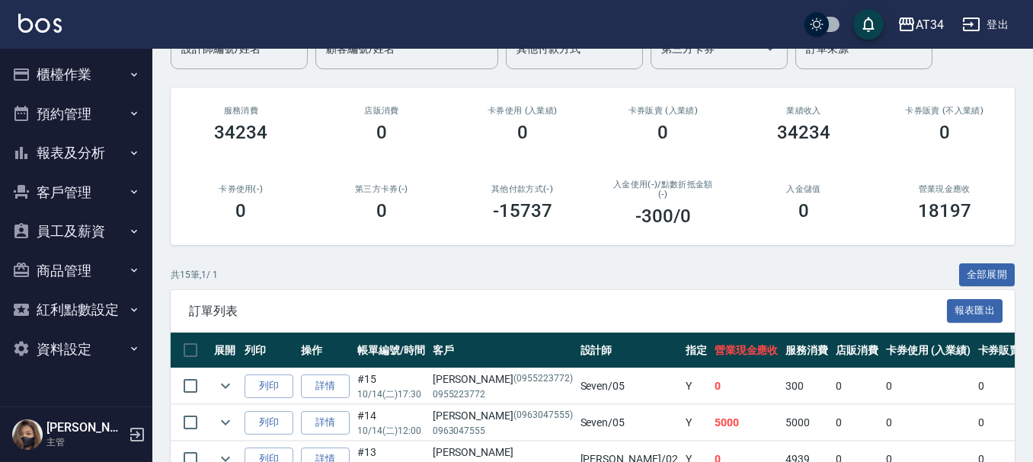
scroll to position [381, 0]
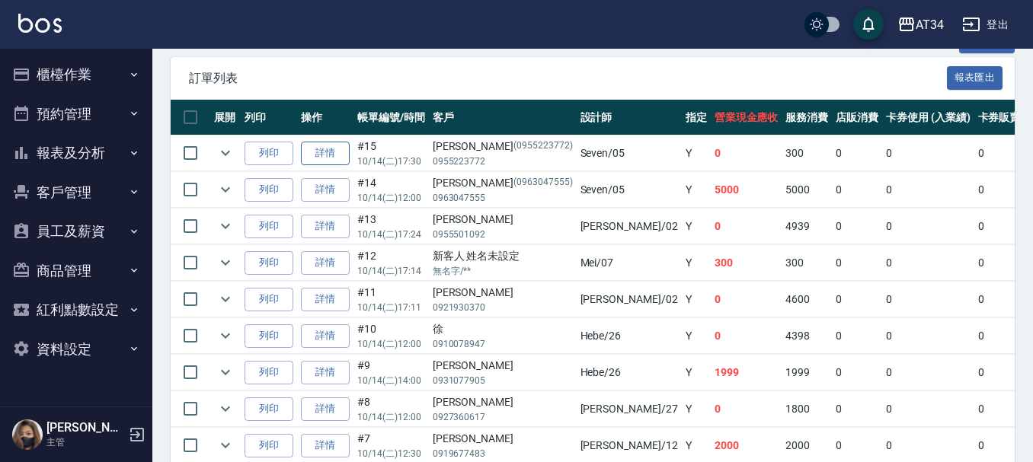
click at [338, 157] on link "詳情" at bounding box center [325, 154] width 49 height 24
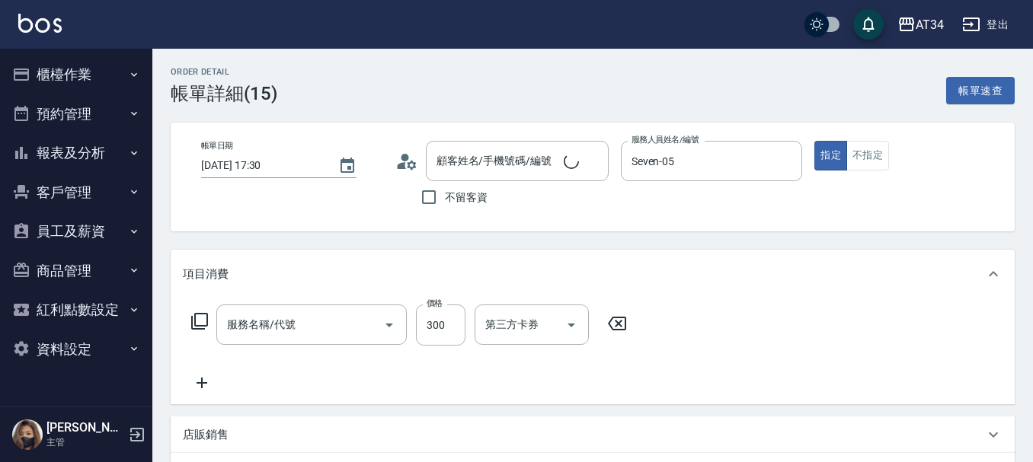
type input "2025/10/14 17:30"
type input "Seven-05"
type input "洗髮"
type input "張淑玲/0955223772/0955223772"
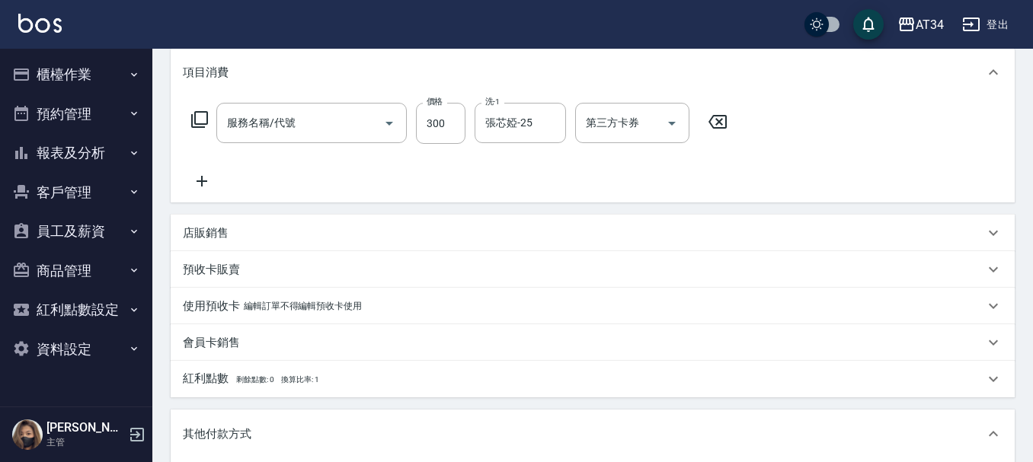
type input "洗髮(201)"
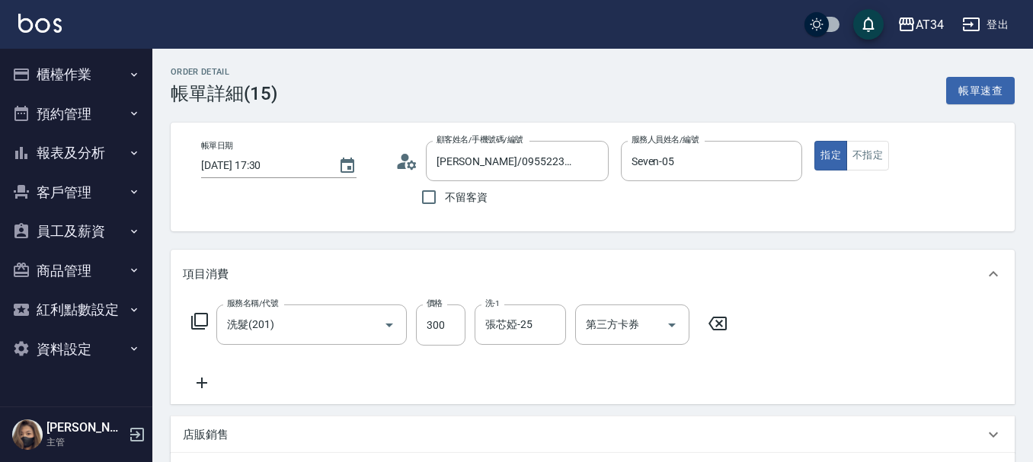
click at [206, 383] on icon at bounding box center [201, 383] width 11 height 11
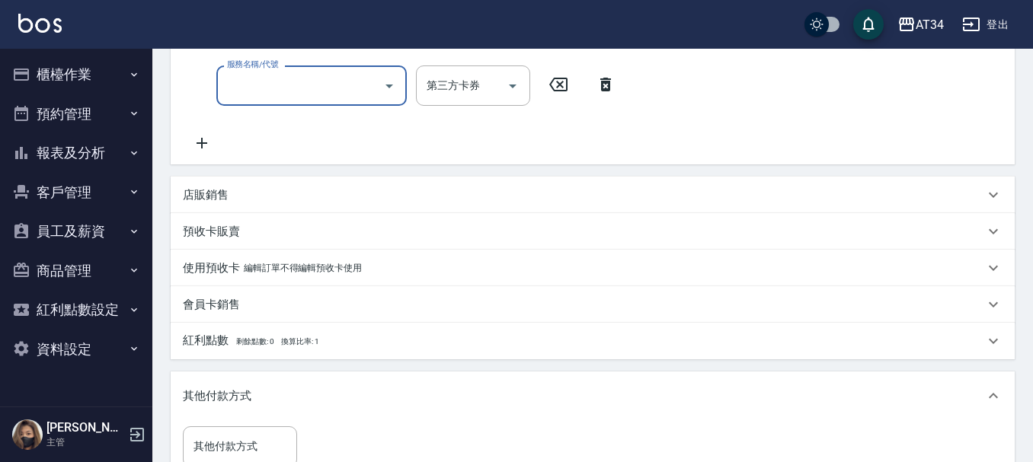
scroll to position [305, 0]
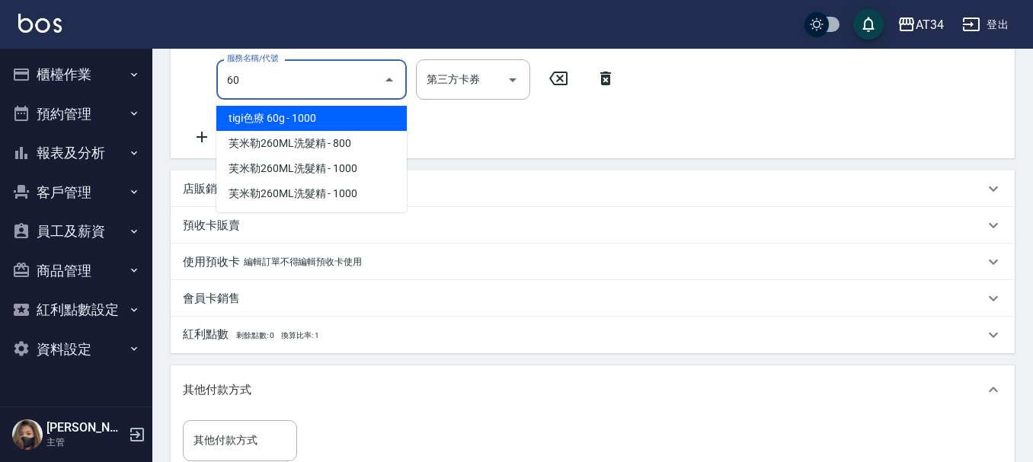
type input "601"
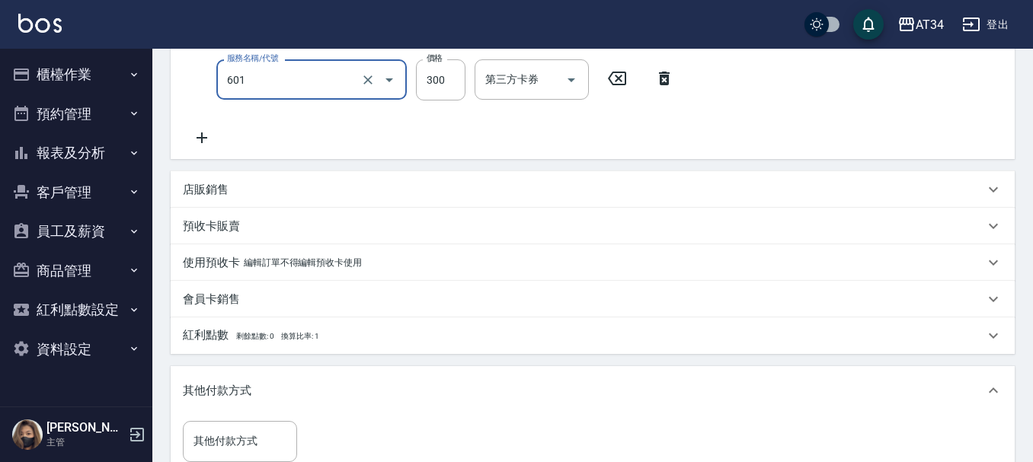
type input "30"
type input "自備護髮(601)"
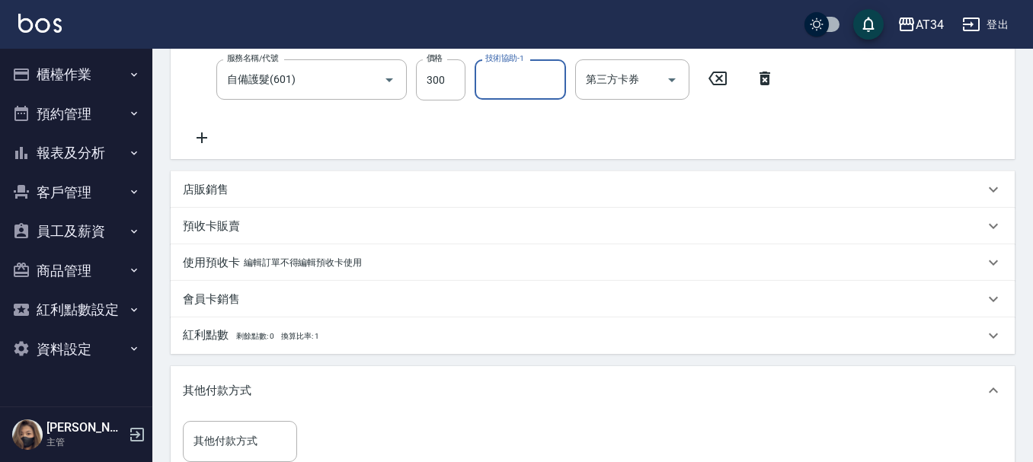
click at [331, 146] on div "服務名稱/代號 洗髮(201) 服務名稱/代號 價格 300 價格 洗-1 張芯婭-25 洗-1 第三方卡券 第三方卡券 服務名稱/代號 自備護髮(601) …" at bounding box center [483, 73] width 601 height 147
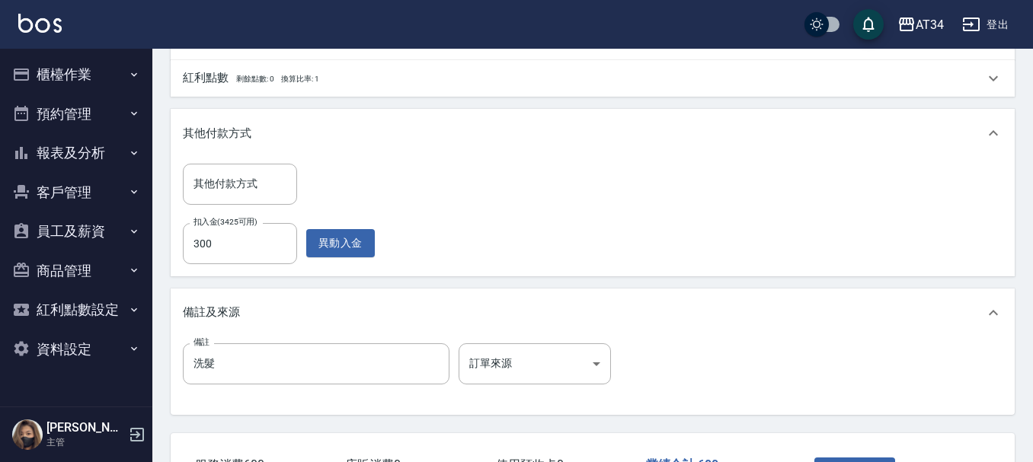
scroll to position [609, 0]
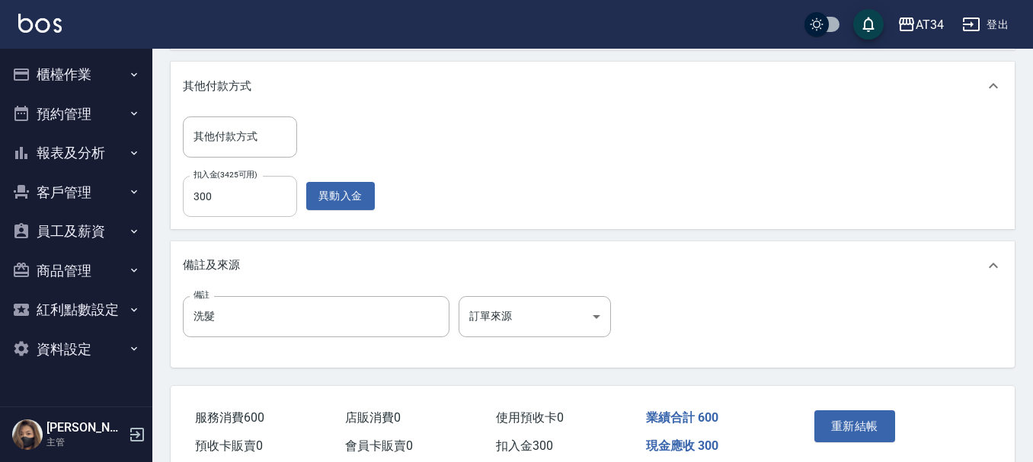
click at [226, 196] on input "300" at bounding box center [240, 196] width 114 height 41
type input "50"
type input "60"
type input "0"
type input "600"
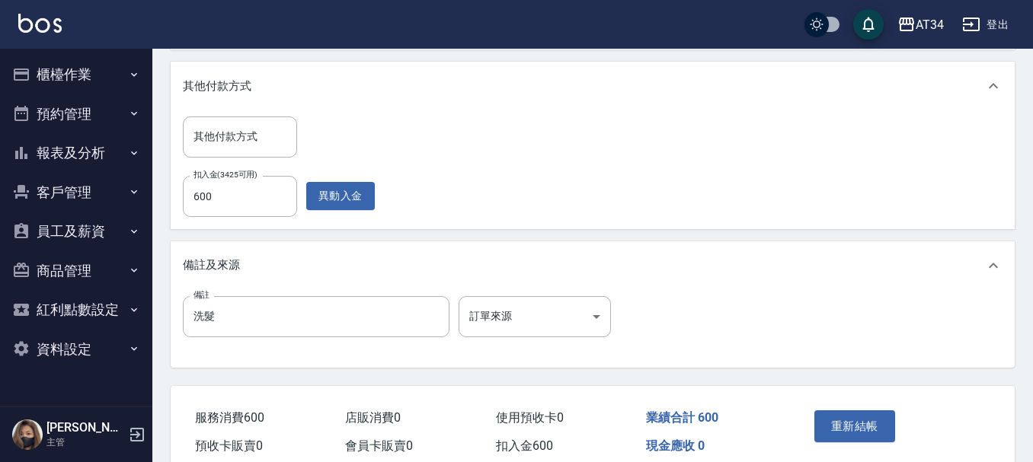
click at [467, 185] on div "其他付款方式 其他付款方式 扣入金(3425可用) 600 扣入金(3425可用) 異動入金" at bounding box center [592, 167] width 819 height 100
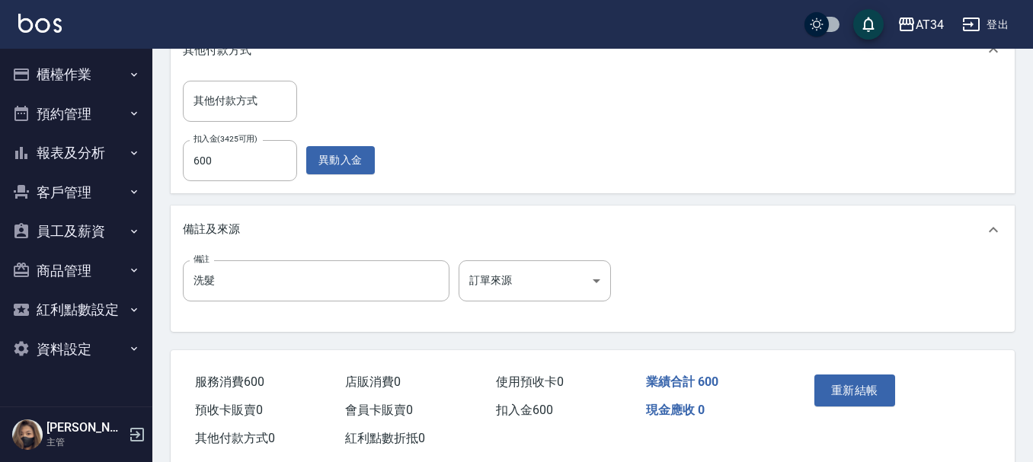
scroll to position [679, 0]
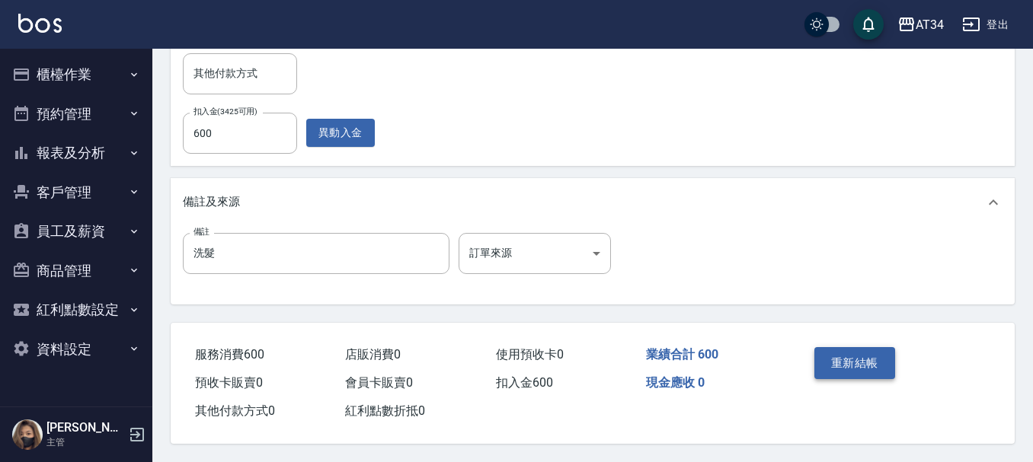
click at [861, 356] on button "重新結帳" at bounding box center [854, 363] width 81 height 32
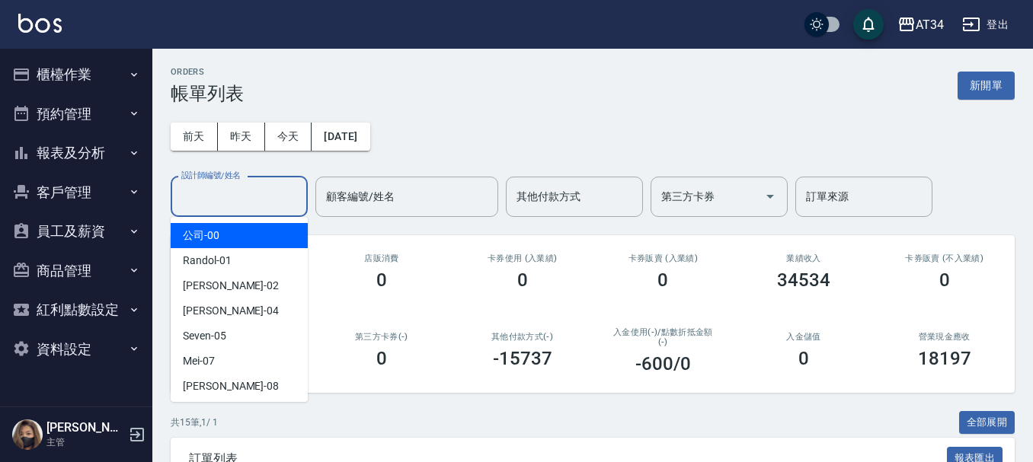
click at [230, 196] on input "設計師編號/姓名" at bounding box center [238, 197] width 123 height 27
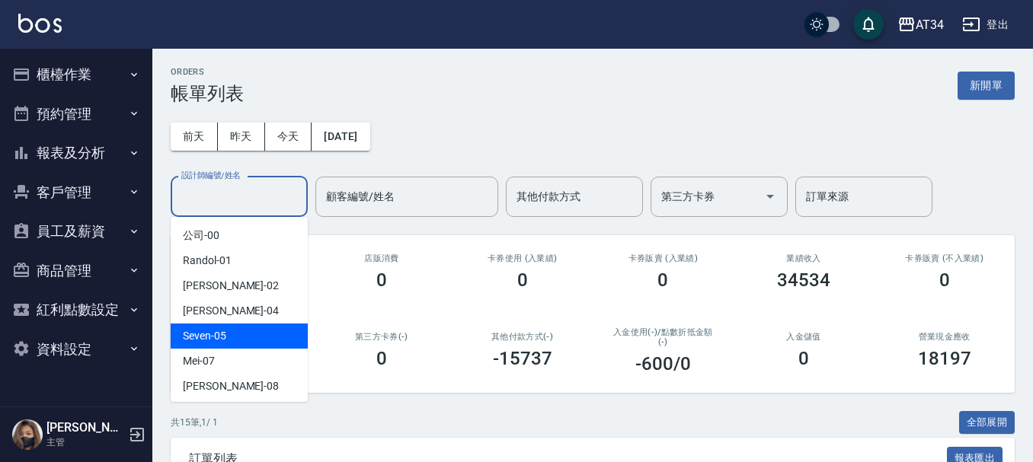
click at [224, 329] on span "Seven -05" at bounding box center [204, 336] width 43 height 16
type input "Seven-05"
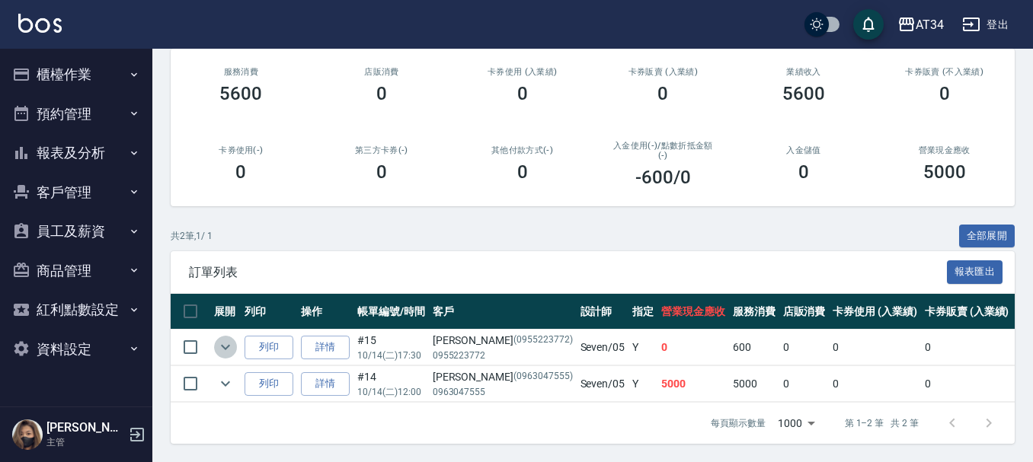
click at [232, 338] on icon "expand row" at bounding box center [225, 347] width 18 height 18
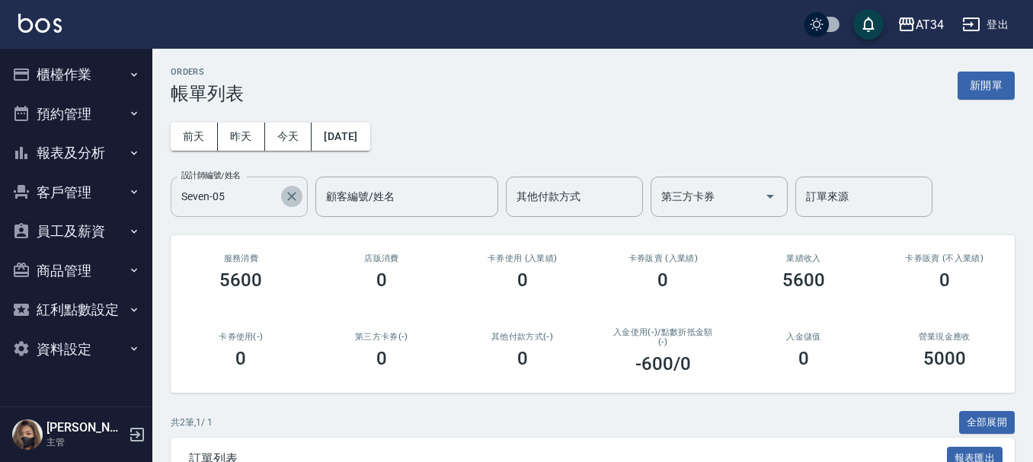
click at [292, 194] on icon "Clear" at bounding box center [291, 196] width 15 height 15
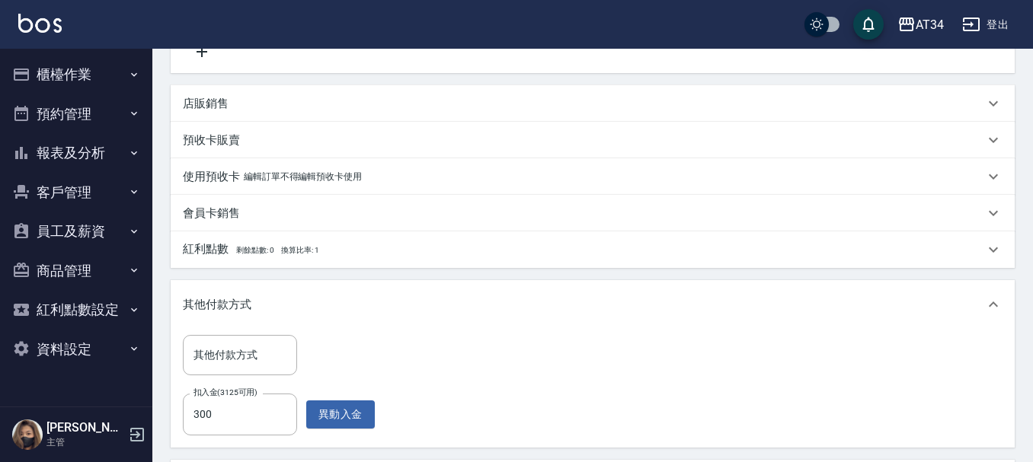
scroll to position [87, 0]
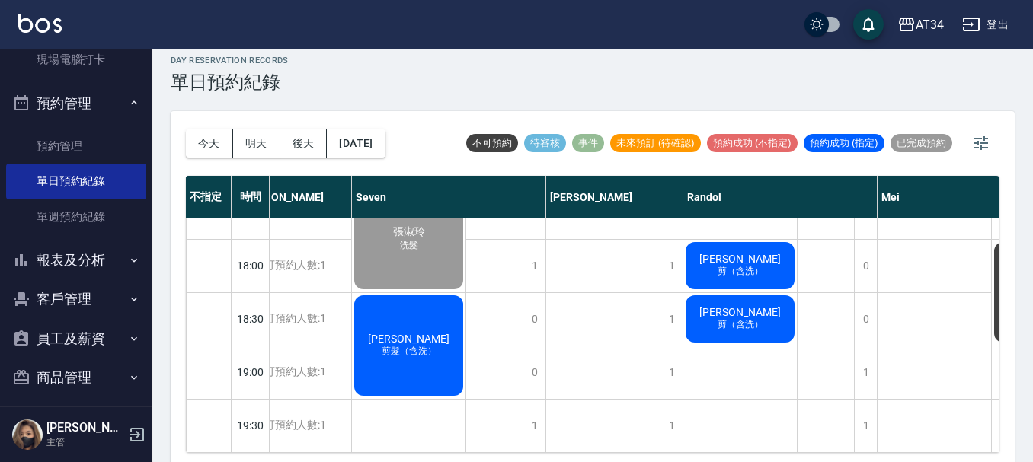
scroll to position [18, 0]
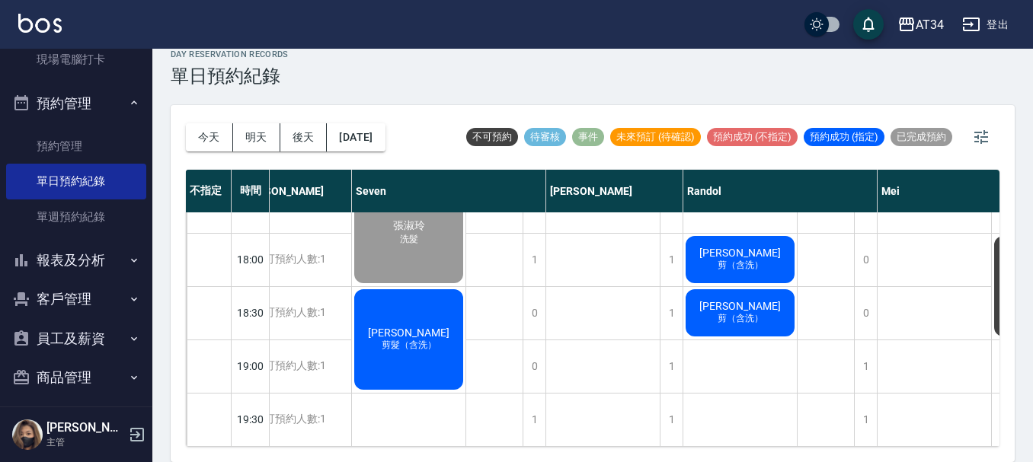
click at [742, 300] on span "[PERSON_NAME]" at bounding box center [740, 306] width 88 height 12
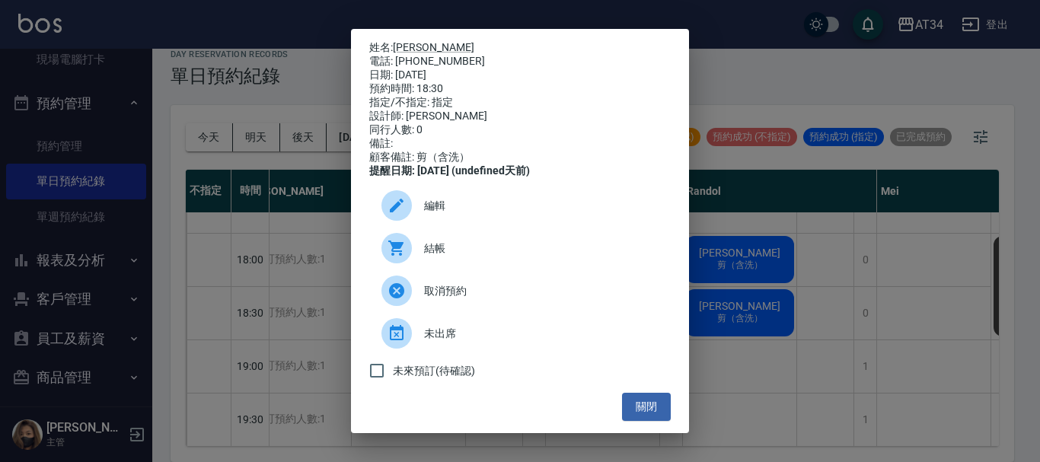
click at [407, 55] on div "電話: [PHONE_NUMBER]" at bounding box center [520, 62] width 302 height 14
click at [407, 50] on link "[PERSON_NAME]" at bounding box center [433, 47] width 81 height 12
click at [829, 40] on div "姓名: [PERSON_NAME] 電話: [PHONE_NUMBER] 日期: [DATE] 預約時間: 18:30 指定/不指定: 指定 設計師: [PE…" at bounding box center [520, 231] width 1040 height 462
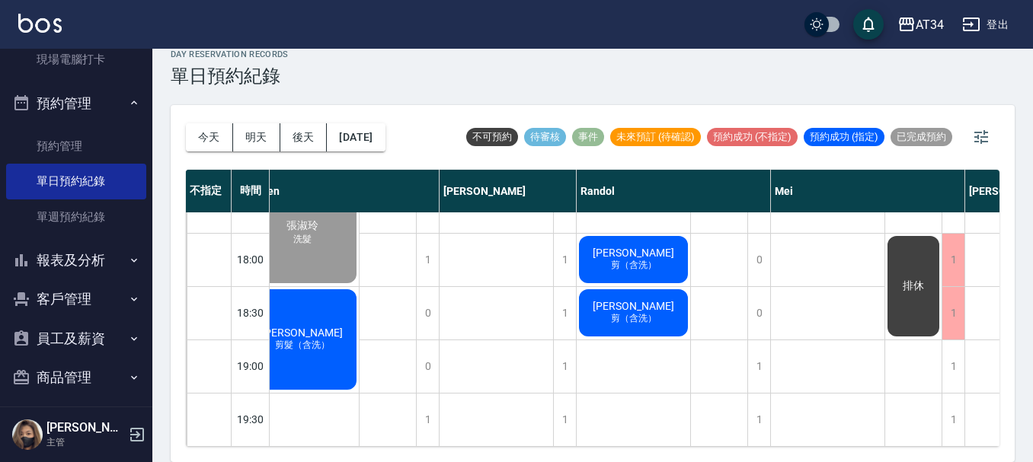
scroll to position [737, 273]
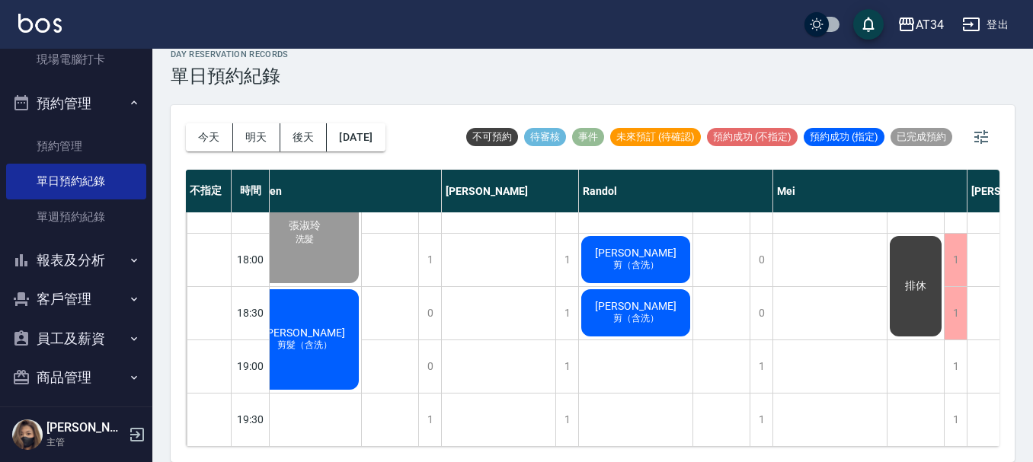
click at [624, 449] on div "[DATE] [DATE] [DATE] [DATE] 不可預約 待審核 事件 未來預訂 (待確認) 預約成功 (不指定) 預約成功 (指定) 已完成預約 不…" at bounding box center [593, 283] width 844 height 357
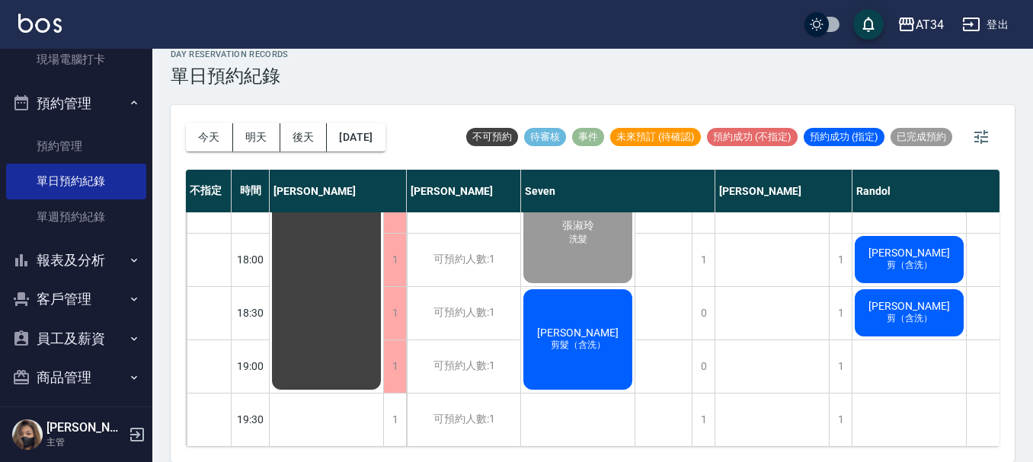
scroll to position [737, 282]
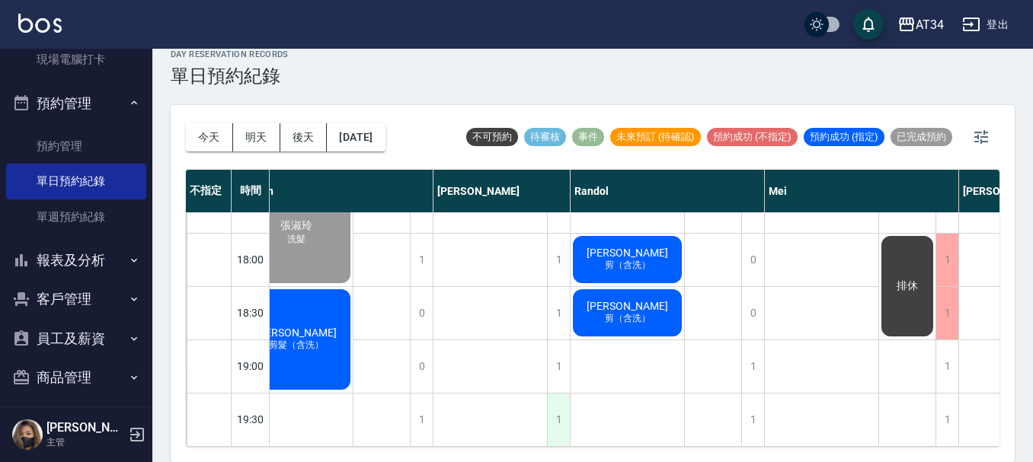
click at [564, 402] on div "1" at bounding box center [558, 420] width 23 height 53
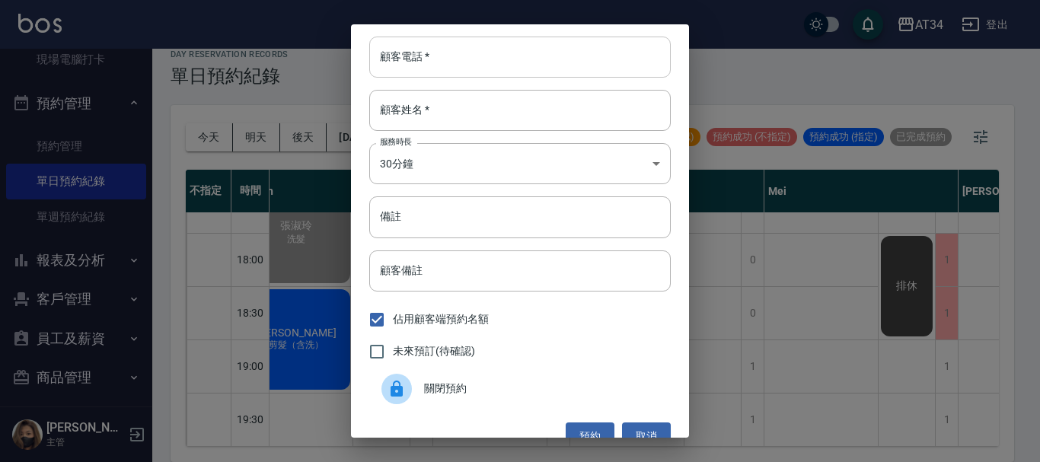
click at [452, 75] on input "顧客電話   *" at bounding box center [520, 57] width 302 height 41
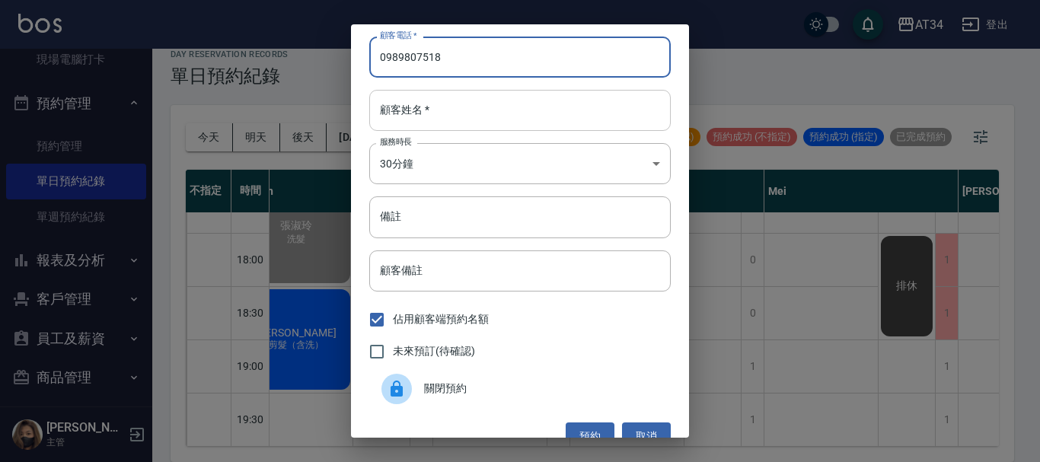
type input "0989807518"
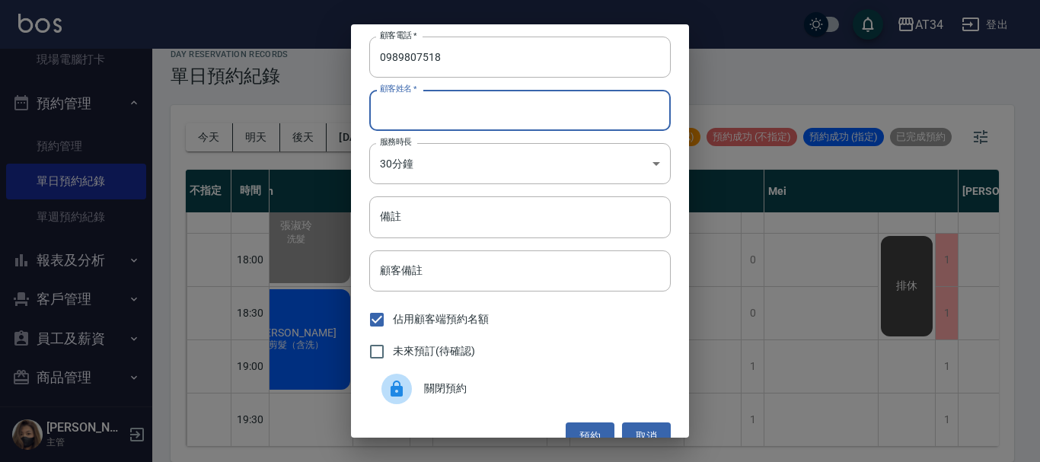
click at [479, 110] on input "顧客姓名   *" at bounding box center [520, 110] width 302 height 41
type input "g"
click at [461, 61] on input "0989807518" at bounding box center [520, 57] width 302 height 41
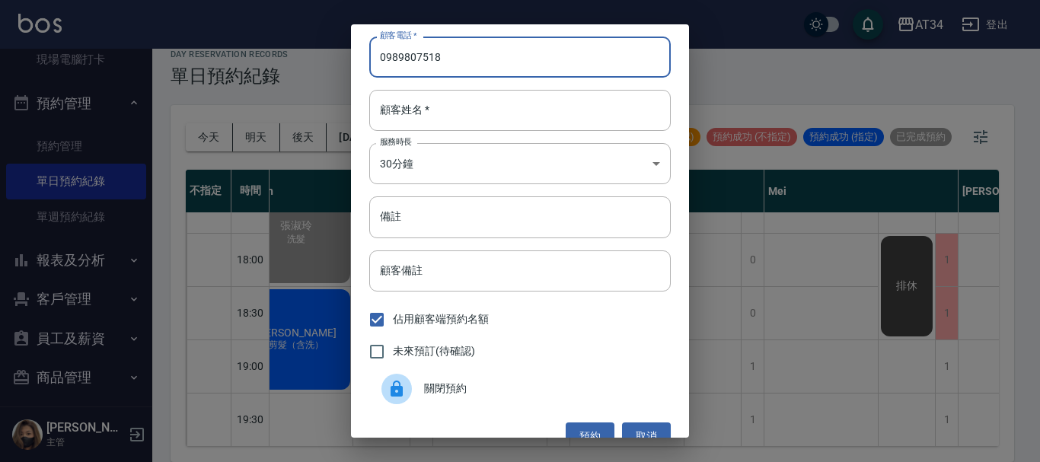
click at [461, 61] on input "0989807518" at bounding box center [520, 57] width 302 height 41
click at [518, 101] on input "顧客姓名   *" at bounding box center [520, 110] width 302 height 41
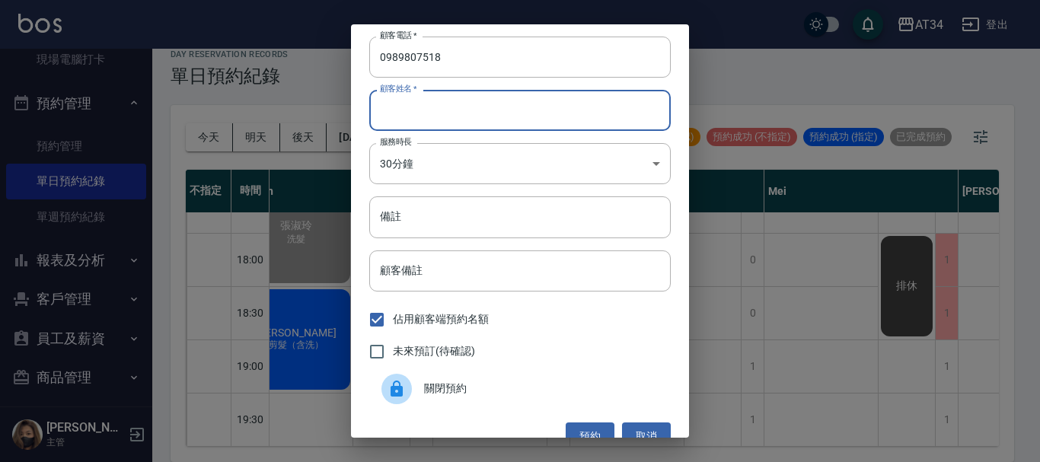
paste input "0989807518"
type input "0989807518"
click at [638, 426] on button "取消" at bounding box center [646, 437] width 49 height 28
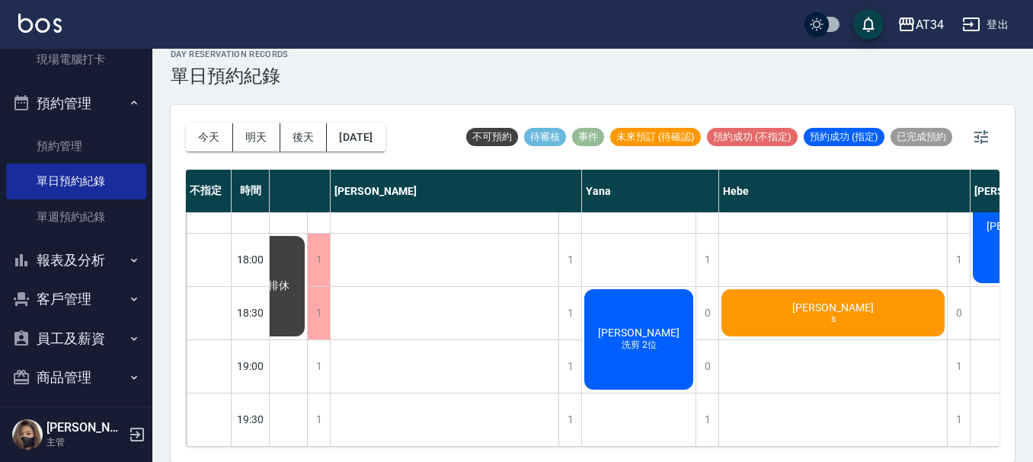
scroll to position [737, 943]
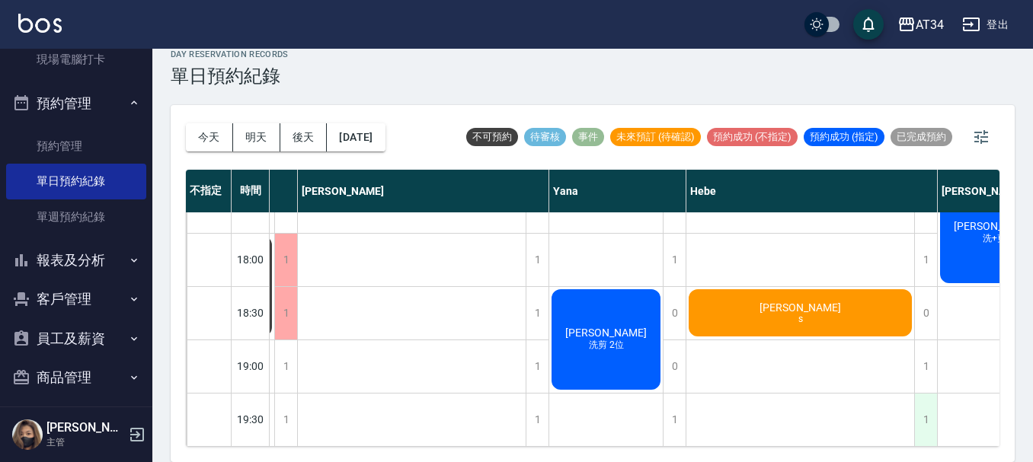
click at [922, 412] on div "1" at bounding box center [925, 420] width 23 height 53
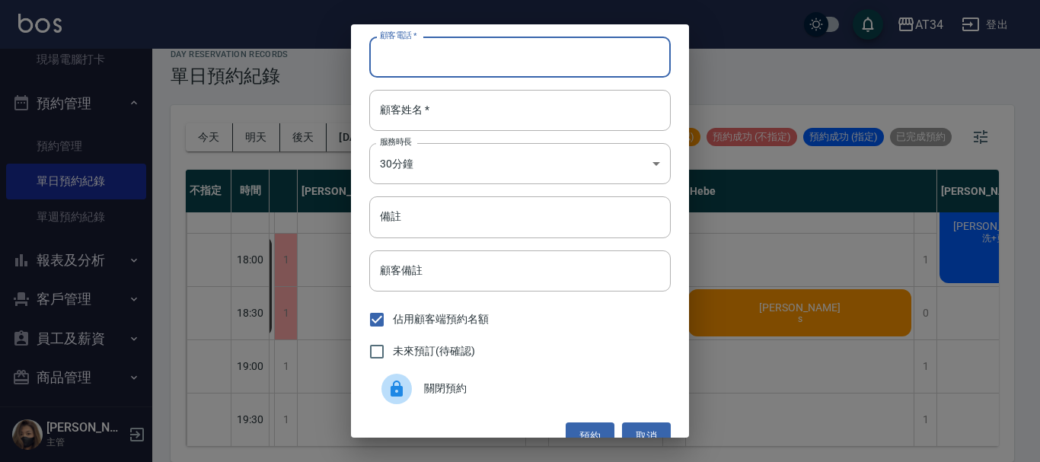
click at [459, 59] on input "顧客電話   *" at bounding box center [520, 57] width 302 height 41
paste input "0989807518"
type input "0989807518"
click at [443, 104] on input "顧客姓名   *" at bounding box center [520, 110] width 302 height 41
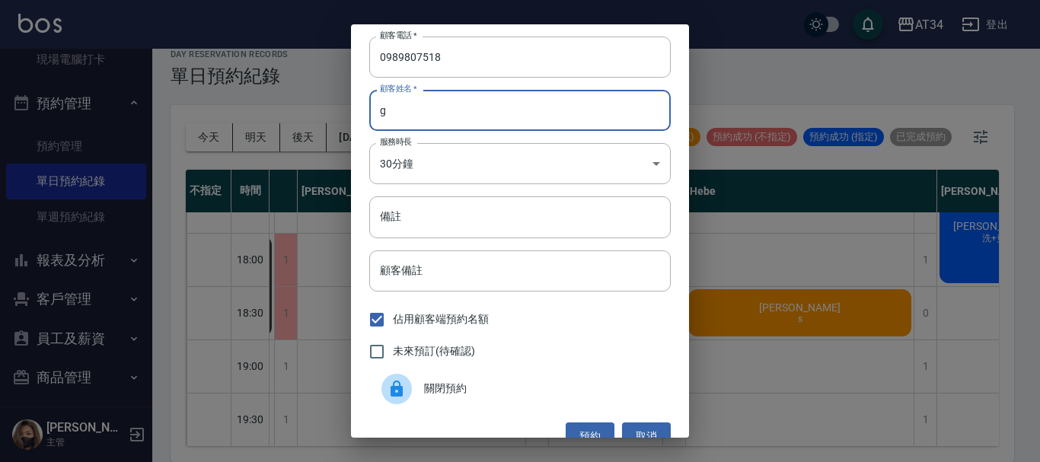
type input "g"
type input "f"
type input "g"
type input "施小姐"
click at [415, 221] on input "備註" at bounding box center [520, 216] width 302 height 41
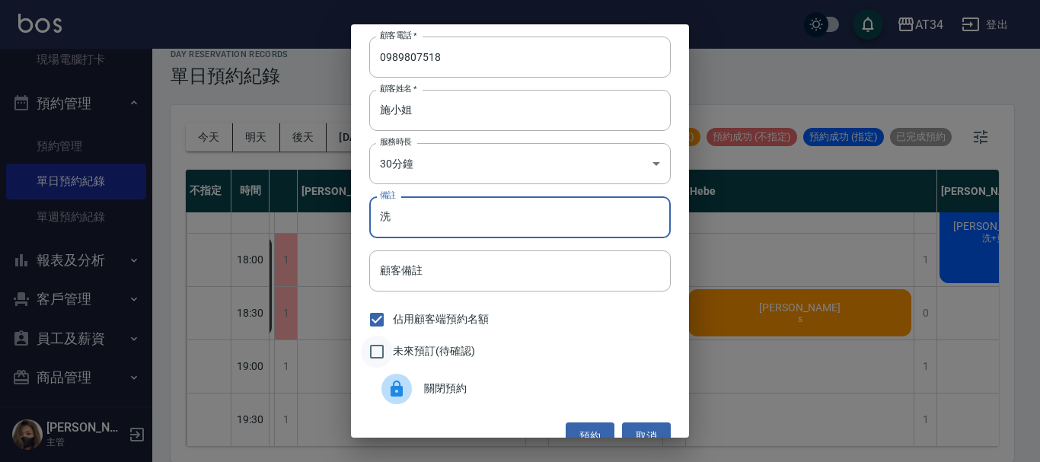
type input "洗"
click at [378, 348] on input "未來預訂(待確認)" at bounding box center [377, 352] width 32 height 32
checkbox input "true"
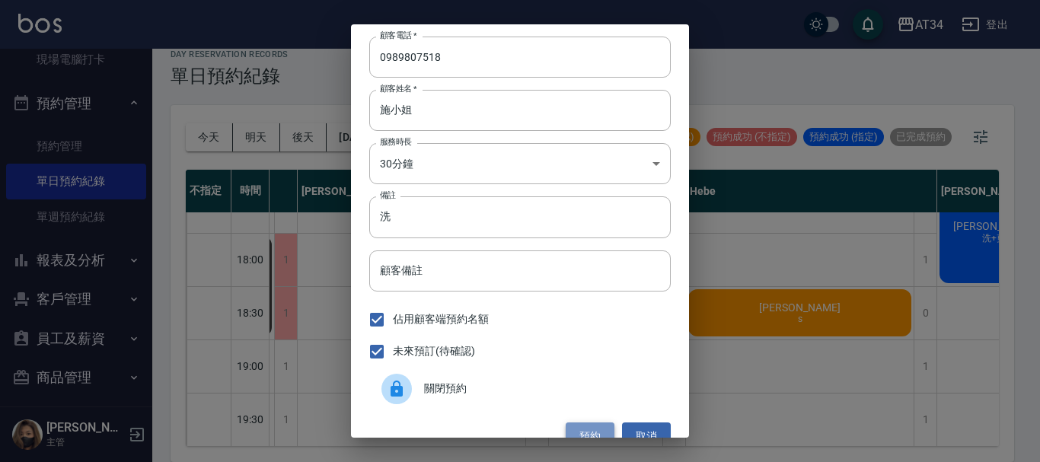
click at [581, 425] on button "預約" at bounding box center [590, 437] width 49 height 28
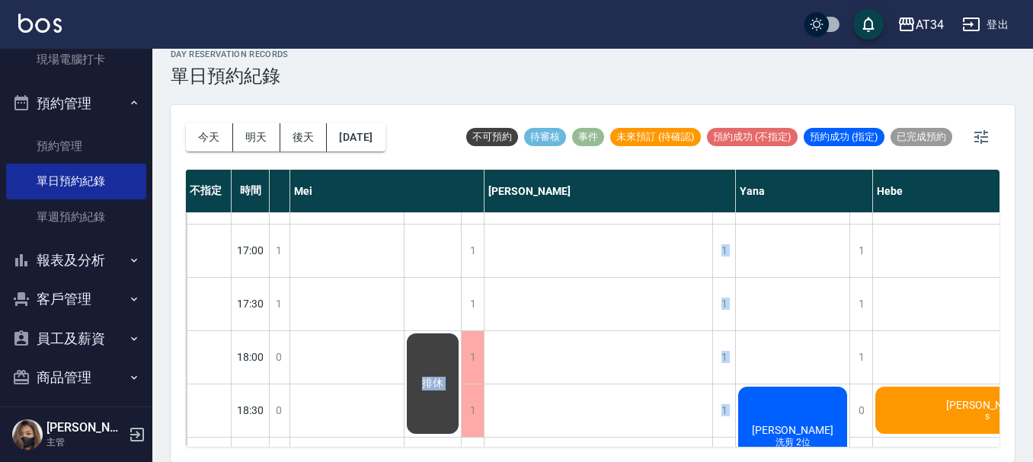
scroll to position [737, 756]
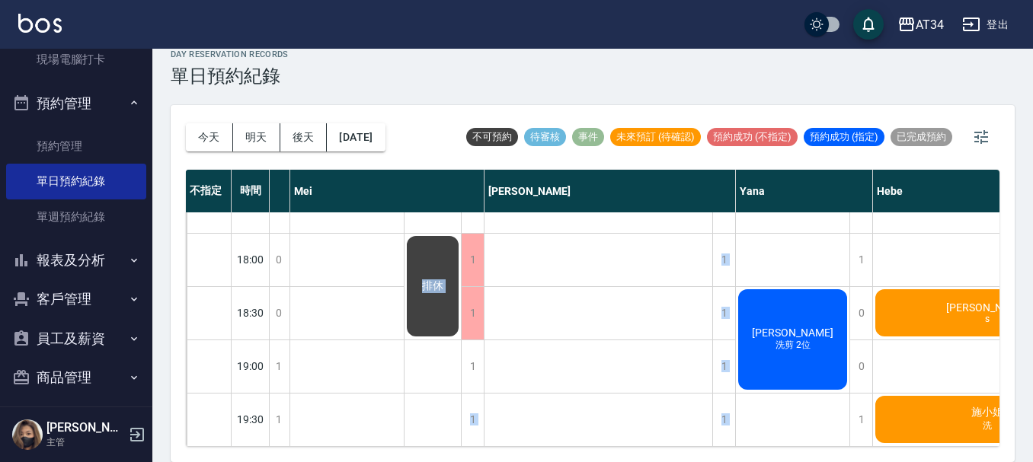
drag, startPoint x: 535, startPoint y: 435, endPoint x: 440, endPoint y: 445, distance: 95.7
click at [440, 445] on div "不指定 時間 [PERSON_NAME] [PERSON_NAME] Seven [PERSON_NAME] [PERSON_NAME] [PERSON_NA…" at bounding box center [592, 308] width 813 height 277
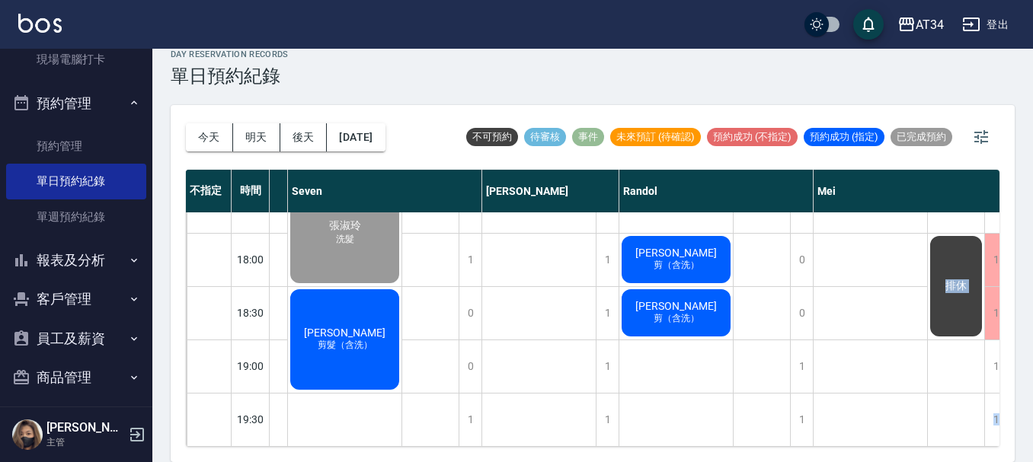
scroll to position [737, 185]
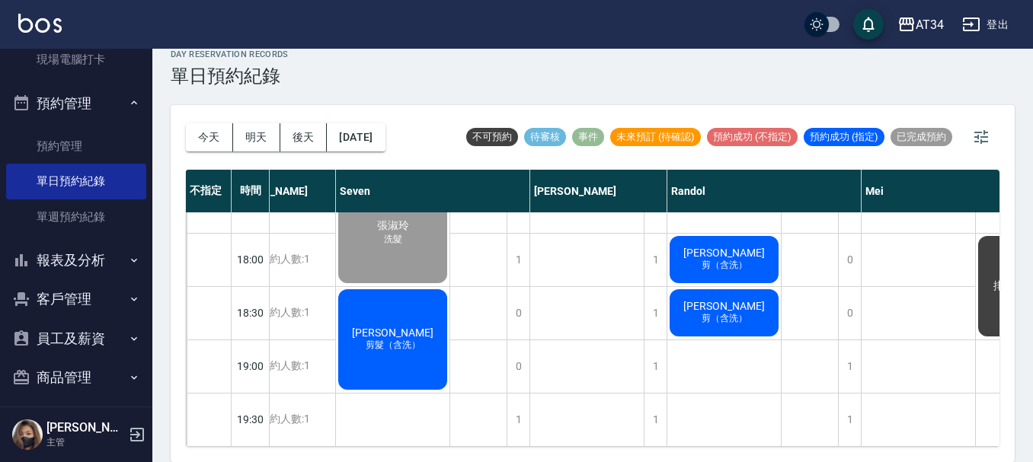
click at [418, 347] on div "[PERSON_NAME] 剪髮（含洗）" at bounding box center [392, 339] width 113 height 105
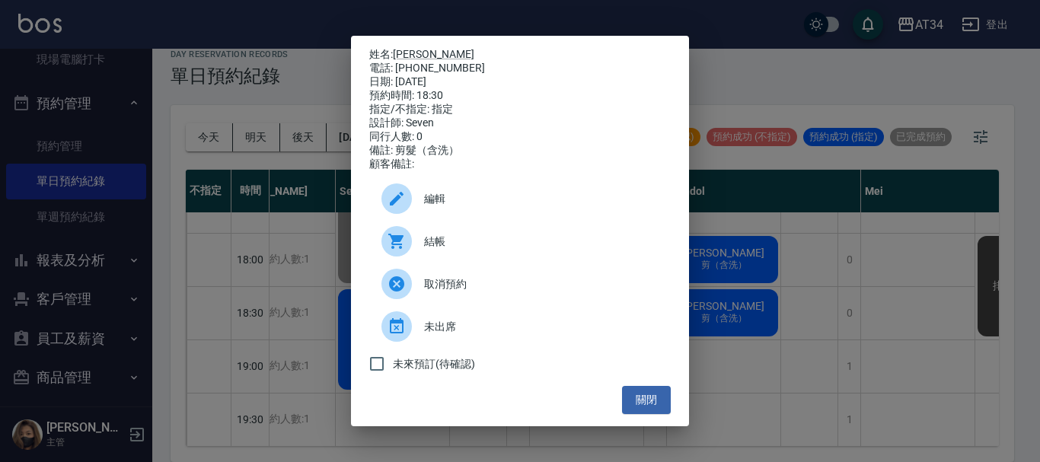
click at [443, 250] on span "結帳" at bounding box center [541, 242] width 235 height 16
click at [313, 66] on div "姓名: [PERSON_NAME] 電話: [PHONE_NUMBER] 日期: [DATE] 預約時間: 18:30 指定/不指定: 指定 設計師: Sev…" at bounding box center [520, 231] width 1040 height 462
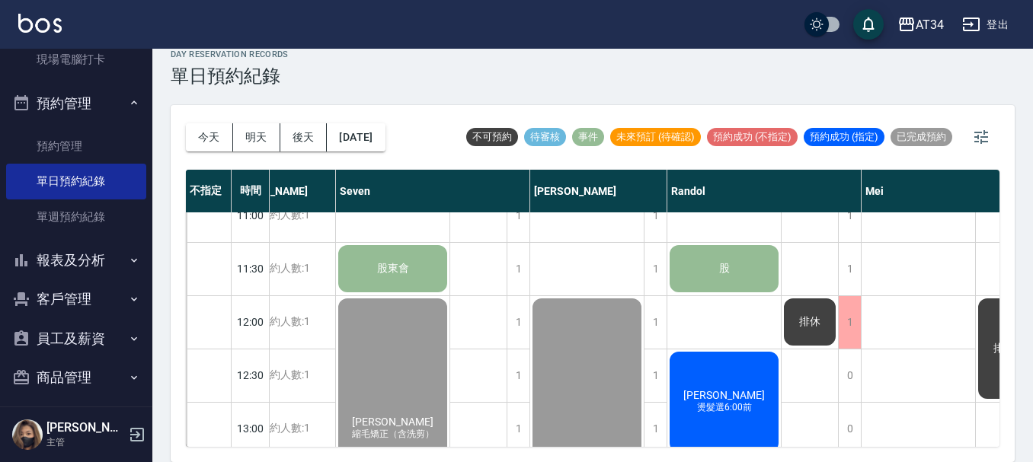
scroll to position [0, 185]
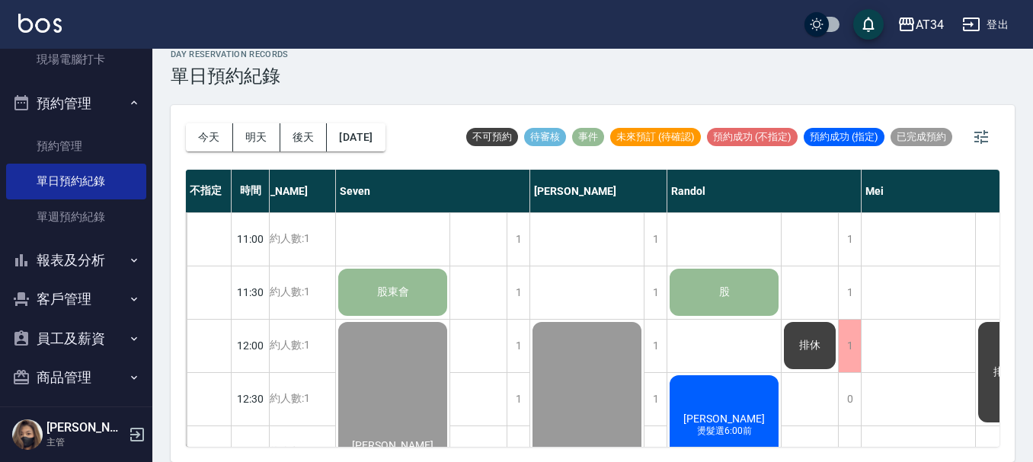
click at [736, 404] on div "朱悍紳 燙髮選6:00前" at bounding box center [723, 425] width 113 height 105
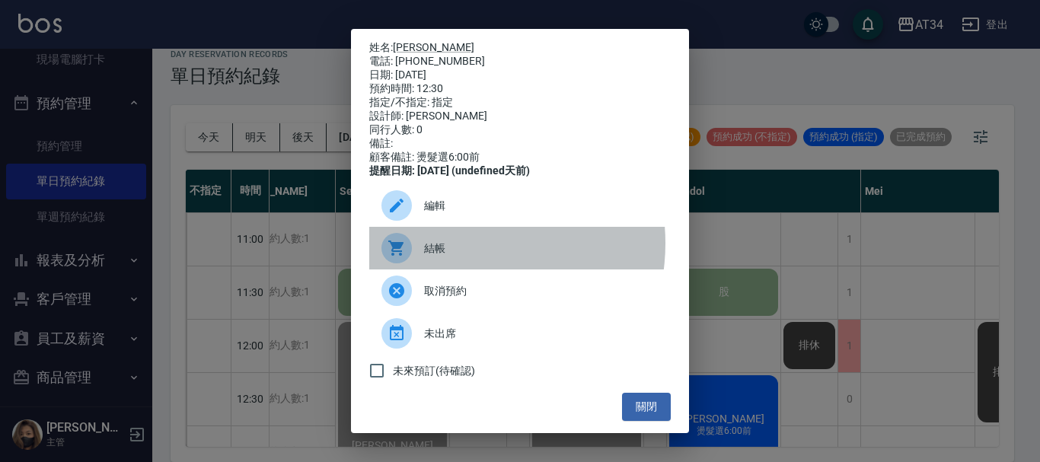
click at [465, 254] on span "結帳" at bounding box center [541, 249] width 235 height 16
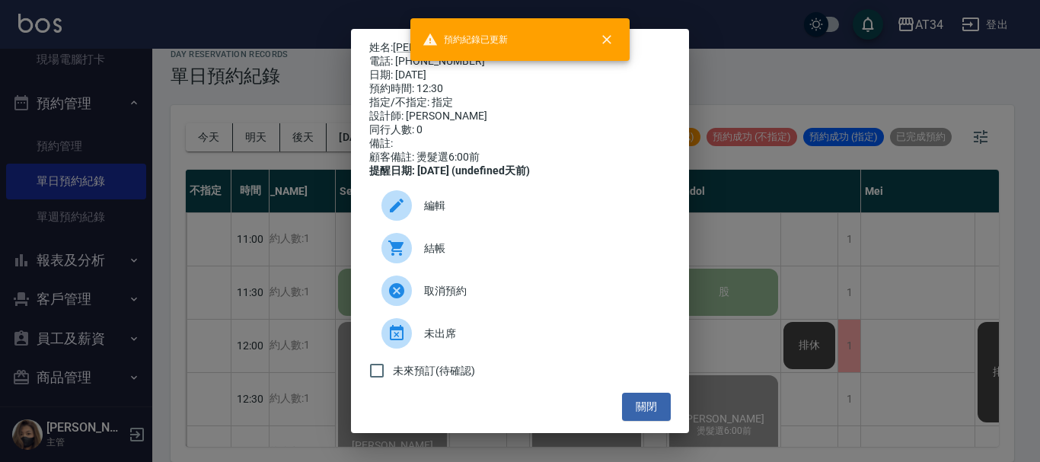
drag, startPoint x: 802, startPoint y: 239, endPoint x: 796, endPoint y: 250, distance: 12.3
click at [802, 241] on div "姓名: [PERSON_NAME]紳 電話: [PHONE_NUMBER] 日期: [DATE] 預約時間: 12:30 指定/不指定: 指定 設計師: [P…" at bounding box center [520, 231] width 1040 height 462
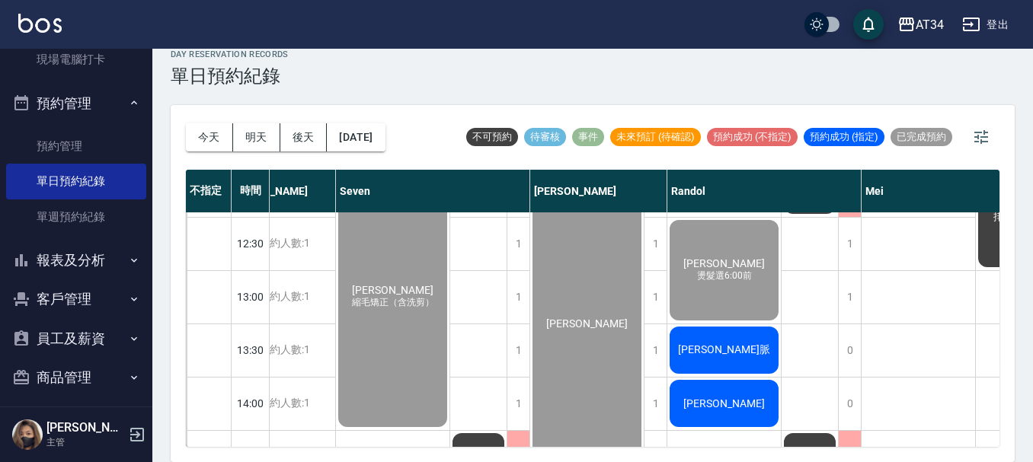
scroll to position [228, 185]
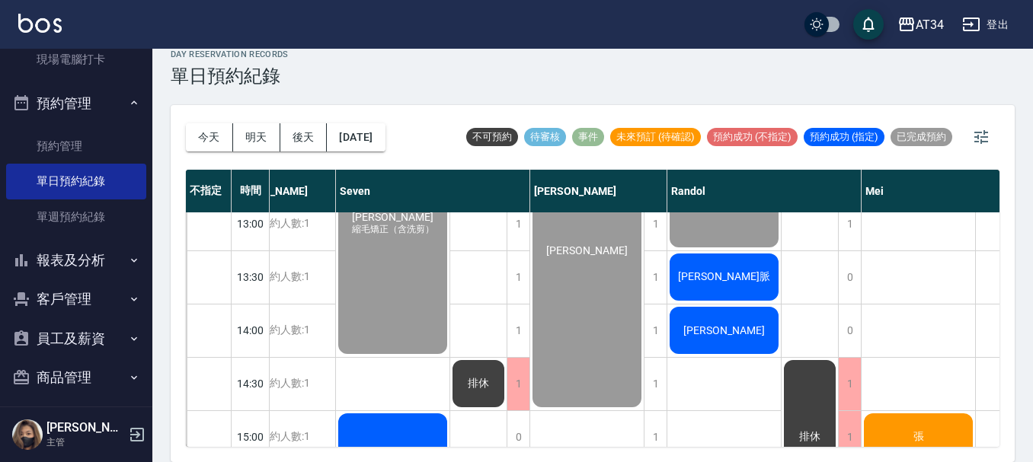
click at [737, 278] on span "[PERSON_NAME]脈" at bounding box center [724, 277] width 98 height 14
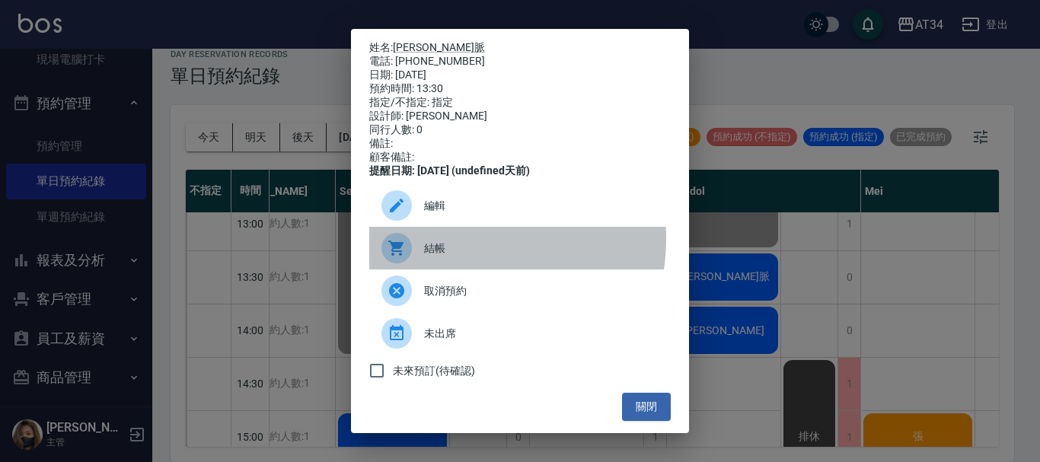
click at [464, 250] on div "結帳" at bounding box center [520, 248] width 302 height 43
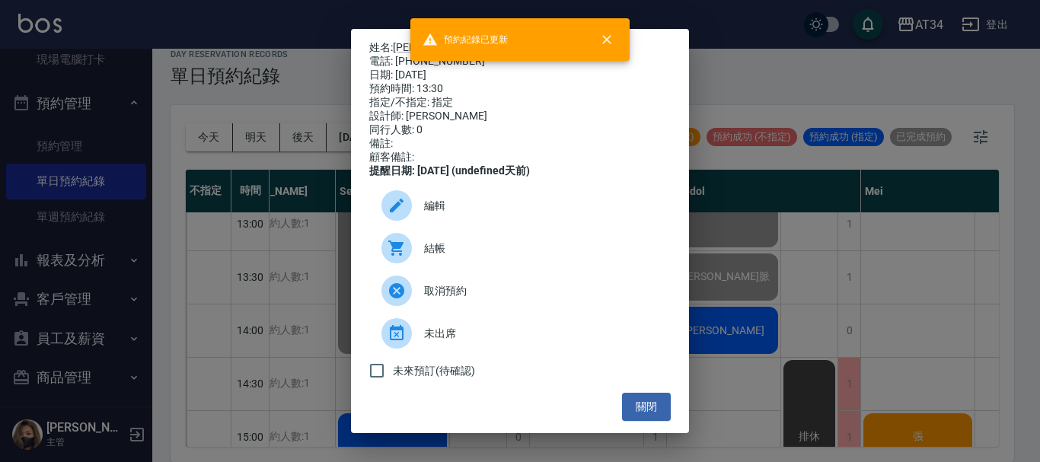
click at [873, 276] on div "姓名: [PERSON_NAME]脈 電話: [PHONE_NUMBER] 日期: [DATE] 預約時間: 13:30 指定/不指定: 指定 設計師: [P…" at bounding box center [520, 231] width 1040 height 462
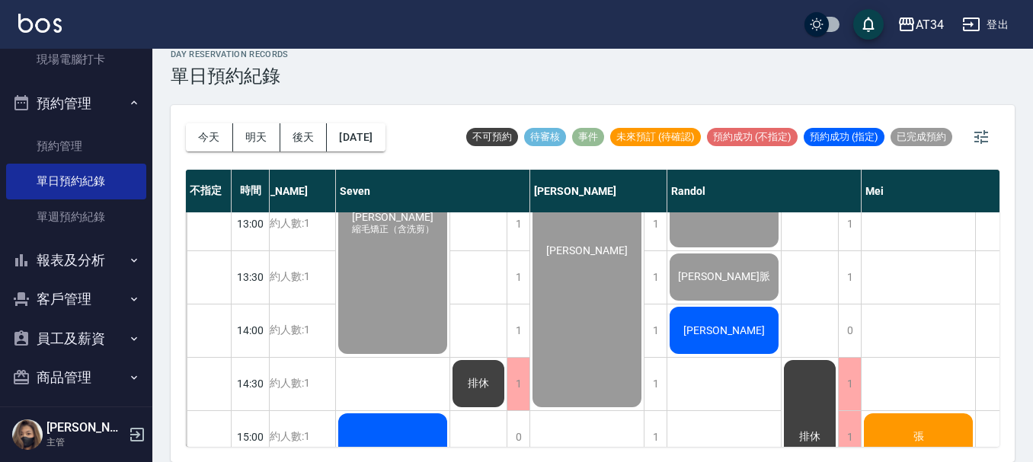
drag, startPoint x: 723, startPoint y: 327, endPoint x: 722, endPoint y: 335, distance: 8.4
click at [722, 335] on span "[PERSON_NAME]" at bounding box center [724, 330] width 88 height 12
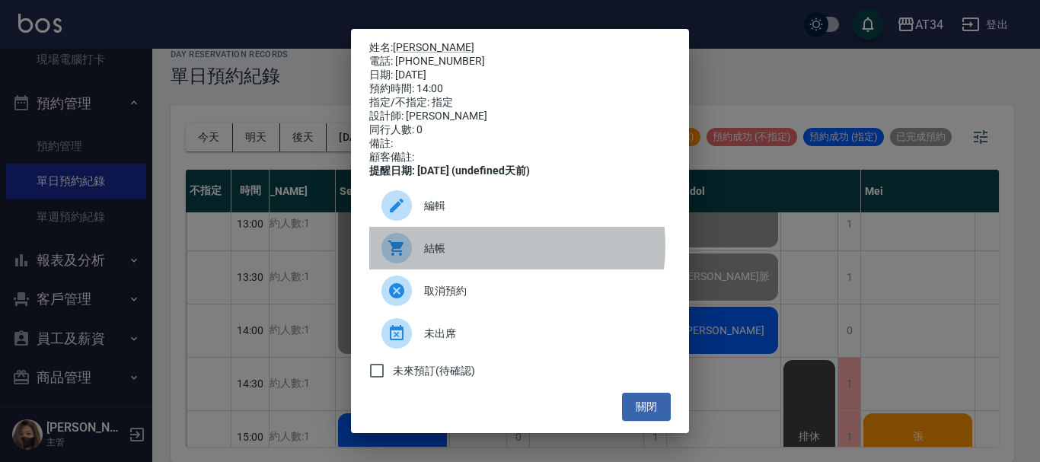
click at [478, 257] on span "結帳" at bounding box center [541, 249] width 235 height 16
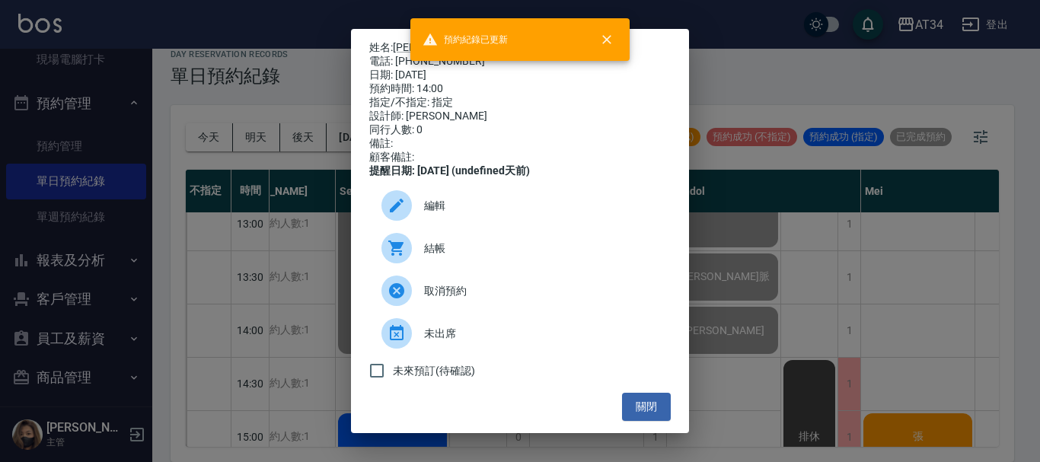
click at [879, 200] on div "姓名: [PERSON_NAME] 電話: [PHONE_NUMBER] 日期: [DATE] 預約時間: 14:00 指定/不指定: 指定 設計師: [PE…" at bounding box center [520, 231] width 1040 height 462
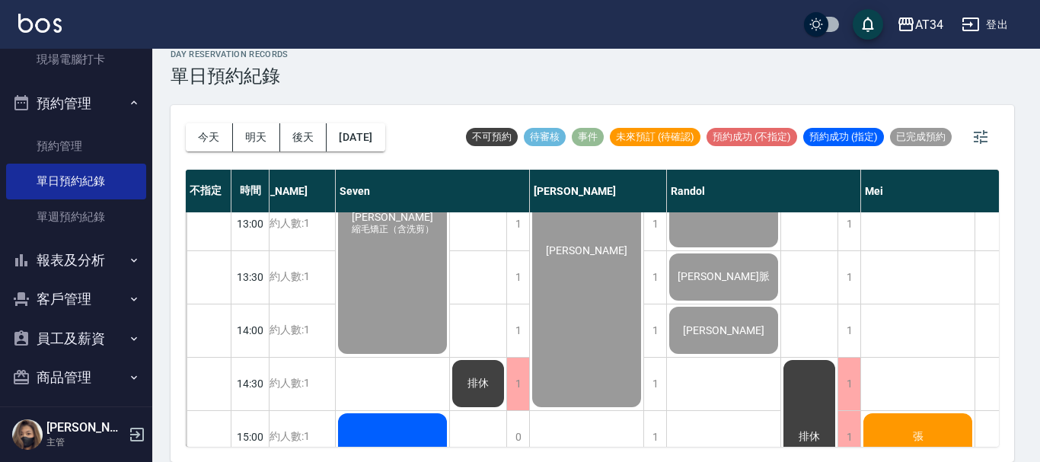
drag, startPoint x: 935, startPoint y: 235, endPoint x: 918, endPoint y: 255, distance: 27.0
click at [935, 235] on div "姓名: [PERSON_NAME] 電話: [PHONE_NUMBER] 日期: [DATE] 預約時間: 14:00 指定/不指定: 指定 設計師: [PE…" at bounding box center [520, 231] width 1040 height 462
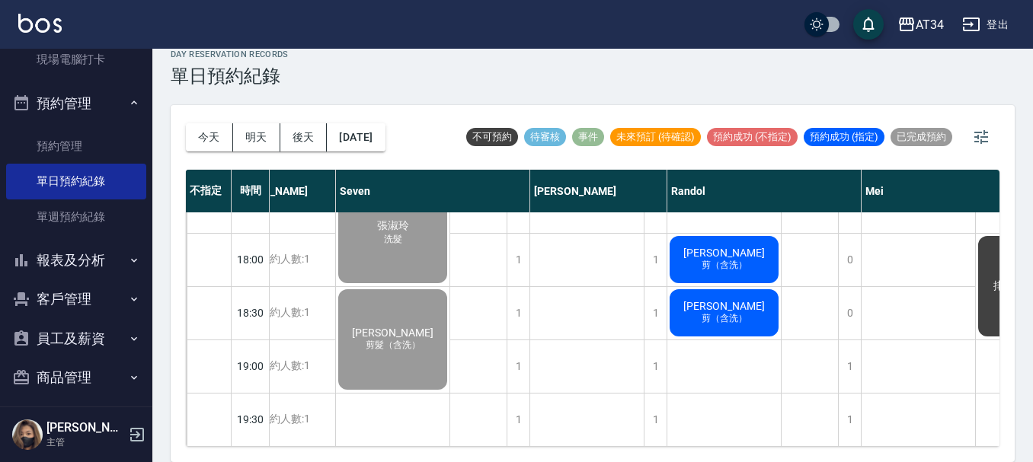
scroll to position [737, 185]
click at [733, 259] on span "剪（含洗）" at bounding box center [724, 265] width 52 height 13
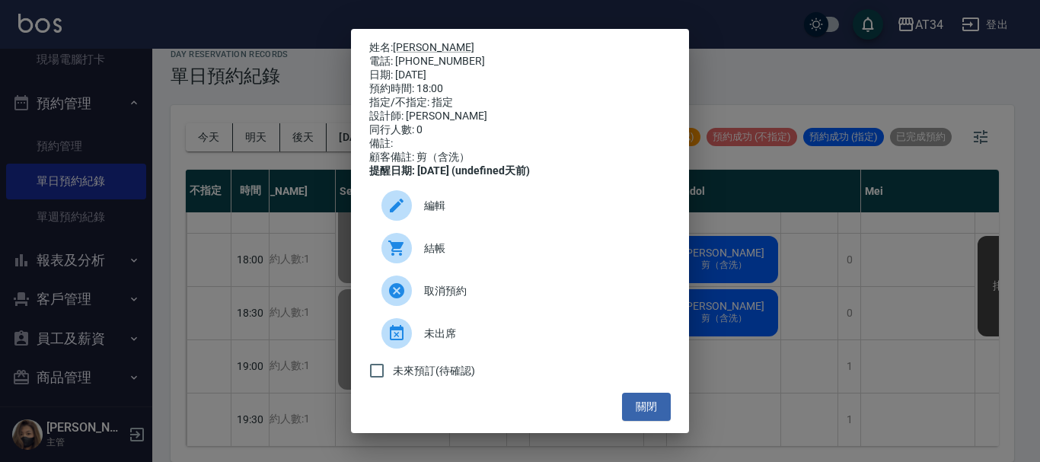
click at [442, 251] on span "結帳" at bounding box center [541, 249] width 235 height 16
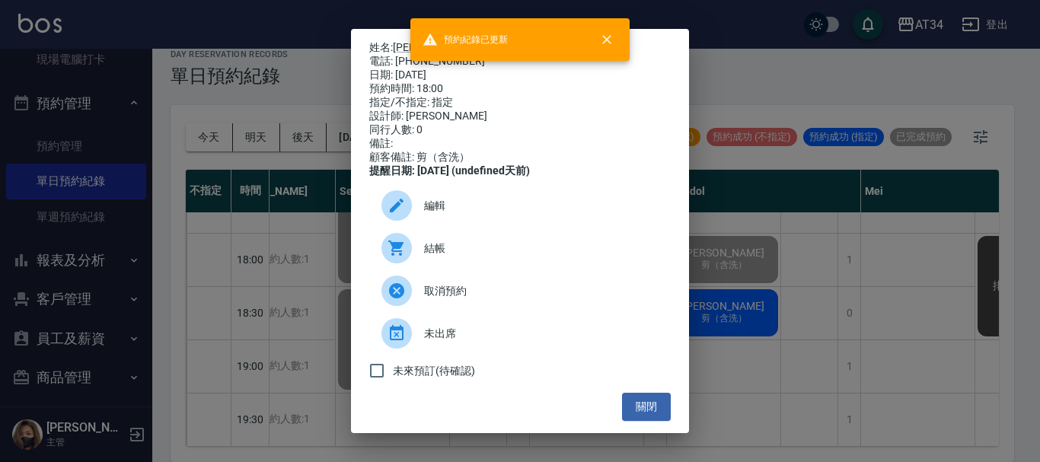
click at [948, 302] on div "姓名: [PERSON_NAME] 電話: [PHONE_NUMBER] 日期: [DATE] 預約時間: 18:00 指定/不指定: 指定 設計師: [PE…" at bounding box center [520, 231] width 1040 height 462
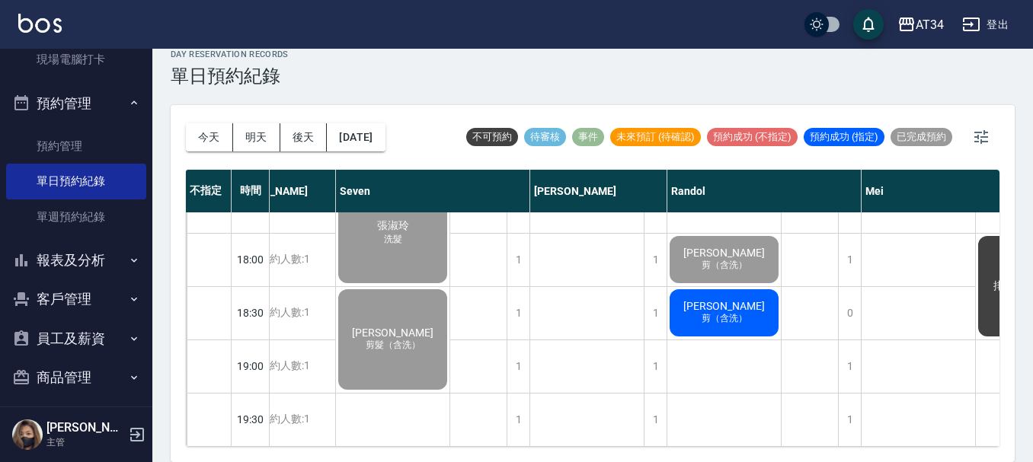
click at [748, 312] on span "剪（含洗）" at bounding box center [724, 318] width 52 height 13
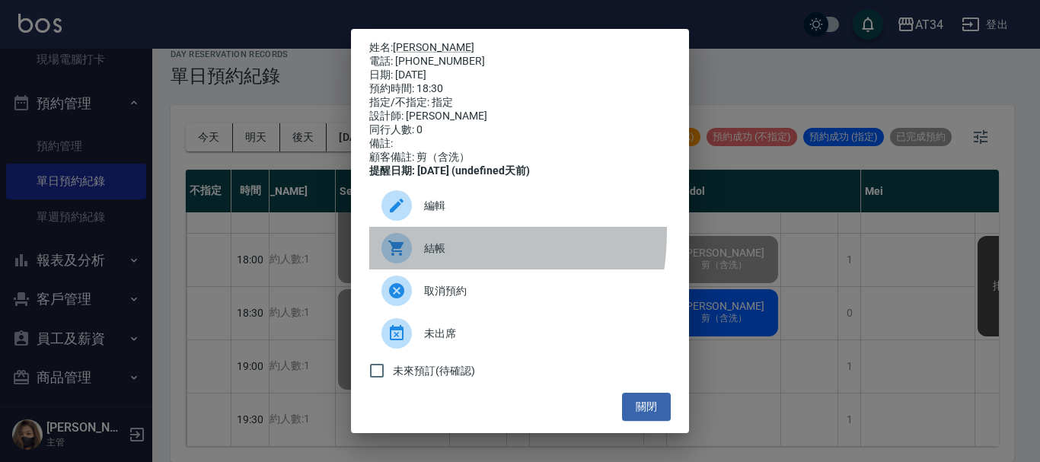
click at [391, 241] on div "結帳" at bounding box center [520, 248] width 302 height 43
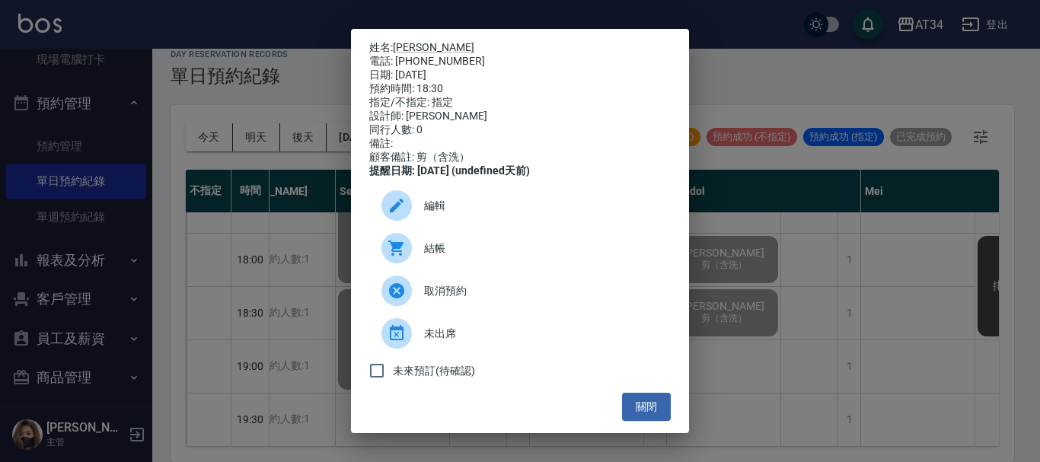
click at [799, 278] on div "姓名: [PERSON_NAME] 電話: [PHONE_NUMBER] 日期: [DATE] 預約時間: 18:30 指定/不指定: 指定 設計師: [PE…" at bounding box center [520, 231] width 1040 height 462
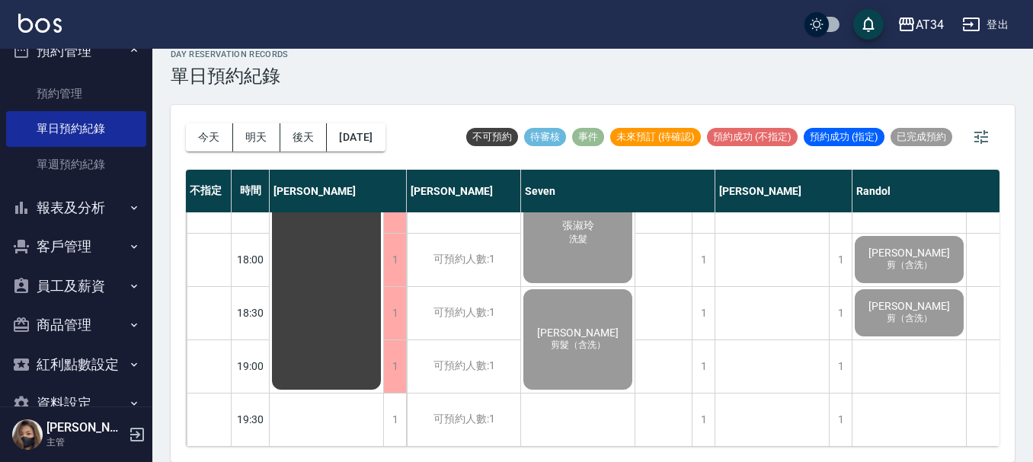
scroll to position [381, 0]
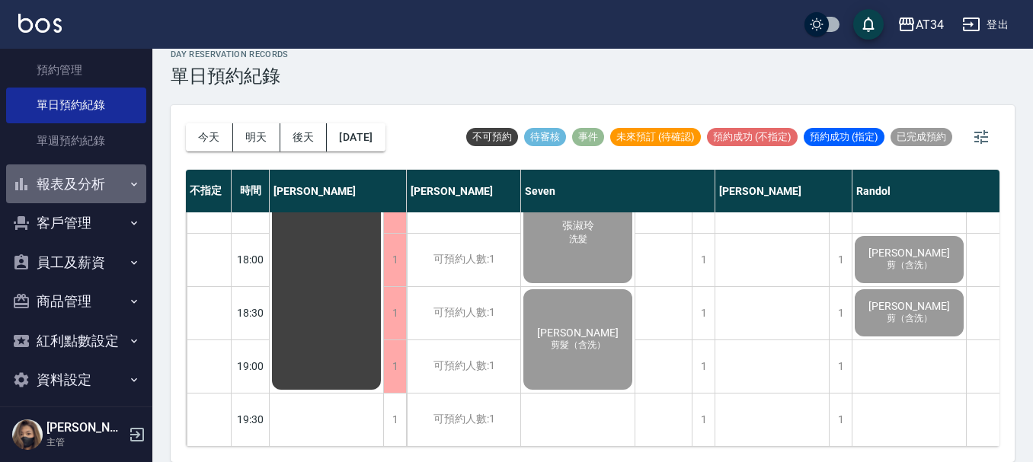
click at [92, 174] on button "報表及分析" at bounding box center [76, 184] width 140 height 40
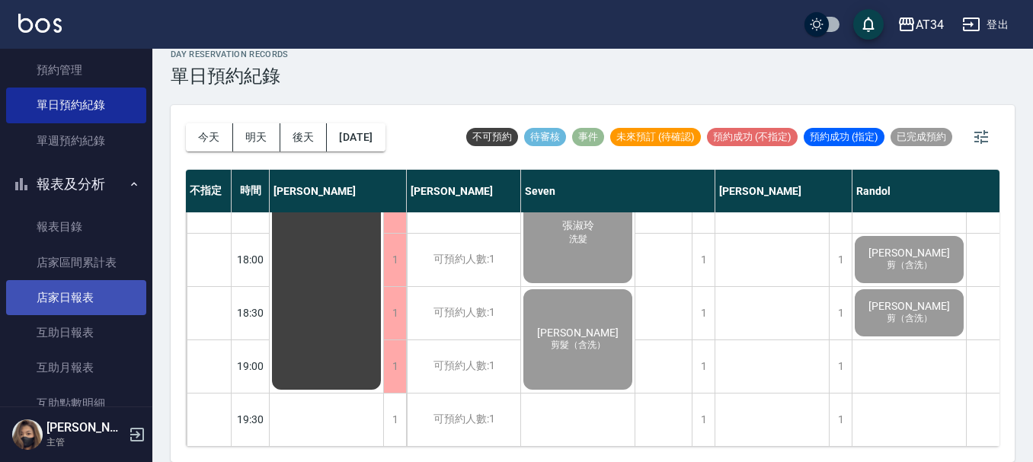
click at [93, 288] on link "店家日報表" at bounding box center [76, 297] width 140 height 35
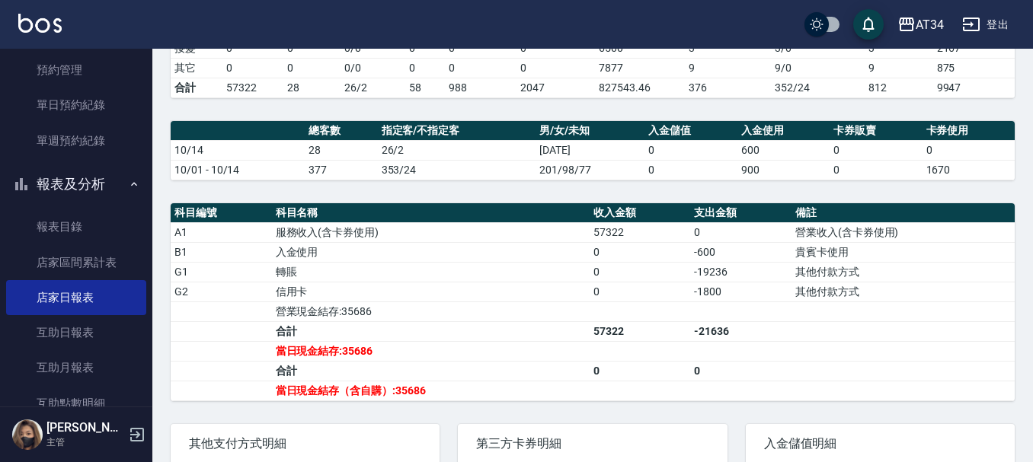
scroll to position [381, 0]
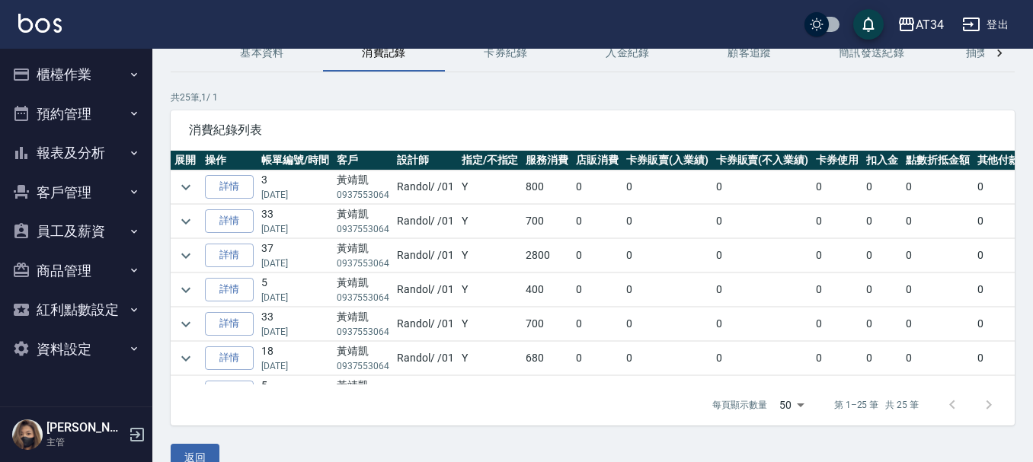
scroll to position [76, 0]
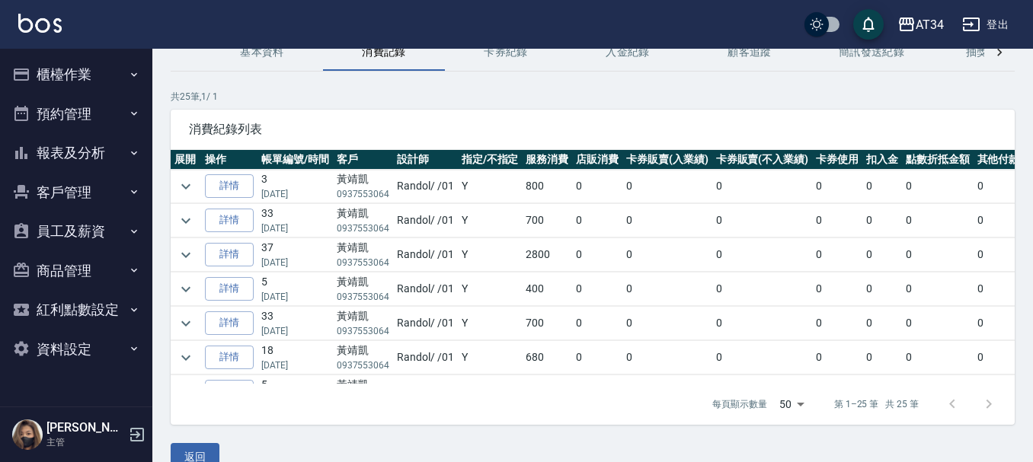
drag, startPoint x: 679, startPoint y: 369, endPoint x: 708, endPoint y: 369, distance: 29.7
click at [708, 369] on td "0" at bounding box center [667, 358] width 90 height 34
click at [184, 286] on icon "expand row" at bounding box center [186, 289] width 18 height 18
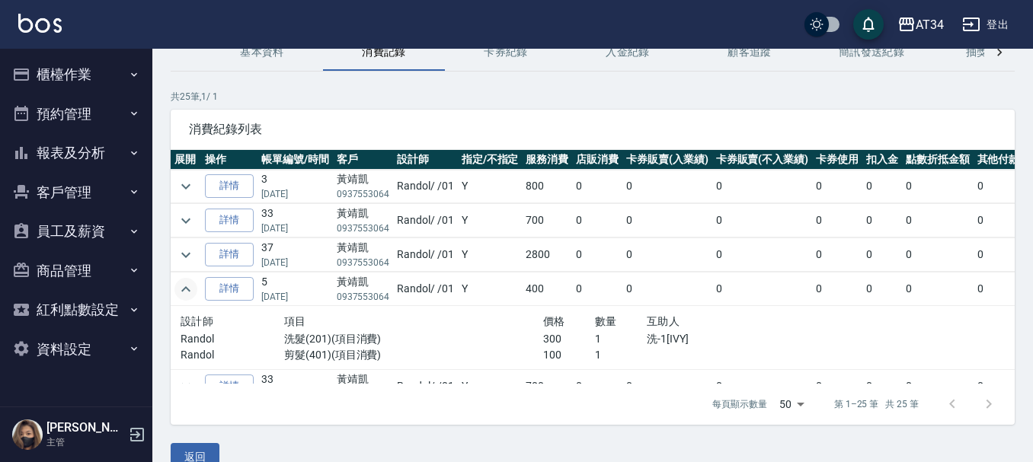
click at [184, 286] on icon "expand row" at bounding box center [186, 289] width 18 height 18
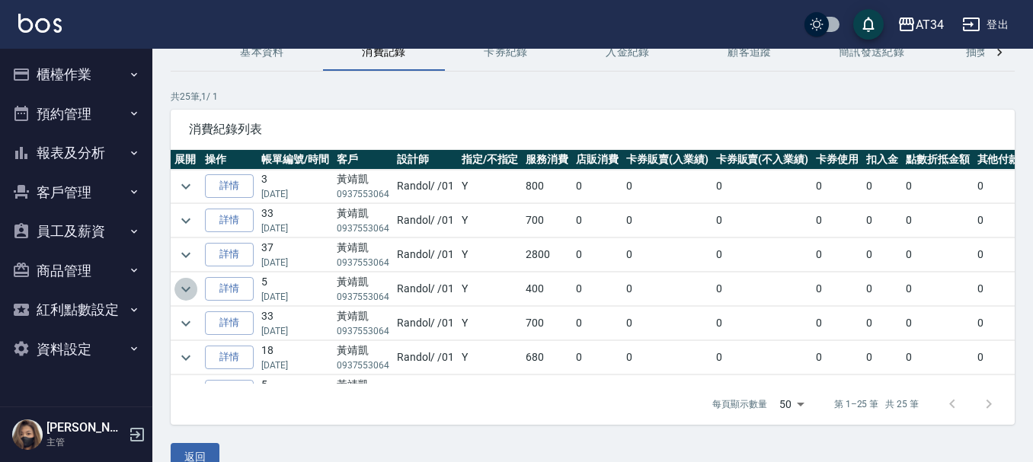
click at [184, 286] on icon "expand row" at bounding box center [186, 289] width 18 height 18
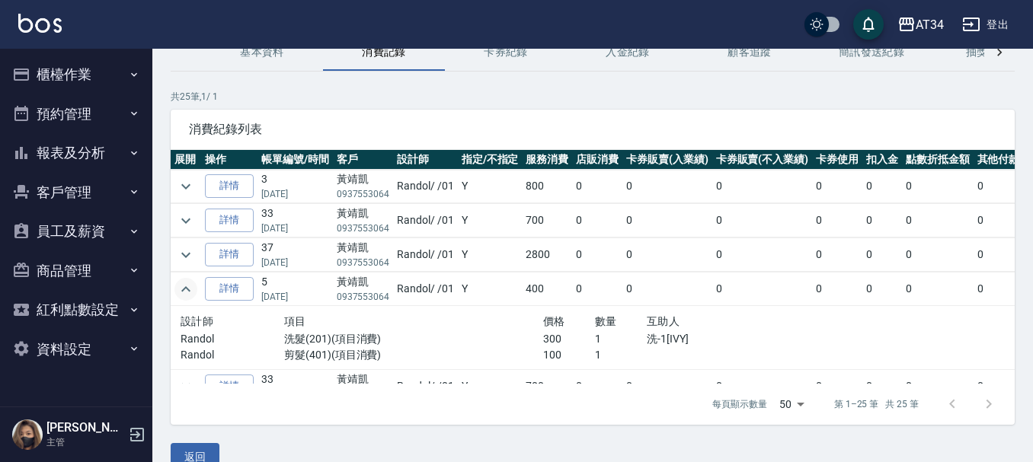
click at [182, 283] on icon "expand row" at bounding box center [186, 289] width 18 height 18
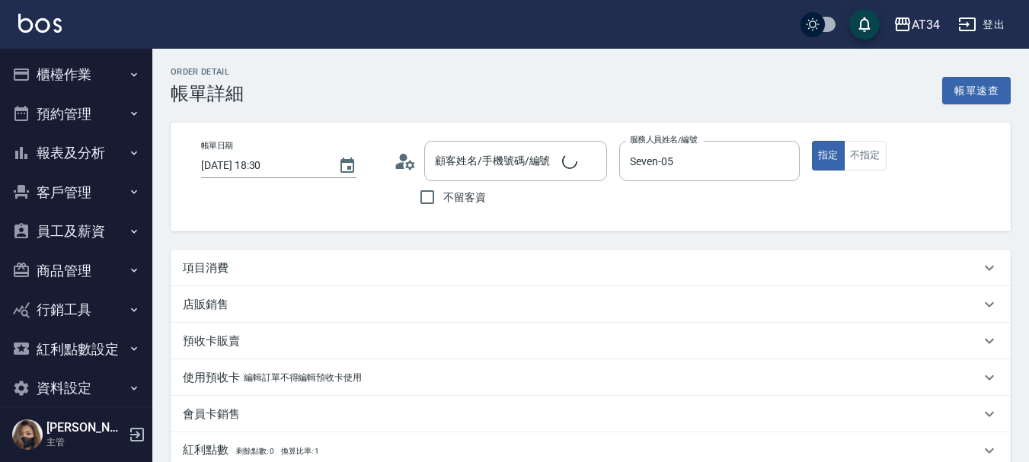
type input "[DATE] 18:30"
type input "Seven-05"
type input "剪髮（含洗）"
type input "[PERSON_NAME]/0928797303/0928797303"
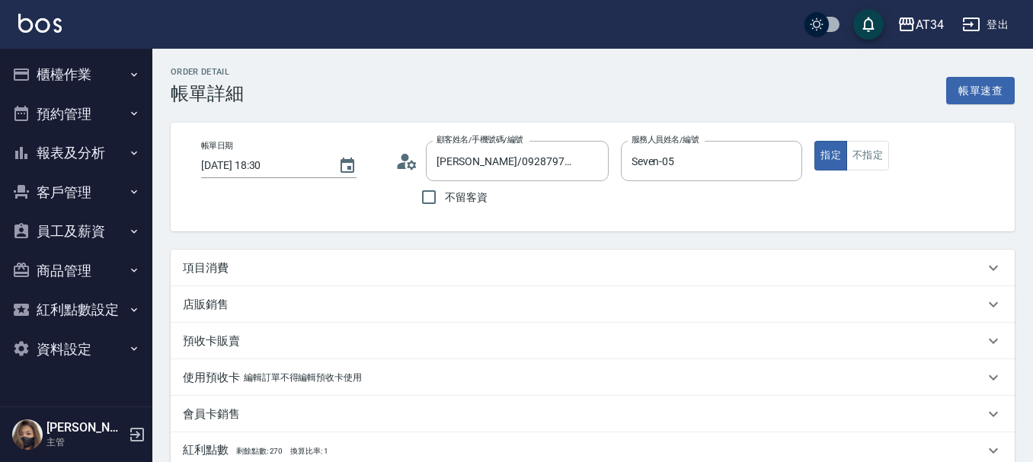
click at [228, 270] on div "項目消費" at bounding box center [583, 268] width 801 height 16
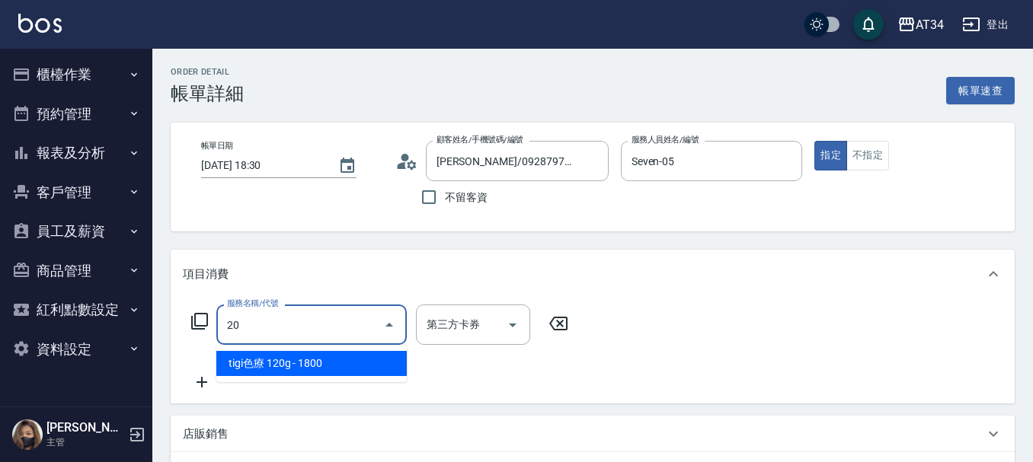
type input "201"
type input "30"
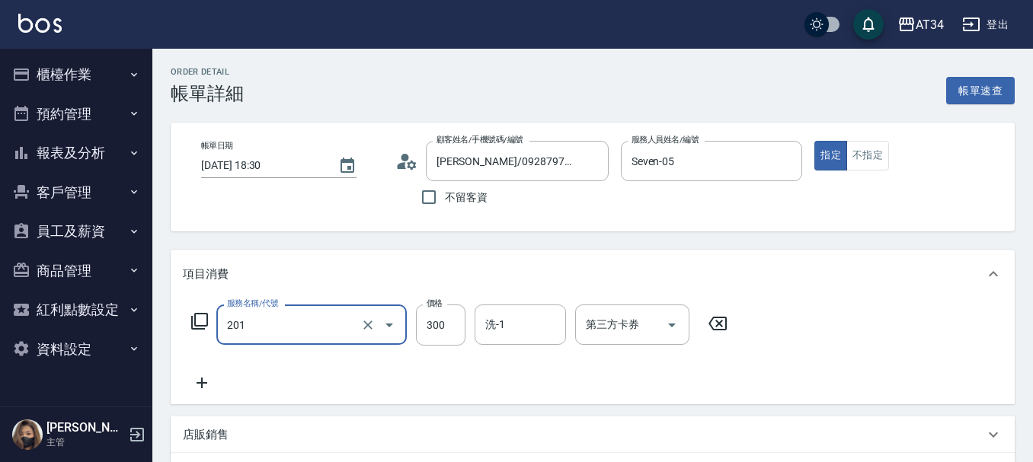
type input "洗髮(201)"
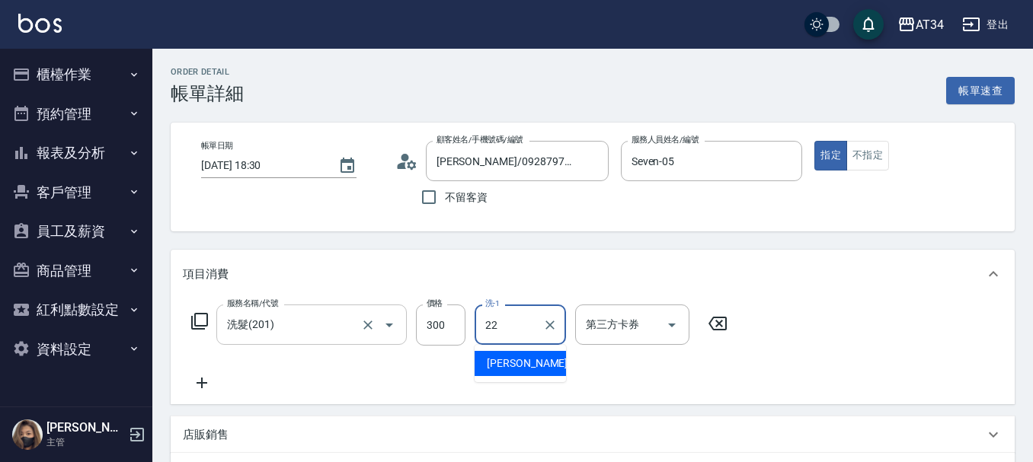
type input "賴佑潔-22"
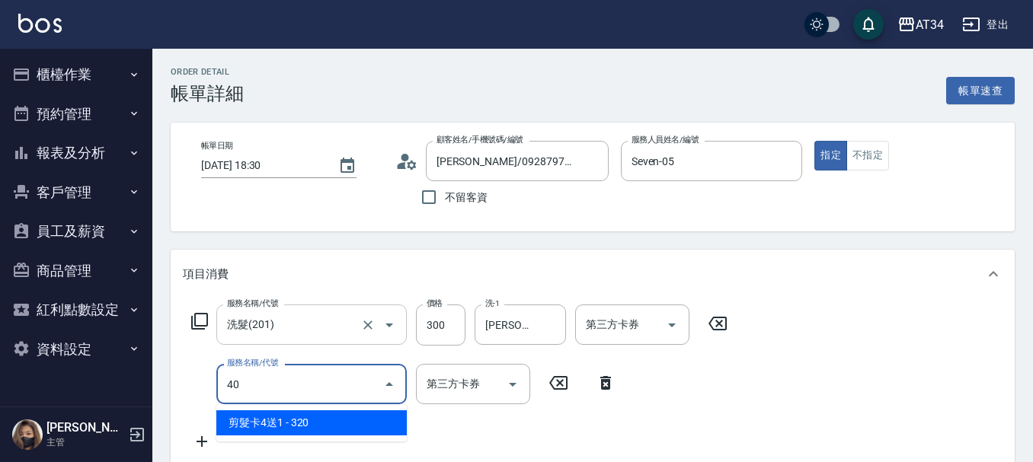
type input "401"
type input "50"
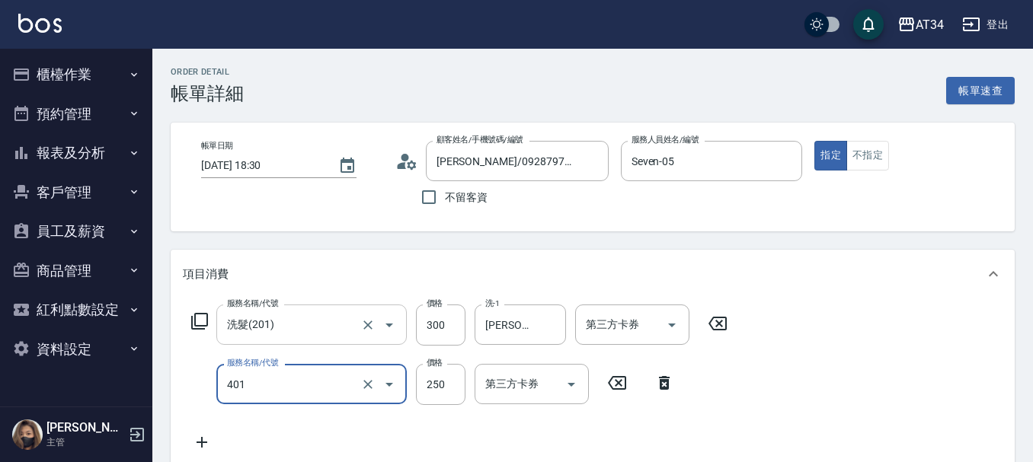
type input "剪髮(401)"
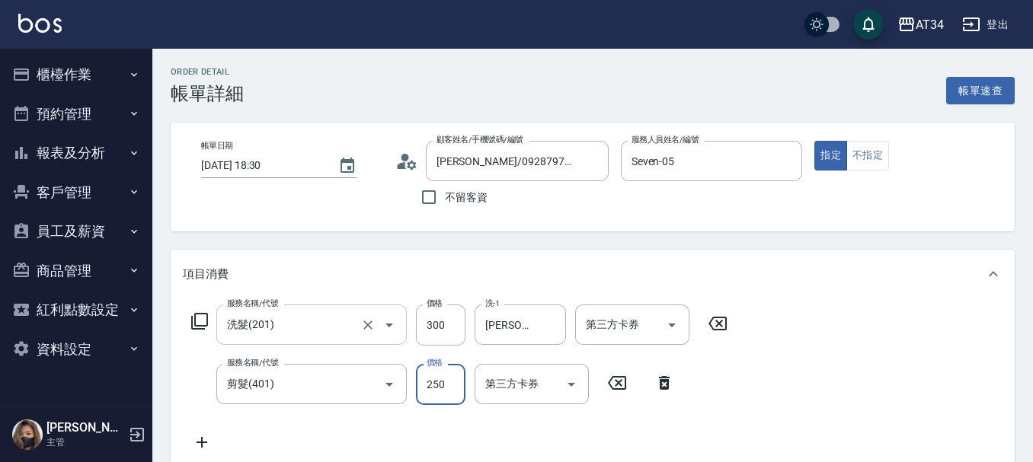
type input "30"
type input "60"
type input "90"
type input "600"
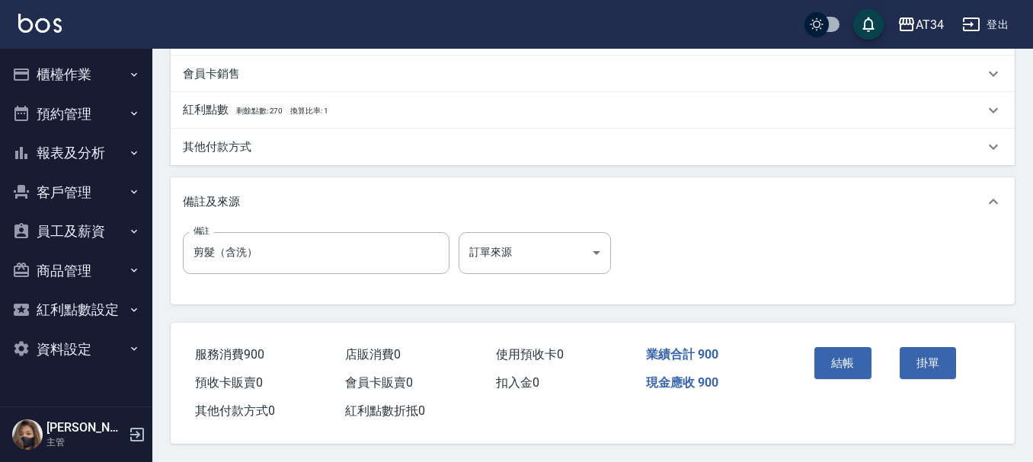
scroll to position [537, 0]
click at [859, 352] on button "結帳" at bounding box center [842, 363] width 57 height 32
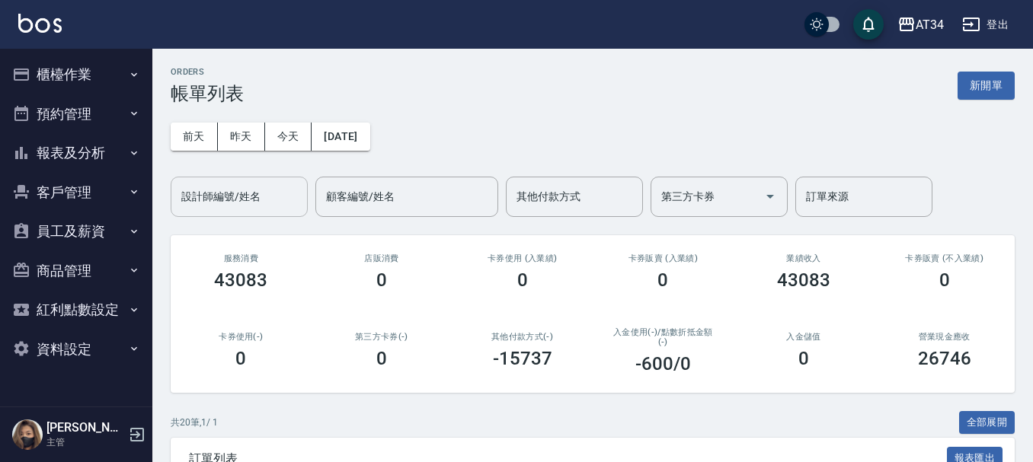
click at [232, 210] on div "設計師編號/姓名" at bounding box center [239, 197] width 137 height 40
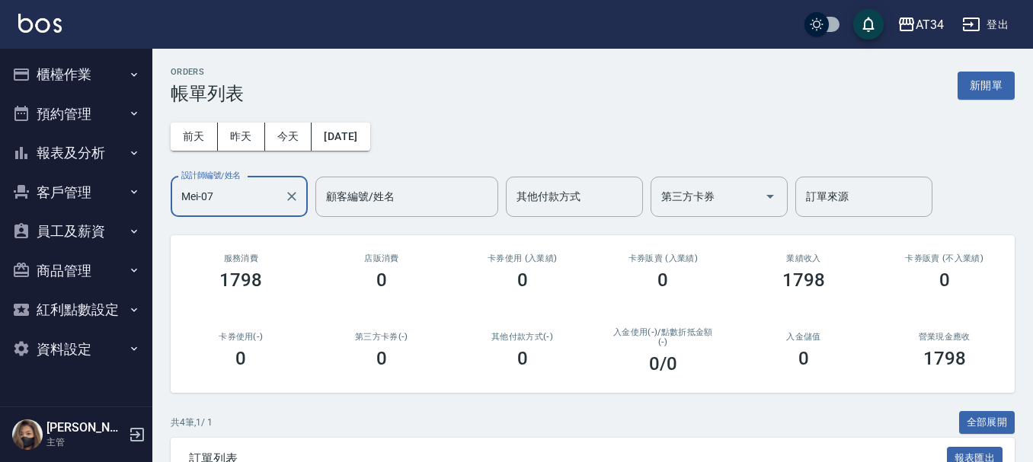
type input "Mei-07"
click at [91, 119] on button "預約管理" at bounding box center [76, 114] width 140 height 40
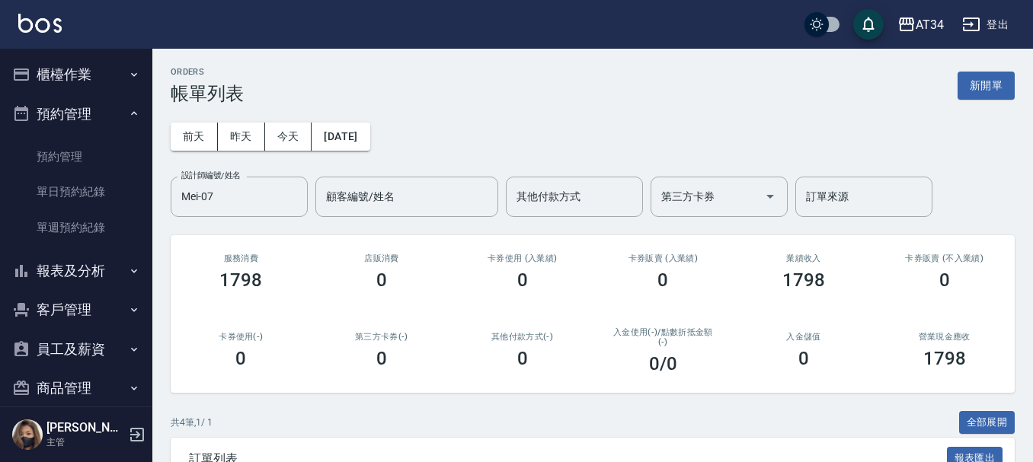
click at [93, 101] on button "預約管理" at bounding box center [76, 114] width 140 height 40
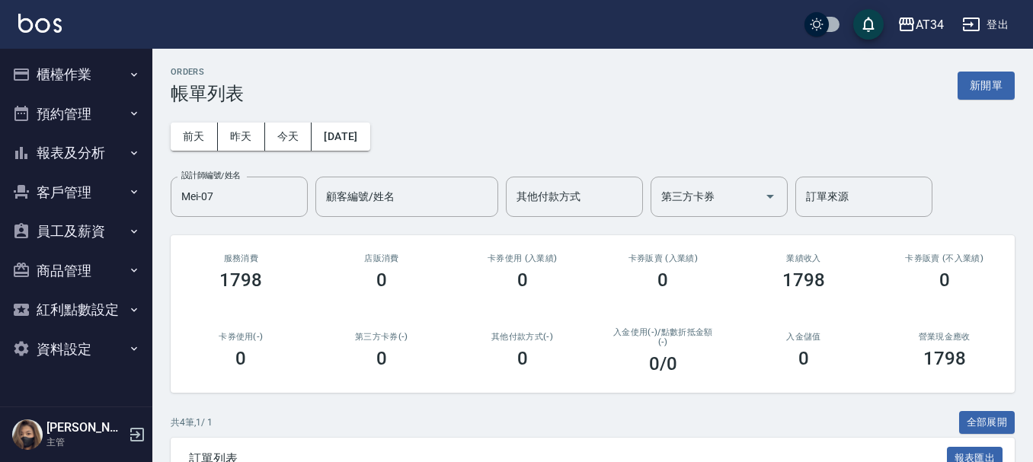
click at [93, 93] on button "櫃檯作業" at bounding box center [76, 75] width 140 height 40
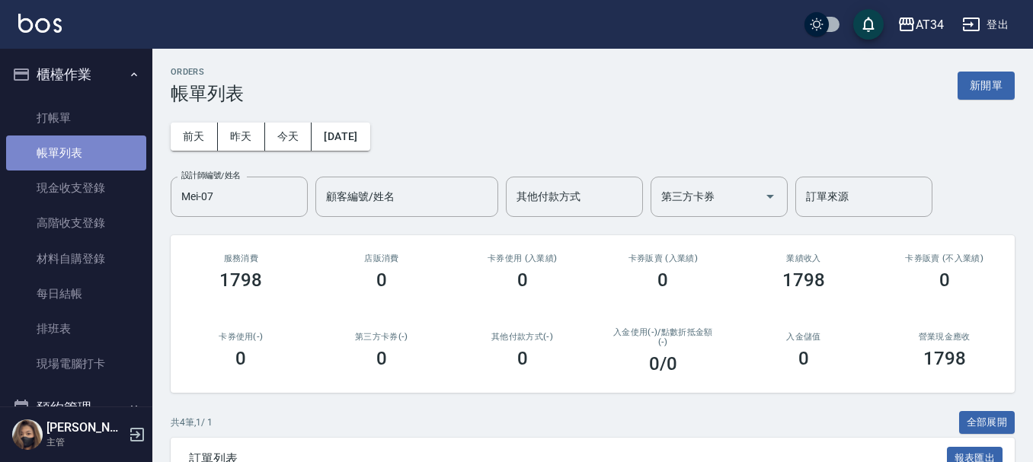
click at [88, 143] on link "帳單列表" at bounding box center [76, 153] width 140 height 35
click at [292, 200] on icon "Clear" at bounding box center [291, 196] width 15 height 15
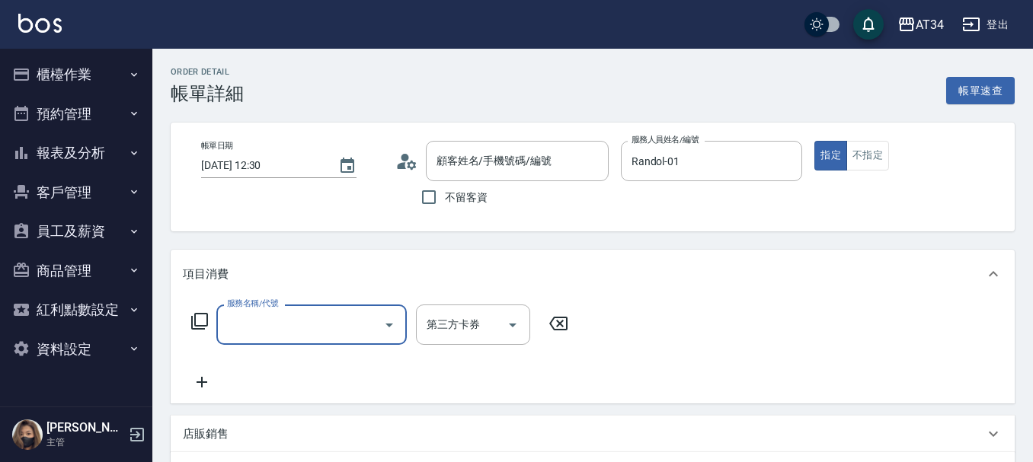
type input "[PERSON_NAME]/0978038938/0978038938"
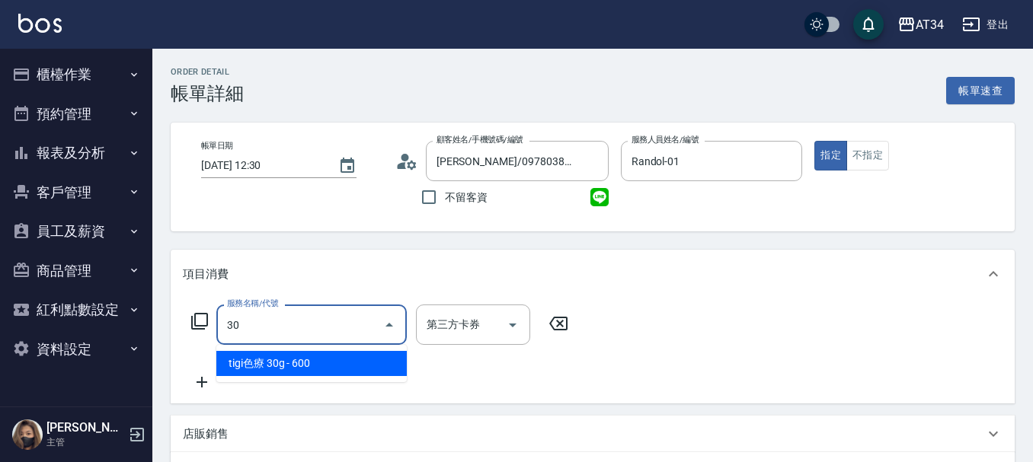
type input "300"
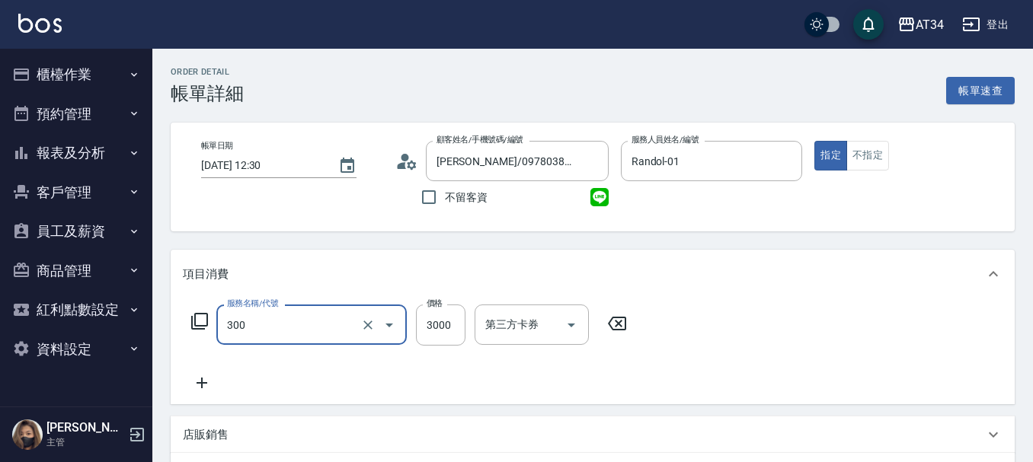
type input "燙髮(300)"
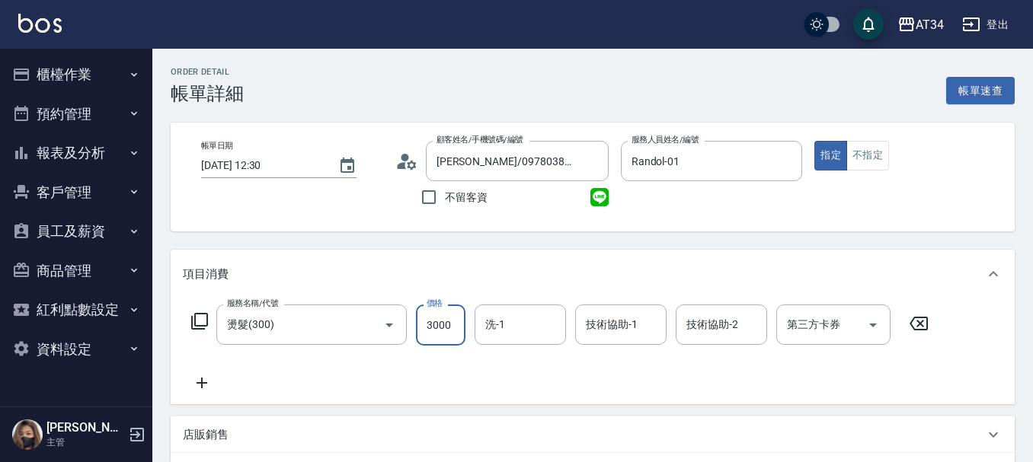
type input "0"
type input "28"
type input "20"
type input "280"
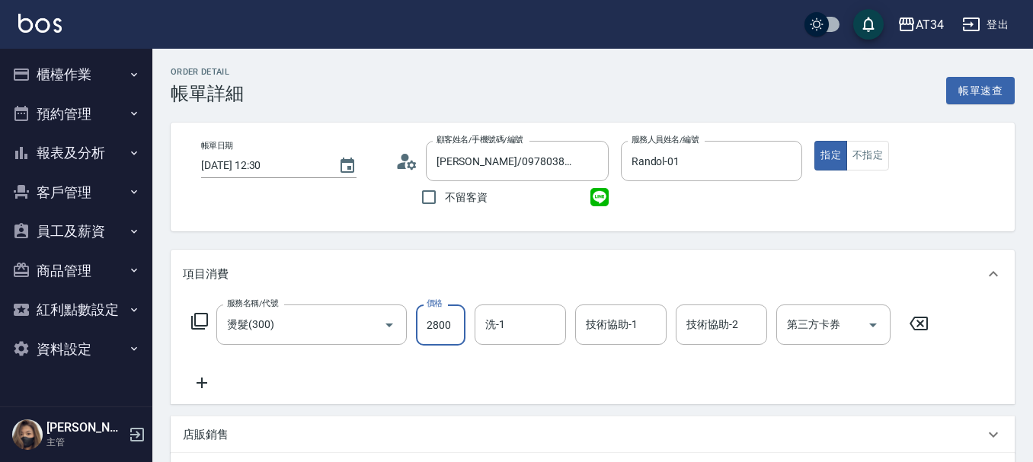
type input "2800"
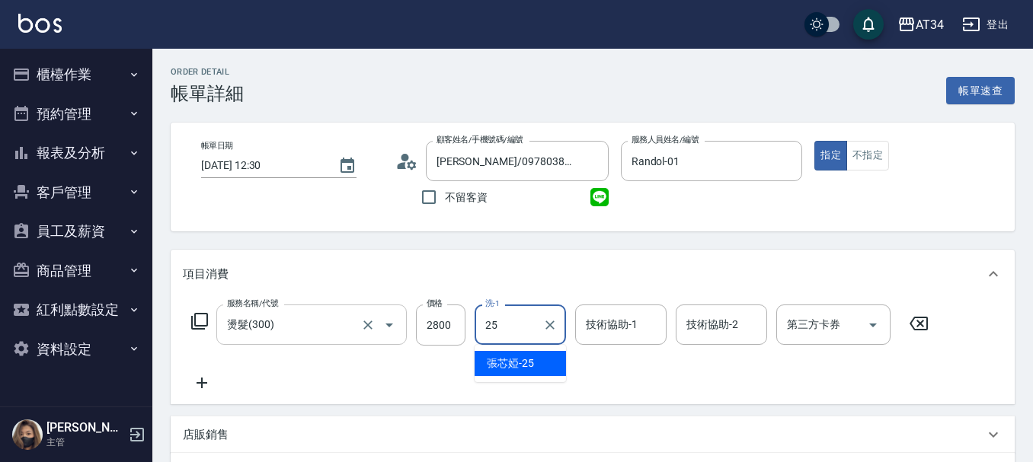
type input "張芯婭-25"
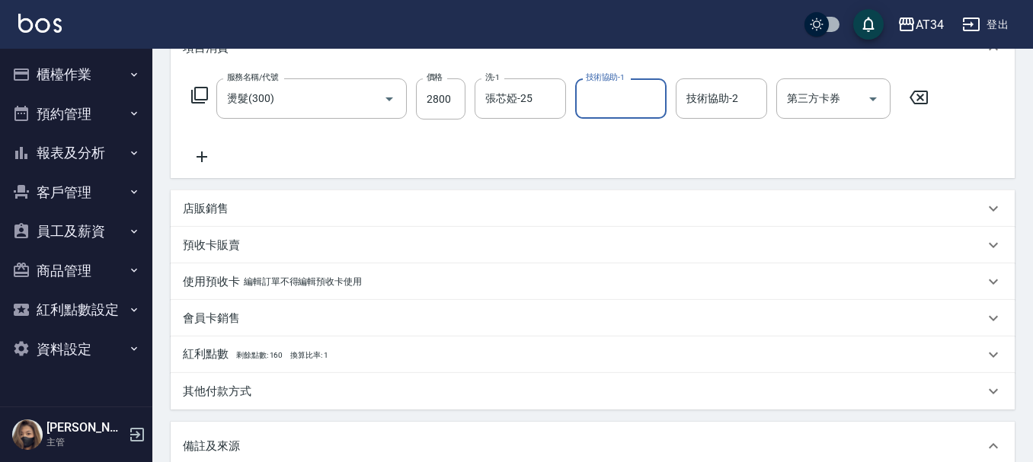
scroll to position [228, 0]
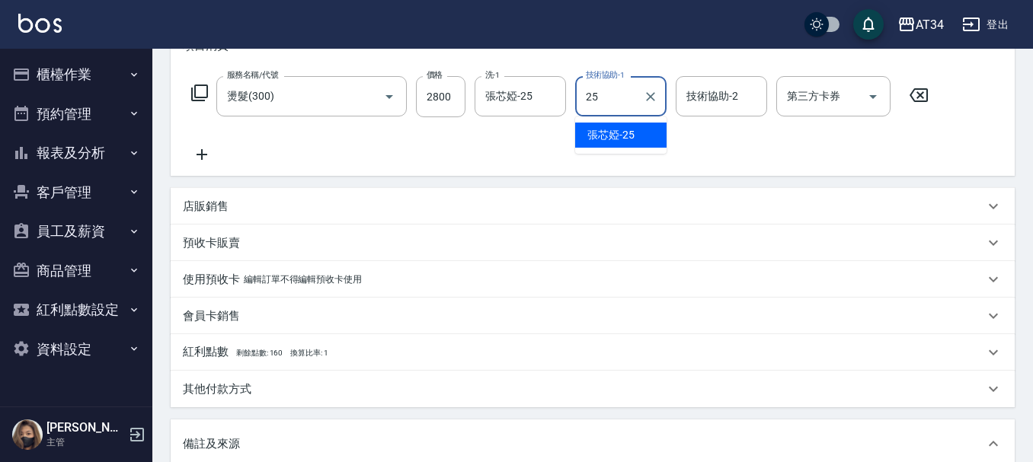
type input "張芯婭-25"
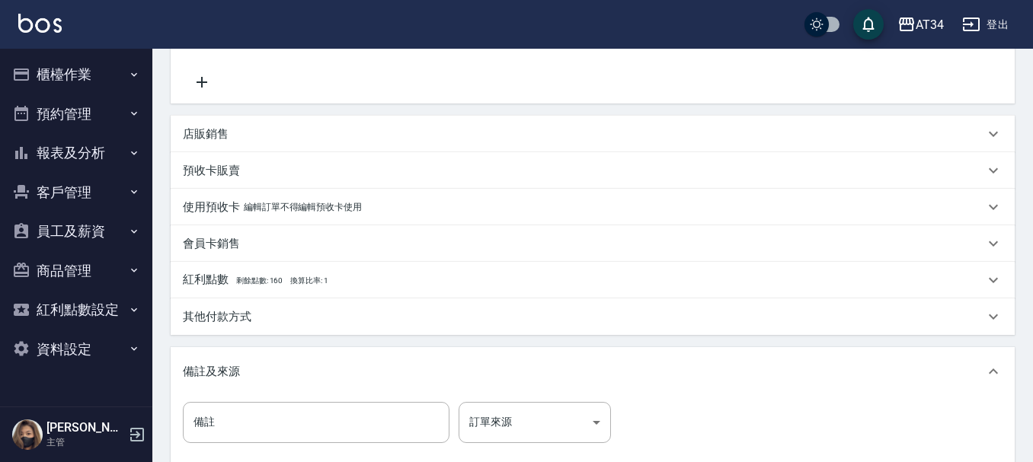
scroll to position [477, 0]
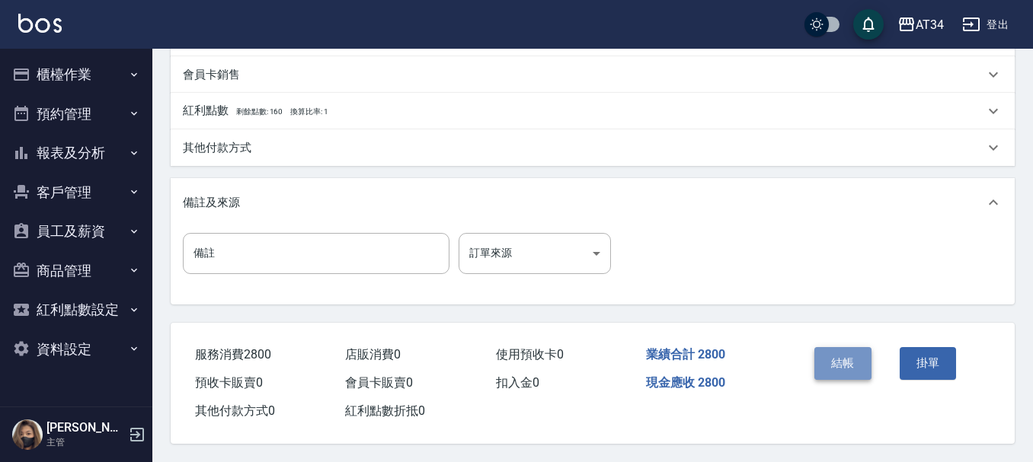
click at [841, 358] on button "結帳" at bounding box center [842, 363] width 57 height 32
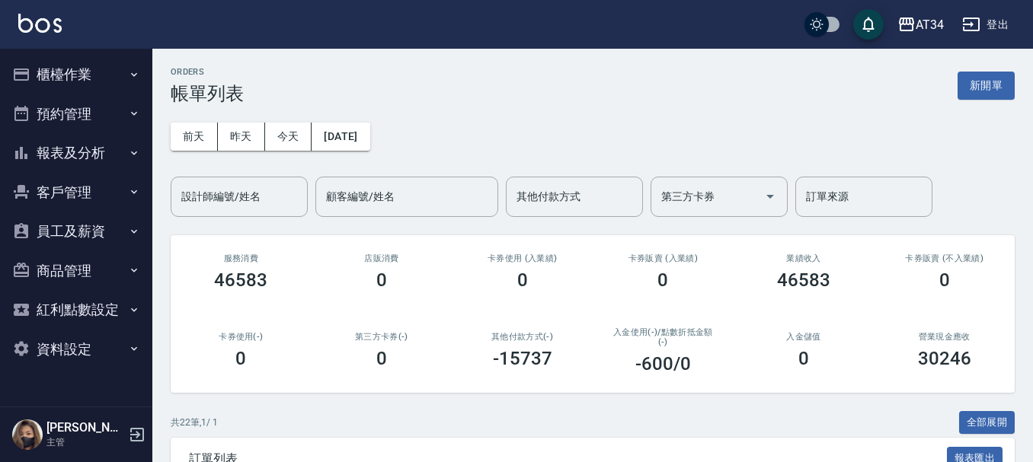
click at [256, 190] on input "設計師編號/姓名" at bounding box center [238, 197] width 123 height 27
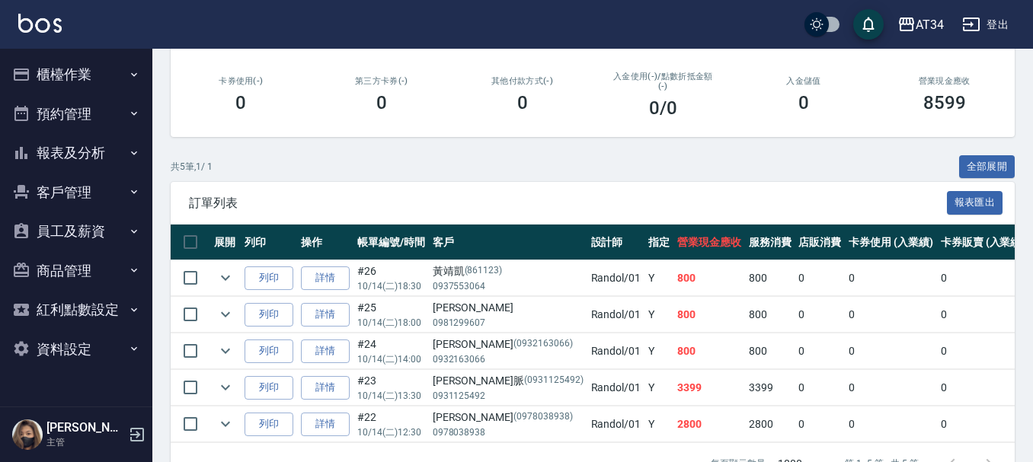
scroll to position [308, 0]
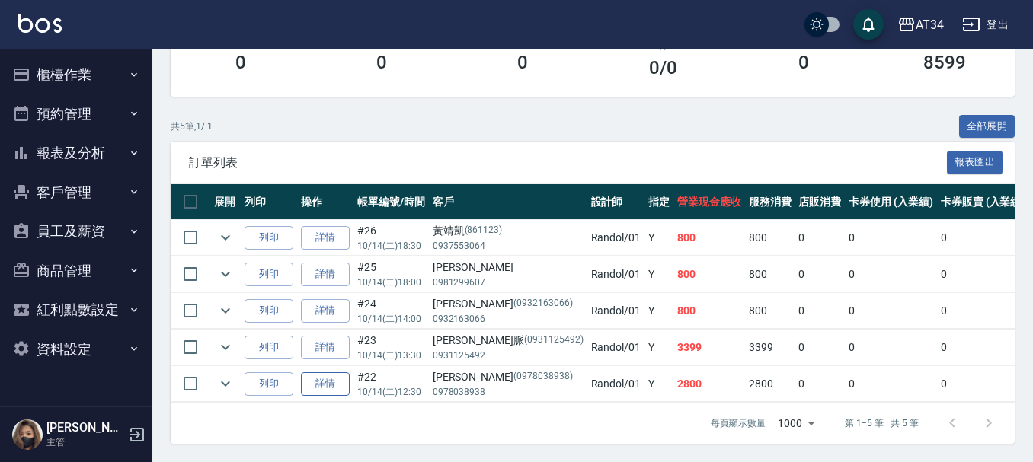
type input "Randol-01"
click at [331, 372] on link "詳情" at bounding box center [325, 384] width 49 height 24
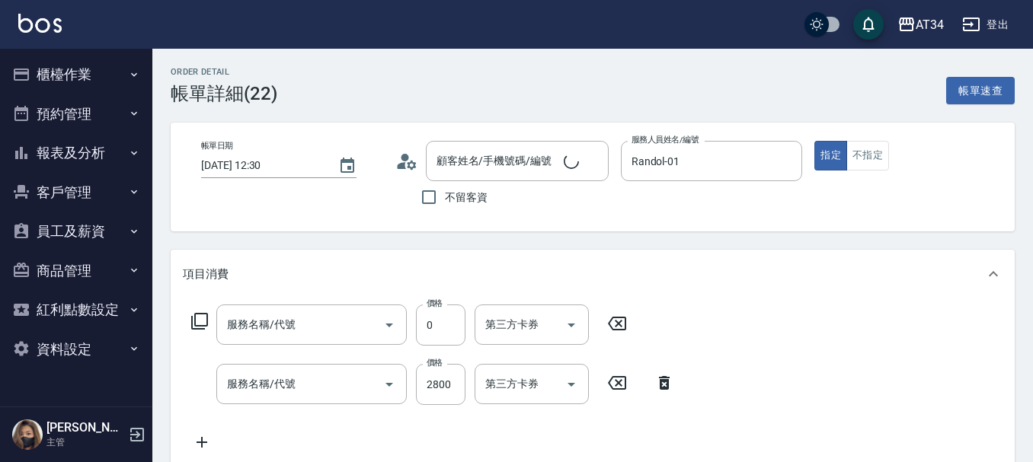
type input "2025/10/14 12:30"
type input "Randol-01"
type input "280"
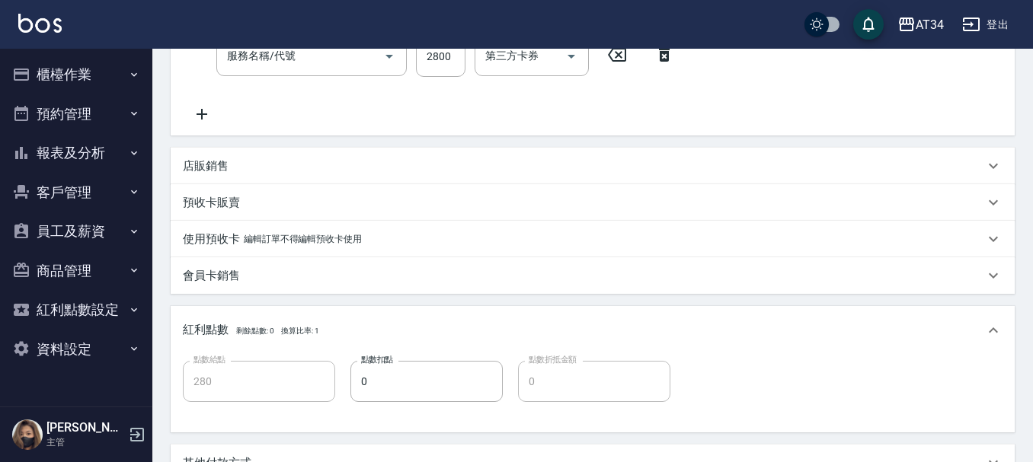
type input "洗一次(208)"
type input "燙髮(300)"
type input "[PERSON_NAME]/0978038938/0978038938"
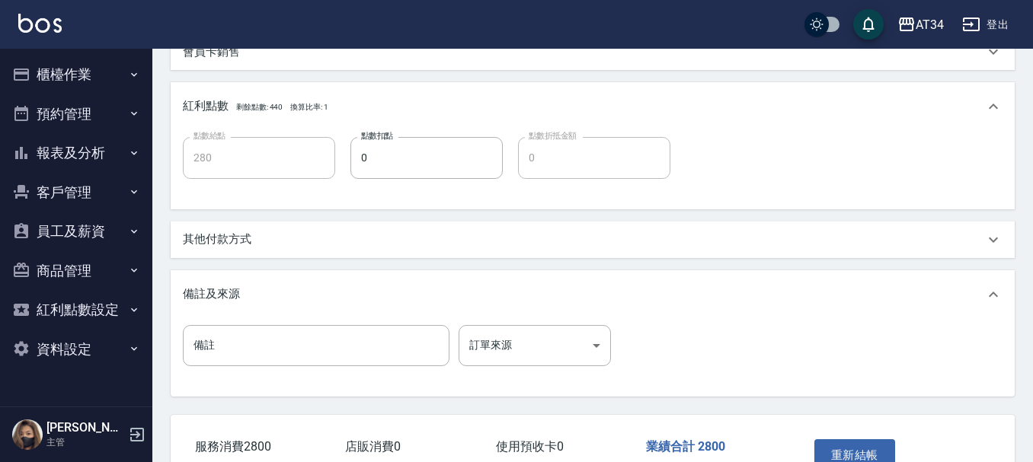
click at [303, 244] on div "其他付款方式" at bounding box center [583, 240] width 801 height 16
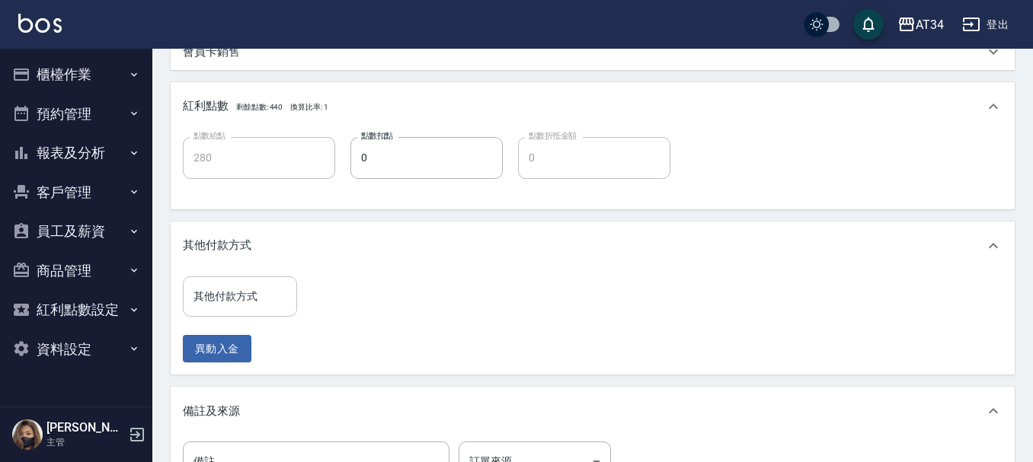
click at [241, 312] on div "其他付款方式" at bounding box center [240, 296] width 114 height 40
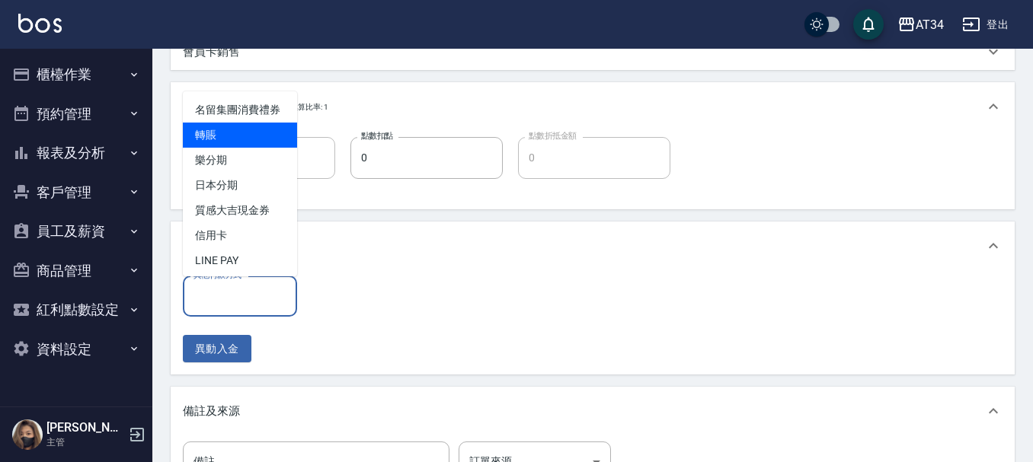
click at [230, 148] on span "轉賬" at bounding box center [240, 135] width 114 height 25
type input "轉賬"
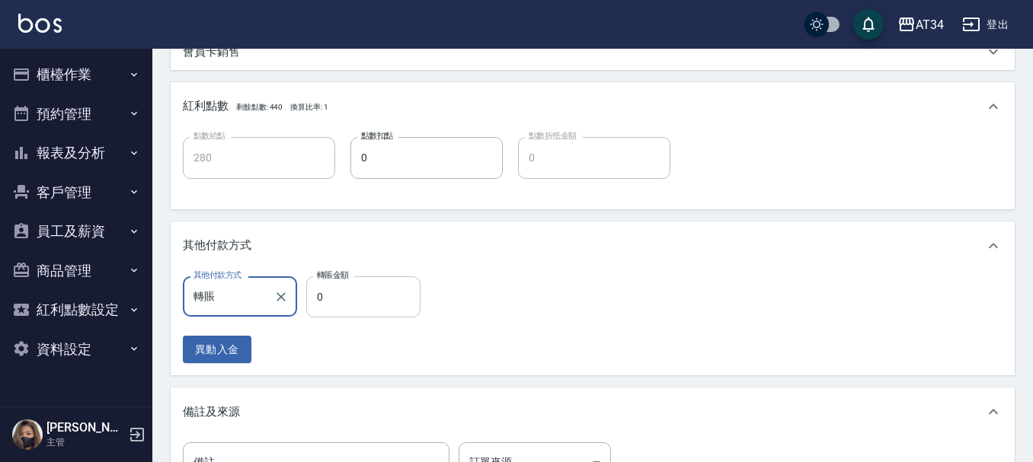
click at [339, 286] on input "0" at bounding box center [363, 296] width 114 height 41
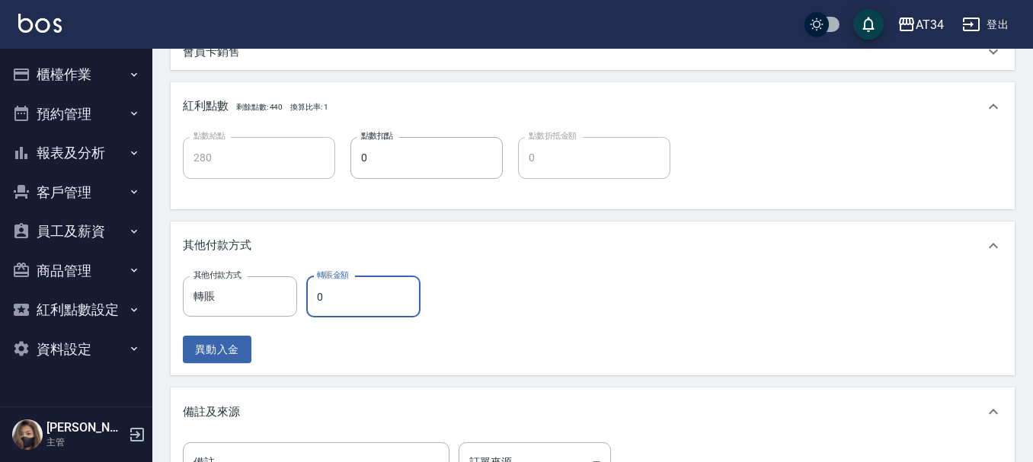
type input "270"
type input "28"
type input "250"
type input "280"
type input "0"
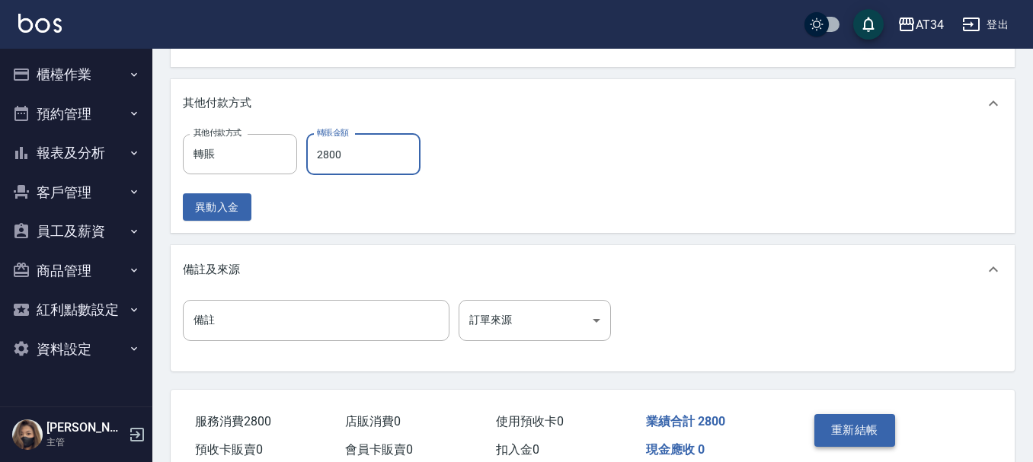
scroll to position [768, 0]
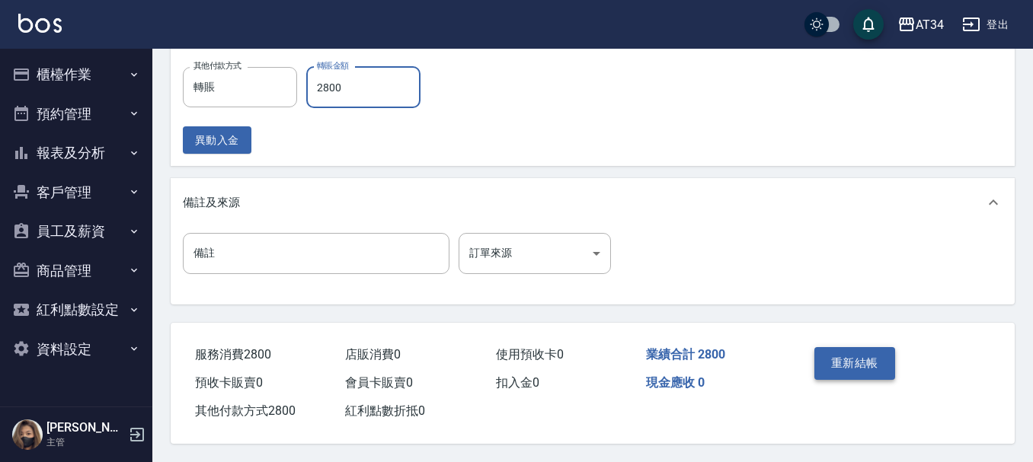
type input "2800"
click at [884, 347] on button "重新結帳" at bounding box center [854, 363] width 81 height 32
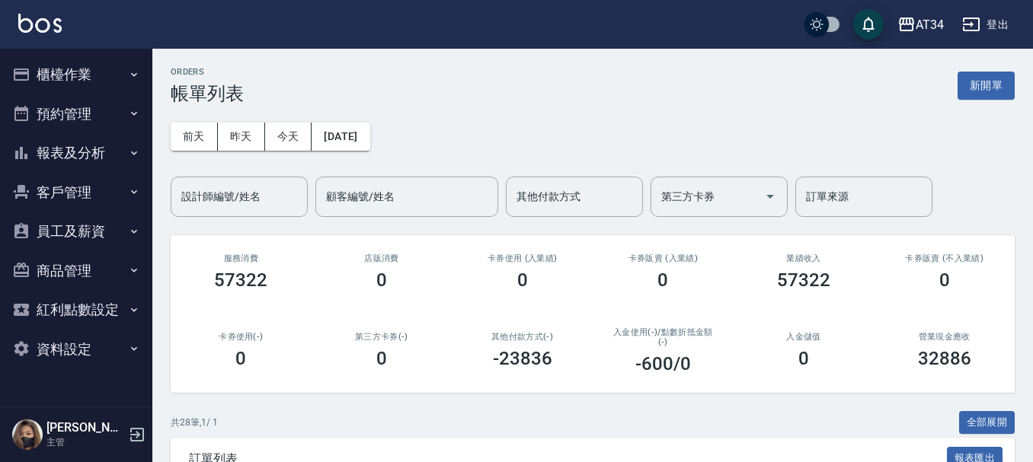
click at [796, 142] on div "前天 昨天 今天 2025/10/14 設計師編號/姓名 設計師編號/姓名 顧客編號/姓名 顧客編號/姓名 其他付款方式 其他付款方式 第三方卡券 第三方卡券…" at bounding box center [593, 160] width 844 height 113
click at [587, 141] on div "前天 昨天 今天 2025/10/14 設計師編號/姓名 設計師編號/姓名 顧客編號/姓名 顧客編號/姓名 其他付款方式 其他付款方式 第三方卡券 第三方卡券…" at bounding box center [593, 160] width 844 height 113
click at [544, 136] on div "前天 昨天 今天 2025/10/14 設計師編號/姓名 設計師編號/姓名 顧客編號/姓名 顧客編號/姓名 其他付款方式 其他付款方式 第三方卡券 第三方卡券…" at bounding box center [593, 160] width 844 height 113
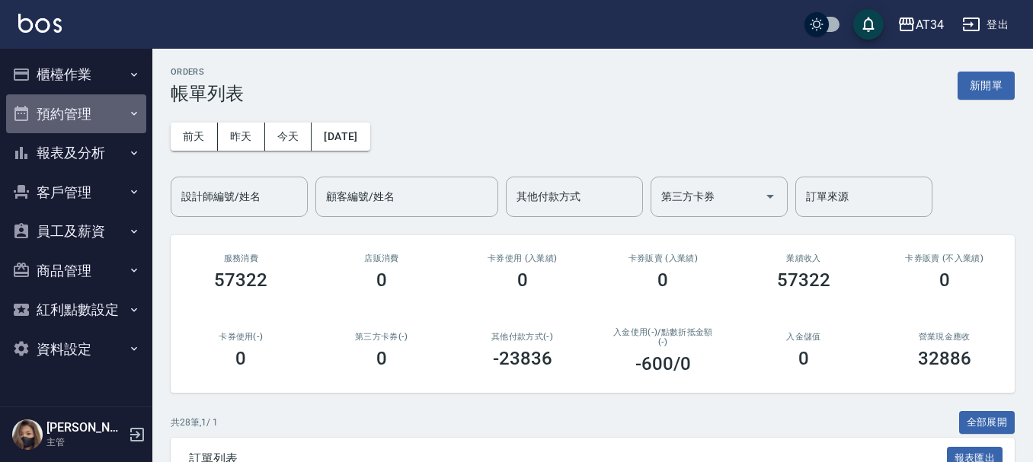
click at [81, 108] on button "預約管理" at bounding box center [76, 114] width 140 height 40
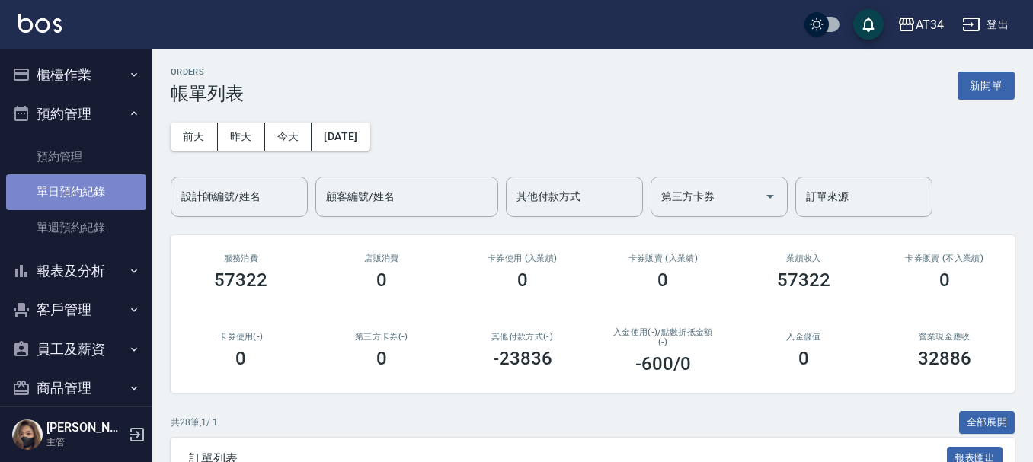
click at [77, 198] on link "單日預約紀錄" at bounding box center [76, 191] width 140 height 35
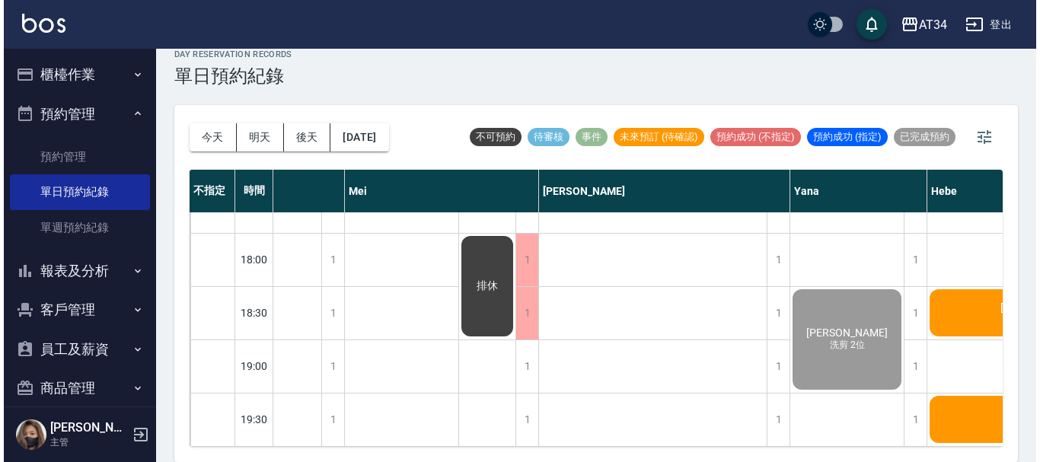
scroll to position [737, 705]
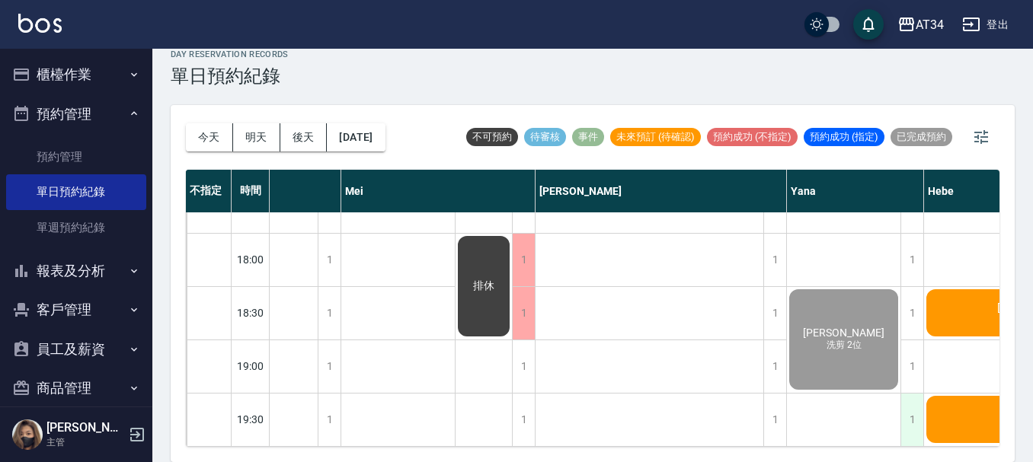
click at [905, 417] on div "1" at bounding box center [911, 420] width 23 height 53
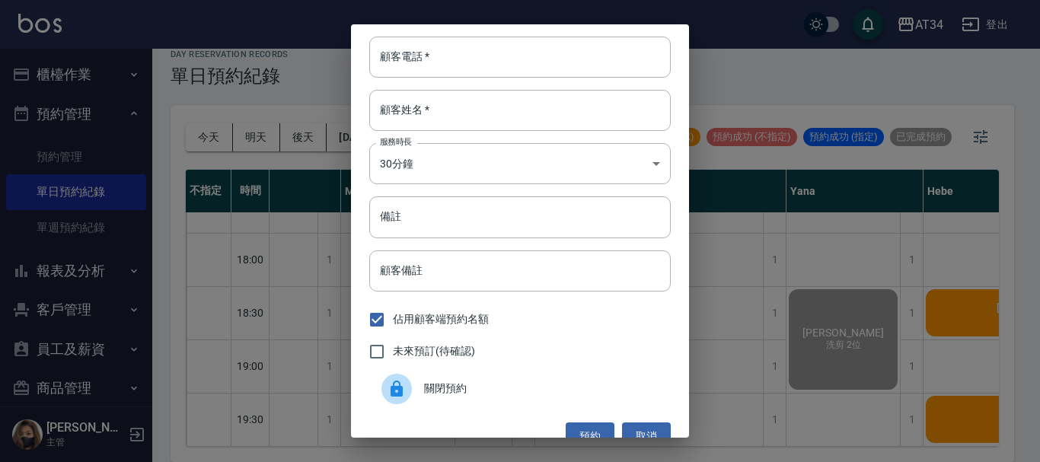
click at [940, 407] on div "顧客電話   * 顧客電話   * 顧客姓名   * 顧客姓名   * 服務時長 30分鐘 1 服務時長 備註 備註 顧客備註 顧客備註 佔用顧客端預約名額 …" at bounding box center [520, 231] width 1040 height 462
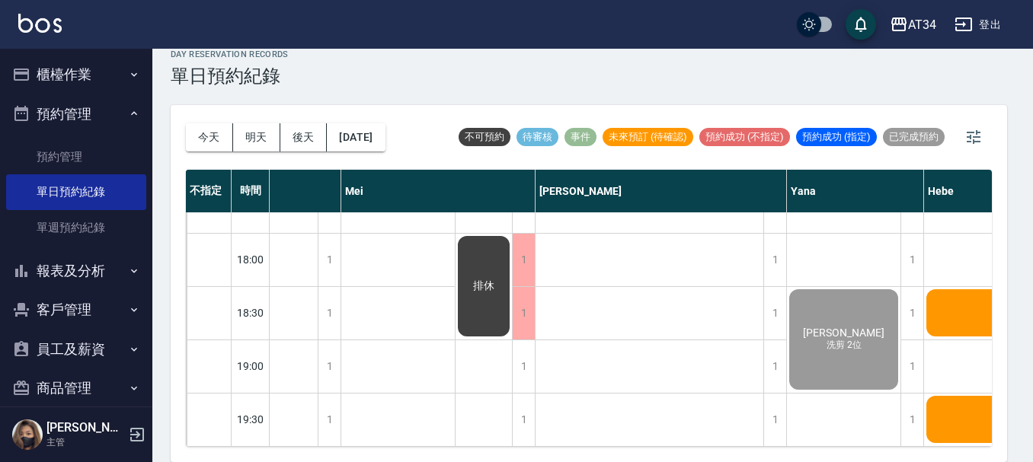
click at [950, 413] on div "施小姐 洗" at bounding box center [1038, 420] width 228 height 52
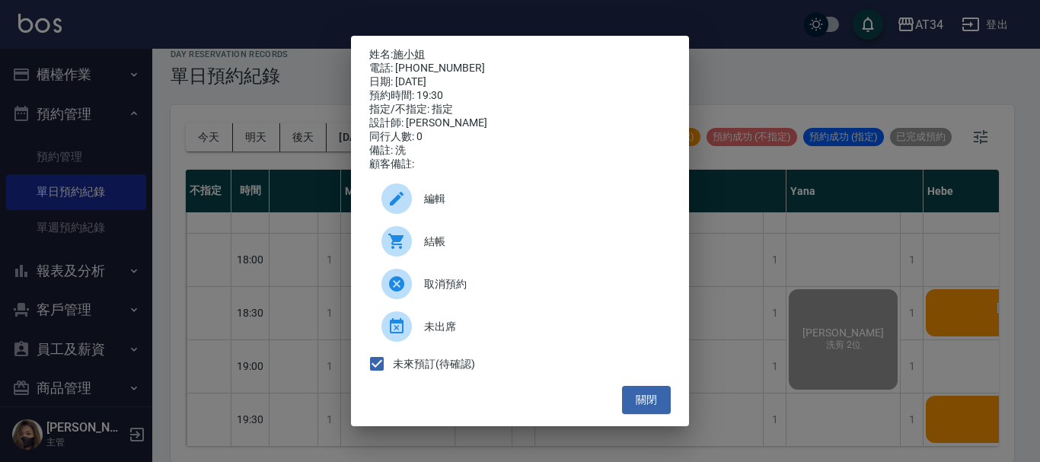
click at [456, 239] on div "結帳" at bounding box center [520, 241] width 302 height 43
drag, startPoint x: 923, startPoint y: 276, endPoint x: 944, endPoint y: 291, distance: 25.6
click at [925, 276] on div "姓名: 施小姐 電話: 0989807518 日期: 2025/10/14 預約時間: 19:30 指定/不指定: 指定 設計師: Hebe 同行人數: 0 …" at bounding box center [520, 231] width 1040 height 462
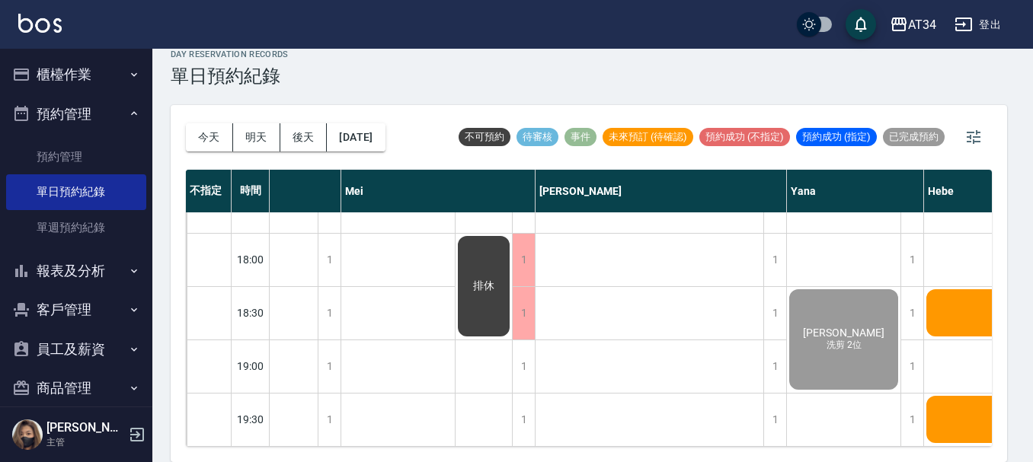
click at [949, 296] on div "黃湘涵 s" at bounding box center [1038, 313] width 228 height 52
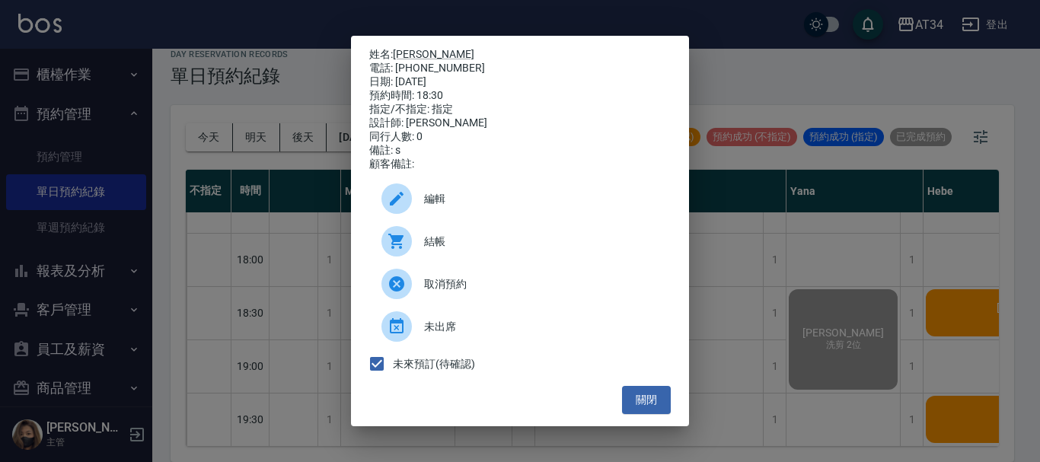
click at [436, 245] on span "結帳" at bounding box center [541, 242] width 235 height 16
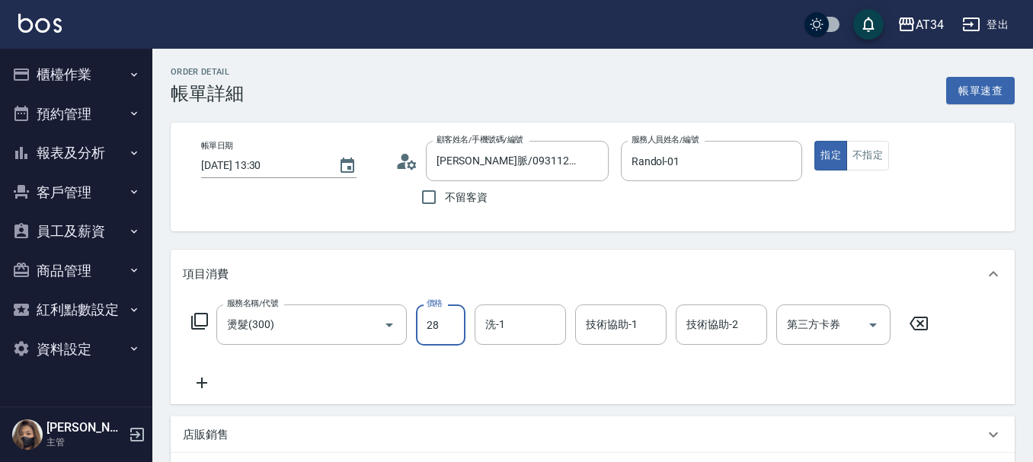
type input "280"
type input "20"
type input "2800"
type input "280"
type input "2800"
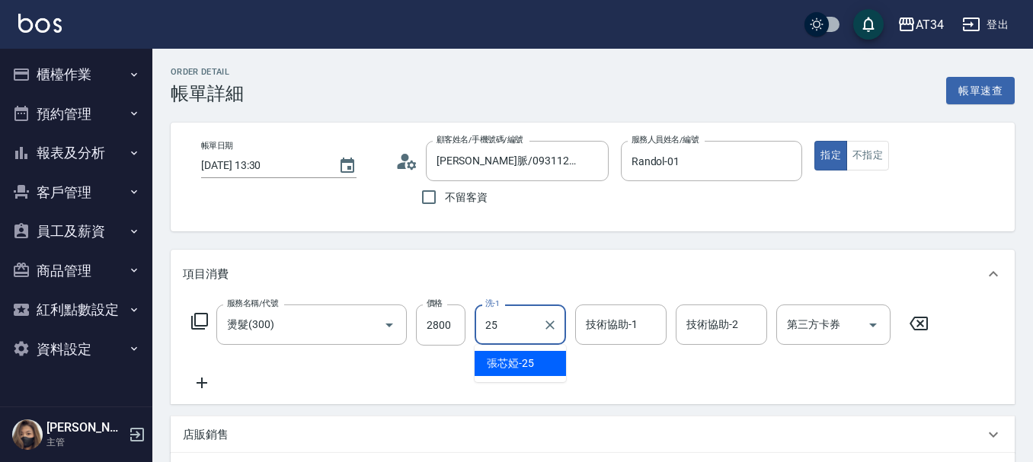
type input "張芯婭-25"
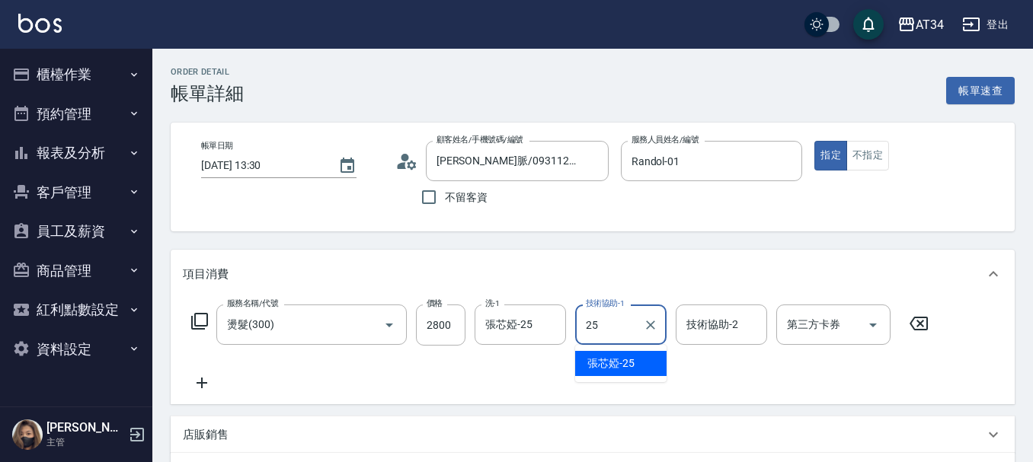
type input "張芯婭-25"
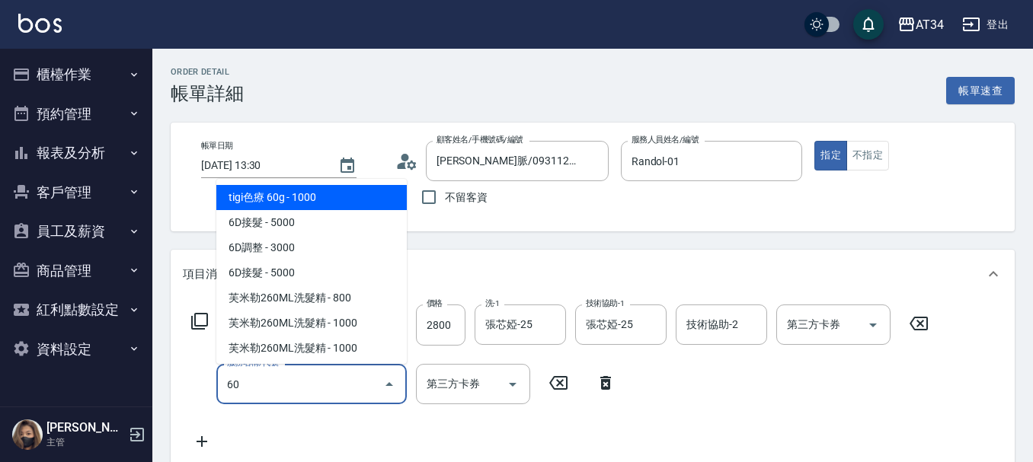
type input "602"
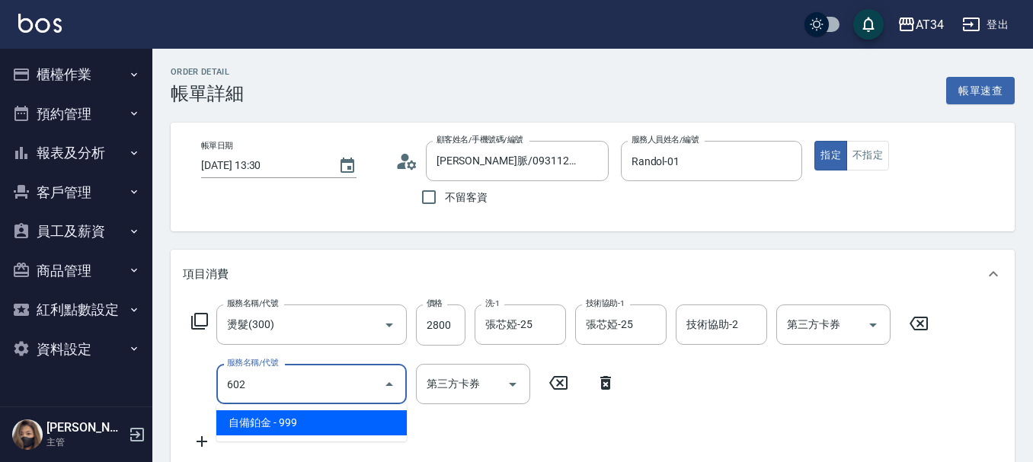
type input "370"
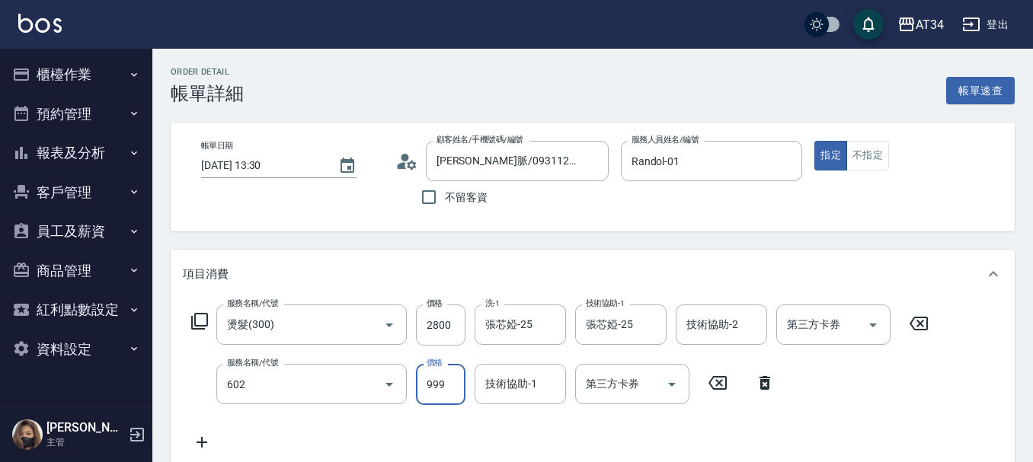
type input "自備鉑金(602)"
type input "280"
type input "599"
type input "330"
type input "599"
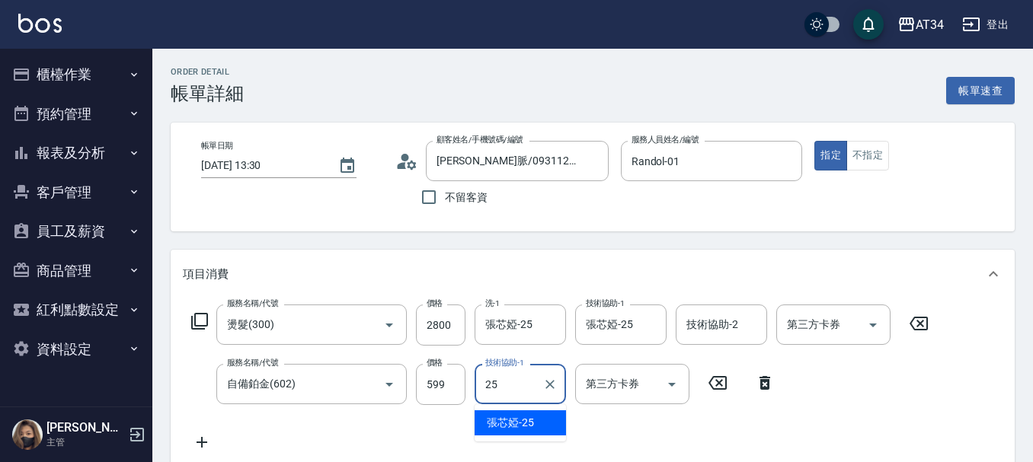
type input "張芯婭-25"
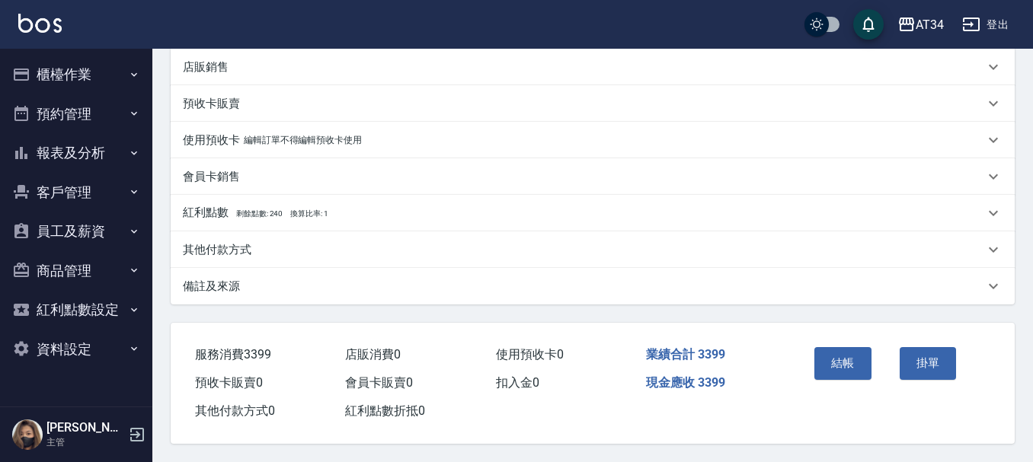
scroll to position [434, 0]
click at [827, 351] on button "結帳" at bounding box center [842, 363] width 57 height 32
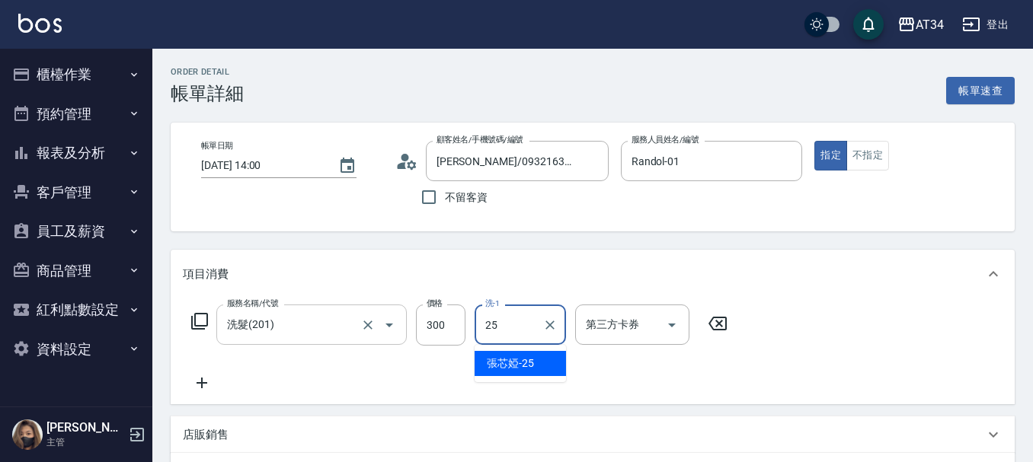
type input "張芯婭-25"
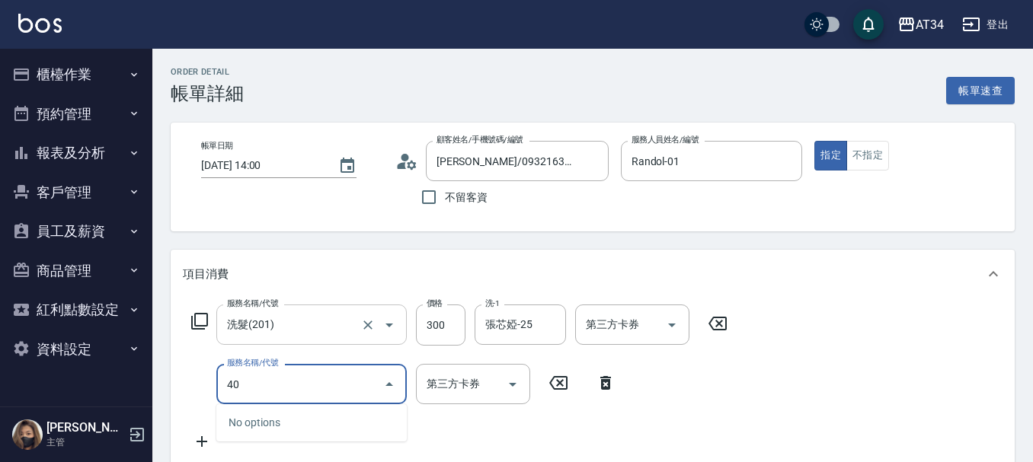
type input "401"
type input "50"
type input "剪髮(401)"
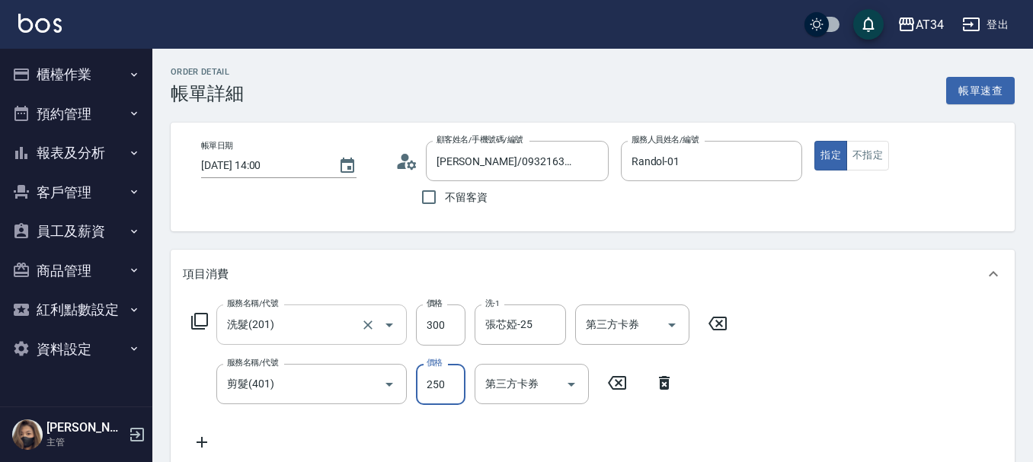
type input "30"
type input "50"
type input "80"
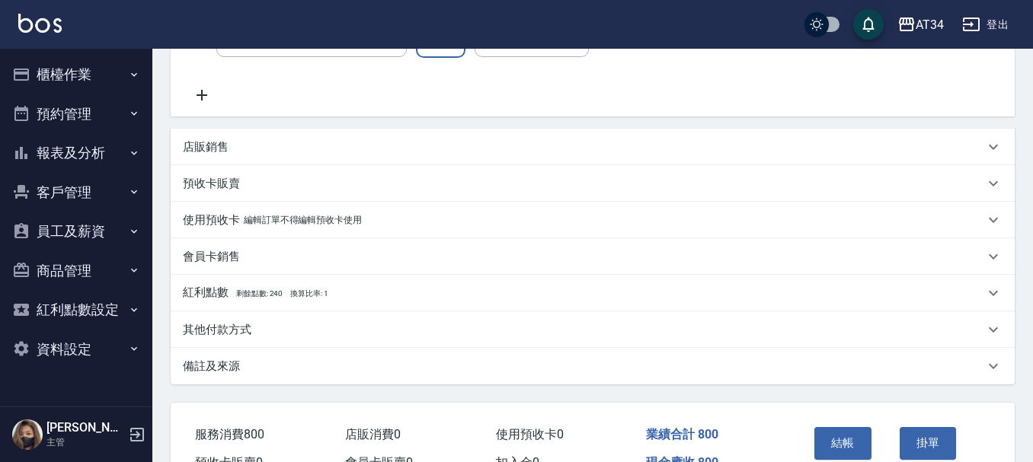
scroll to position [434, 0]
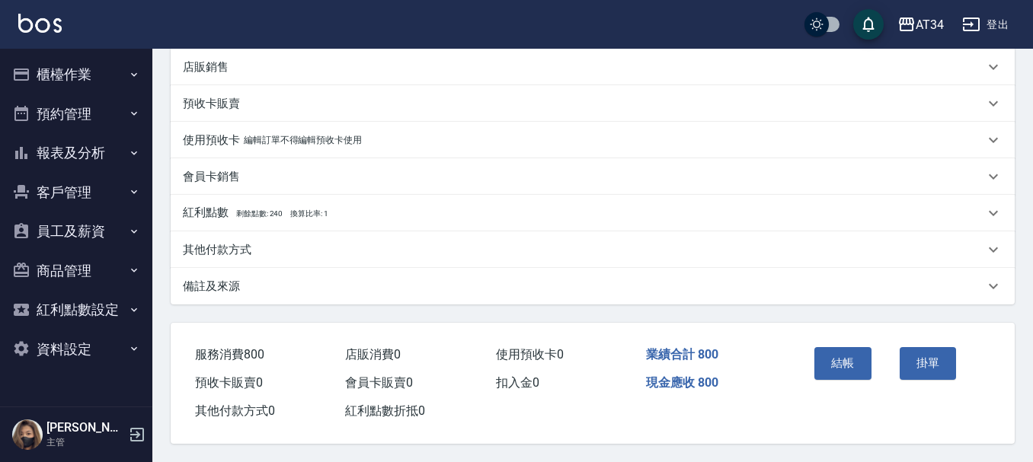
type input "500"
click at [848, 341] on div "結帳" at bounding box center [850, 374] width 85 height 66
click at [844, 348] on button "結帳" at bounding box center [842, 363] width 57 height 32
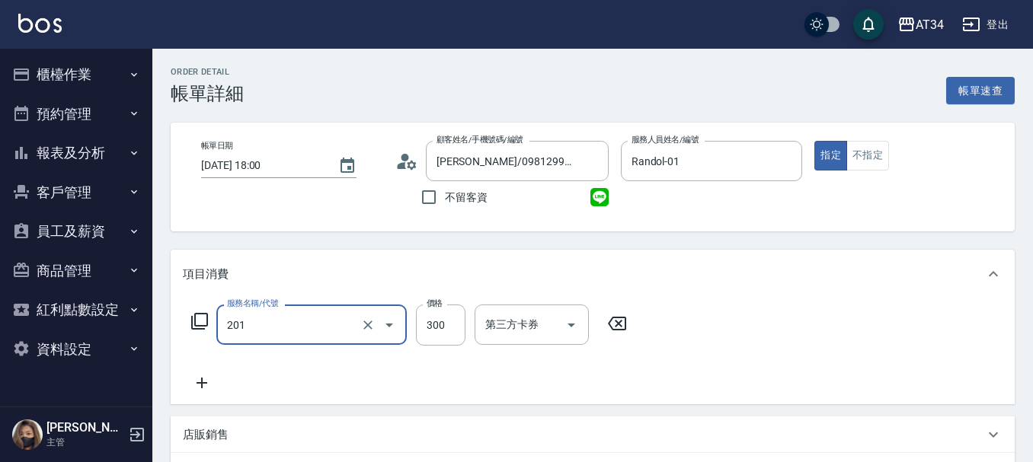
type input "洗髮(201)"
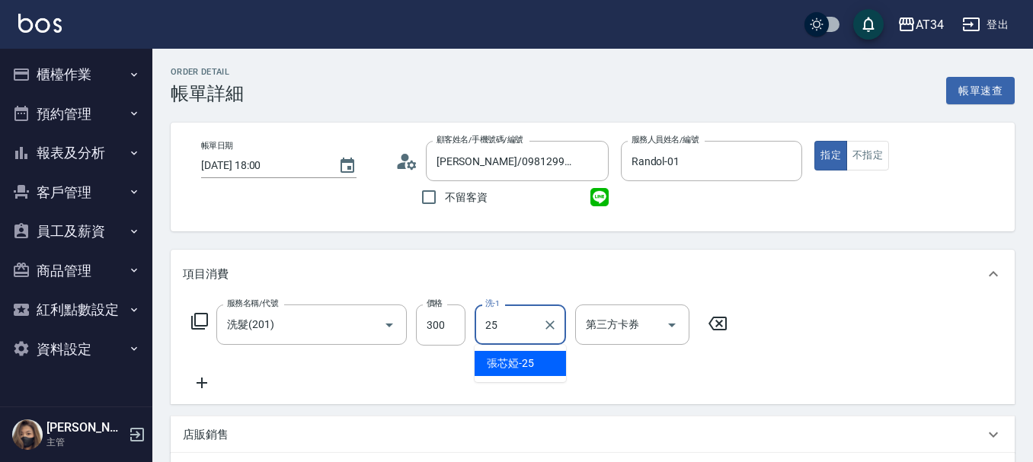
type input "張芯婭-25"
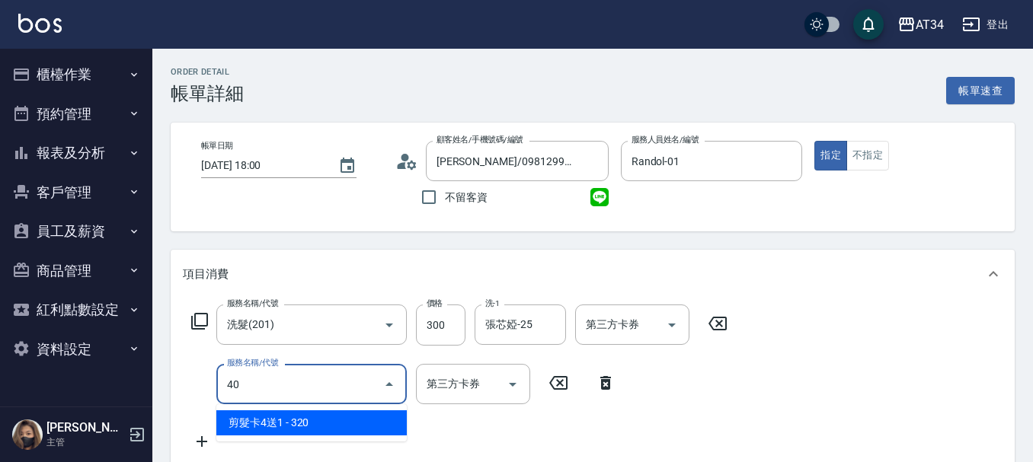
type input "401"
type input "50"
type input "剪髮(401)"
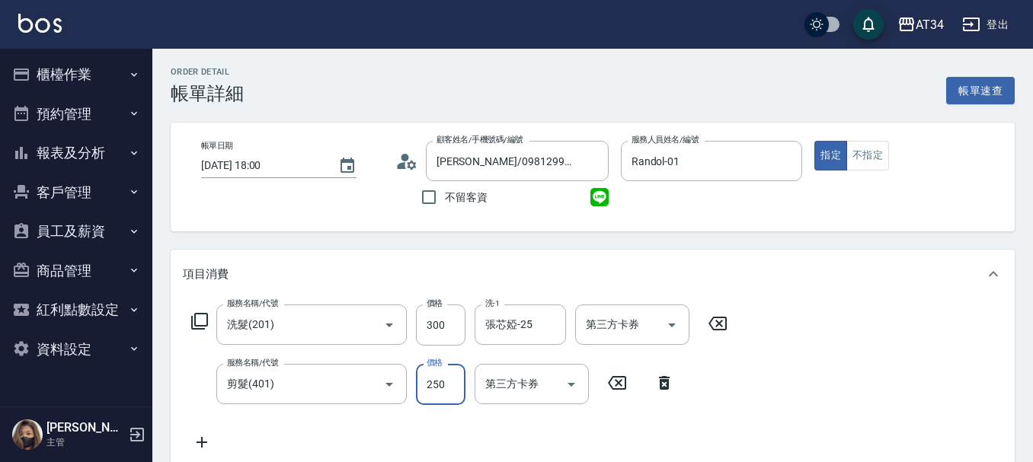
type input "30"
type input "50"
type input "80"
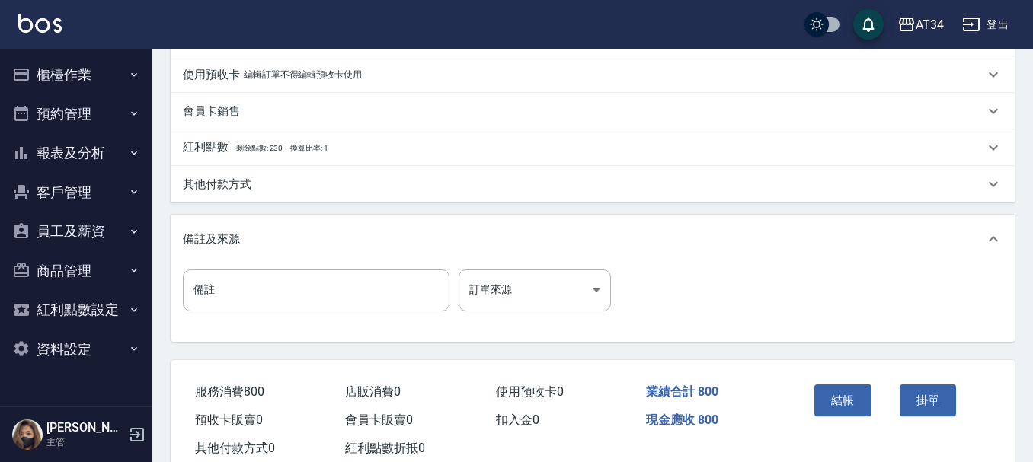
scroll to position [537, 0]
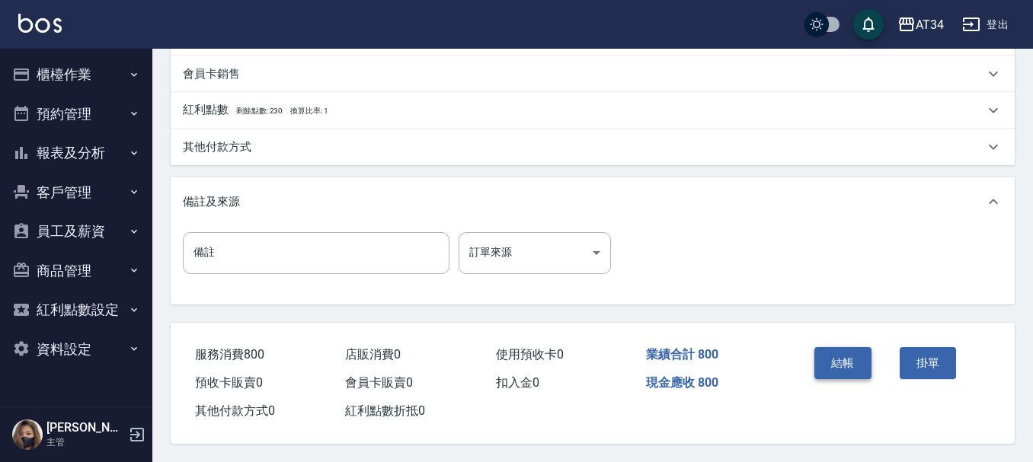
type input "500"
click at [831, 359] on button "結帳" at bounding box center [842, 363] width 57 height 32
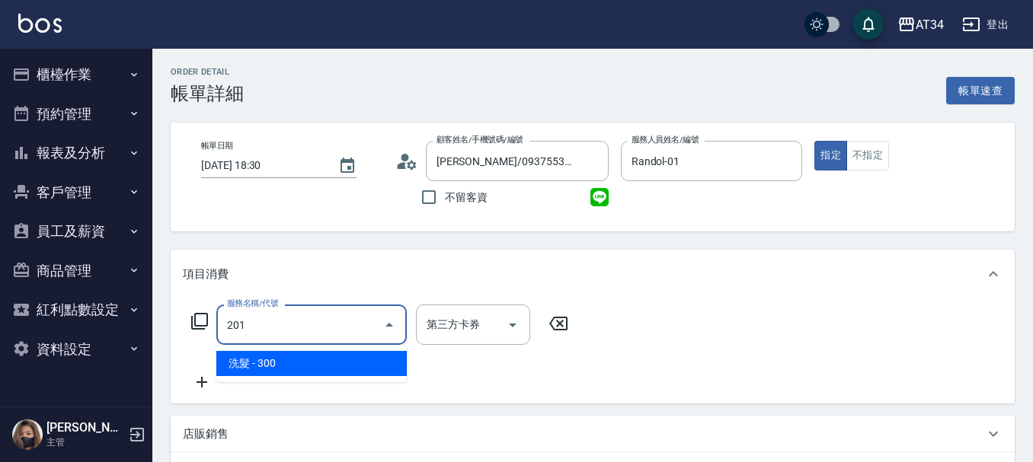
type input "30"
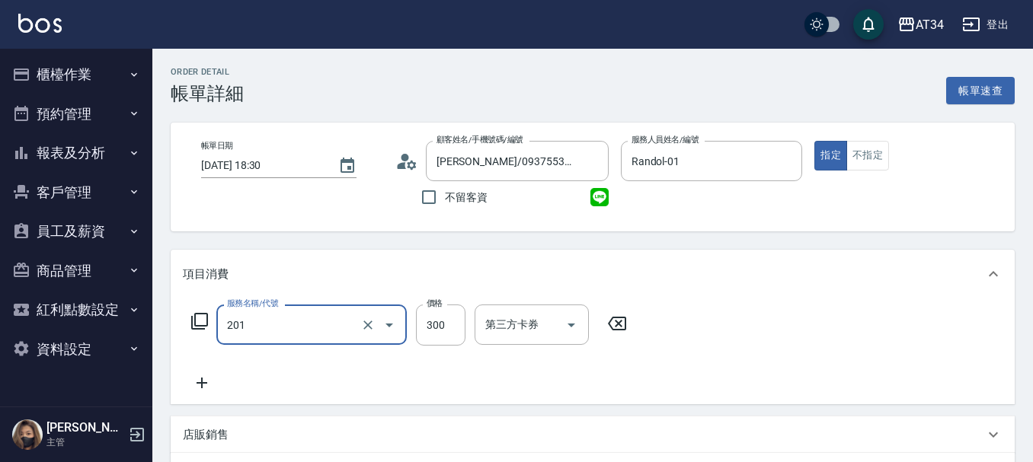
type input "洗髮(201)"
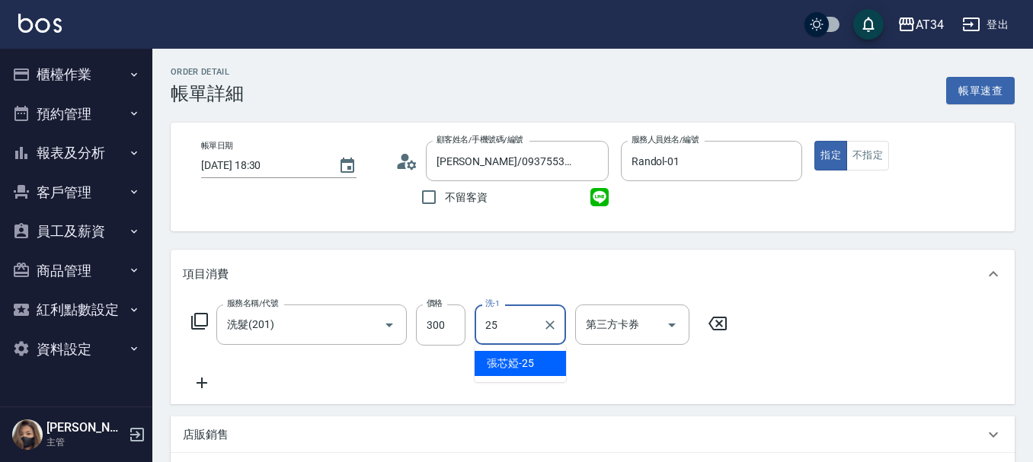
type input "張芯婭-25"
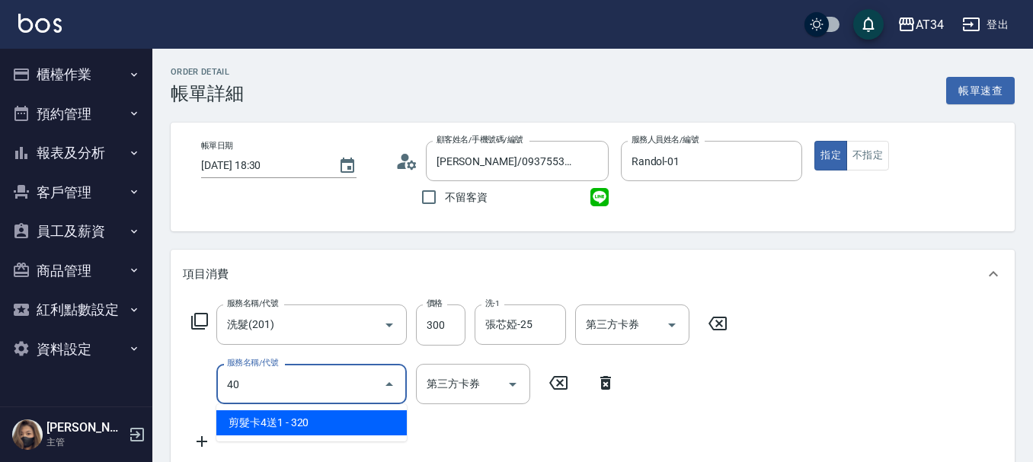
type input "401"
type input "50"
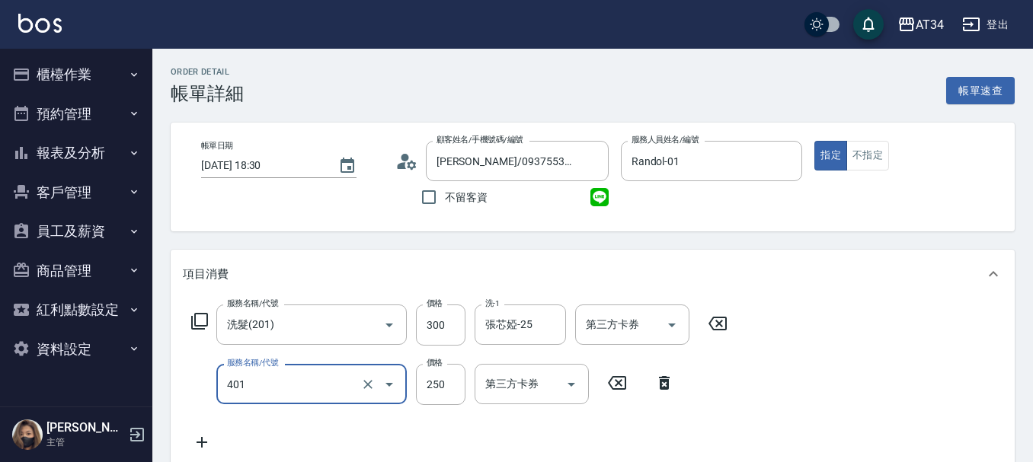
type input "剪髮(401)"
type input "5"
type input "30"
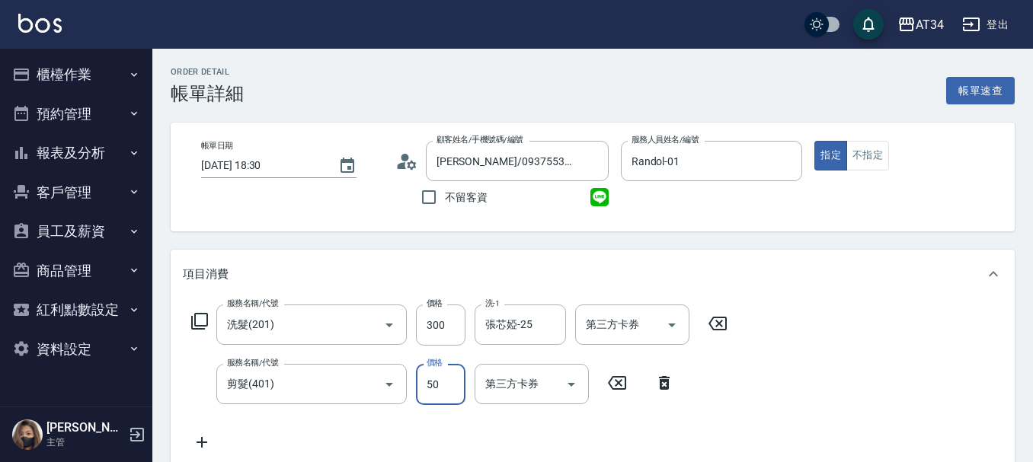
type input "500"
type input "80"
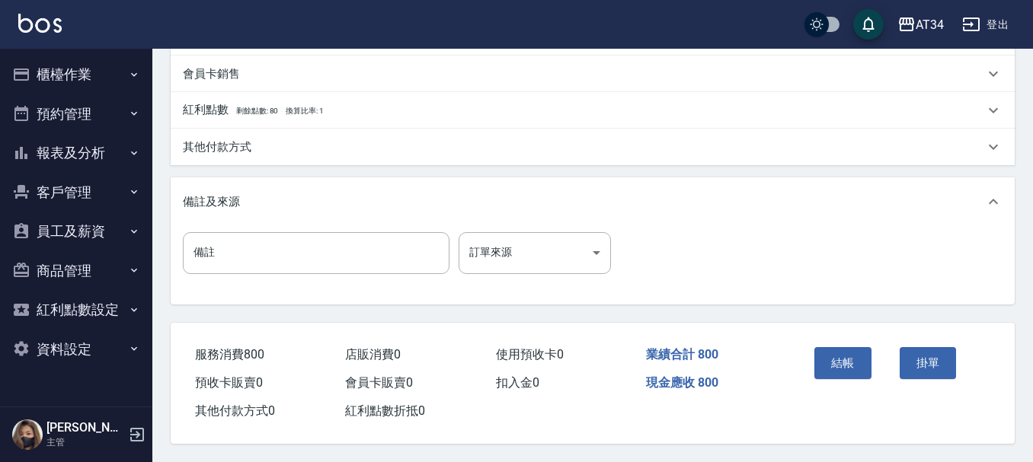
scroll to position [537, 0]
type input "500"
click at [843, 350] on button "結帳" at bounding box center [842, 363] width 57 height 32
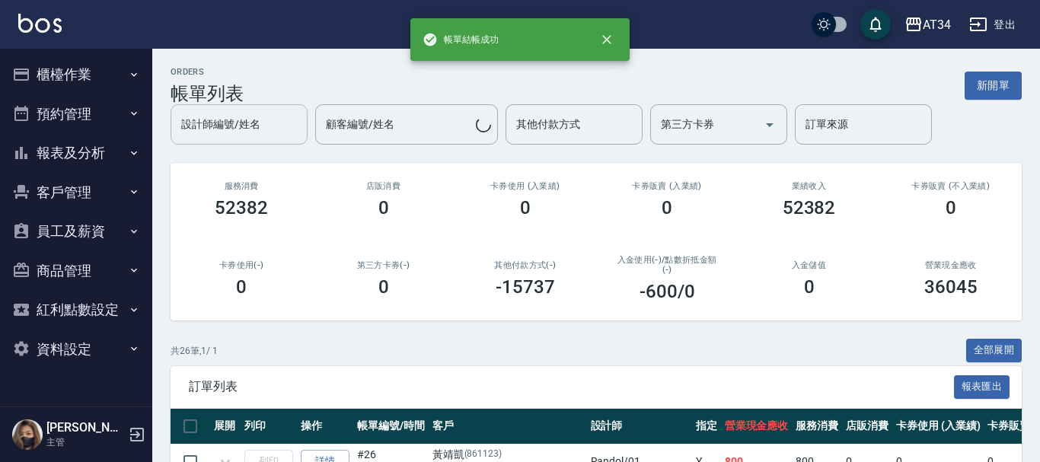
click at [265, 110] on div "設計師編號/姓名" at bounding box center [239, 124] width 137 height 40
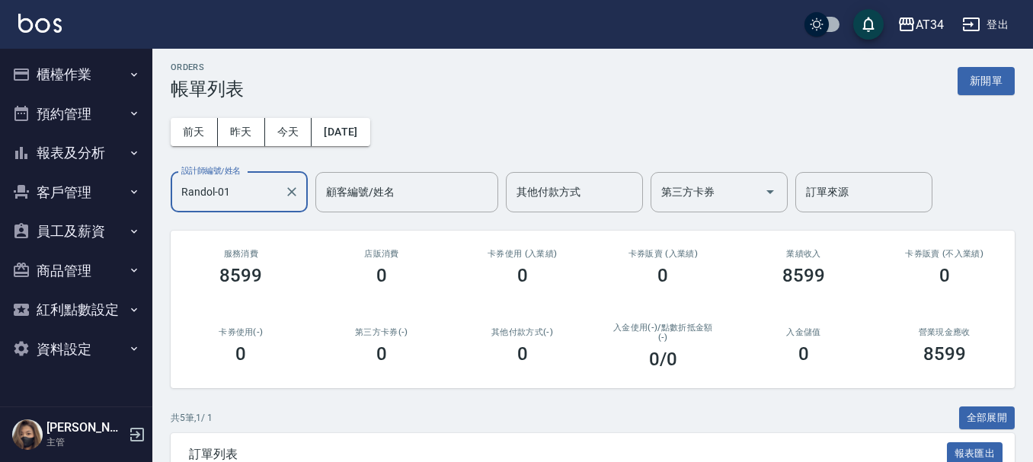
scroll to position [308, 0]
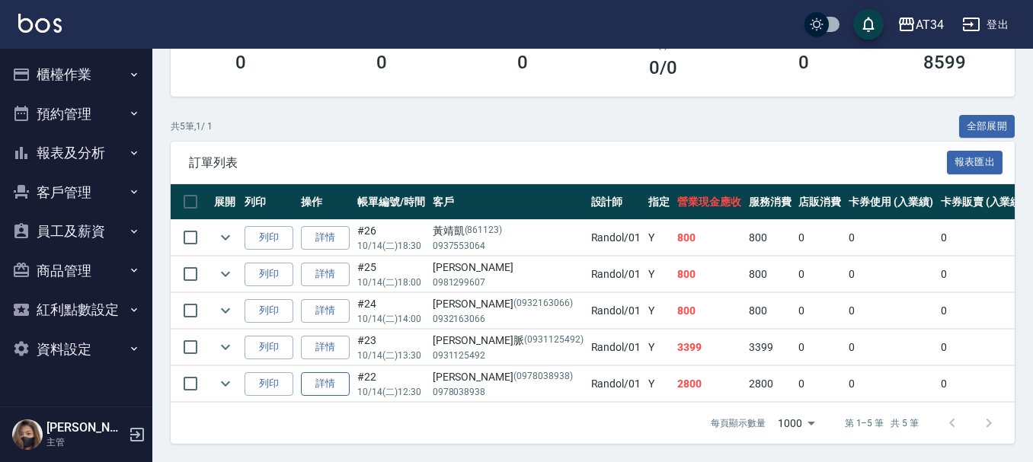
type input "Randol-01"
click at [334, 381] on link "詳情" at bounding box center [325, 384] width 49 height 24
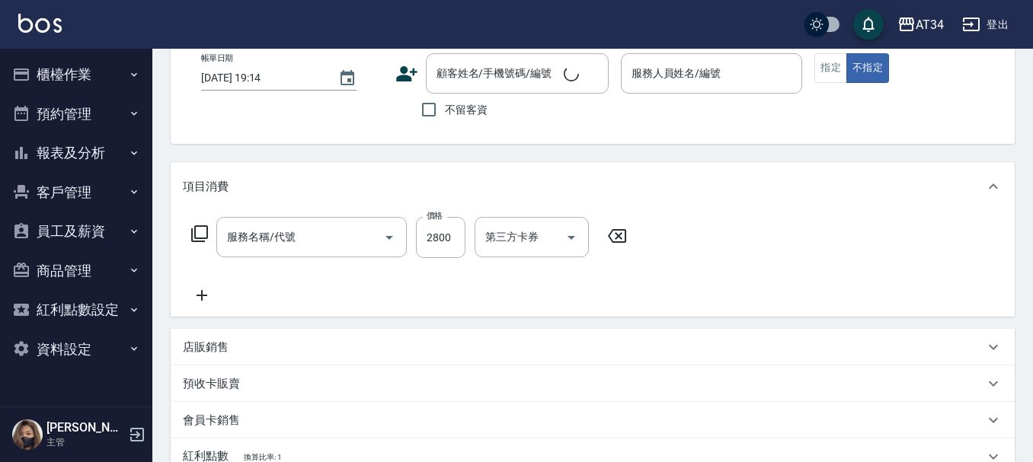
type input "燙髮(300)"
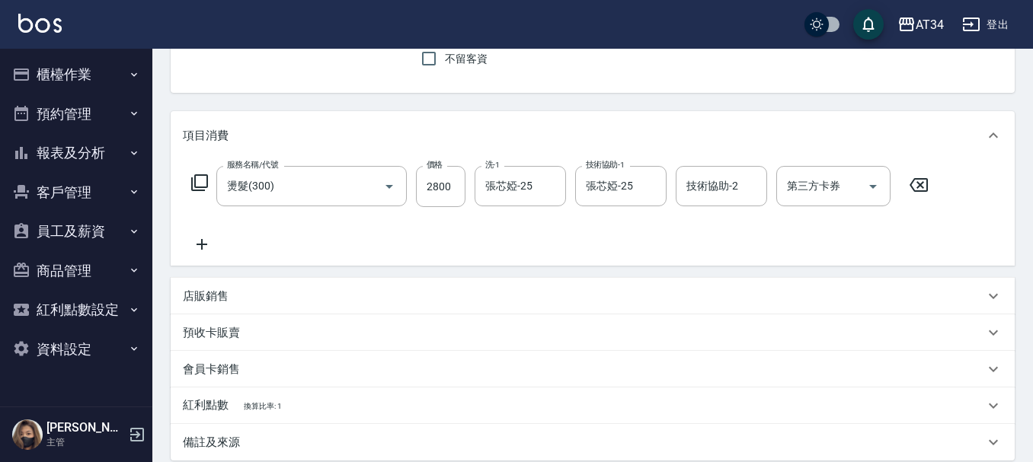
scroll to position [152, 0]
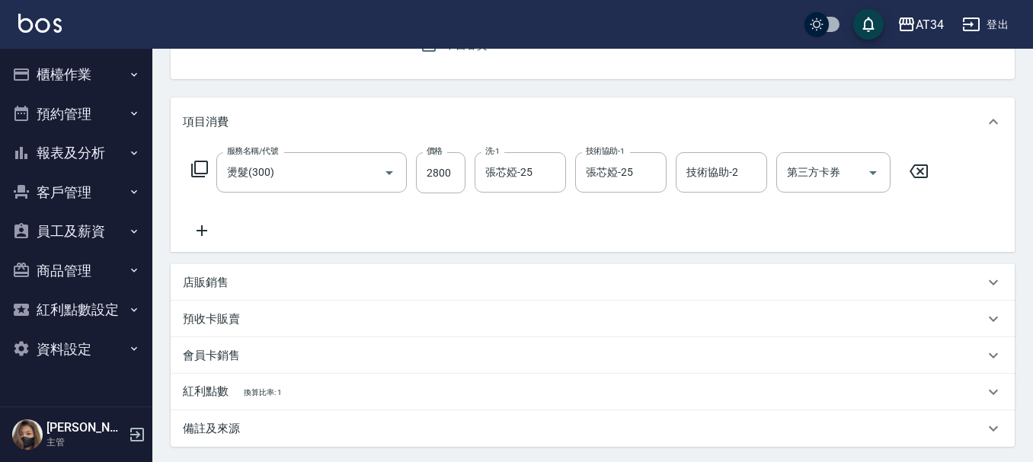
type input "[DATE] 12:30"
type input "Randol-01"
type input "280"
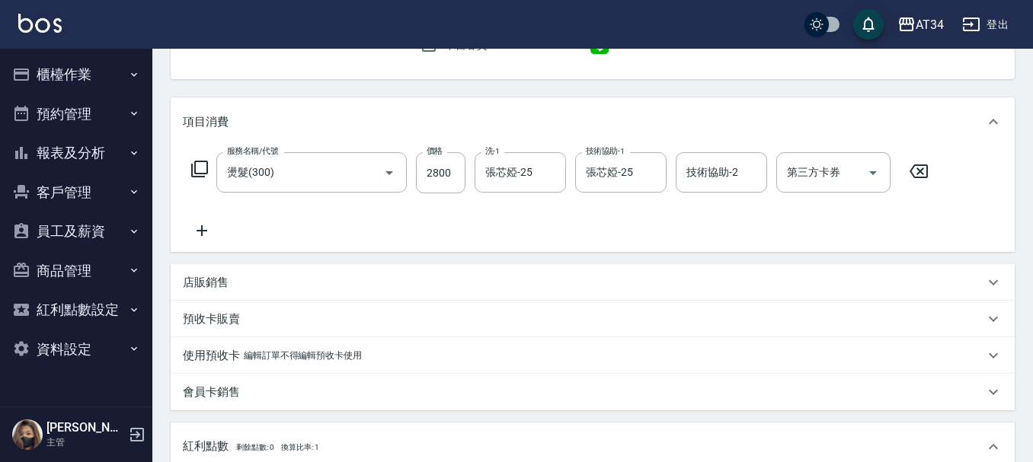
type input "[PERSON_NAME]/0978038938/0978038938"
click at [249, 276] on div "店販銷售" at bounding box center [583, 283] width 801 height 16
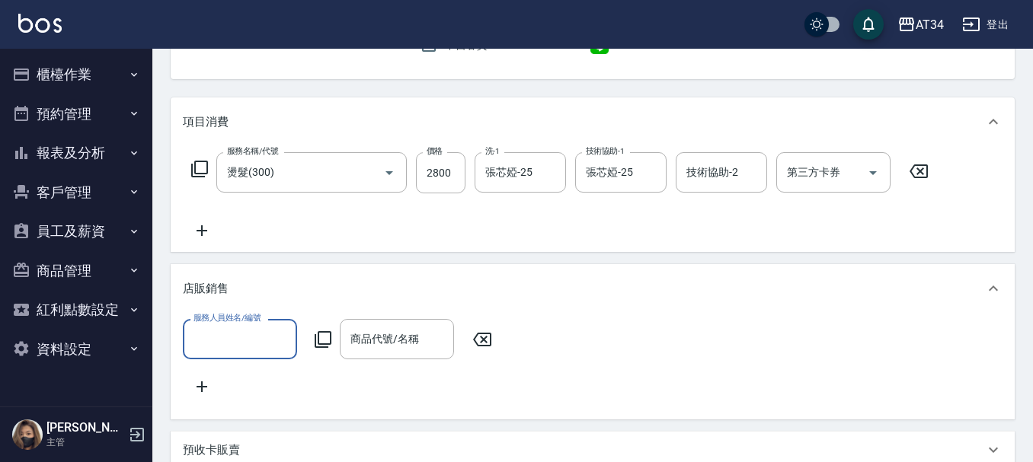
scroll to position [0, 0]
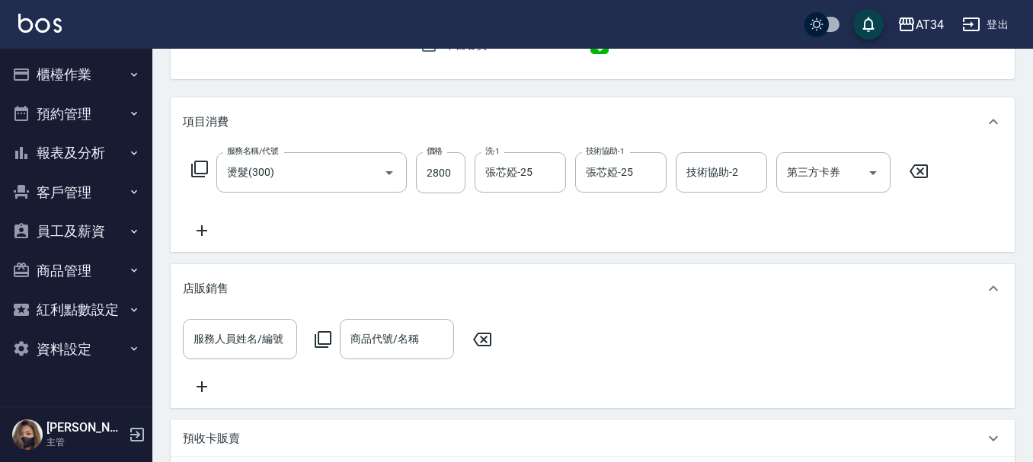
click at [198, 233] on icon at bounding box center [202, 231] width 38 height 18
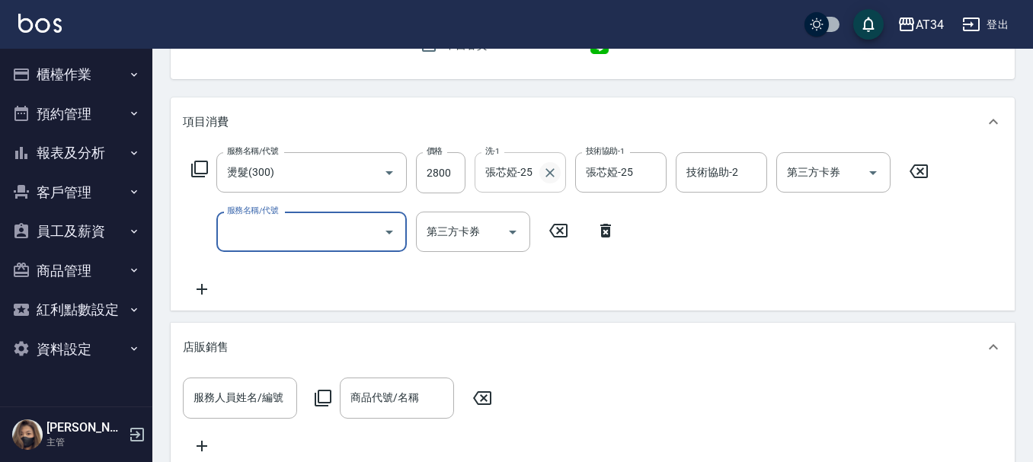
click at [552, 175] on icon "Clear" at bounding box center [549, 172] width 9 height 9
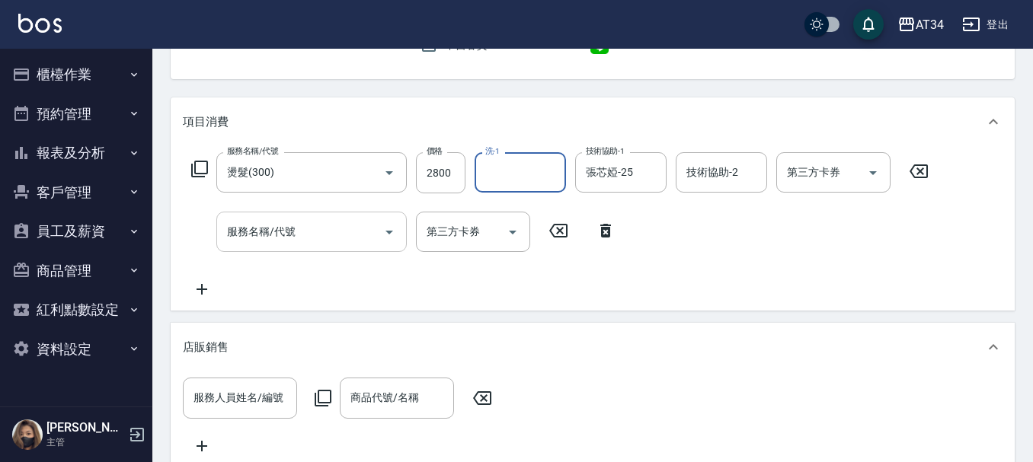
click at [287, 228] on div "服務名稱/代號 服務名稱/代號" at bounding box center [311, 232] width 190 height 40
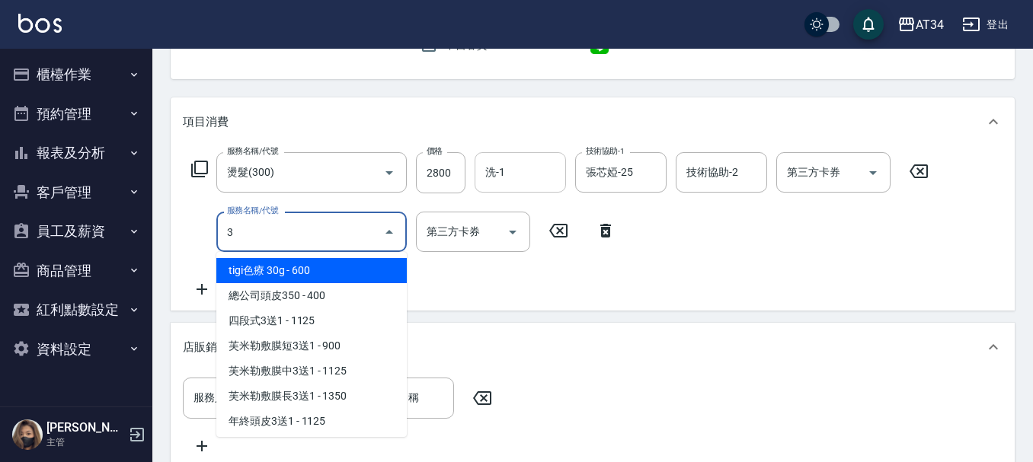
type input "3"
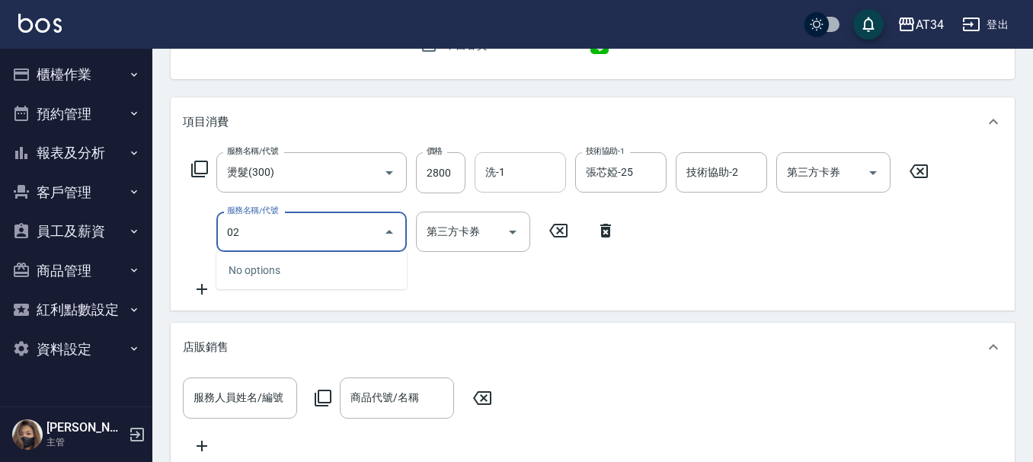
type input "0"
type input "洗一次(208)"
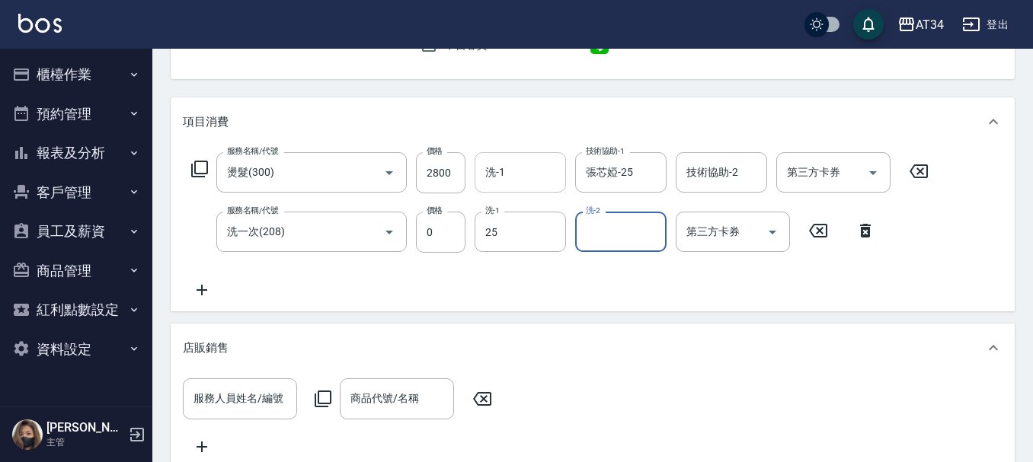
type input "張芯婭-25"
type input "阿源-32"
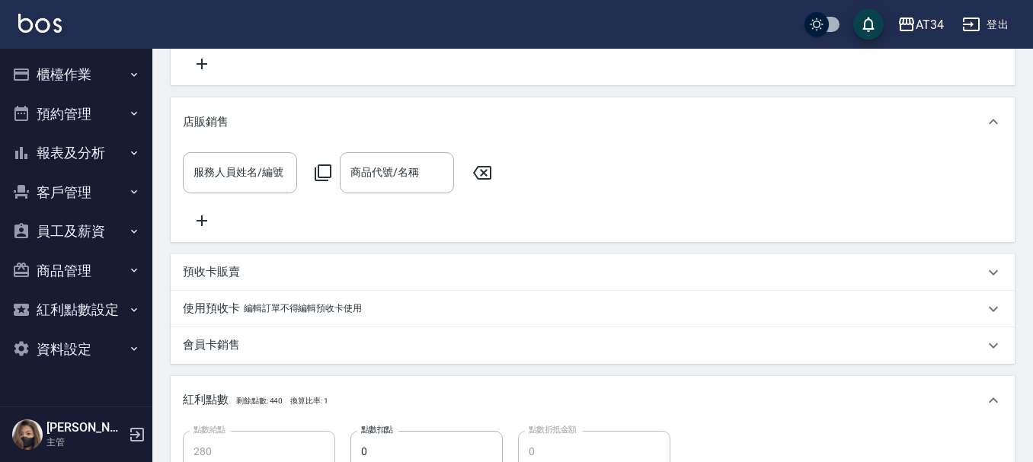
scroll to position [782, 0]
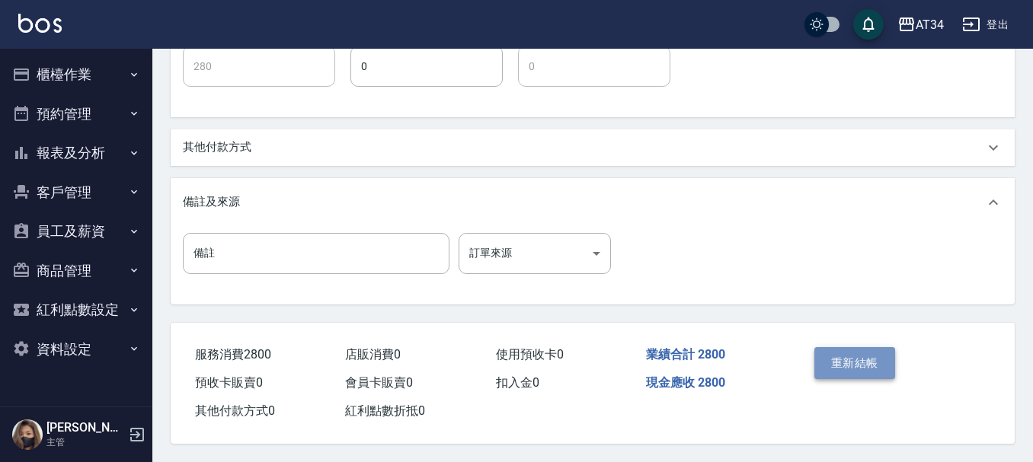
click at [859, 372] on button "重新結帳" at bounding box center [854, 363] width 81 height 32
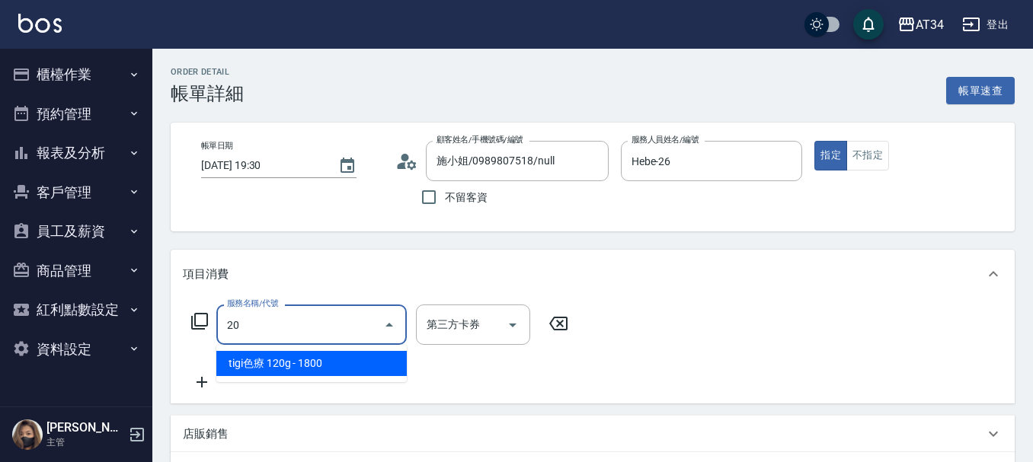
type input "201"
type input "30"
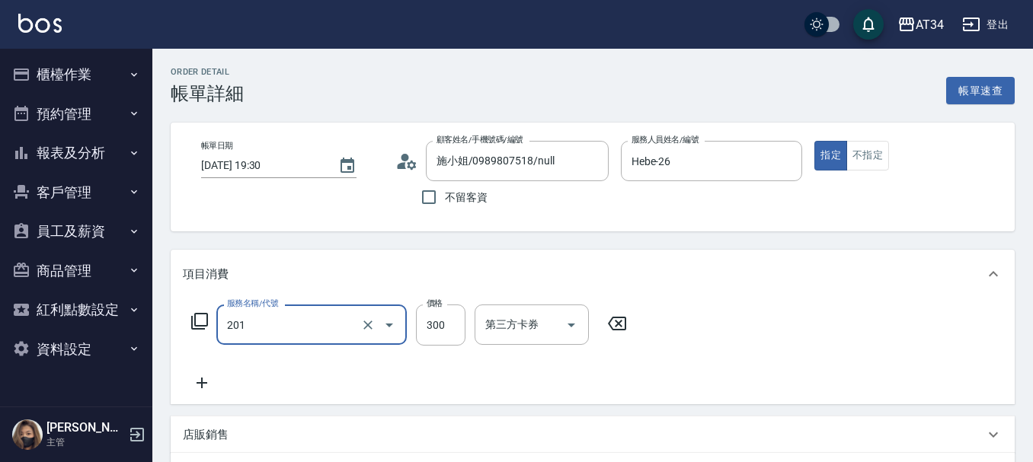
type input "洗髮(201)"
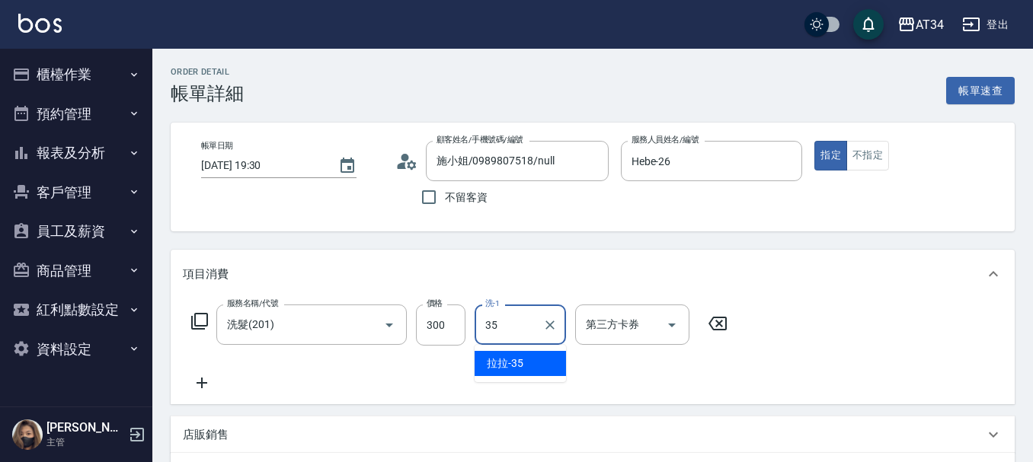
type input "拉拉-35"
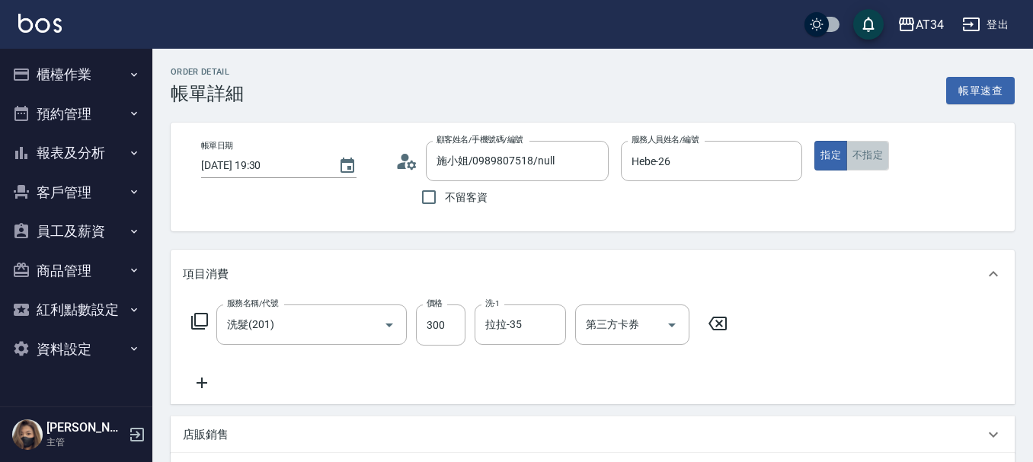
click at [852, 155] on button "不指定" at bounding box center [867, 156] width 43 height 30
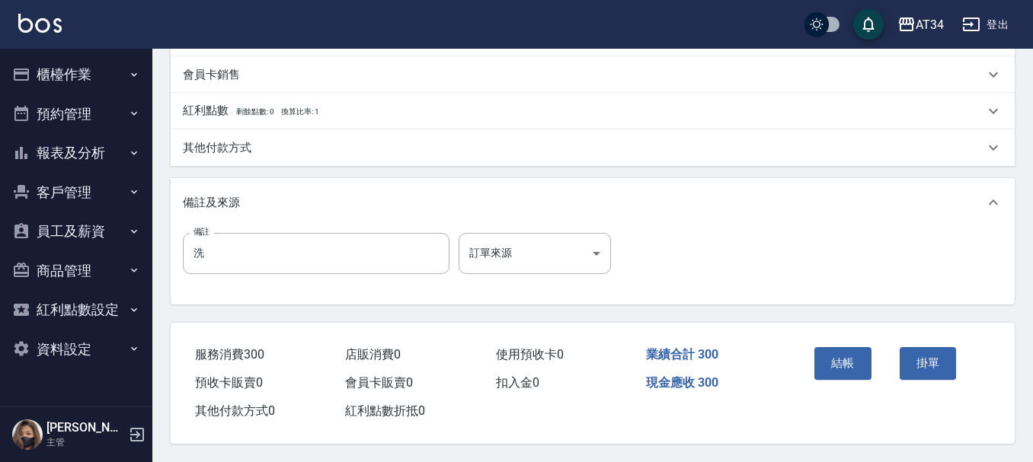
scroll to position [477, 0]
click at [837, 348] on button "結帳" at bounding box center [842, 363] width 57 height 32
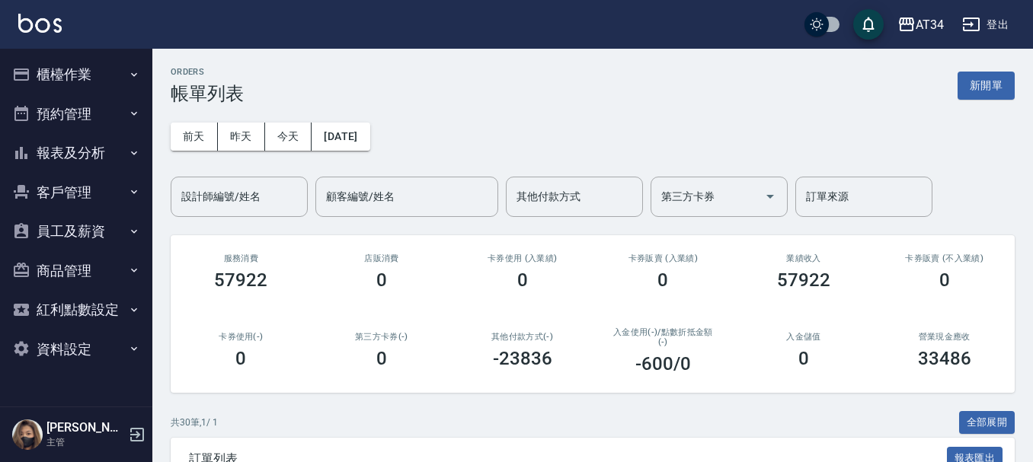
click at [1005, 89] on button "新開單" at bounding box center [985, 86] width 57 height 28
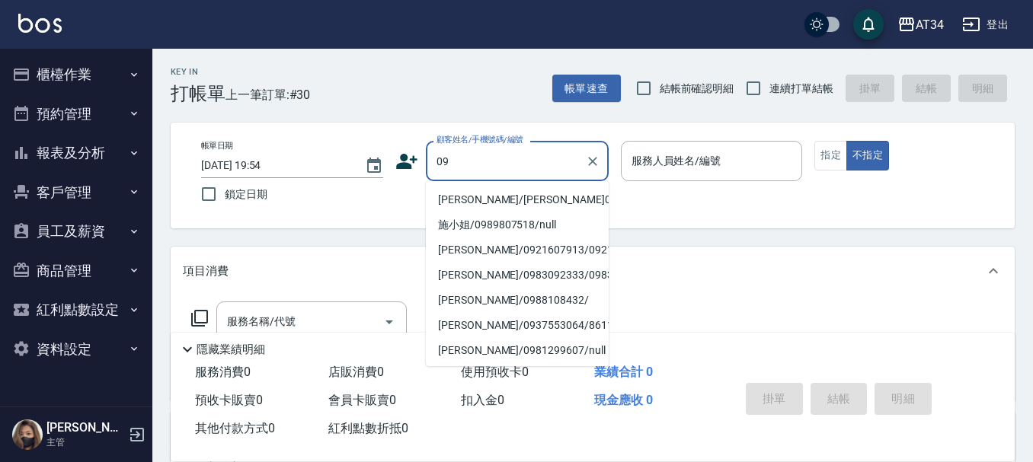
type input "[PERSON_NAME]/[PERSON_NAME]09/09"
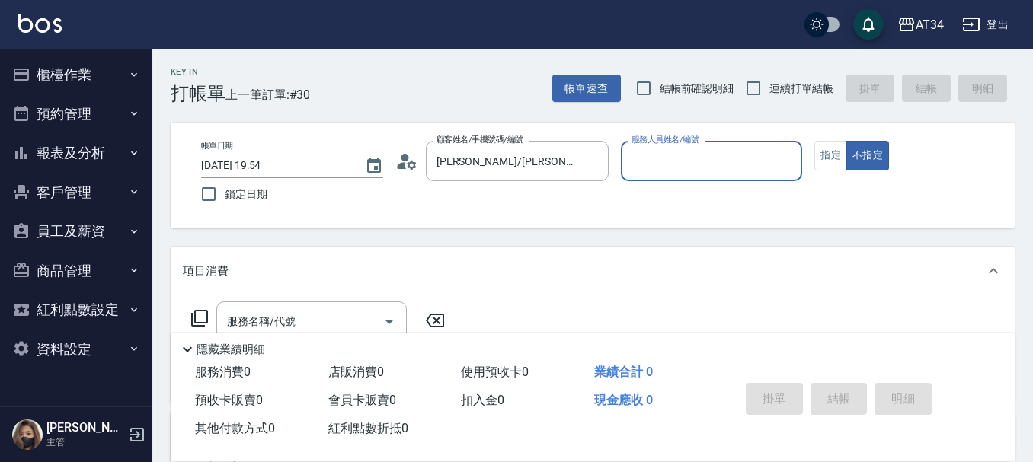
type input "公司-00"
click at [592, 163] on icon "Clear" at bounding box center [592, 161] width 15 height 15
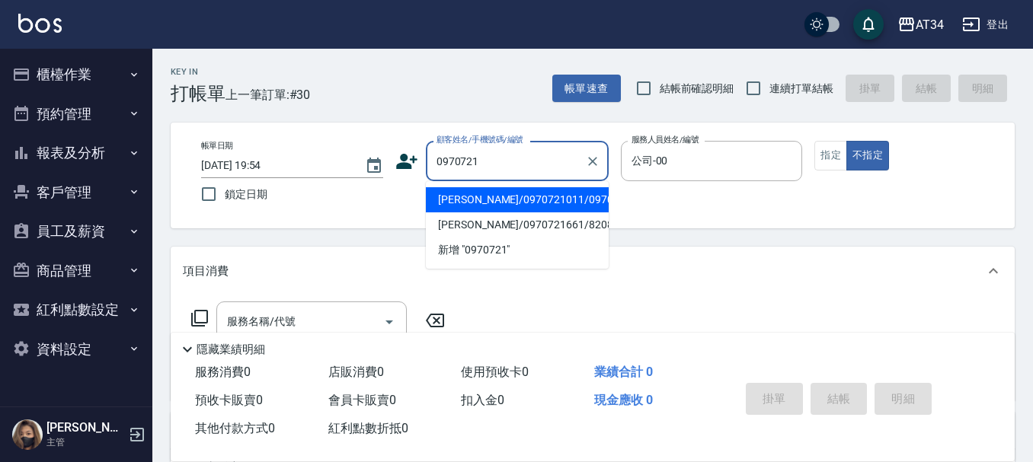
click at [522, 212] on li "[PERSON_NAME]/0970721011/0970721011" at bounding box center [517, 199] width 183 height 25
type input "[PERSON_NAME]/0970721011/0970721011"
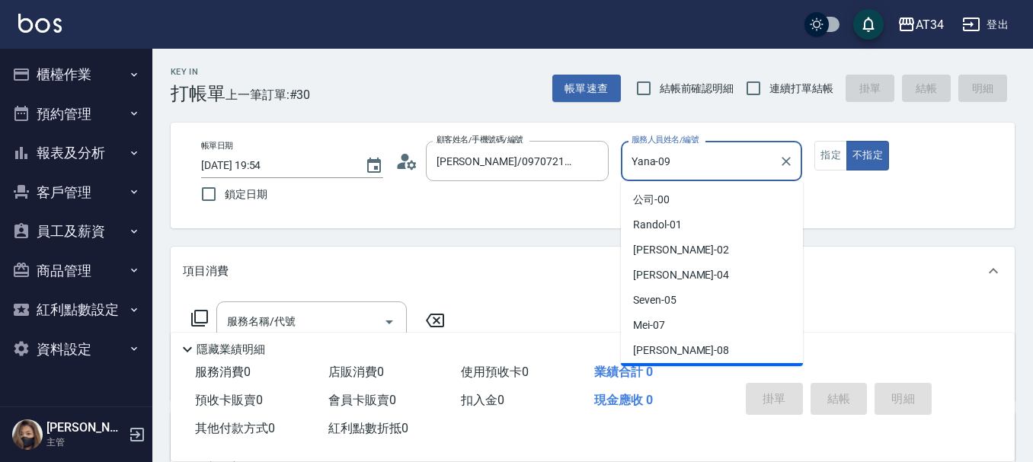
click at [735, 164] on input "Yana-09" at bounding box center [700, 161] width 145 height 27
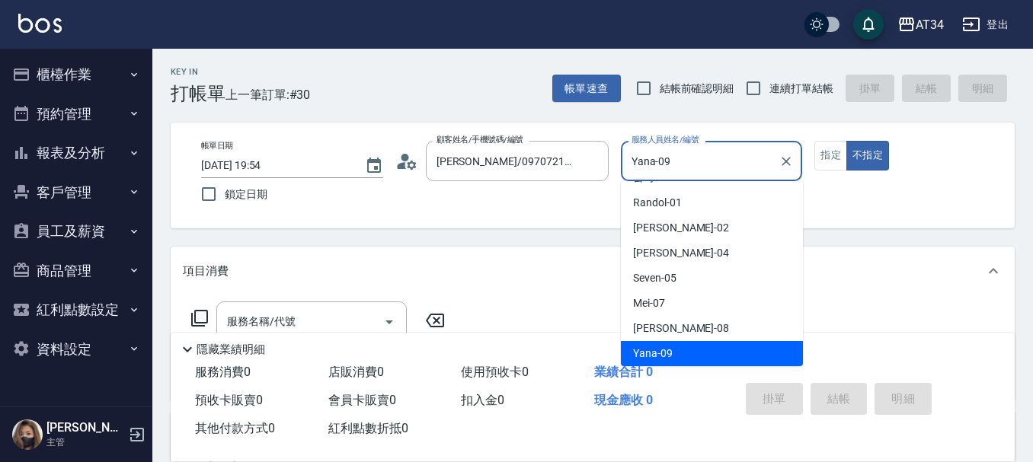
click at [735, 164] on input "Yana-09" at bounding box center [700, 161] width 145 height 27
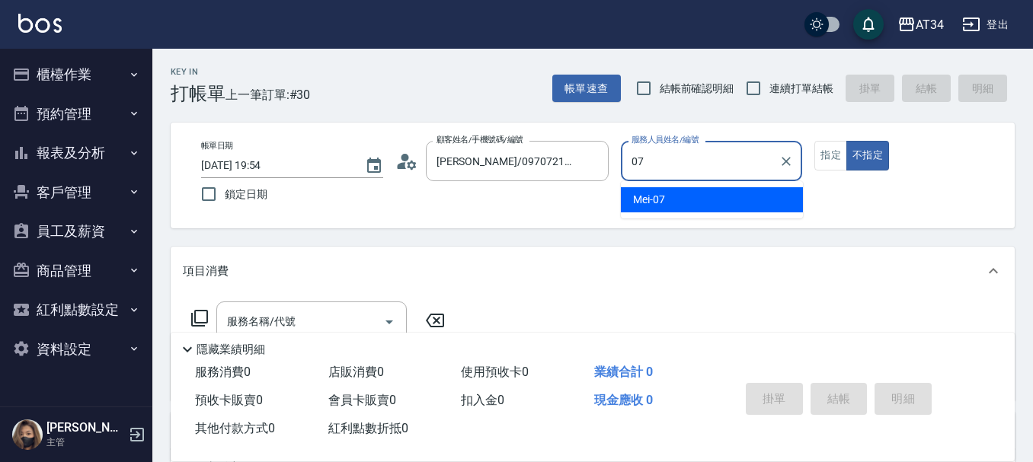
type input "Mei-07"
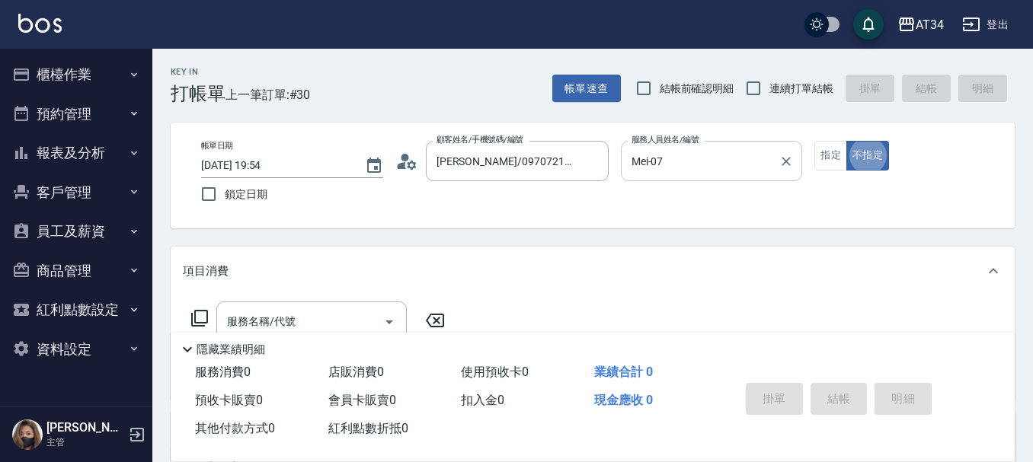
type button "false"
click at [347, 302] on div "服務名稱/代號" at bounding box center [311, 322] width 190 height 40
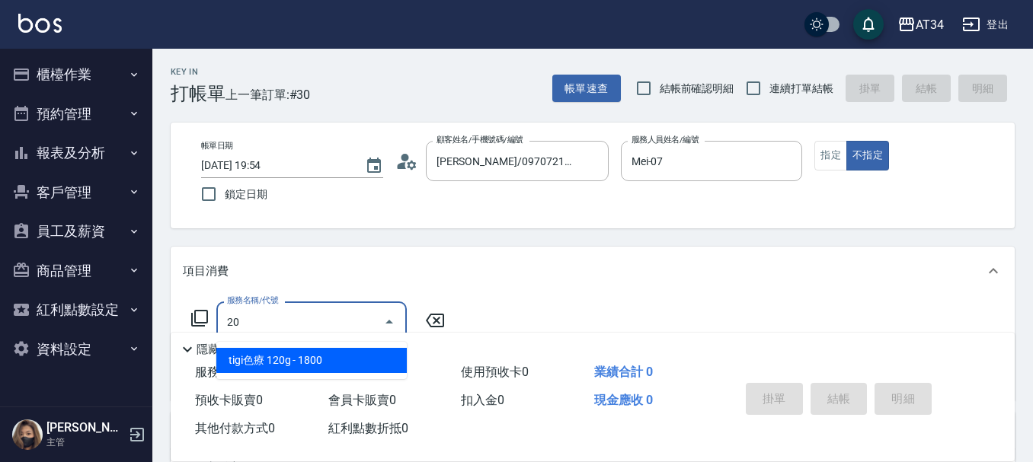
type input "201"
type input "30"
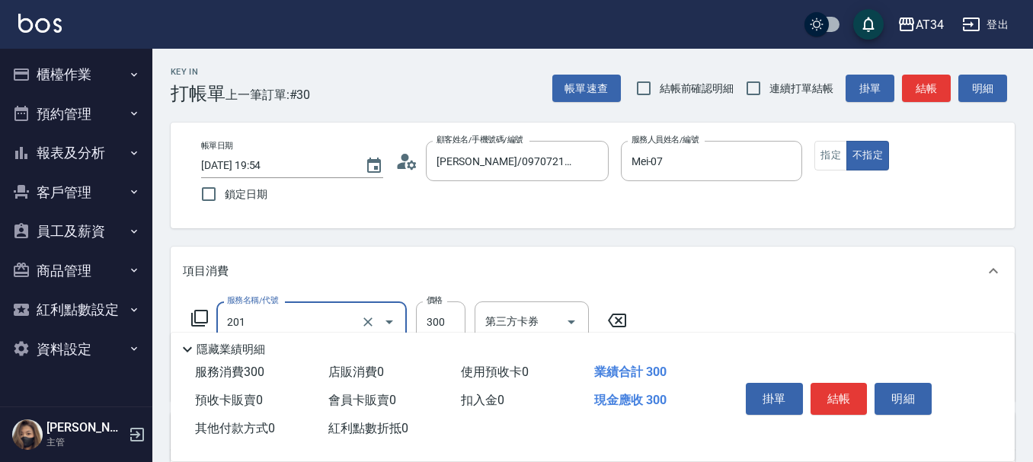
type input "洗髮(201)"
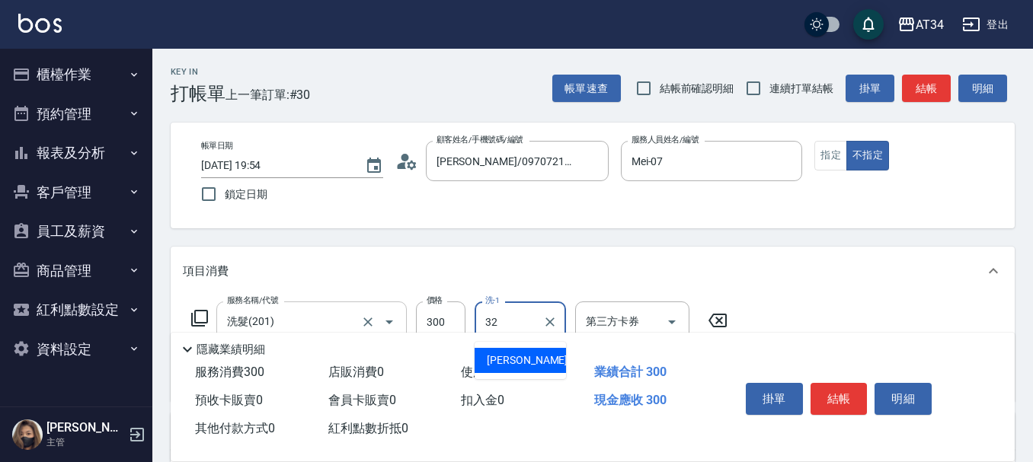
type input "阿源-32"
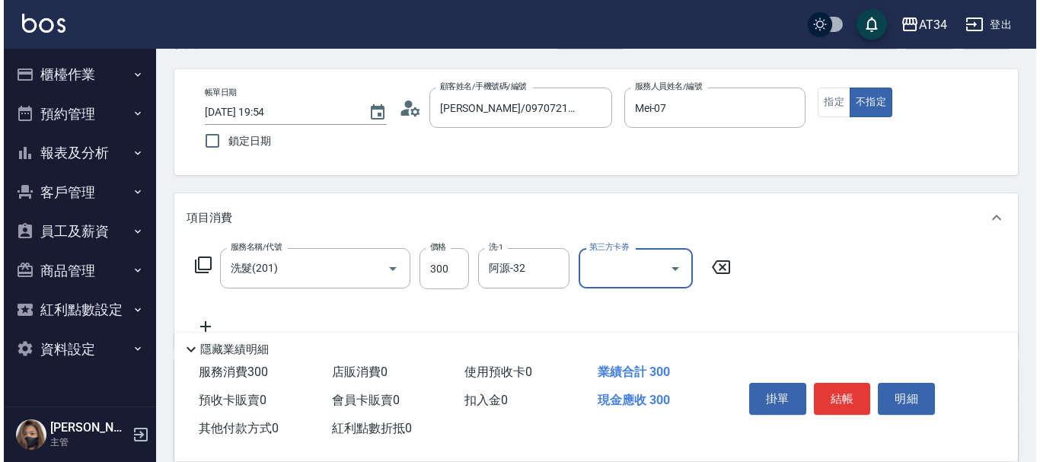
scroll to position [76, 0]
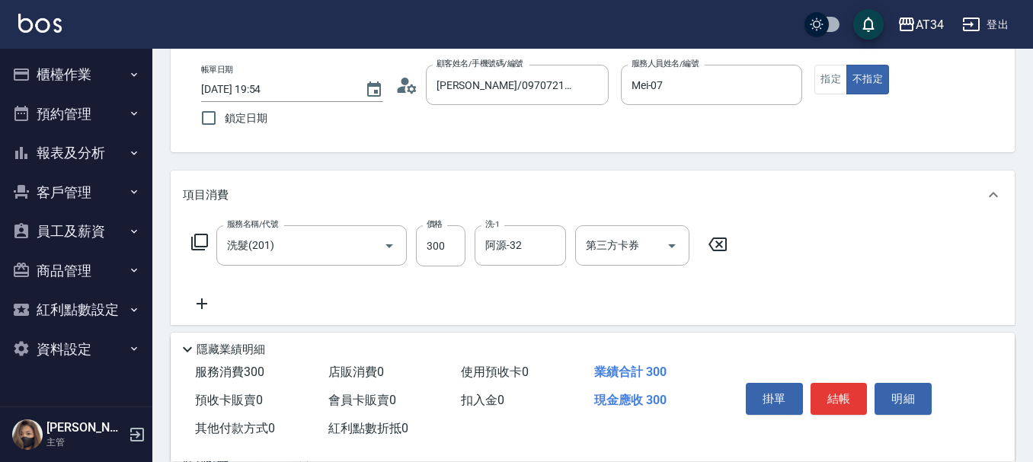
click at [411, 84] on icon at bounding box center [406, 85] width 23 height 23
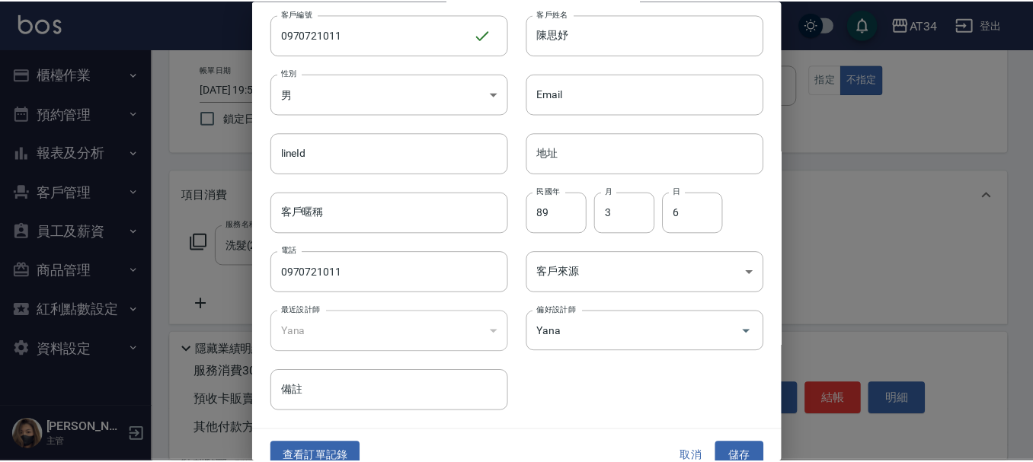
scroll to position [65, 0]
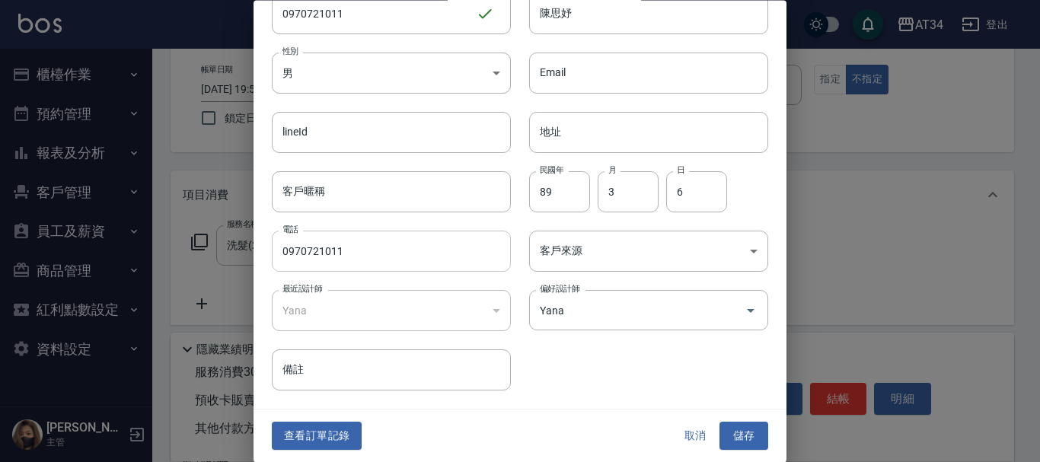
click at [347, 247] on input "0970721011" at bounding box center [391, 252] width 239 height 41
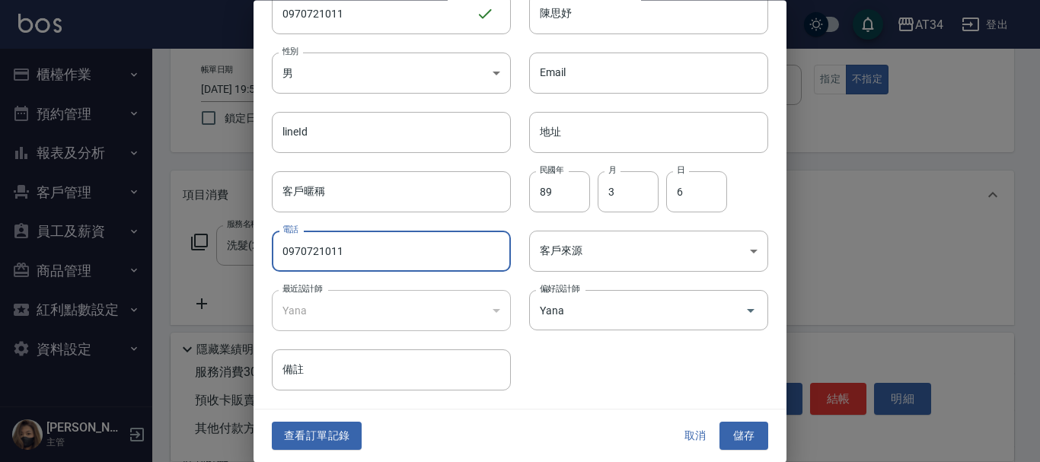
click at [347, 247] on input "0970721011" at bounding box center [391, 252] width 239 height 41
click at [687, 436] on button "取消" at bounding box center [695, 437] width 49 height 28
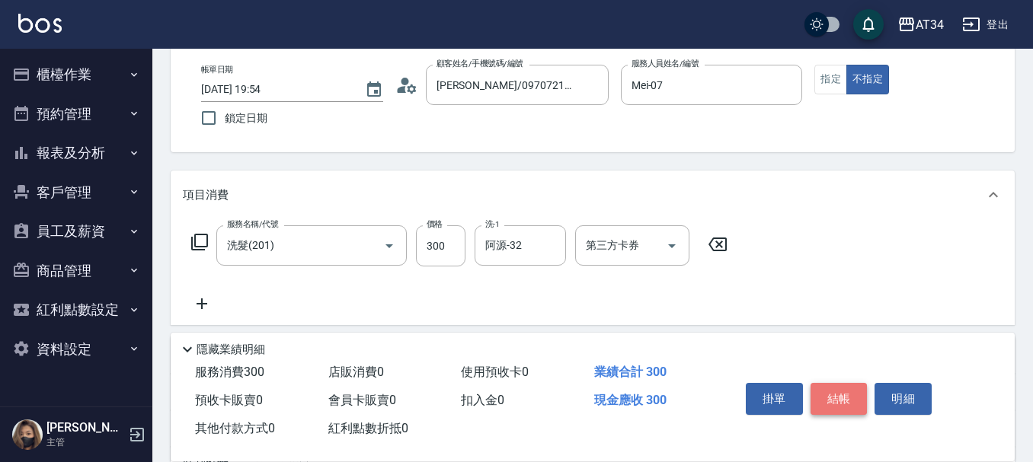
click at [831, 383] on button "結帳" at bounding box center [838, 399] width 57 height 32
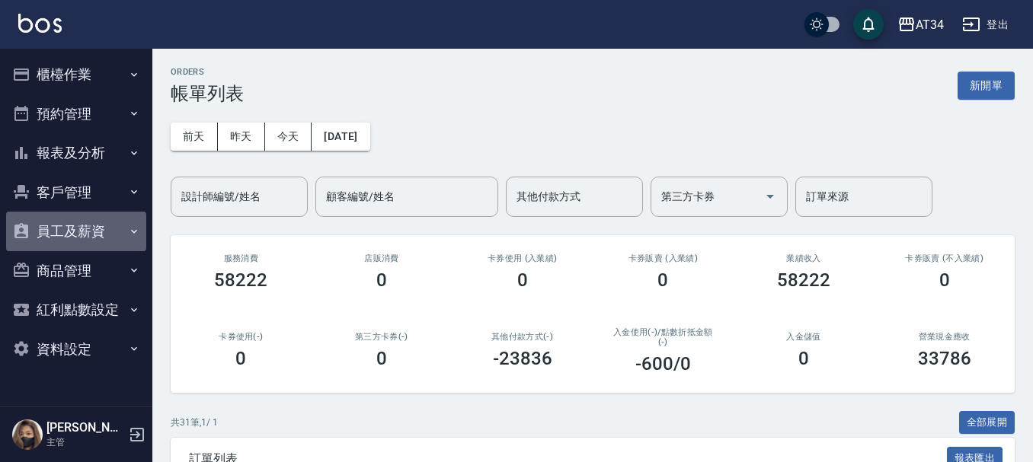
click at [103, 217] on button "員工及薪資" at bounding box center [76, 232] width 140 height 40
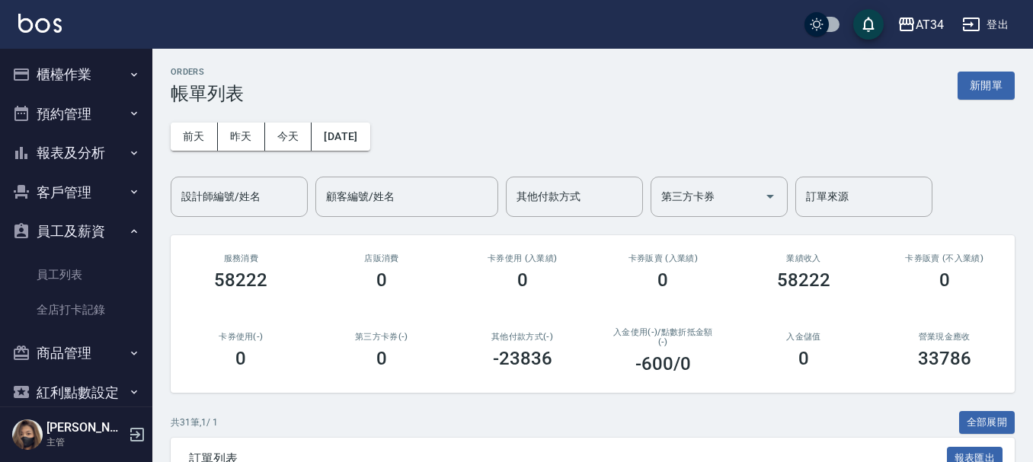
click at [91, 190] on button "客戶管理" at bounding box center [76, 193] width 140 height 40
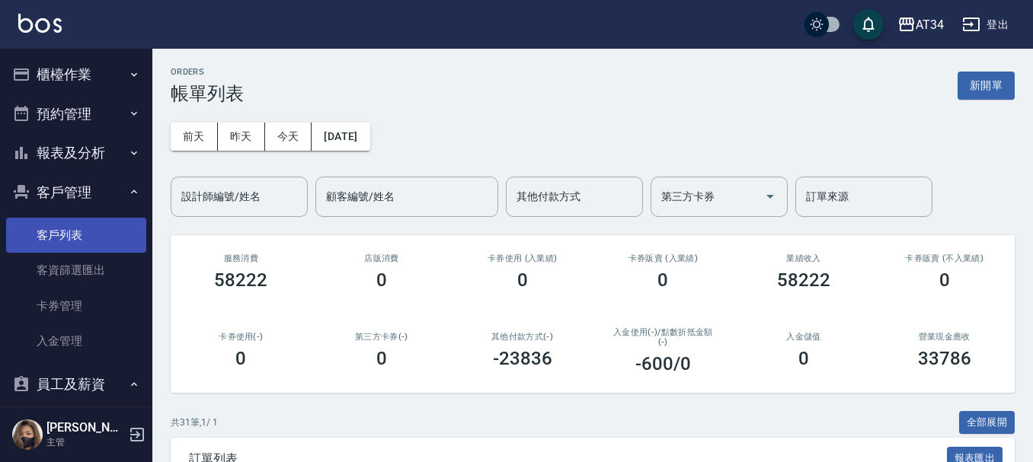
click at [87, 223] on link "客戶列表" at bounding box center [76, 235] width 140 height 35
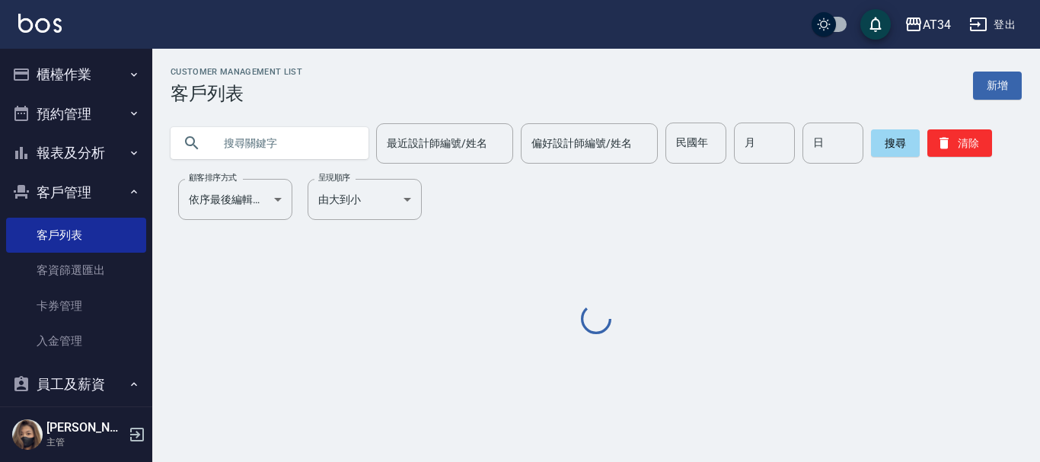
click at [258, 143] on input "text" at bounding box center [284, 143] width 143 height 41
paste input "0970721011"
type input "0970721011"
click at [890, 149] on button "搜尋" at bounding box center [895, 142] width 49 height 27
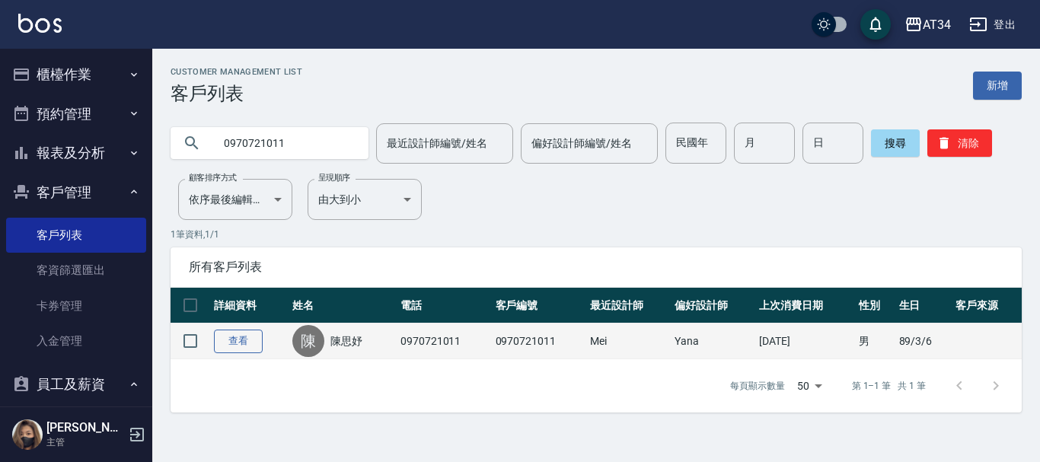
click at [252, 340] on link "查看" at bounding box center [238, 342] width 49 height 24
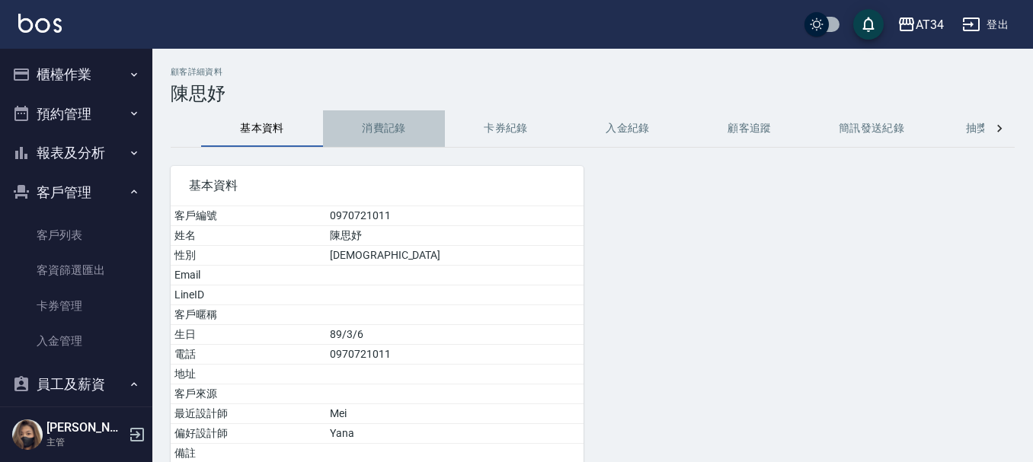
click at [375, 129] on button "消費記錄" at bounding box center [384, 128] width 122 height 37
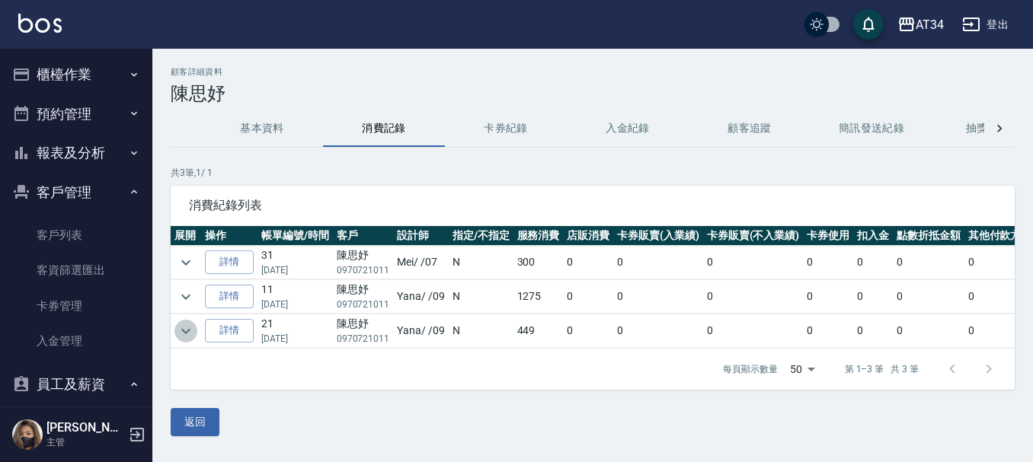
click at [190, 329] on icon "expand row" at bounding box center [186, 331] width 18 height 18
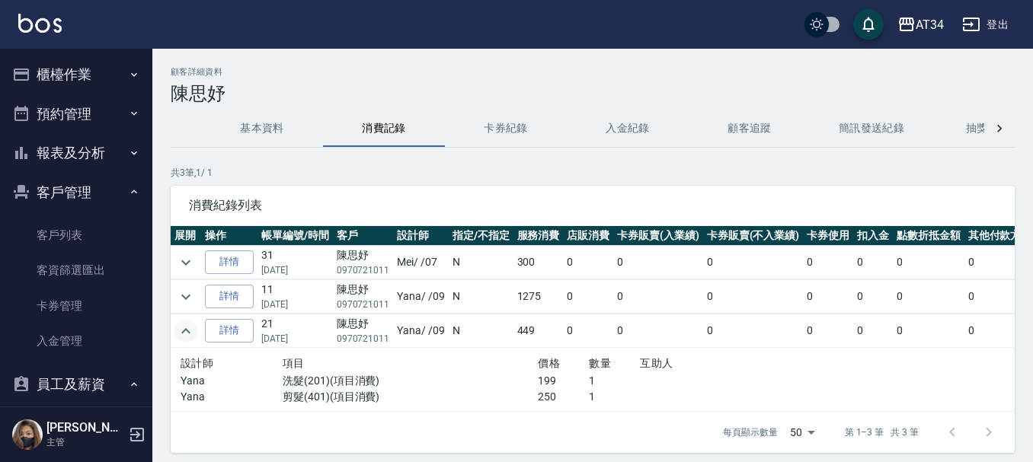
click at [180, 281] on td at bounding box center [186, 297] width 30 height 34
click at [189, 292] on icon "expand row" at bounding box center [186, 297] width 18 height 18
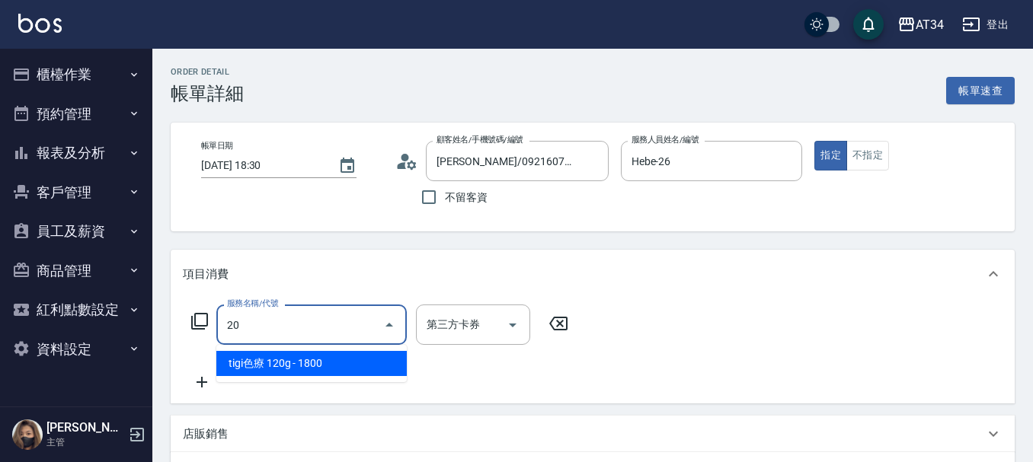
type input "201"
type input "30"
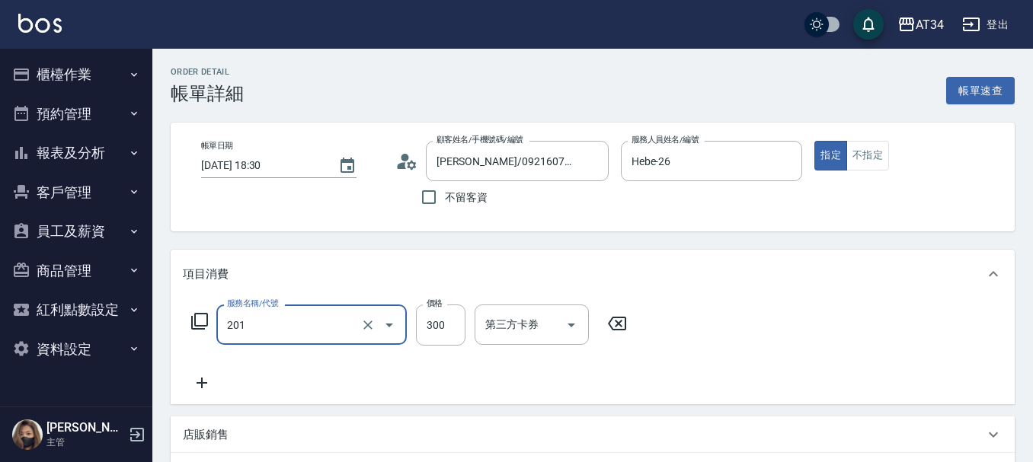
type input "洗髮(201)"
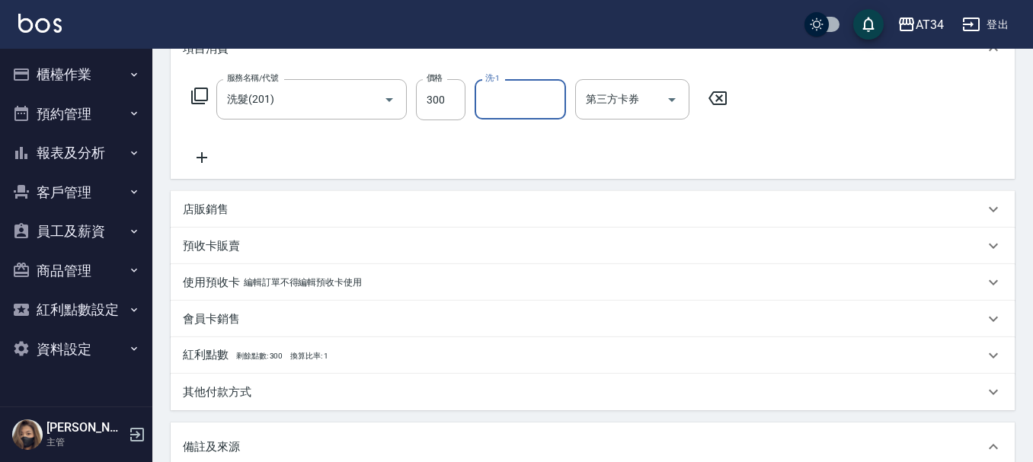
scroll to position [20, 0]
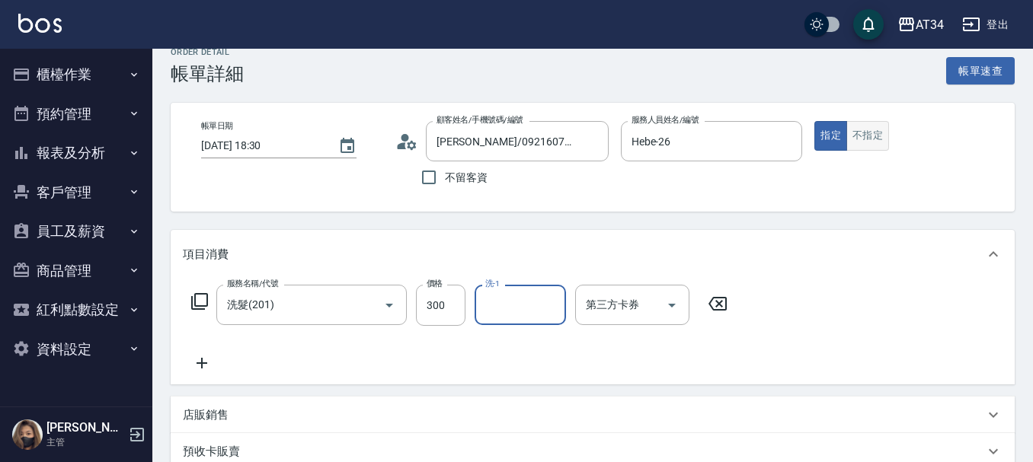
click at [852, 141] on button "不指定" at bounding box center [867, 136] width 43 height 30
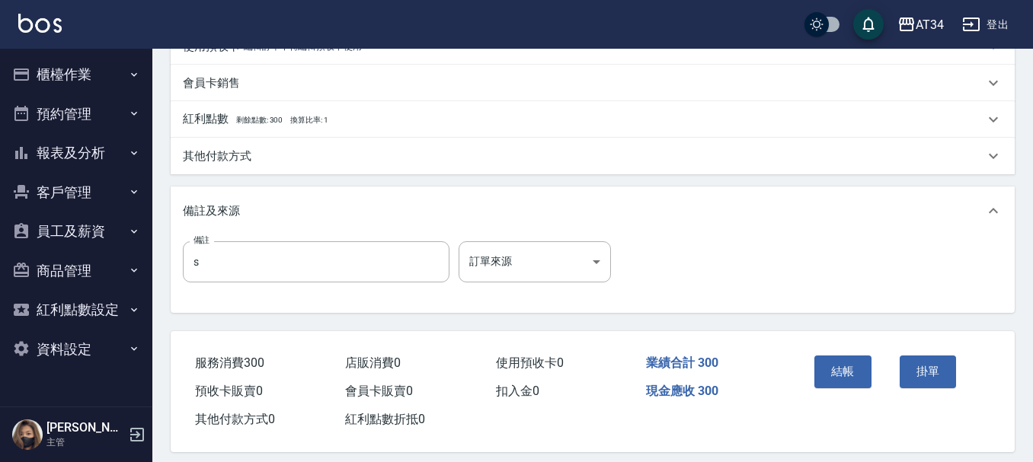
scroll to position [477, 0]
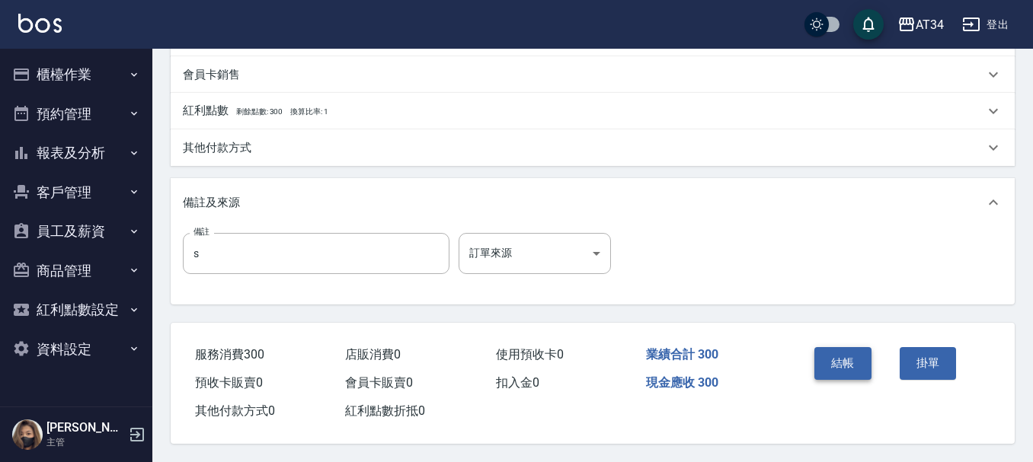
click at [838, 347] on button "結帳" at bounding box center [842, 363] width 57 height 32
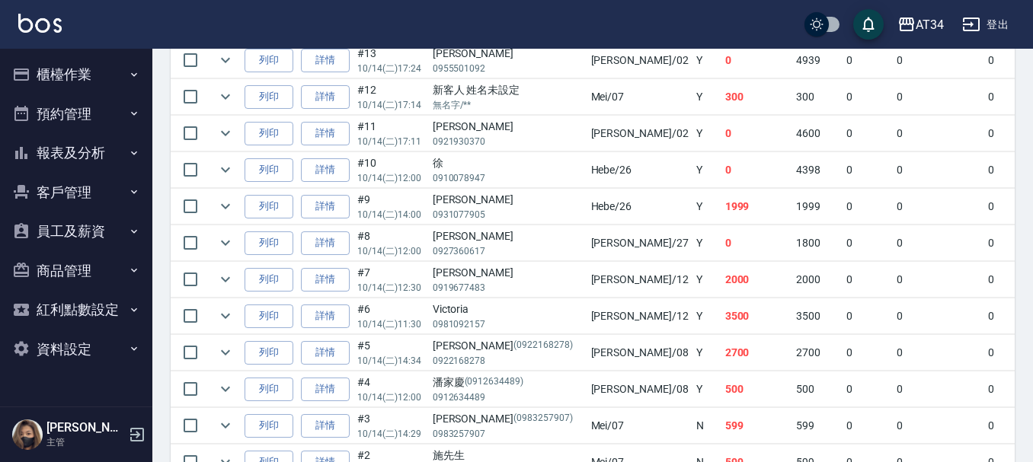
scroll to position [1033, 0]
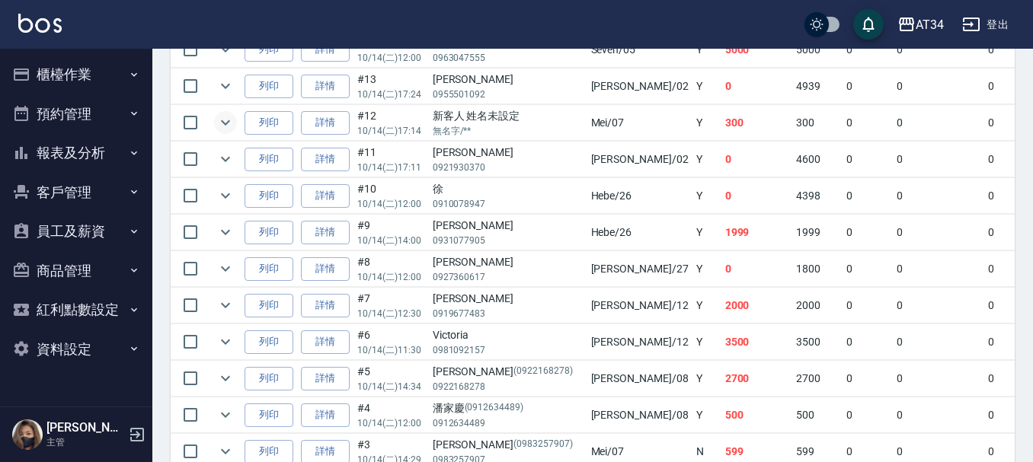
click at [219, 119] on icon "expand row" at bounding box center [225, 122] width 18 height 18
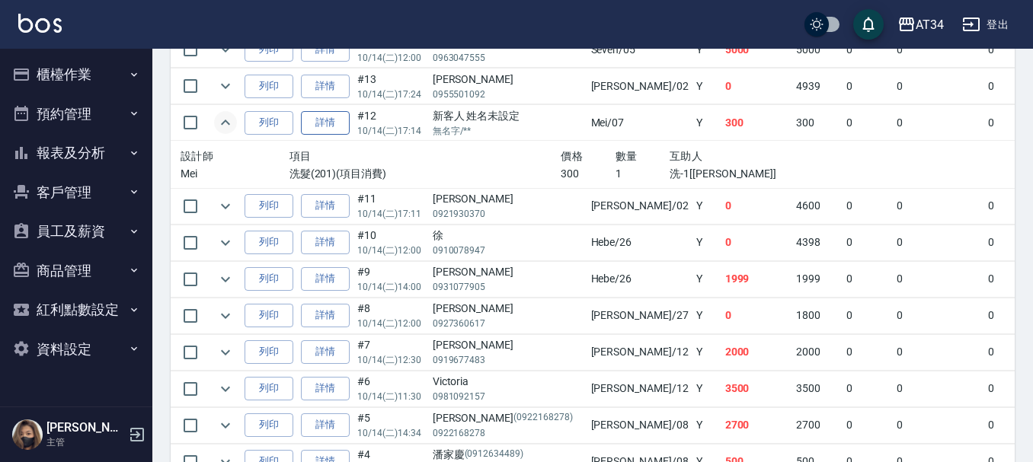
click at [346, 123] on link "詳情" at bounding box center [325, 123] width 49 height 24
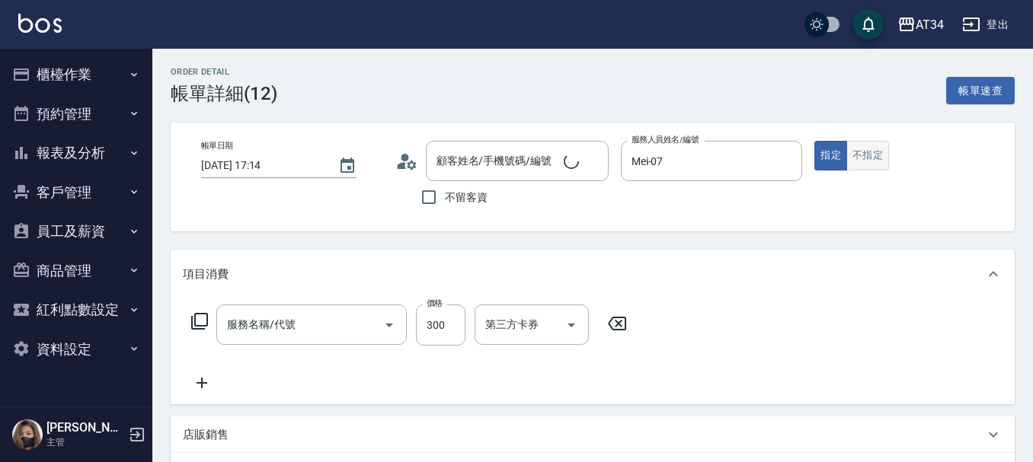
type input "[DATE] 17:14"
type input "Mei-07"
type input "30"
type input "洗髮(201)"
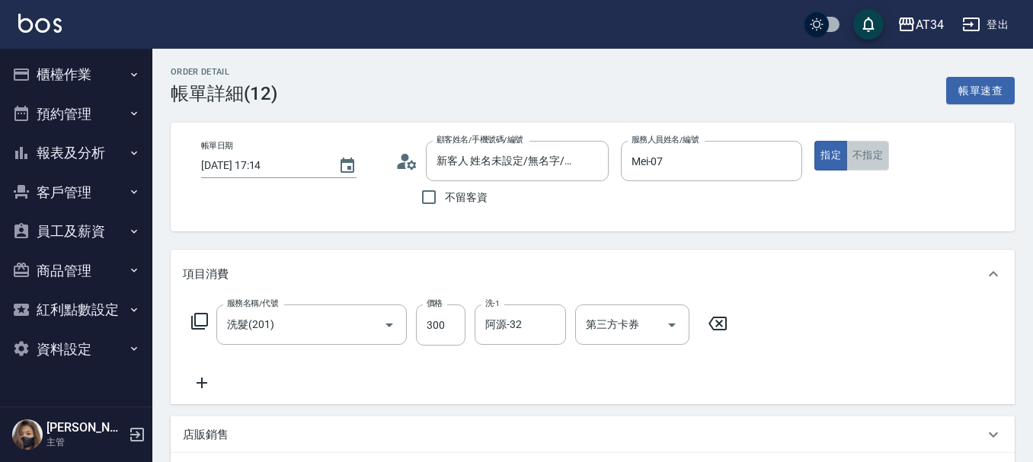
type input "新客人 姓名未設定/無名字/**/null"
click at [859, 149] on button "不指定" at bounding box center [867, 156] width 43 height 30
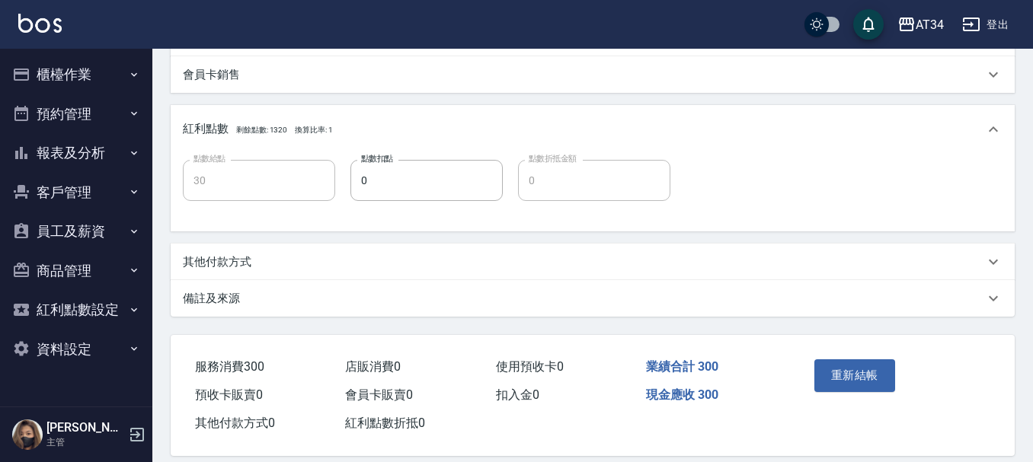
scroll to position [489, 0]
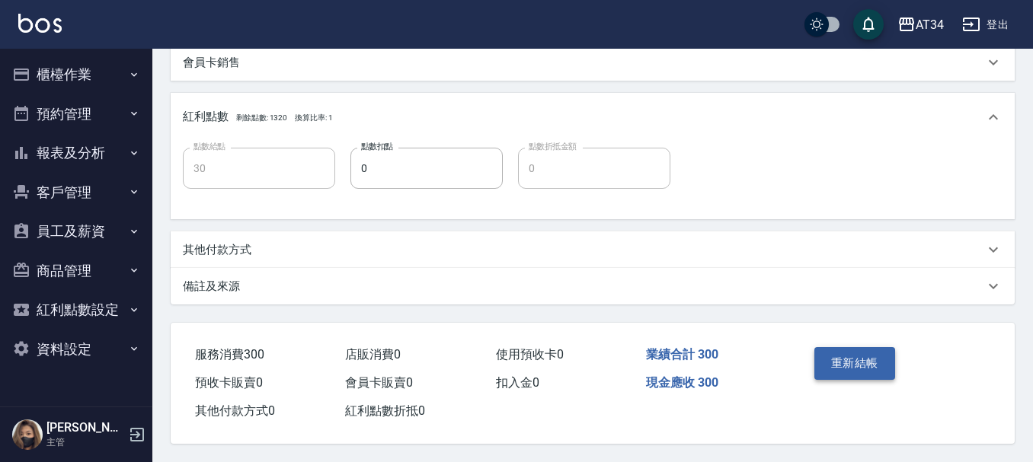
click at [867, 347] on button "重新結帳" at bounding box center [854, 363] width 81 height 32
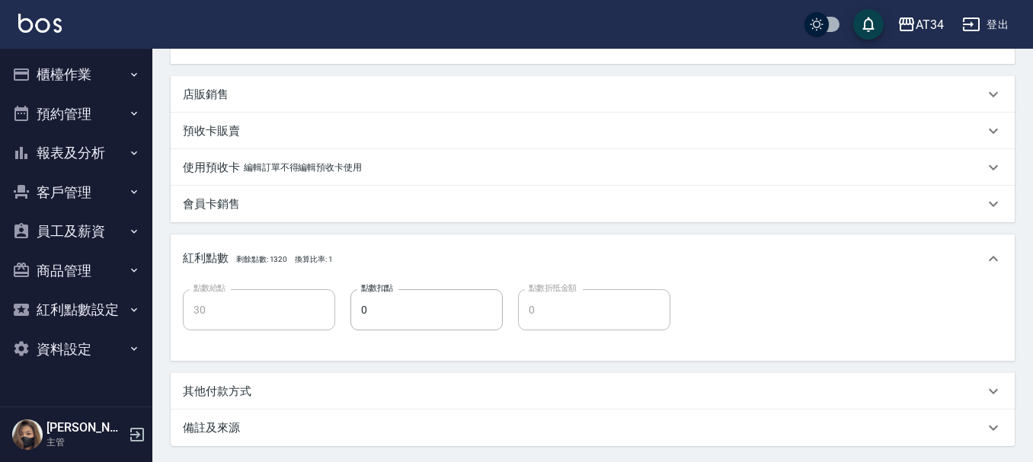
scroll to position [32, 0]
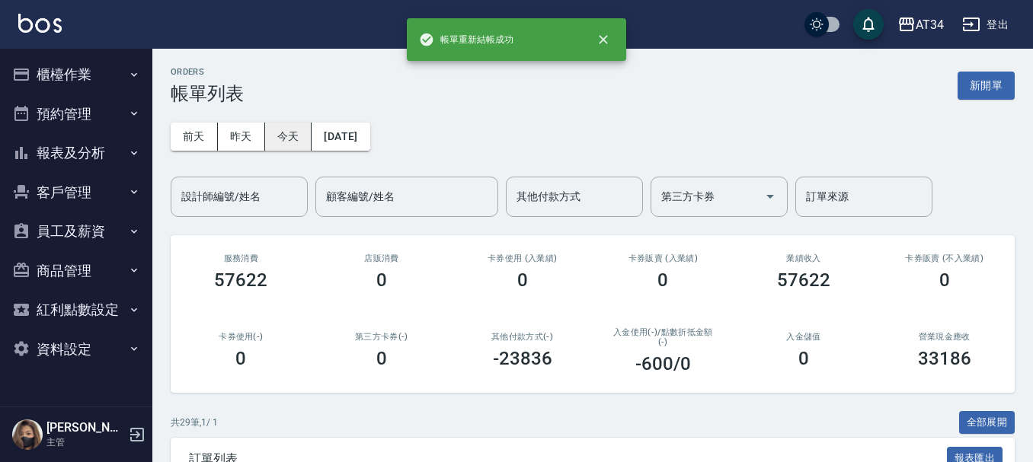
click at [273, 128] on button "今天" at bounding box center [288, 137] width 47 height 28
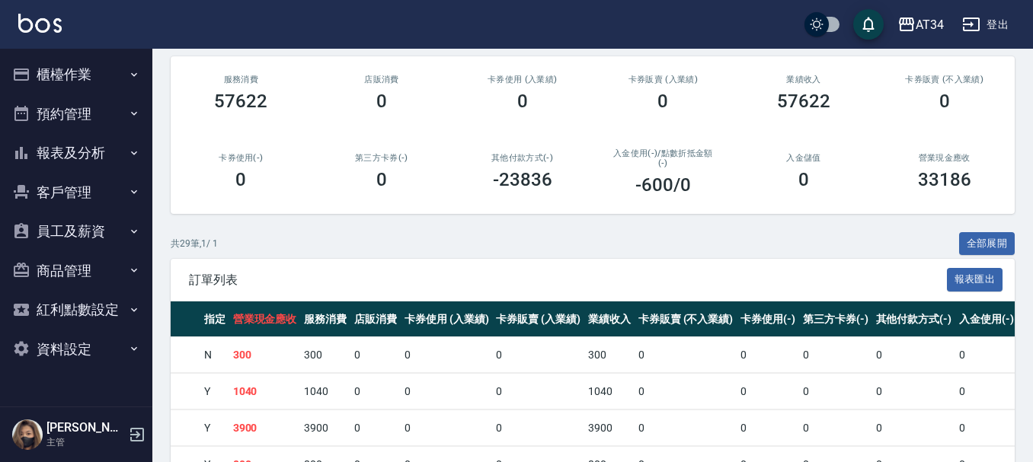
scroll to position [152, 0]
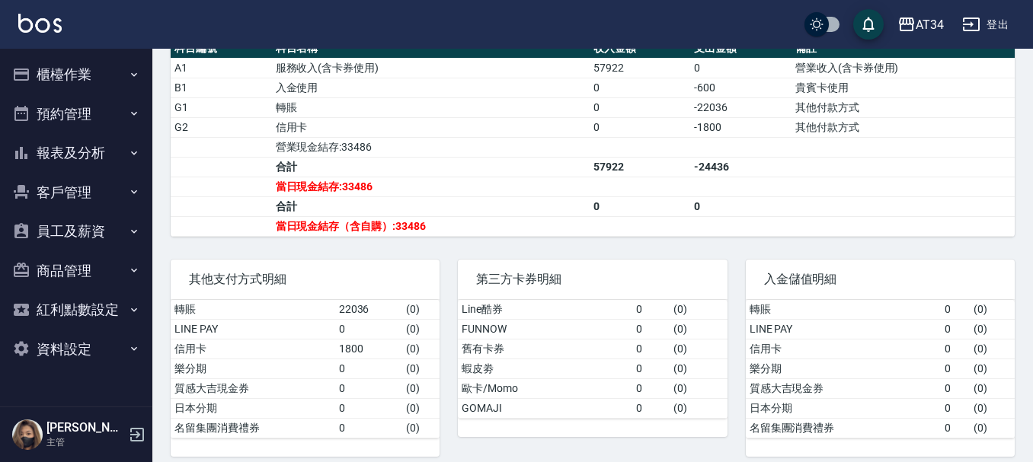
scroll to position [533, 0]
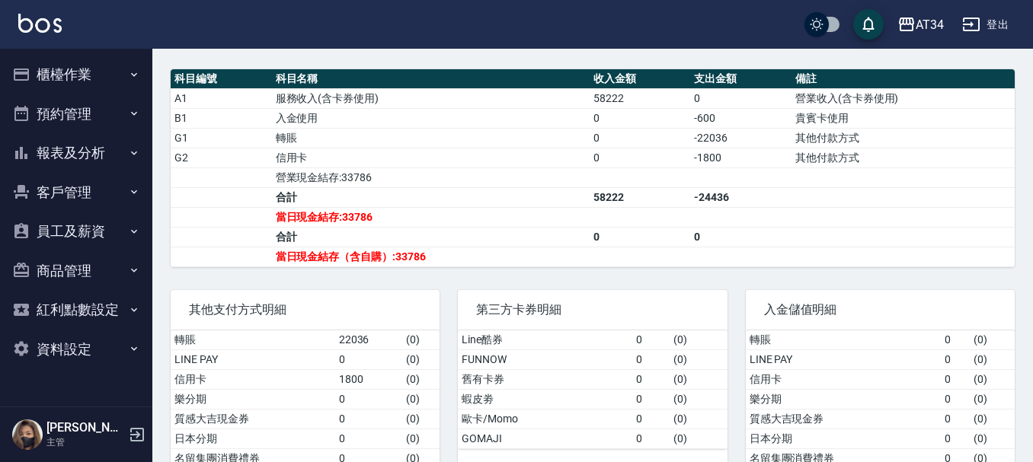
scroll to position [556, 0]
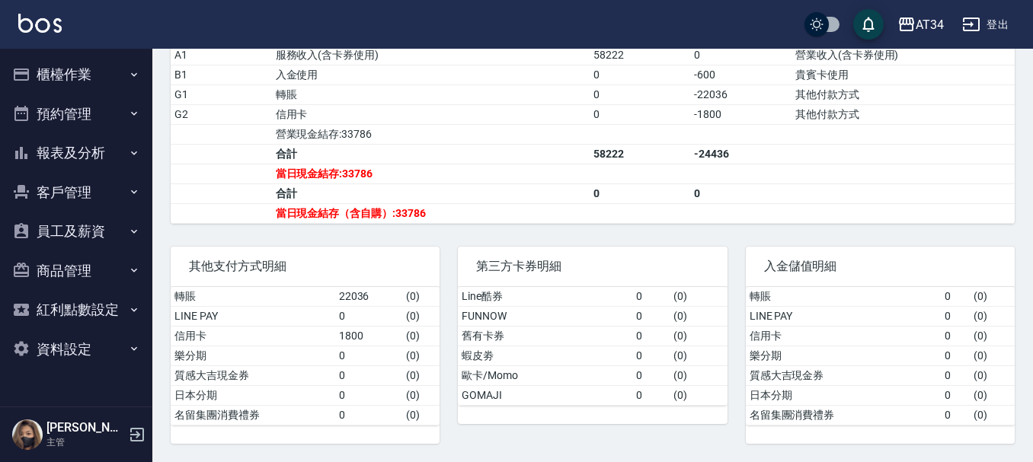
click at [134, 139] on button "報表及分析" at bounding box center [76, 153] width 140 height 40
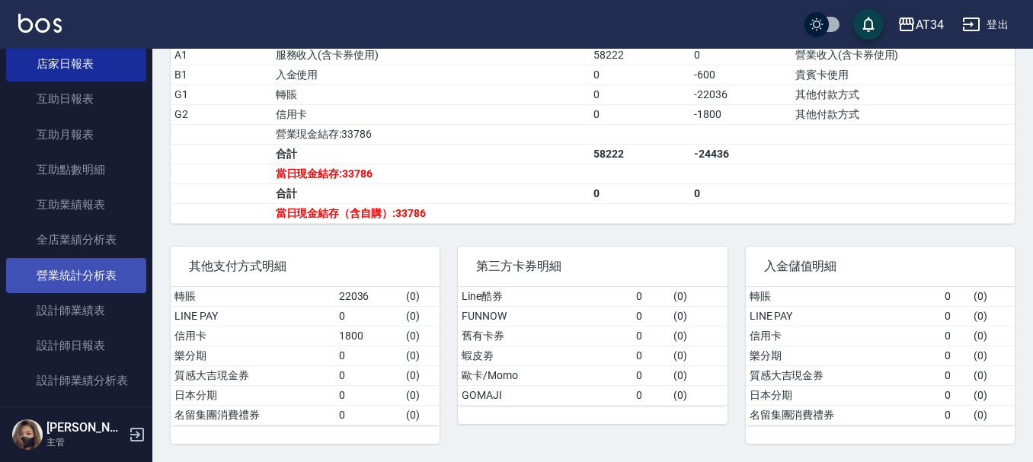
scroll to position [228, 0]
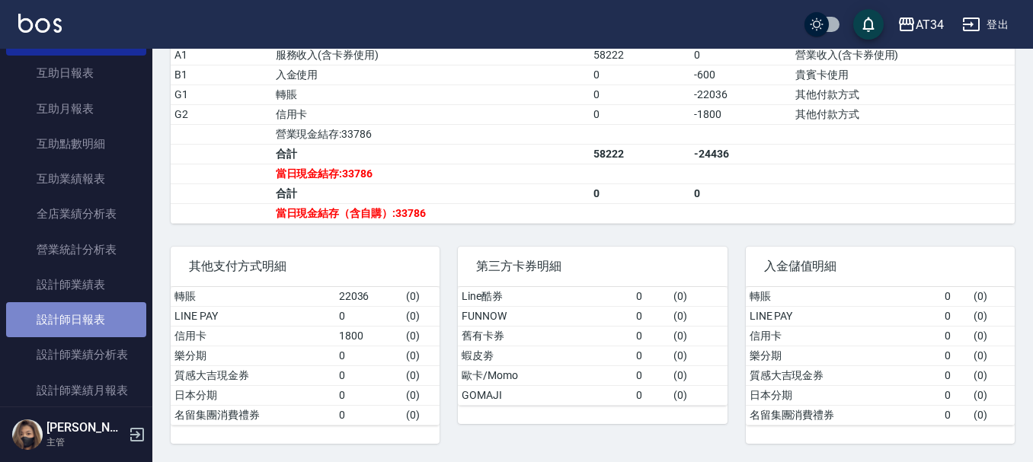
click at [101, 308] on link "設計師日報表" at bounding box center [76, 319] width 140 height 35
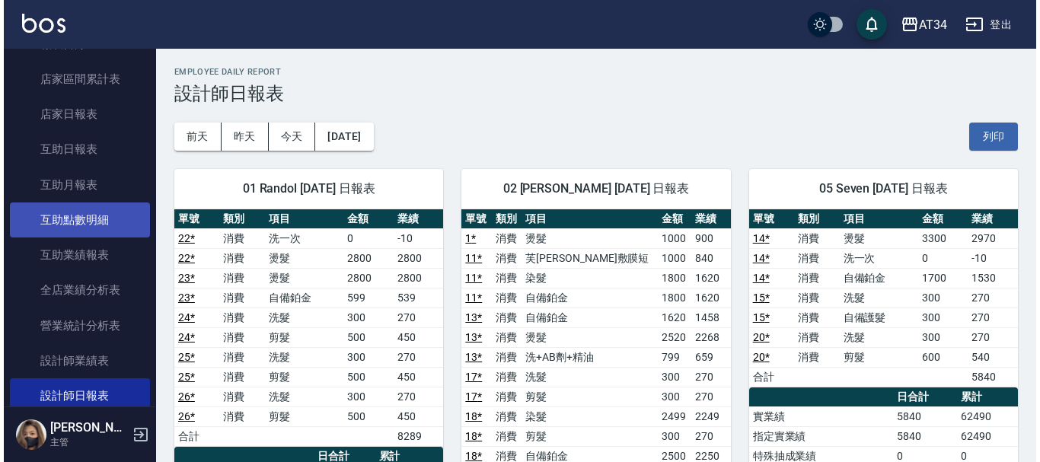
scroll to position [76, 0]
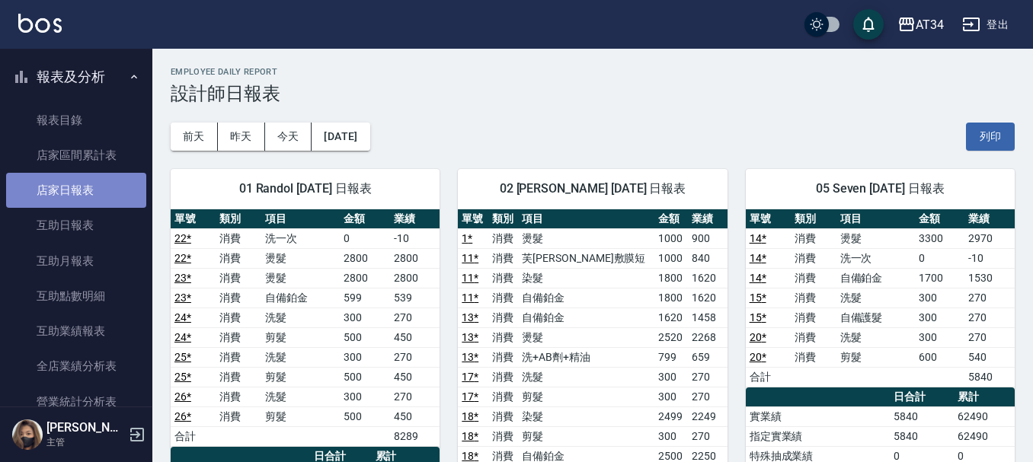
click at [94, 186] on link "店家日報表" at bounding box center [76, 190] width 140 height 35
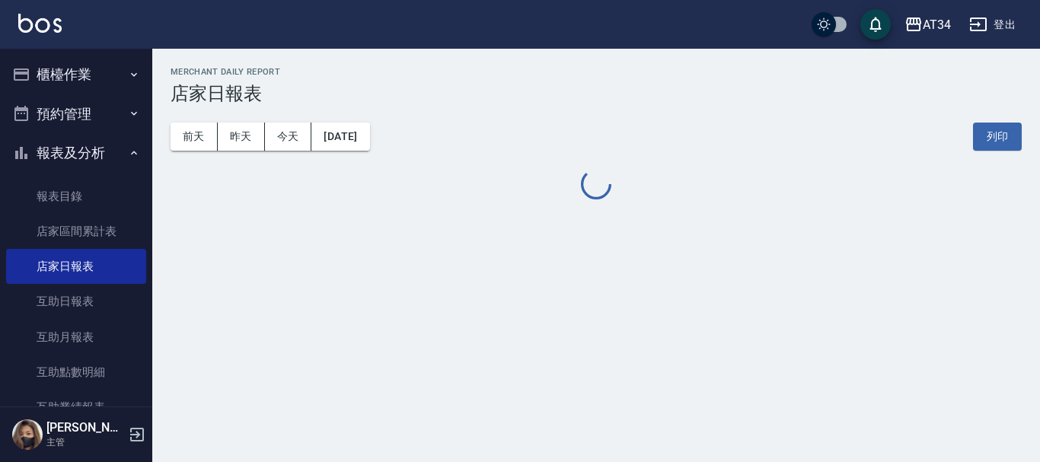
click at [83, 75] on button "櫃檯作業" at bounding box center [76, 75] width 140 height 40
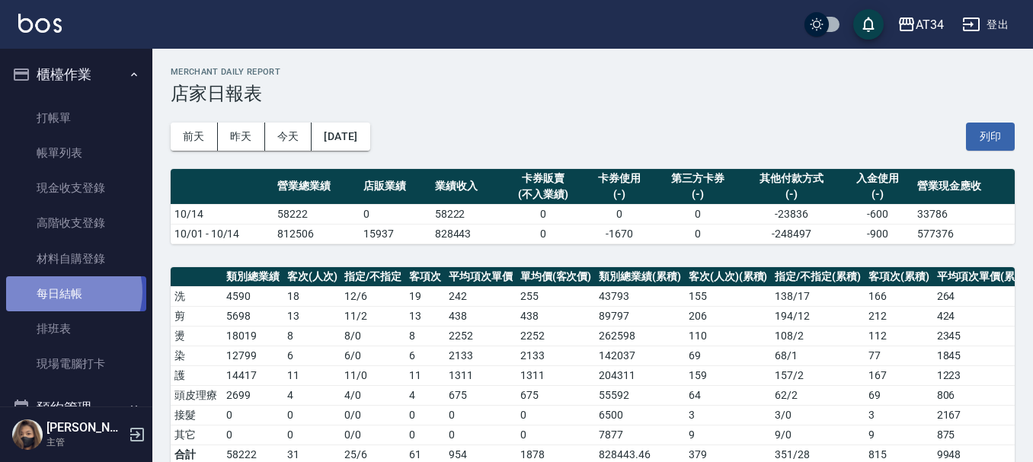
click at [67, 292] on link "每日結帳" at bounding box center [76, 293] width 140 height 35
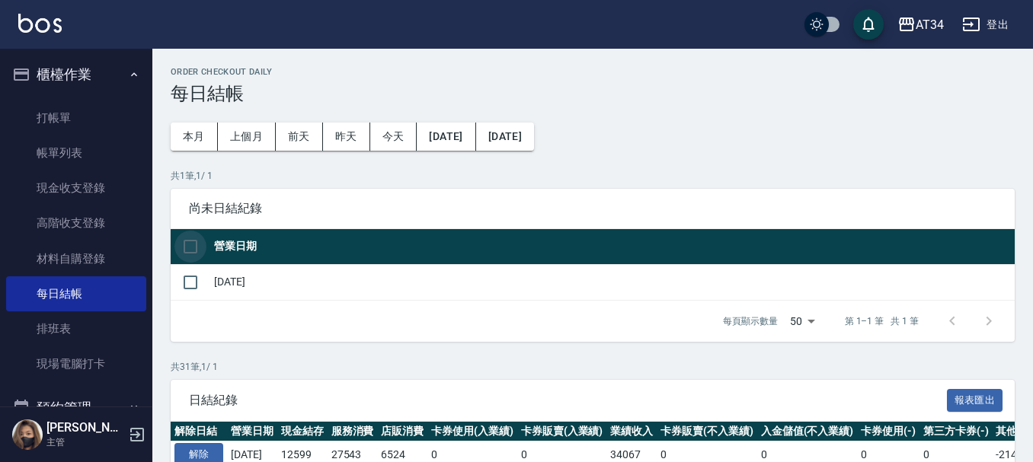
click at [190, 253] on input "checkbox" at bounding box center [190, 247] width 32 height 32
checkbox input "true"
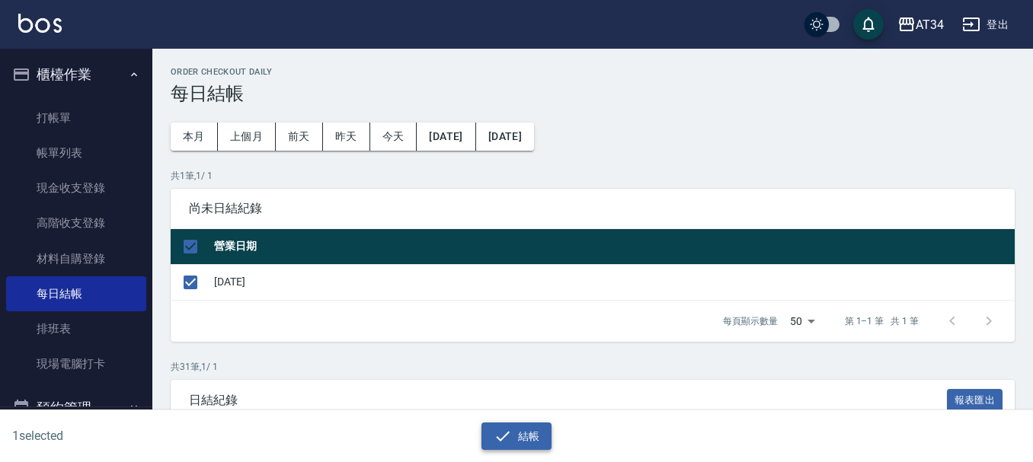
click at [515, 442] on button "結帳" at bounding box center [516, 437] width 71 height 28
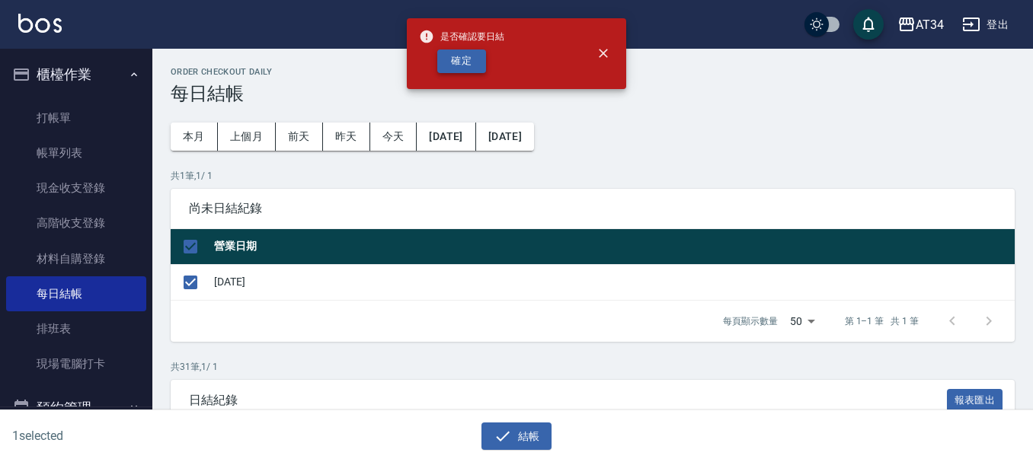
click at [451, 57] on button "確定" at bounding box center [461, 62] width 49 height 24
checkbox input "false"
